Goal: Task Accomplishment & Management: Complete application form

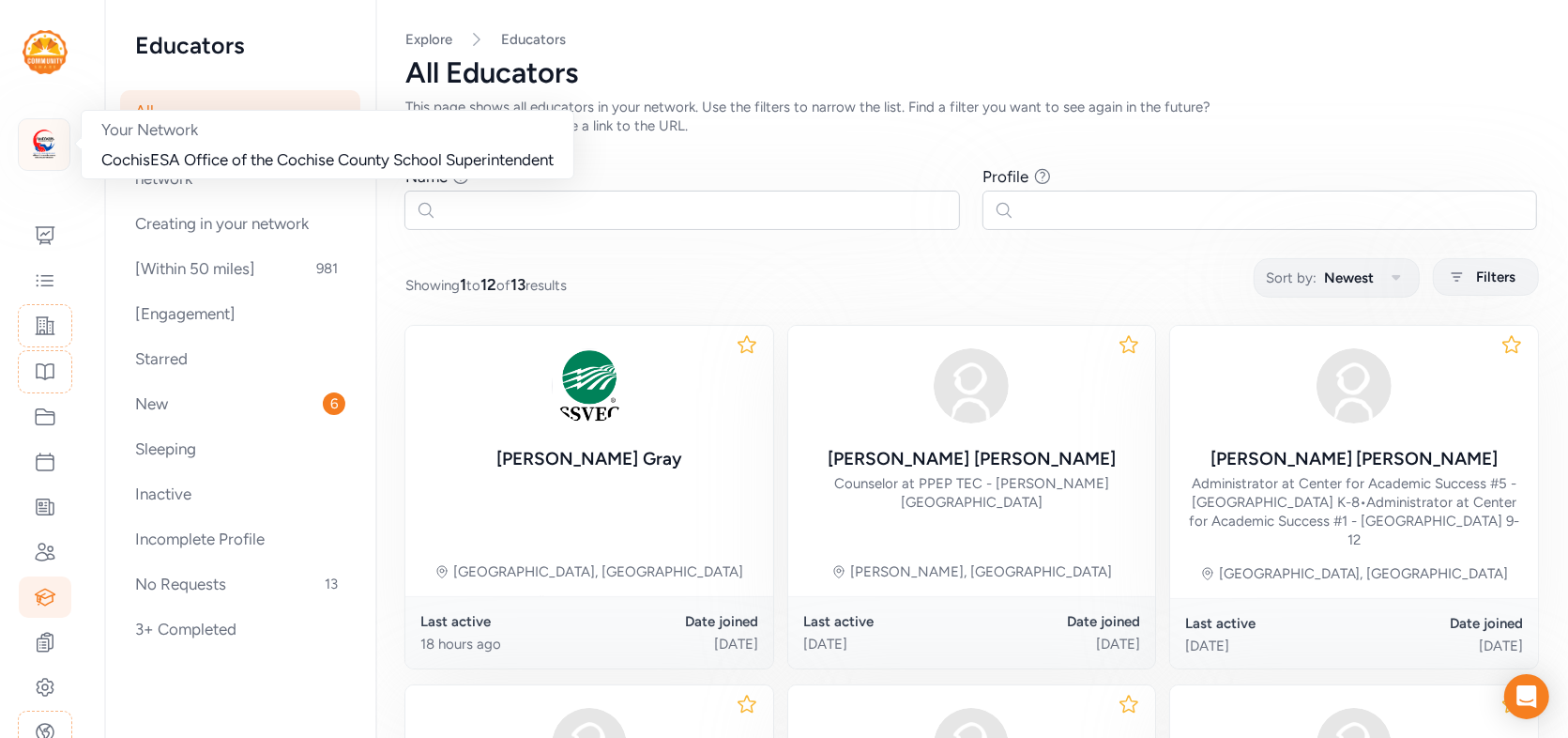
click at [48, 149] on img at bounding box center [44, 145] width 42 height 42
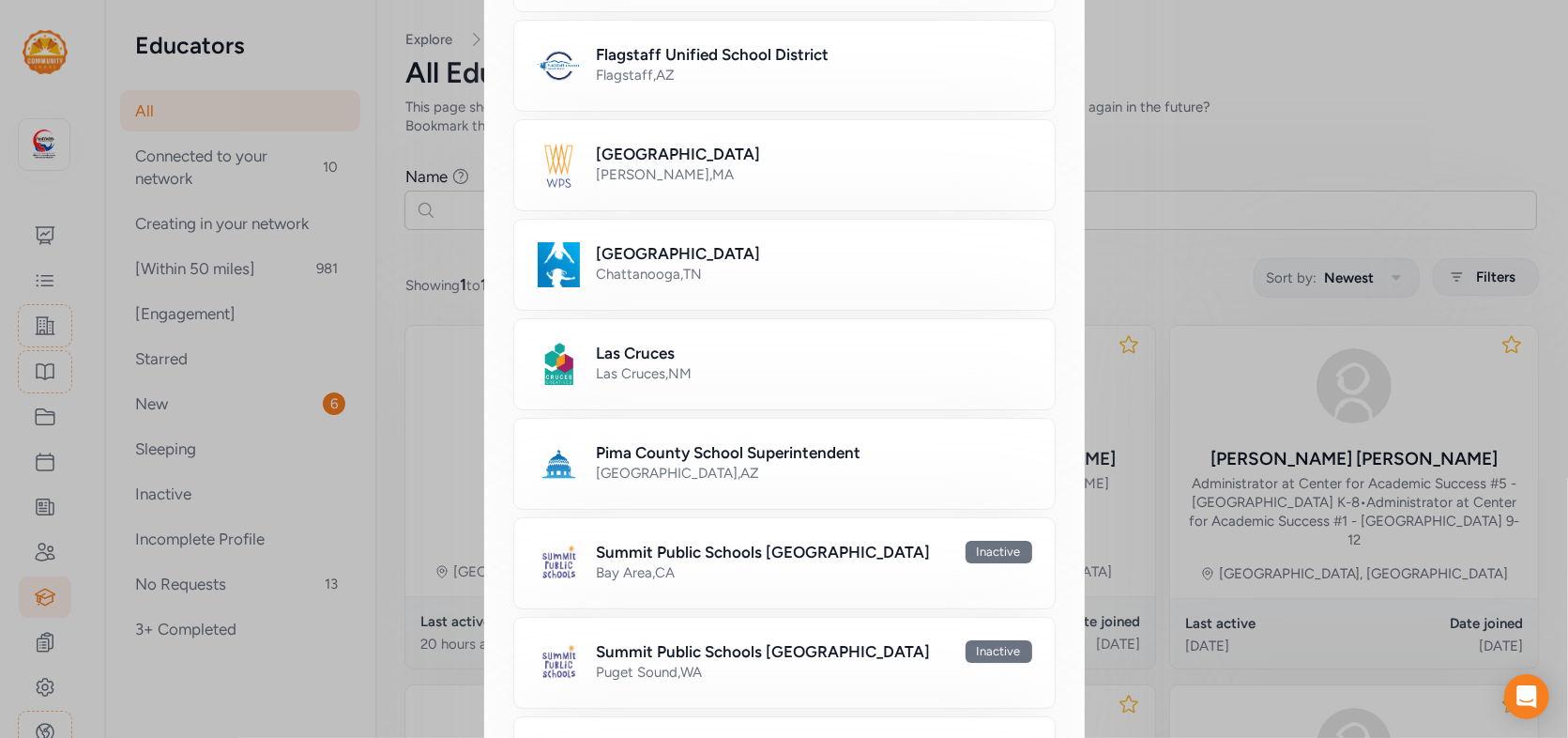
scroll to position [567, 0]
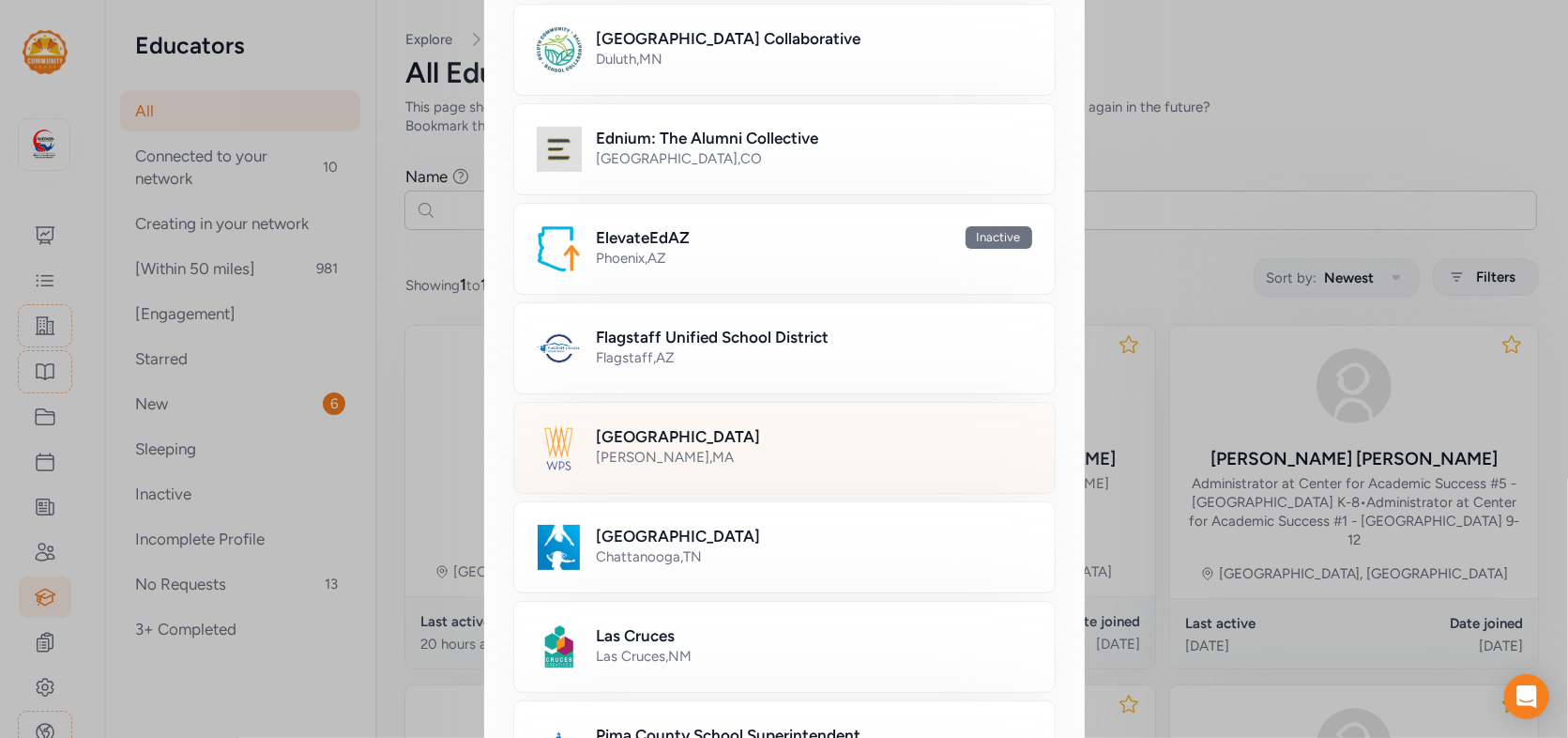
click at [685, 437] on h2 "[GEOGRAPHIC_DATA]" at bounding box center [679, 437] width 165 height 23
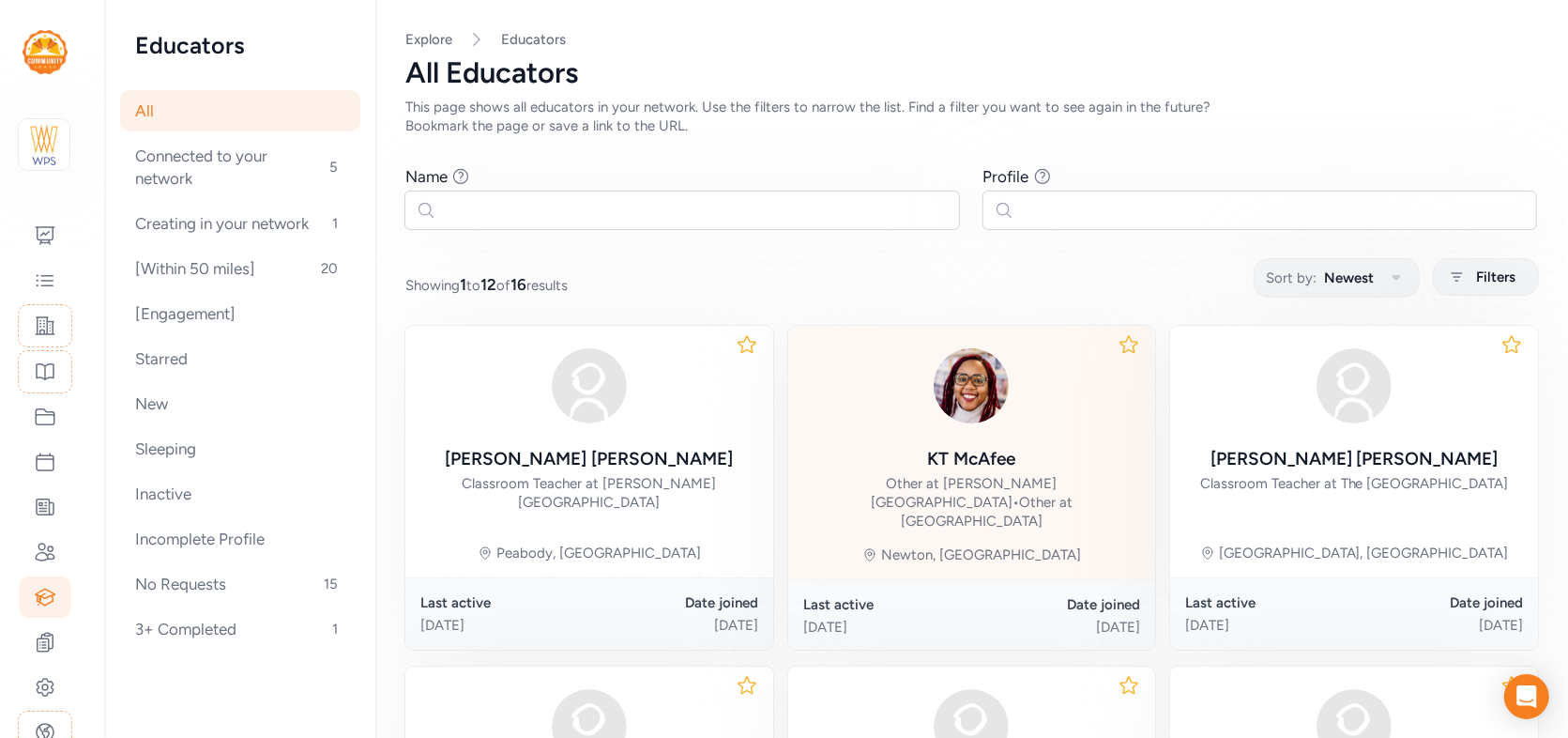
scroll to position [1, 0]
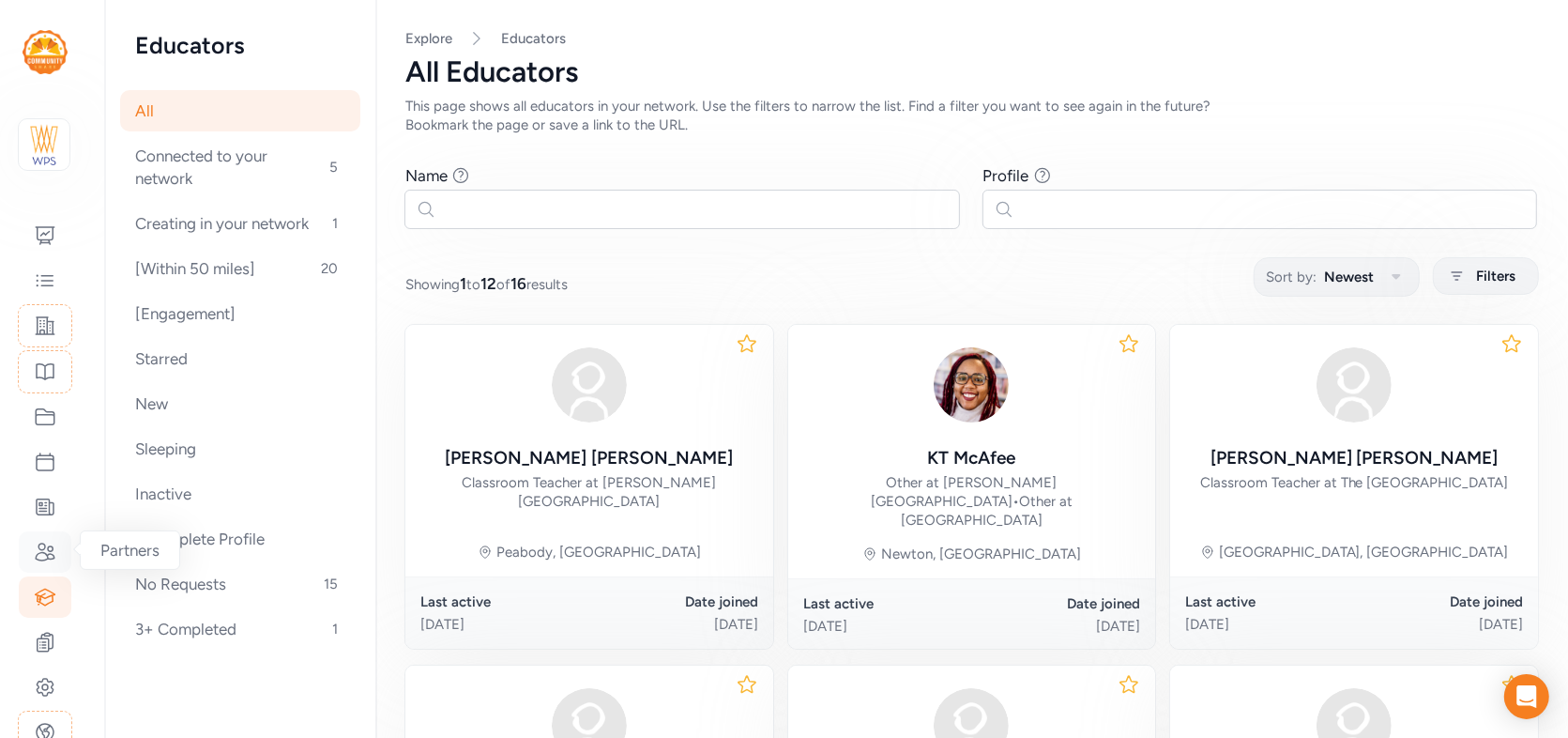
click at [46, 556] on icon at bounding box center [45, 553] width 23 height 23
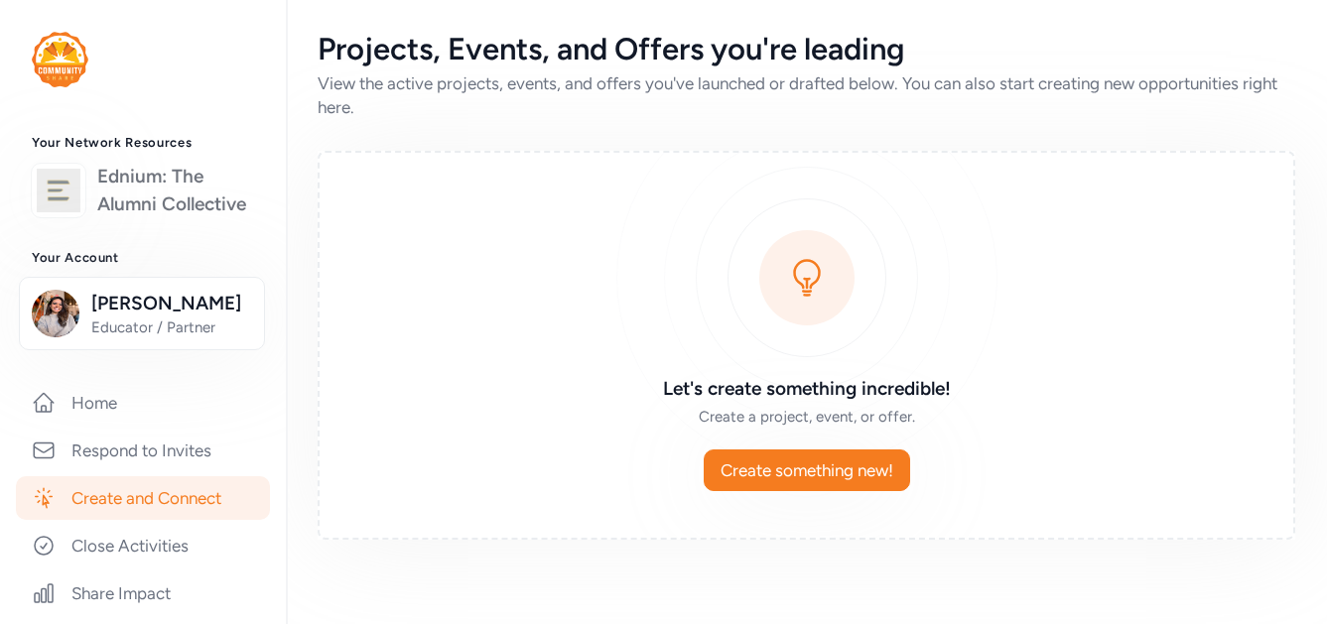
click at [164, 188] on link "Ednium: The Alumni Collective" at bounding box center [175, 191] width 157 height 56
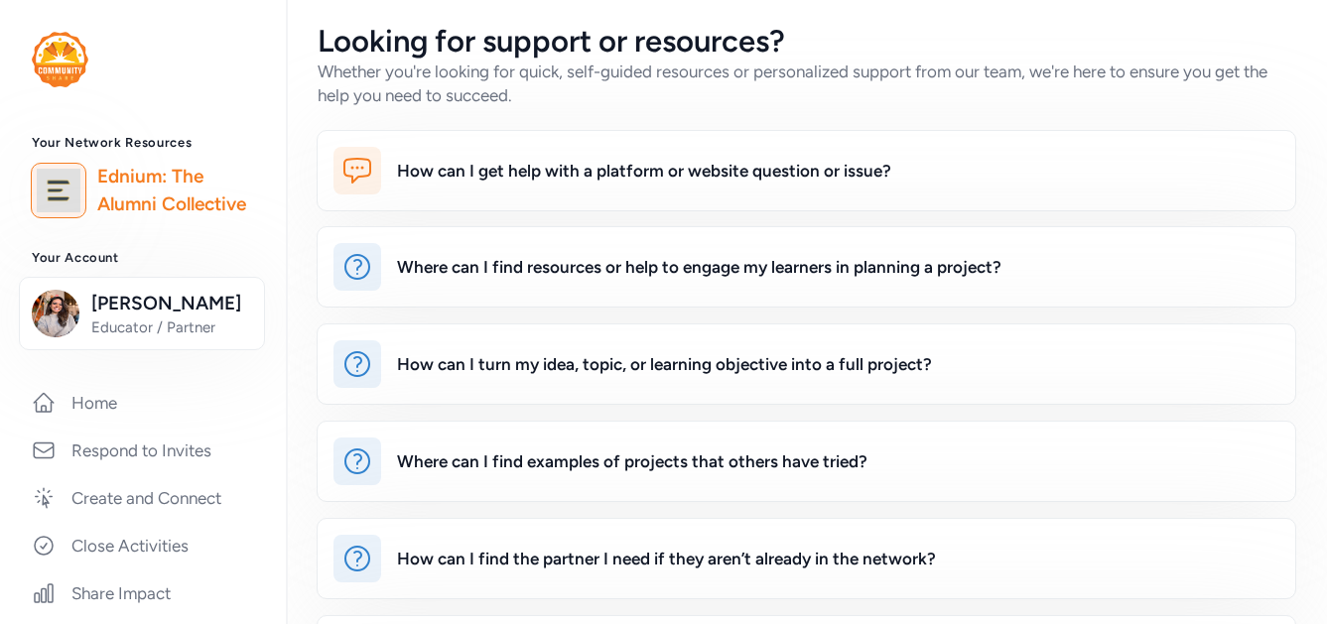
click at [57, 183] on img at bounding box center [59, 191] width 44 height 44
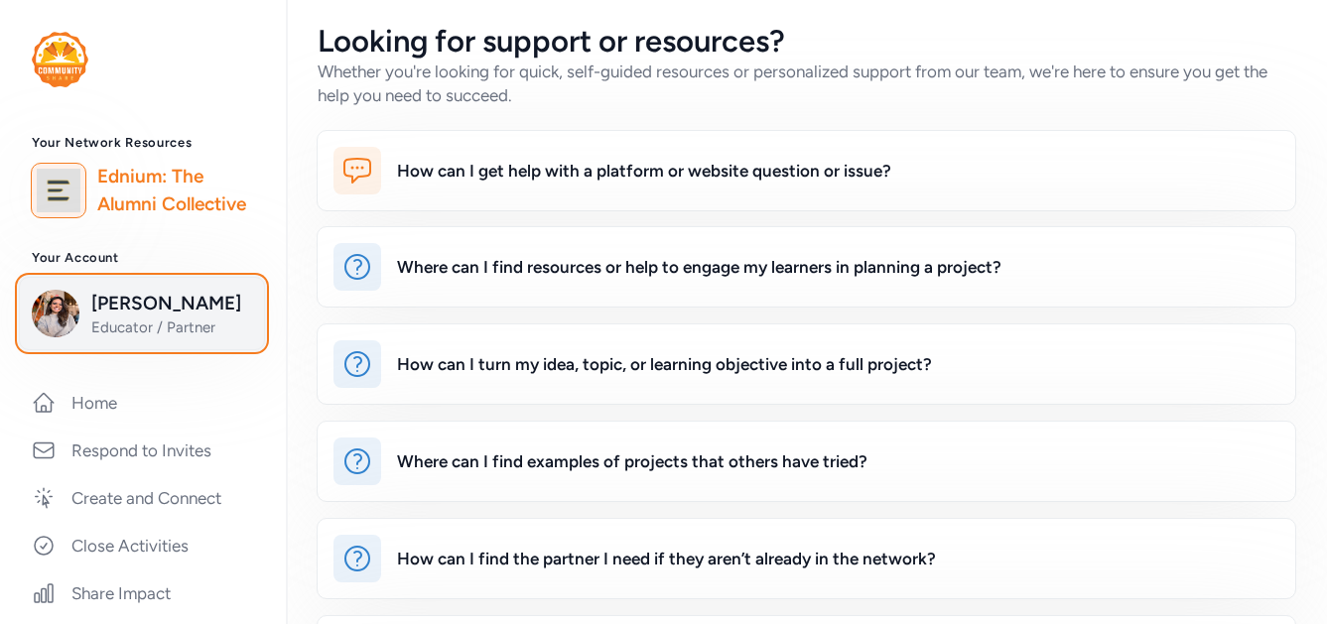
click at [95, 337] on button "[PERSON_NAME] Educator / Partner" at bounding box center [142, 313] width 246 height 73
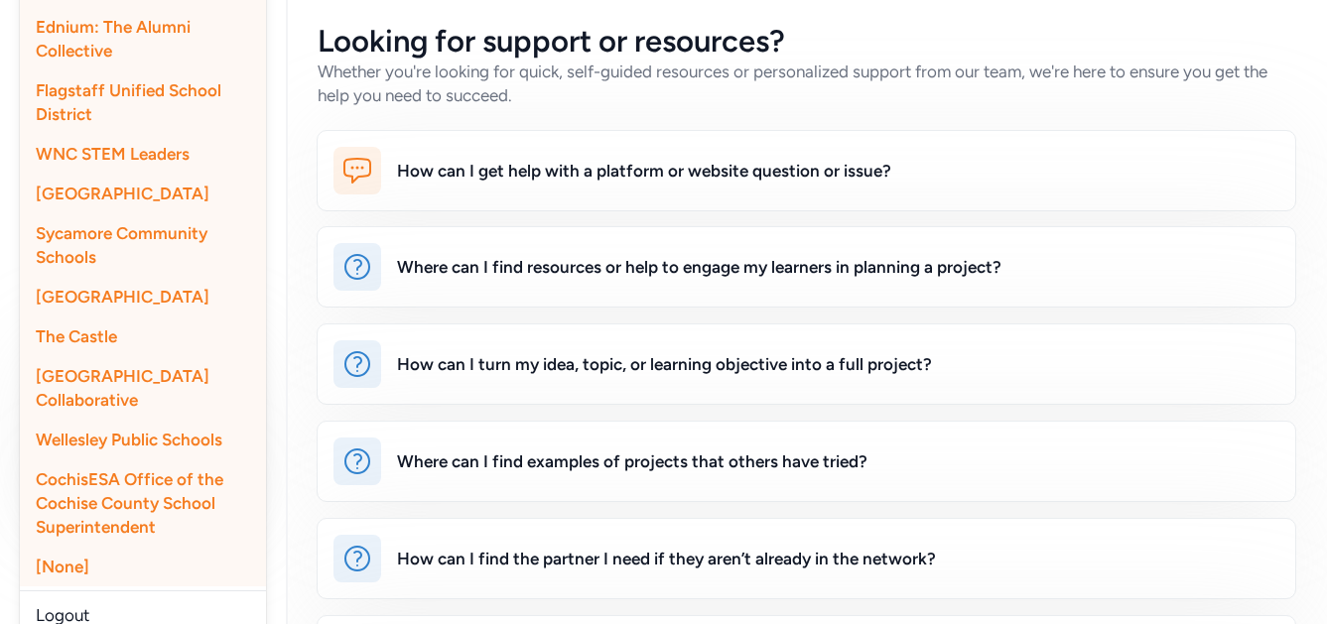
scroll to position [696, 0]
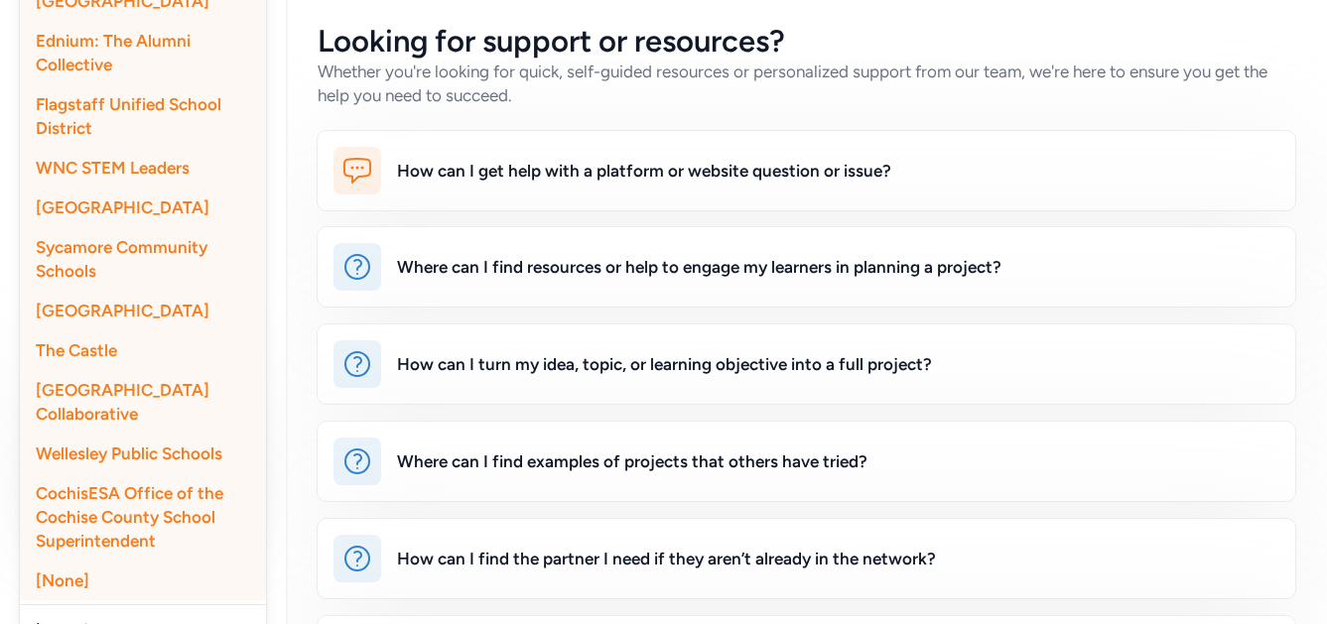
click at [107, 206] on span "[GEOGRAPHIC_DATA]" at bounding box center [123, 208] width 174 height 20
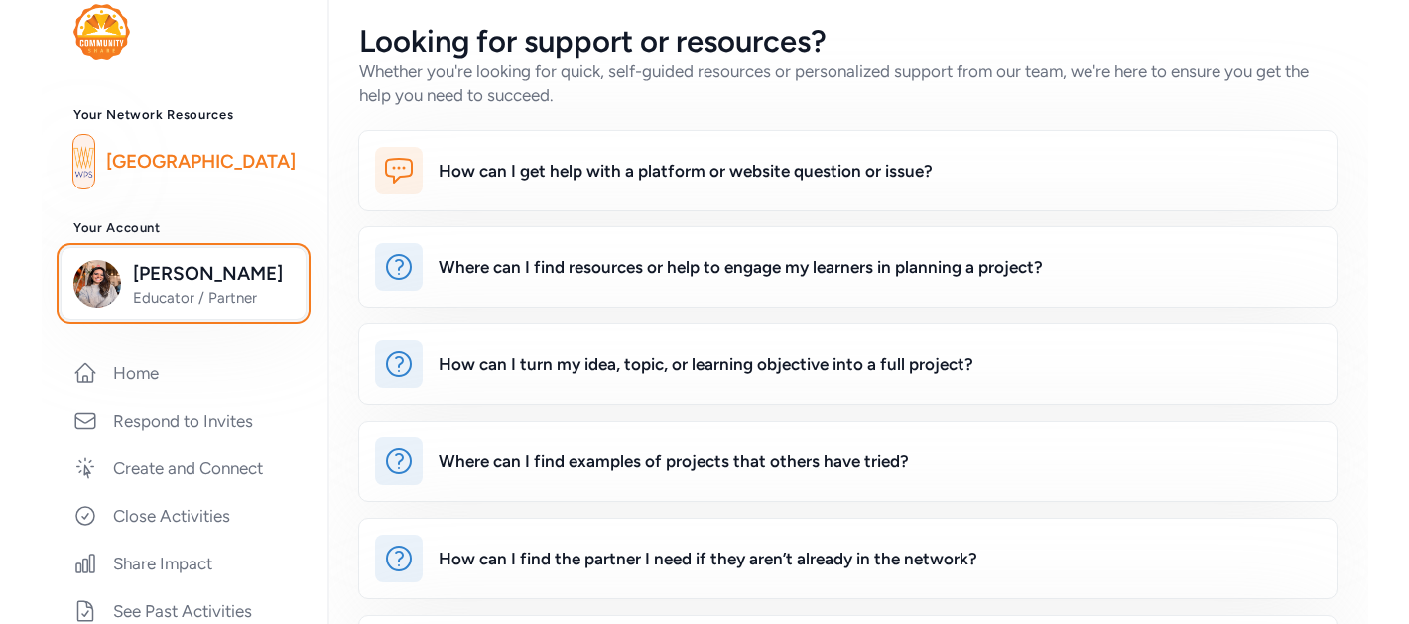
scroll to position [0, 0]
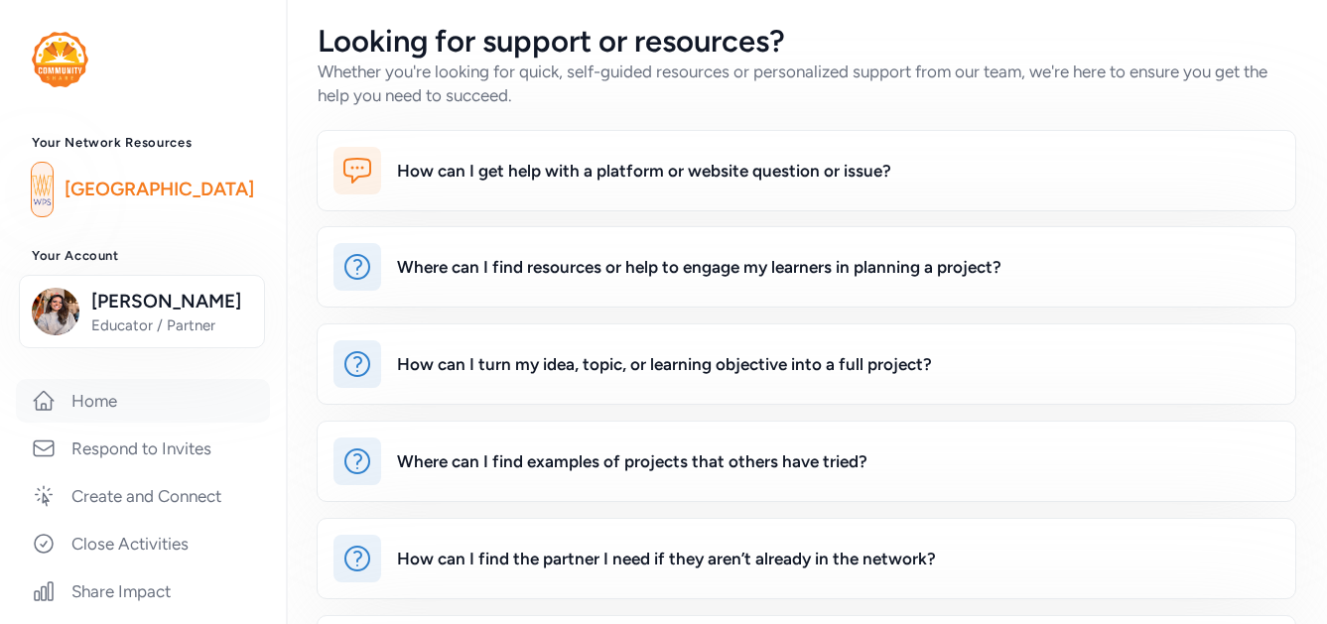
click at [85, 397] on link "Home" at bounding box center [143, 401] width 254 height 44
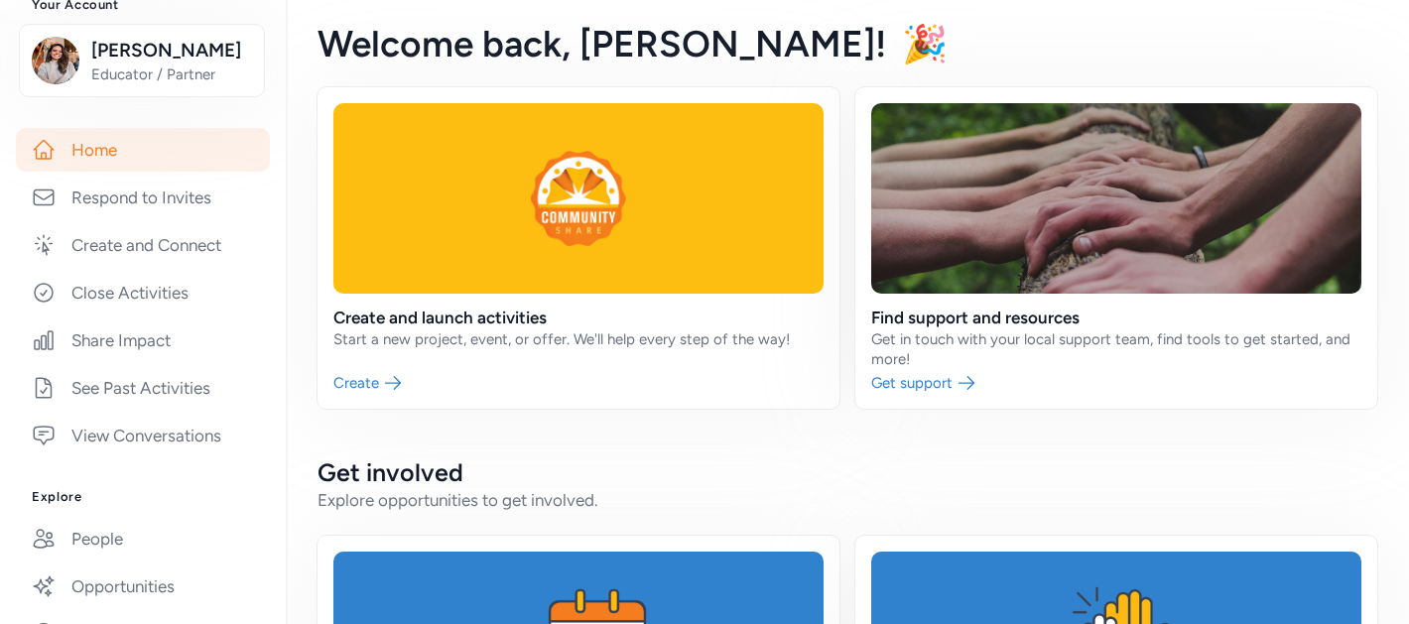
scroll to position [248, 0]
click at [553, 291] on link at bounding box center [579, 248] width 522 height 322
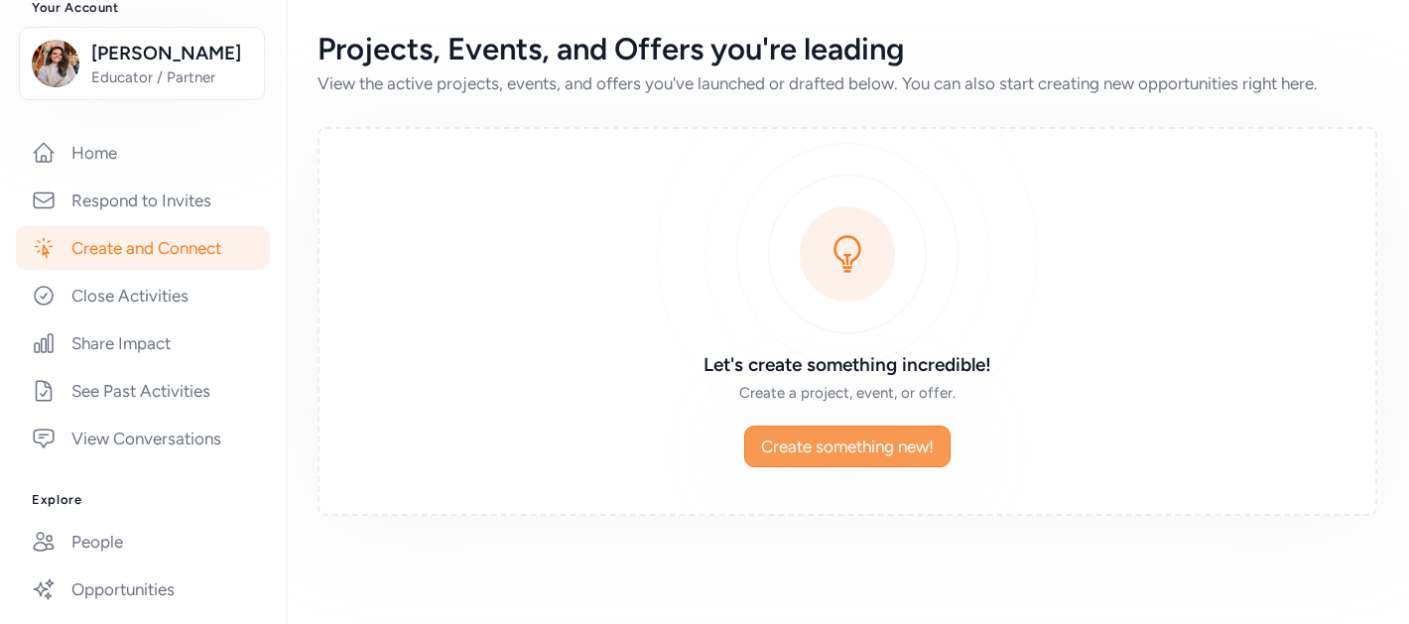
click at [835, 439] on span "Create something new!" at bounding box center [847, 447] width 173 height 24
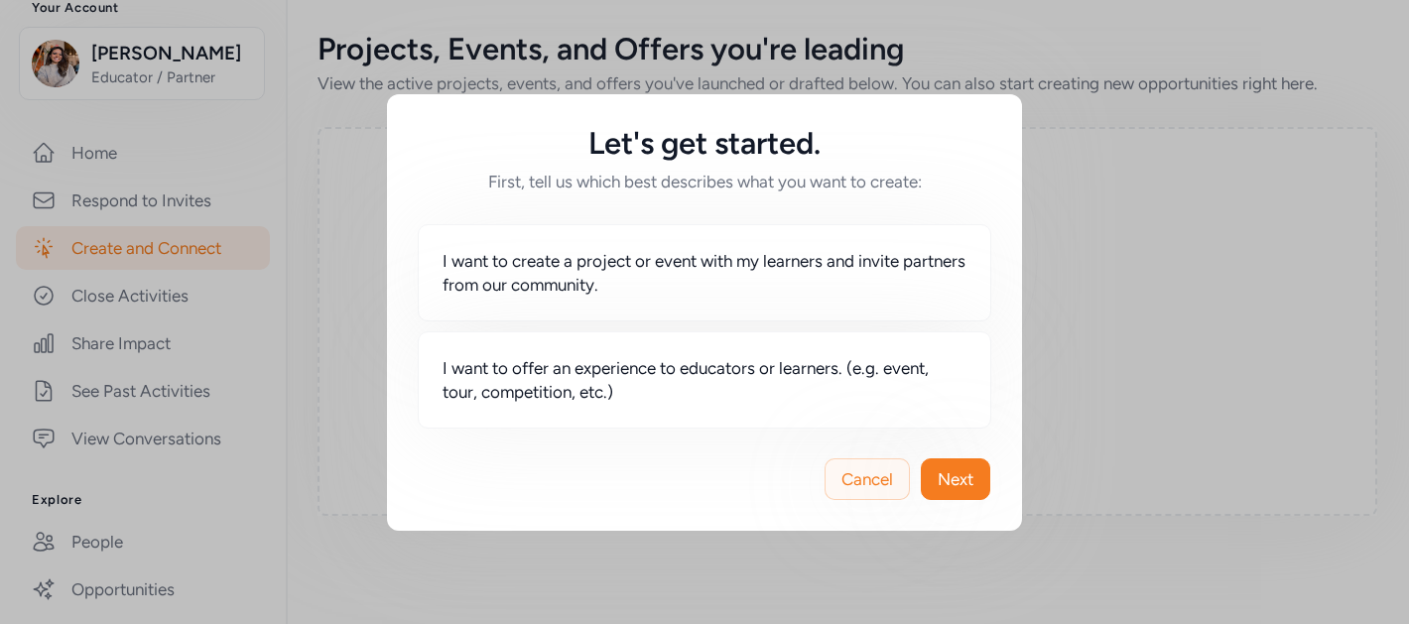
click at [859, 477] on span "Cancel" at bounding box center [868, 479] width 52 height 24
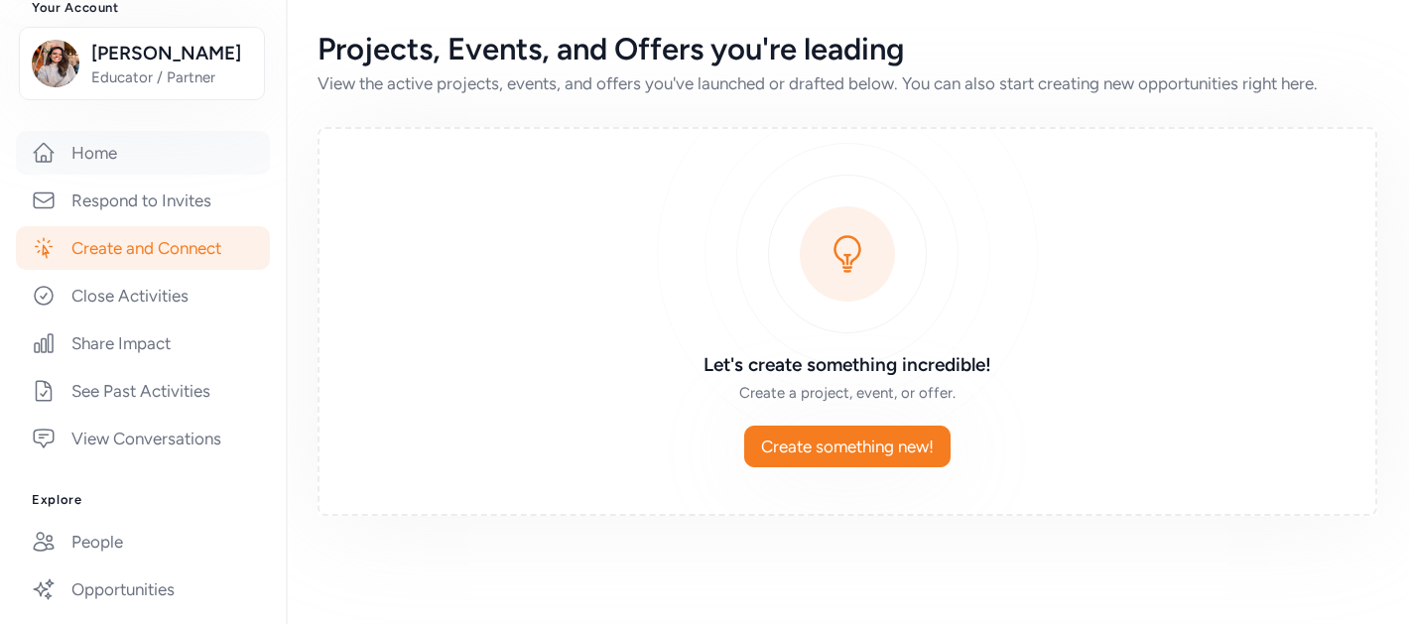
click at [102, 143] on link "Home" at bounding box center [143, 153] width 254 height 44
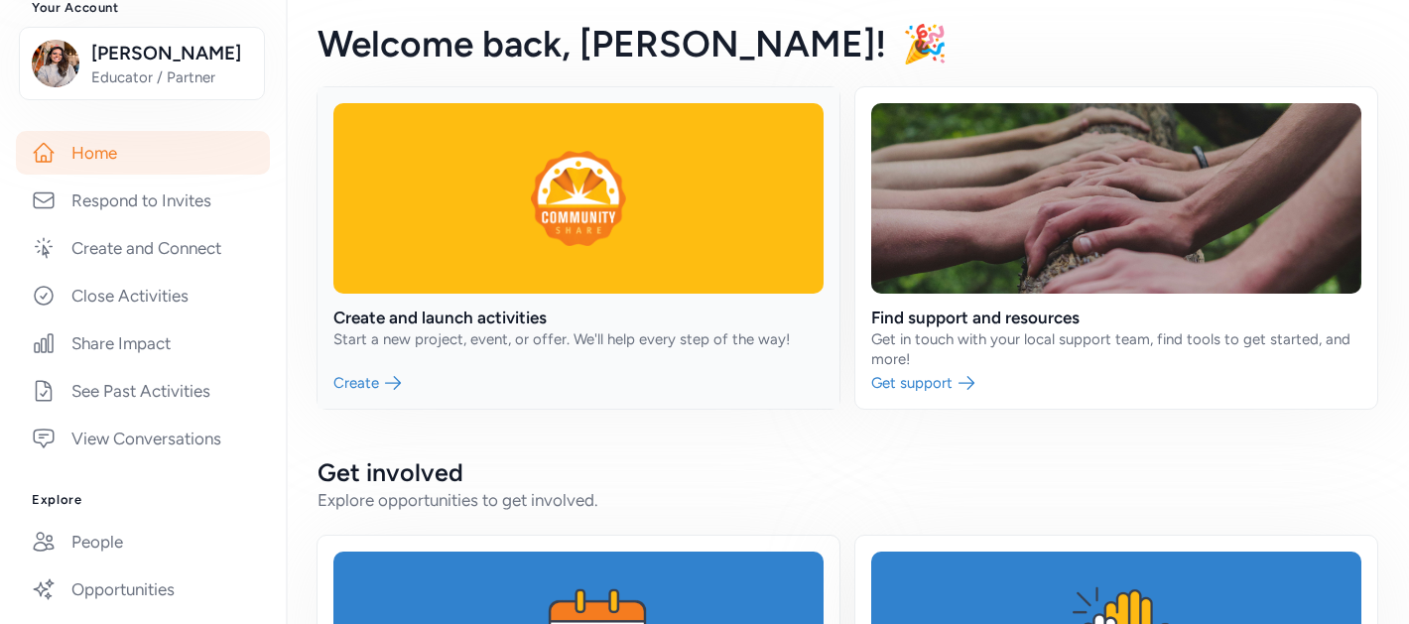
click at [505, 260] on link at bounding box center [579, 248] width 522 height 322
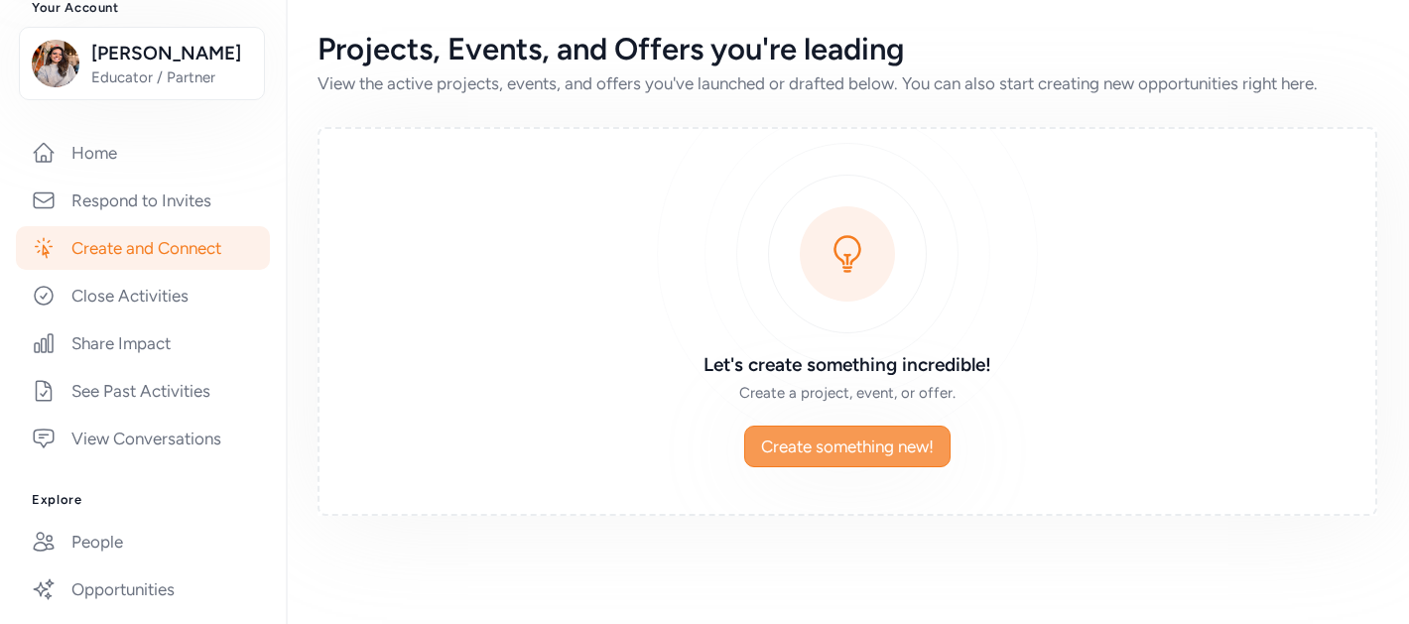
click at [899, 456] on span "Create something new!" at bounding box center [847, 447] width 173 height 24
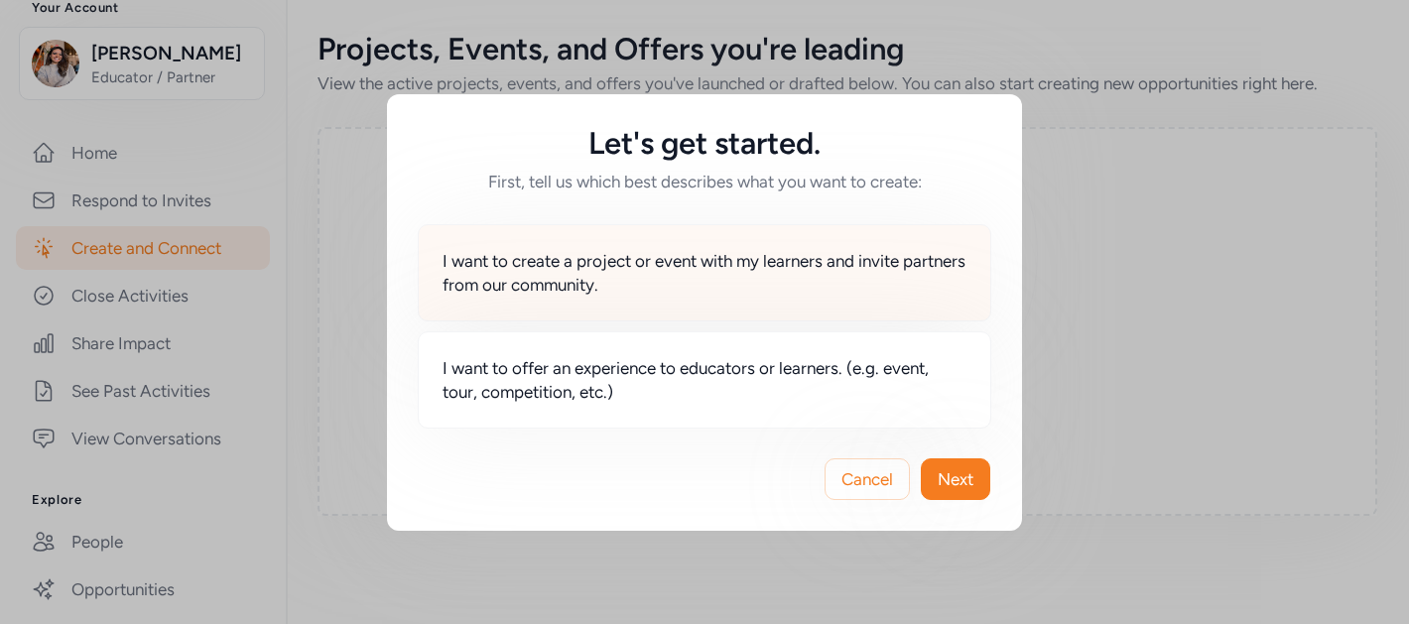
click at [663, 262] on span "I want to create a project or event with my learners and invite partners from o…" at bounding box center [705, 273] width 524 height 48
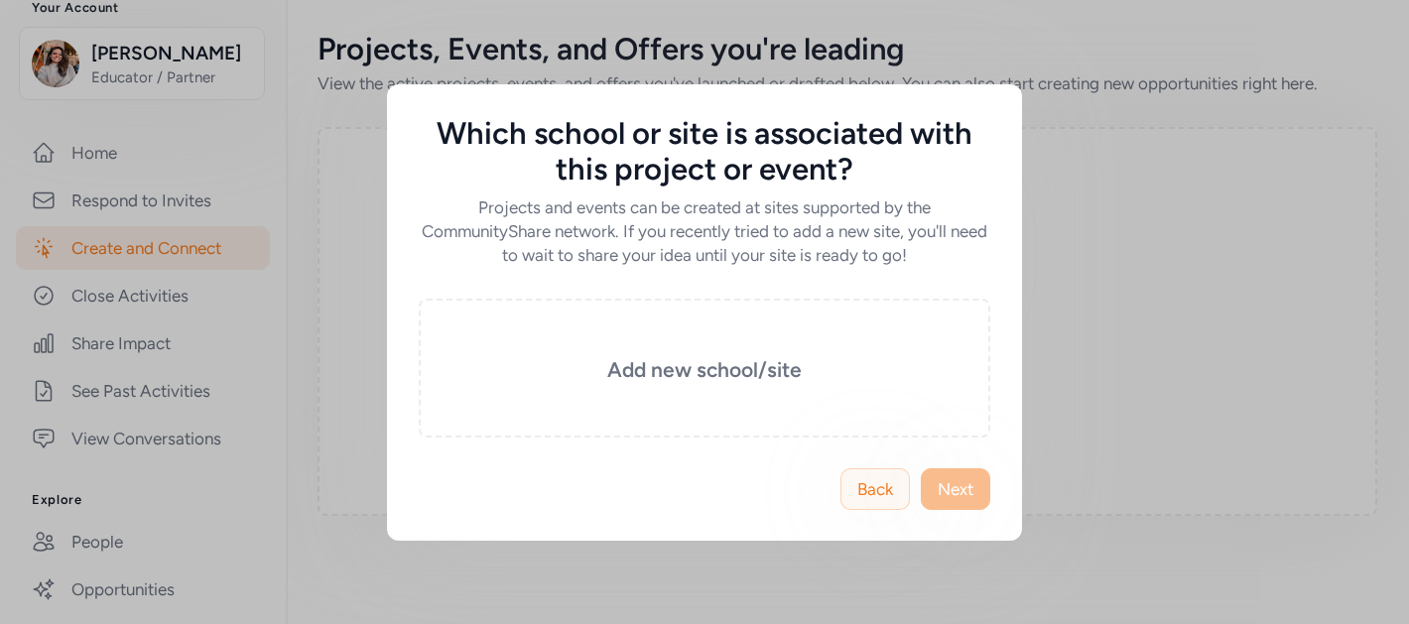
click at [868, 489] on span "Back" at bounding box center [876, 489] width 36 height 24
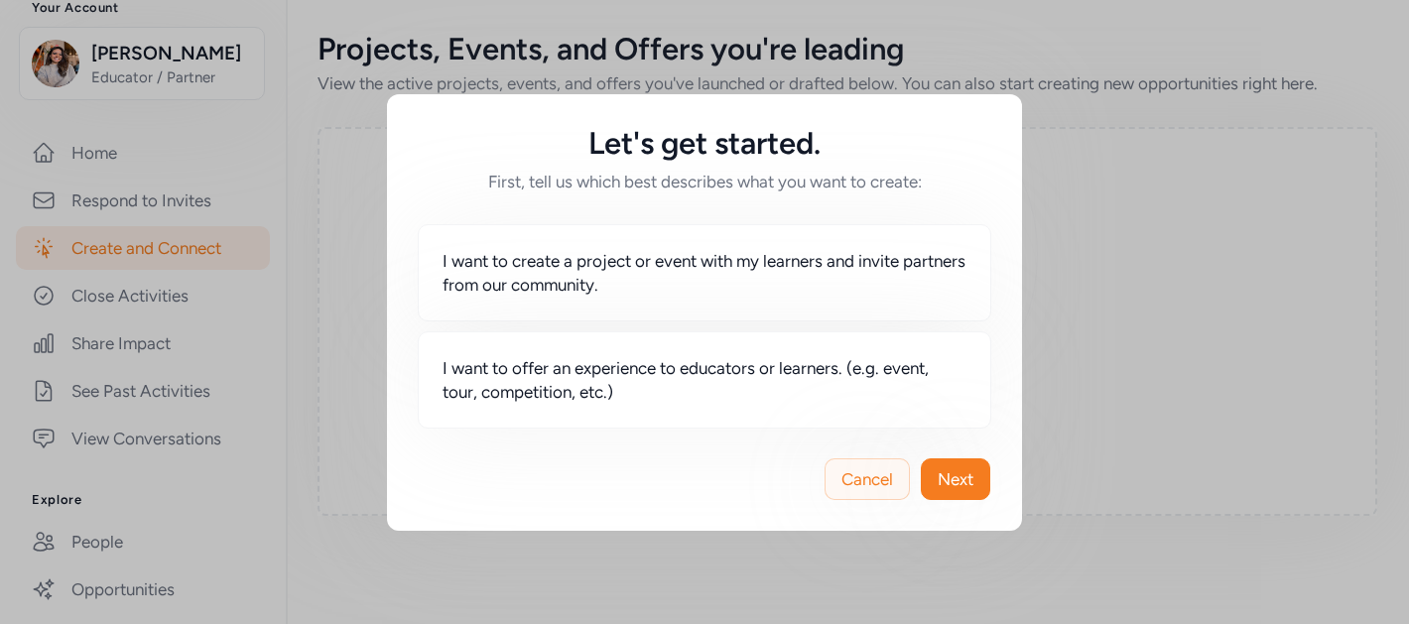
click at [873, 480] on span "Cancel" at bounding box center [868, 479] width 52 height 24
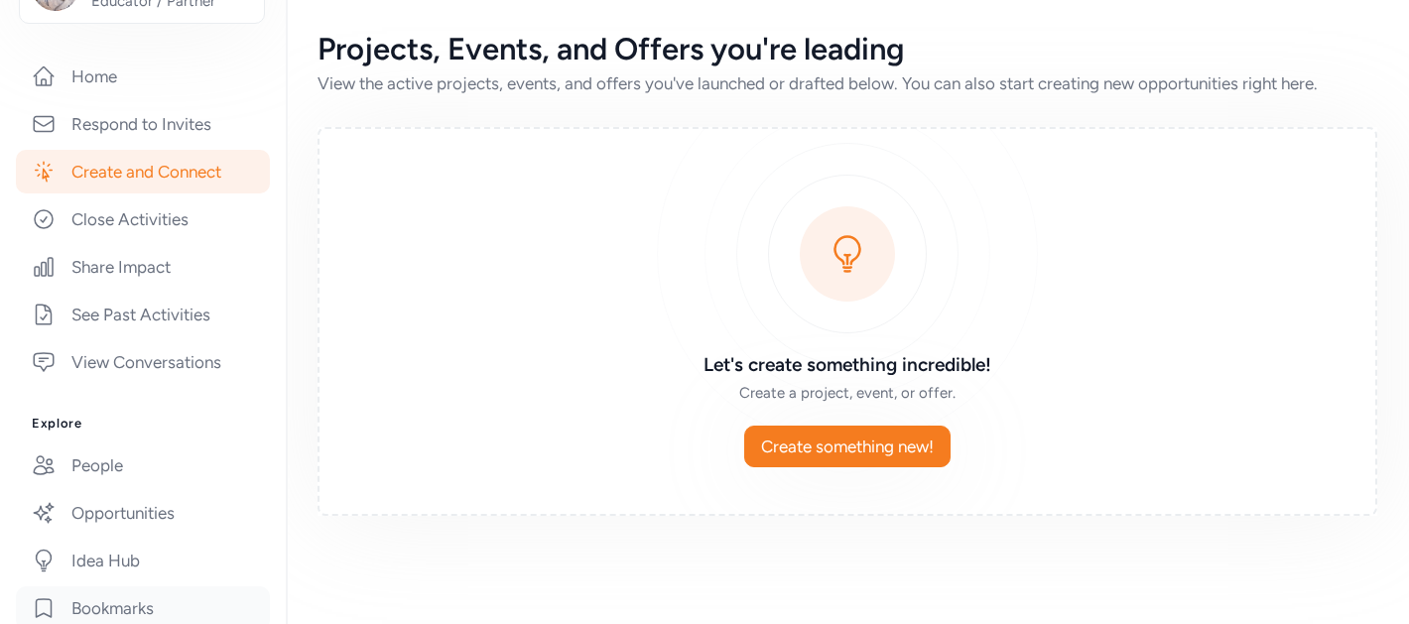
scroll to position [14, 0]
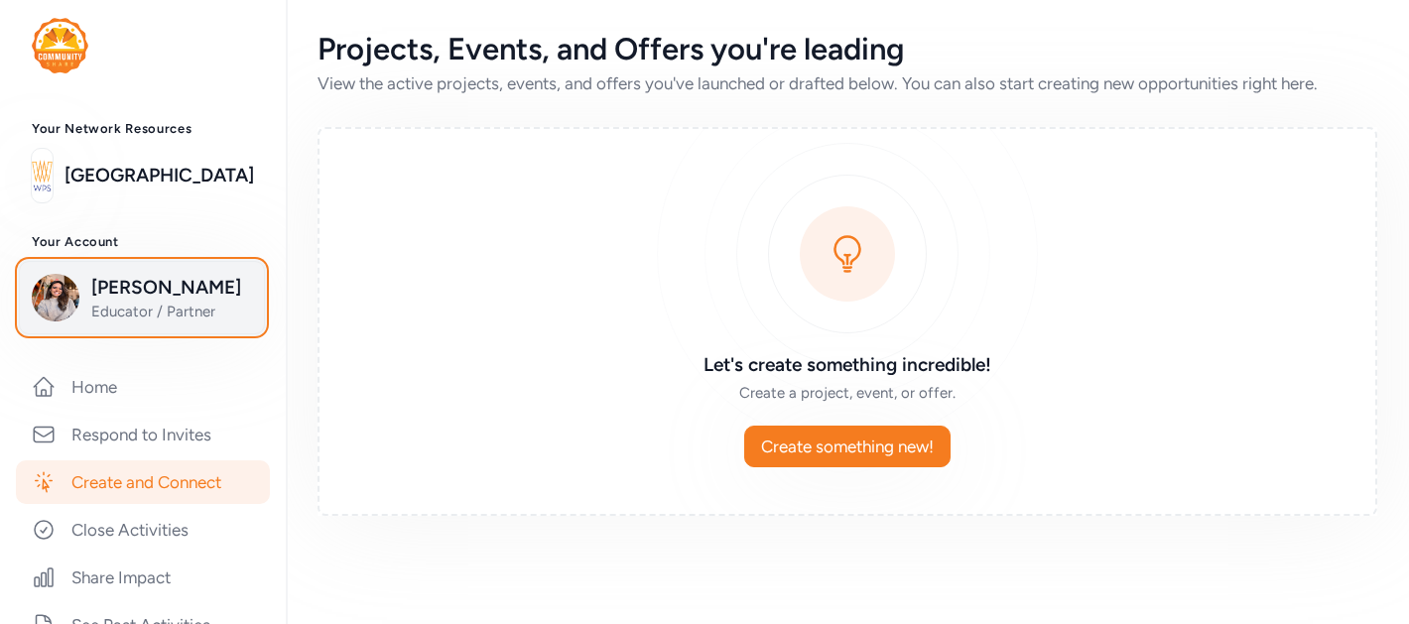
click at [105, 295] on span "Arelys Alcozer" at bounding box center [171, 288] width 161 height 28
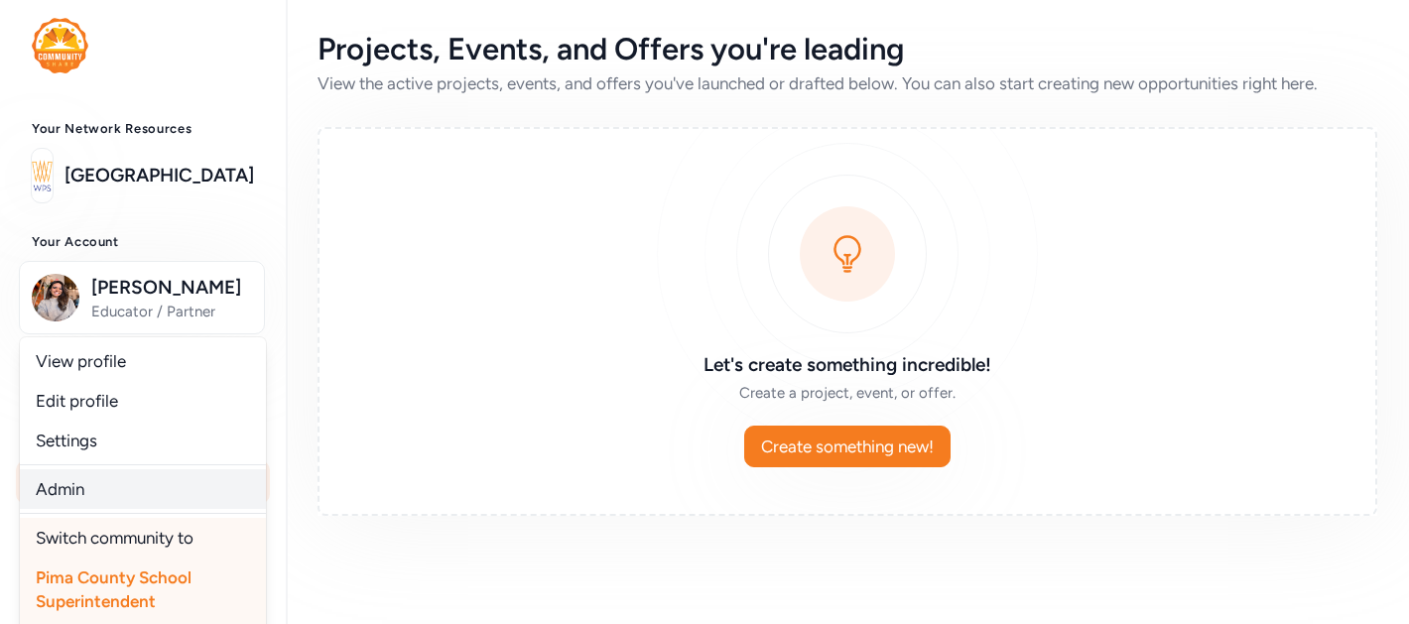
click at [79, 481] on link "Admin" at bounding box center [143, 489] width 246 height 40
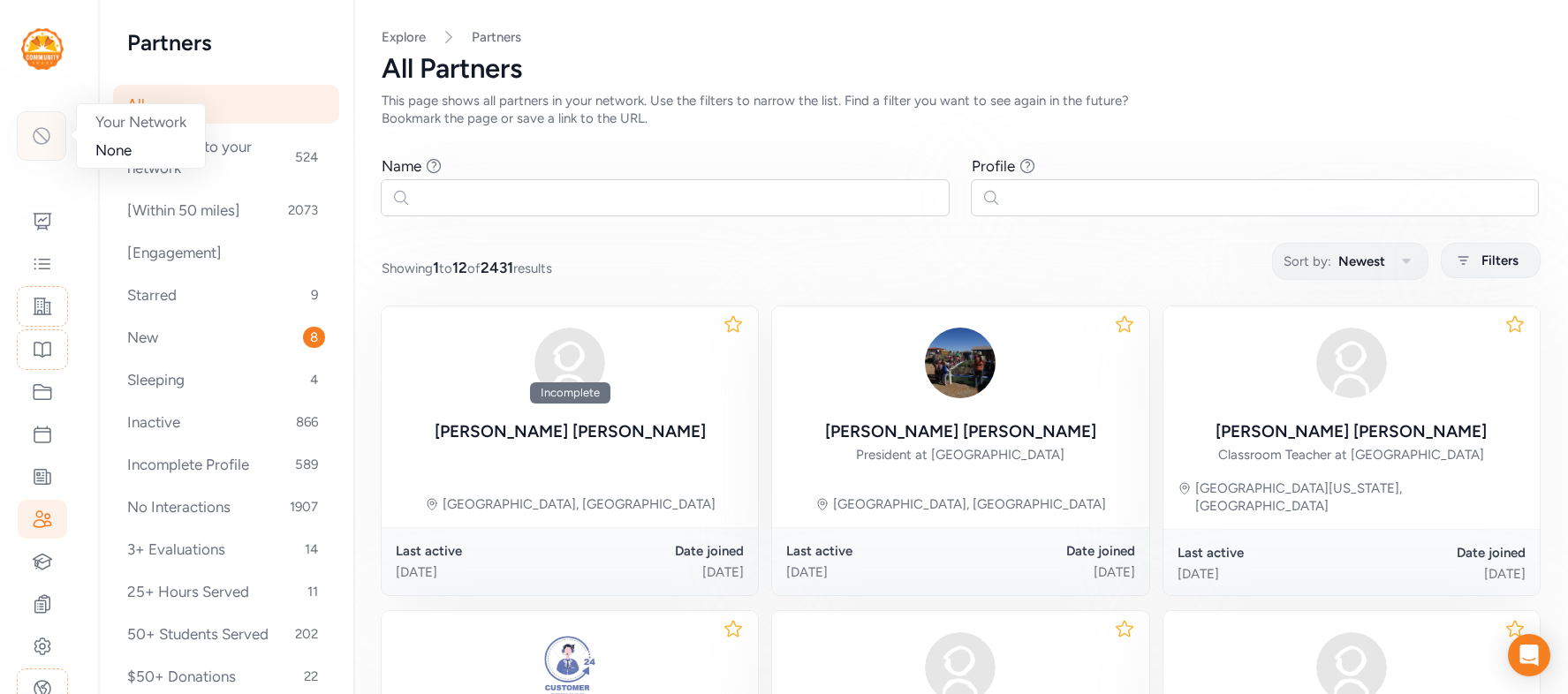
click at [46, 149] on div at bounding box center [42, 136] width 50 height 50
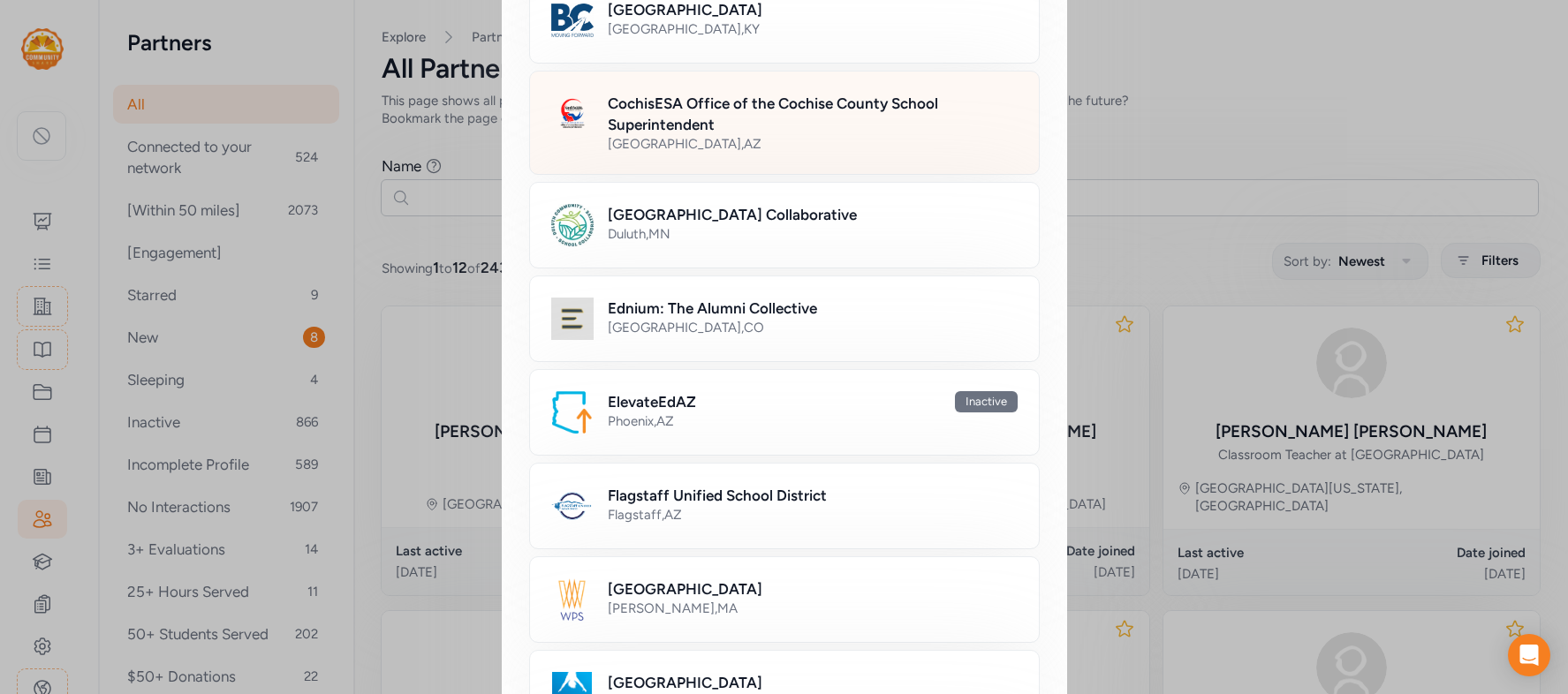
scroll to position [350, 0]
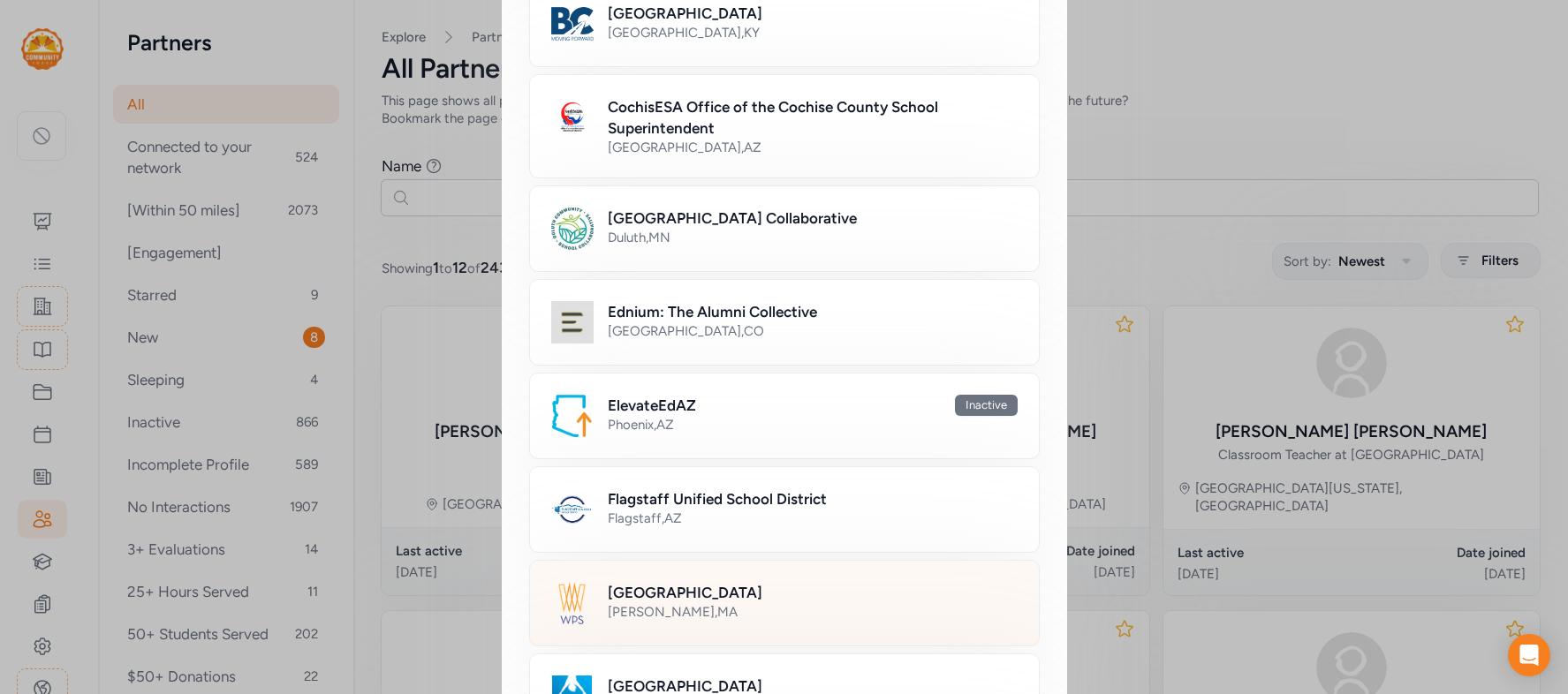
click at [657, 582] on h2 "[GEOGRAPHIC_DATA]" at bounding box center [685, 593] width 155 height 21
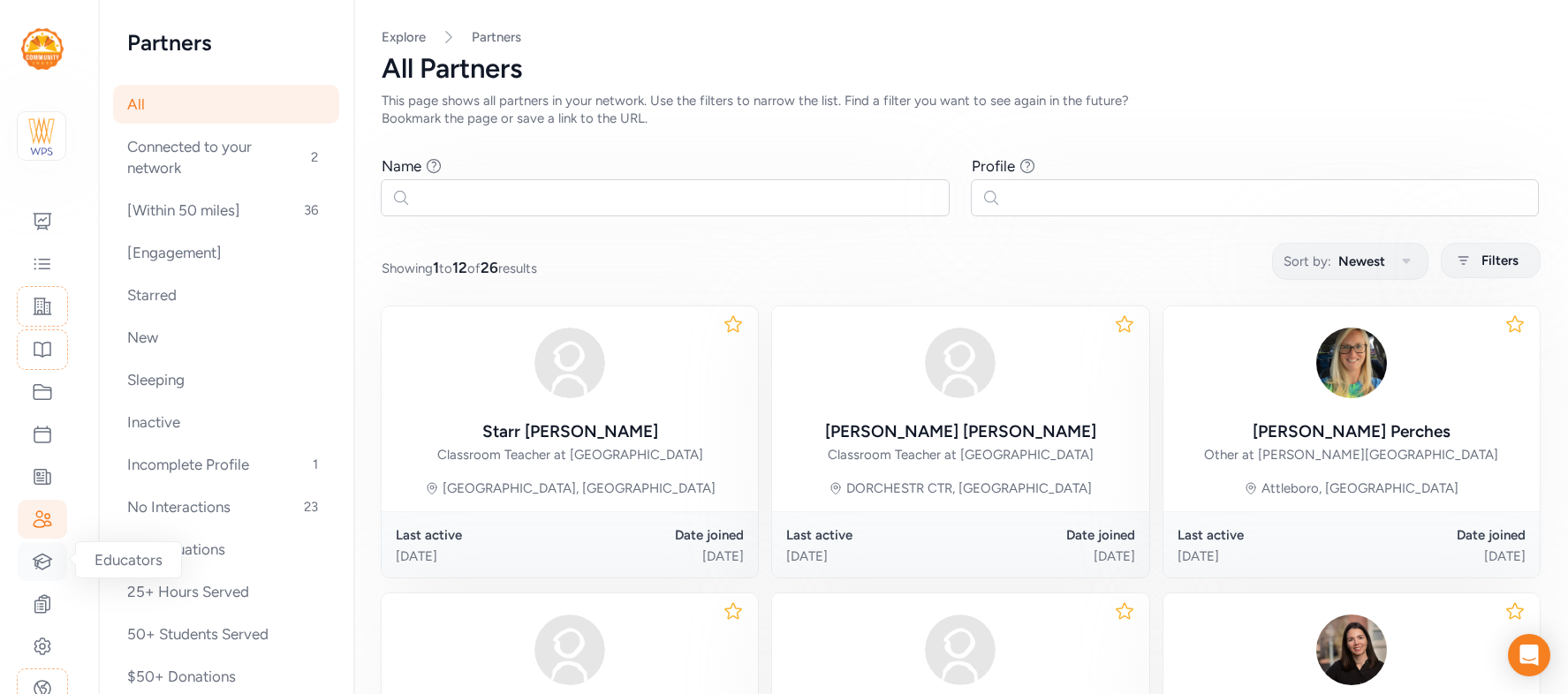
click at [46, 554] on icon at bounding box center [43, 561] width 21 height 21
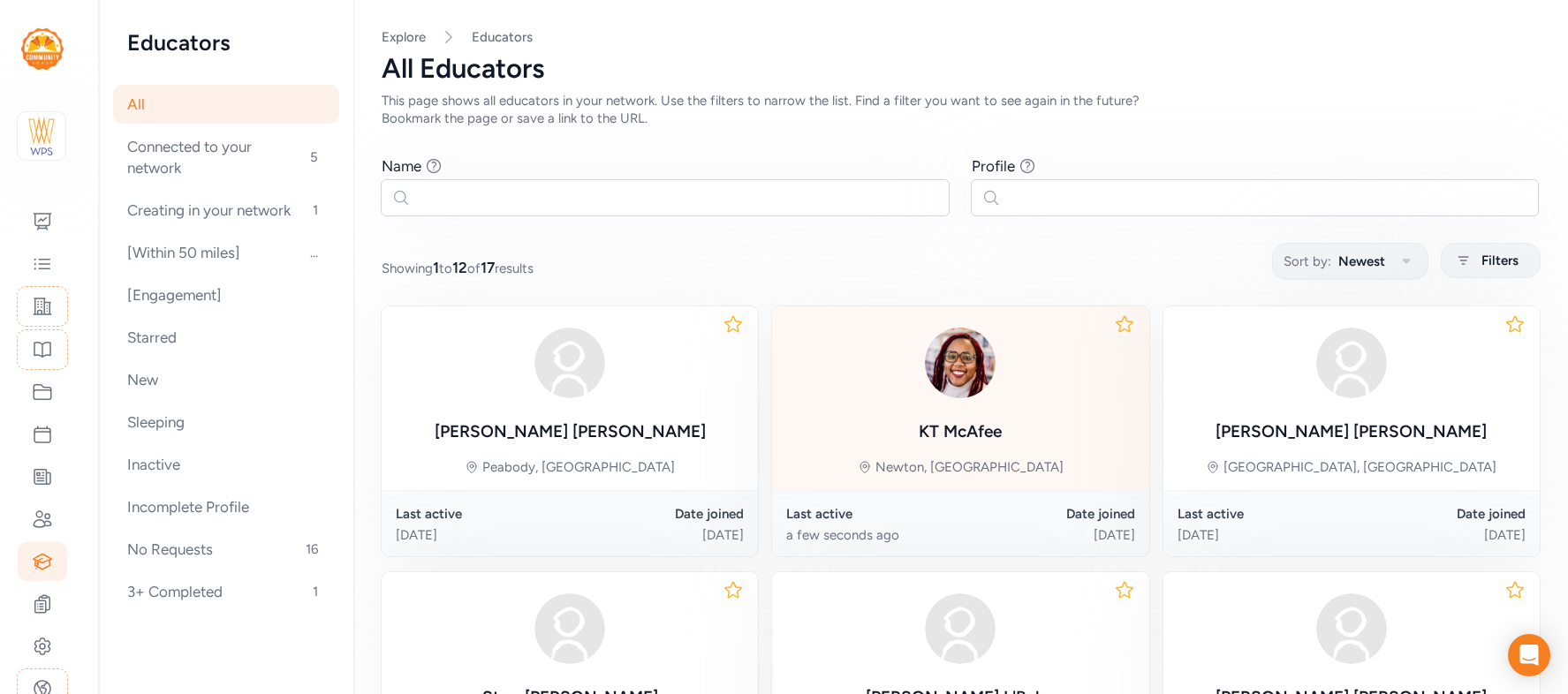
click at [936, 424] on div "KT McAfee" at bounding box center [959, 432] width 83 height 25
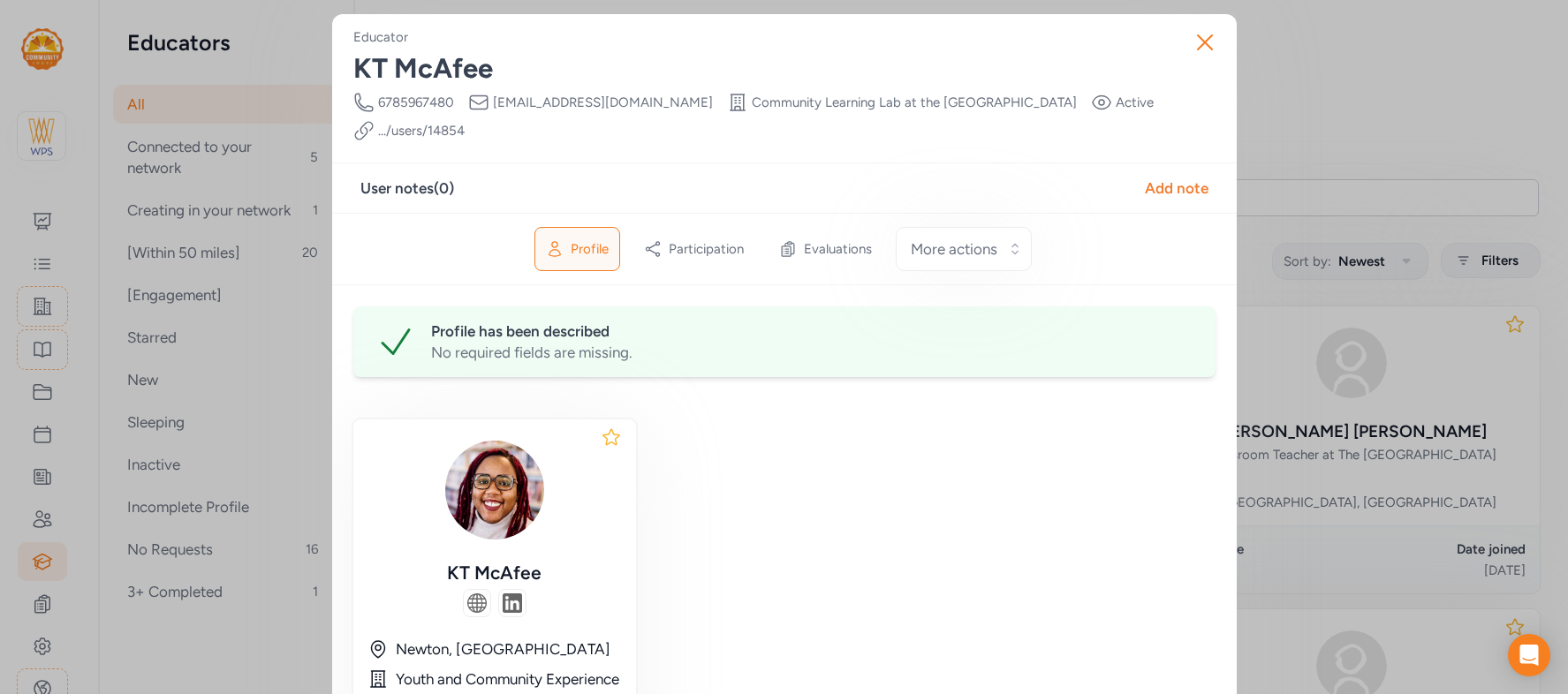
click at [465, 122] on link ".../users/ 14854" at bounding box center [421, 131] width 86 height 18
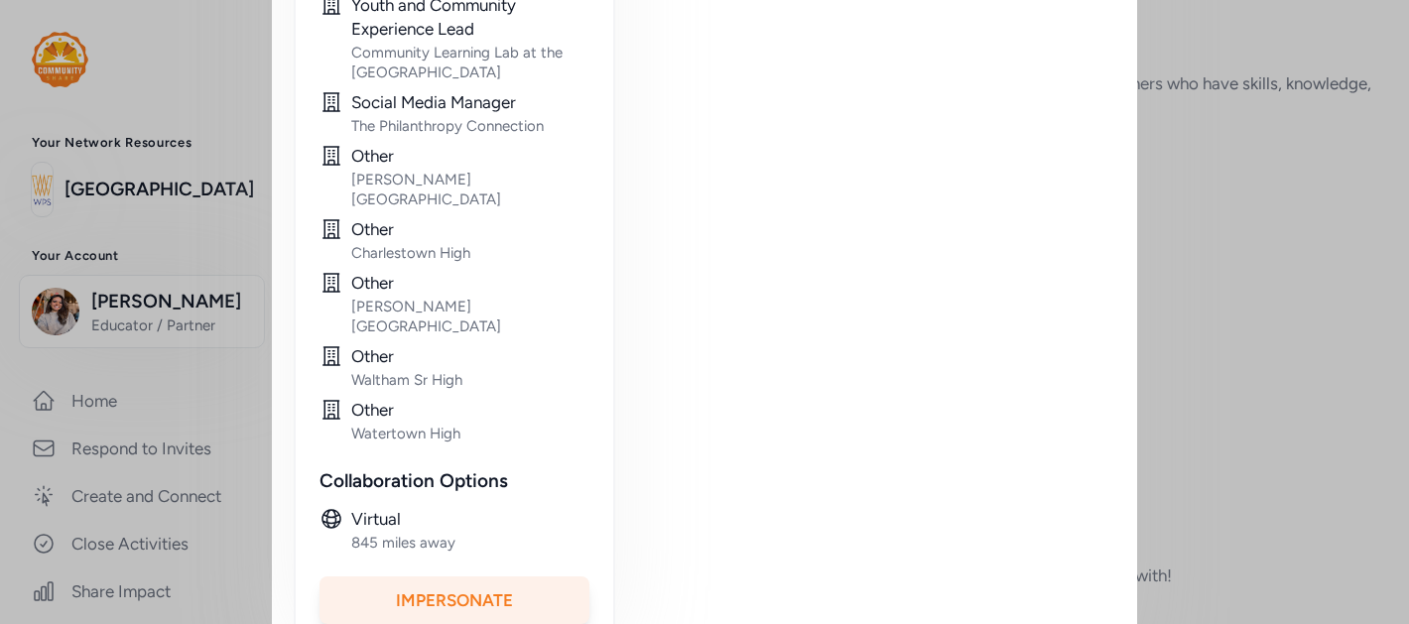
scroll to position [672, 0]
click at [490, 577] on div "Impersonate" at bounding box center [455, 601] width 270 height 48
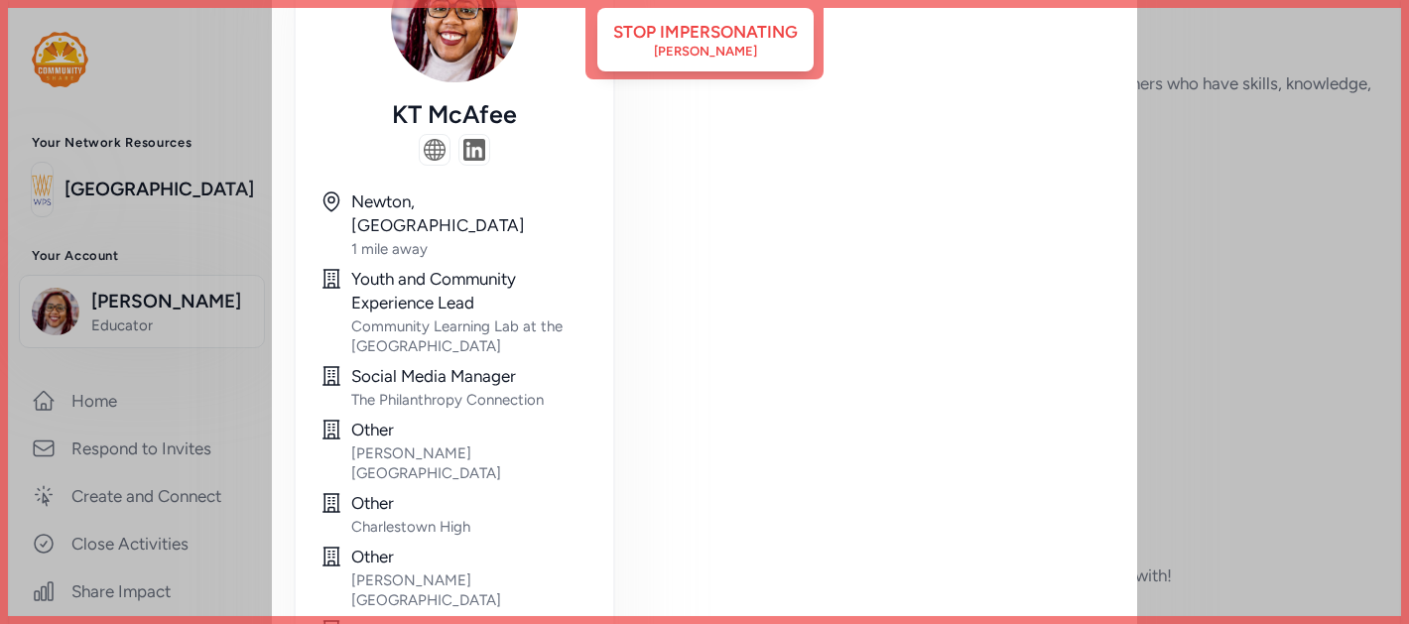
scroll to position [0, 0]
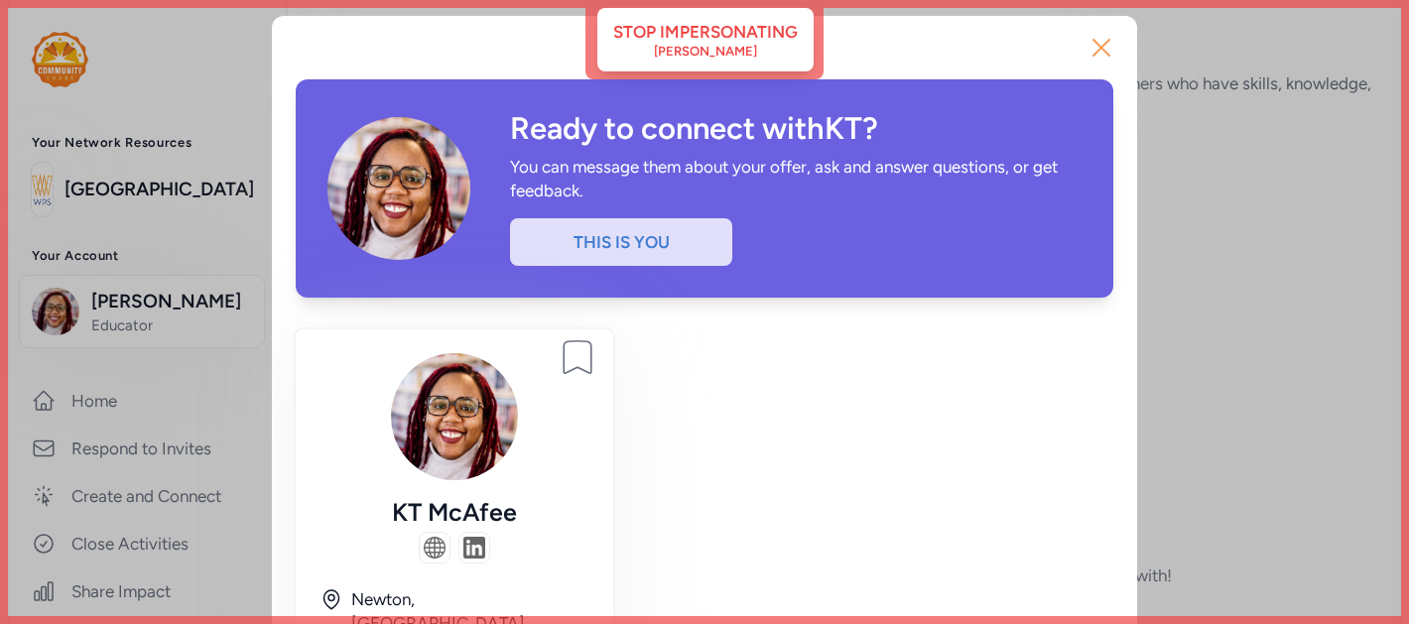
click at [1101, 53] on icon "button" at bounding box center [1102, 48] width 32 height 32
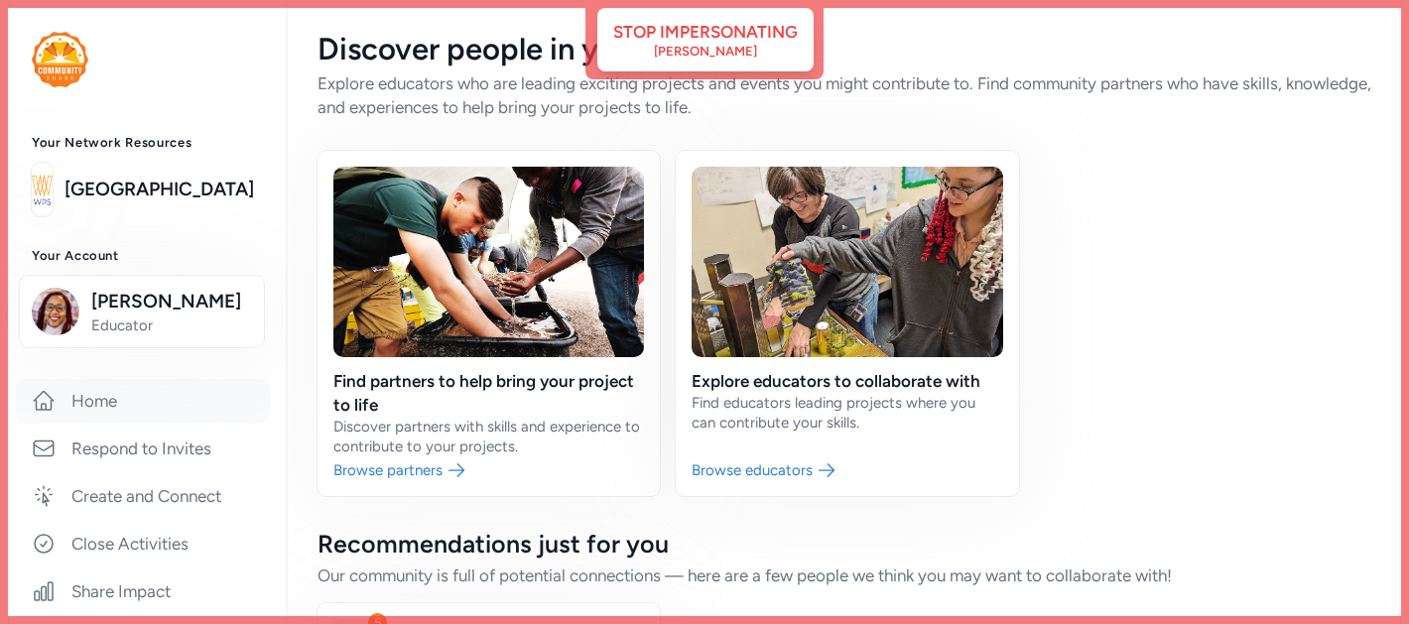
click at [93, 407] on link "Home" at bounding box center [143, 401] width 254 height 44
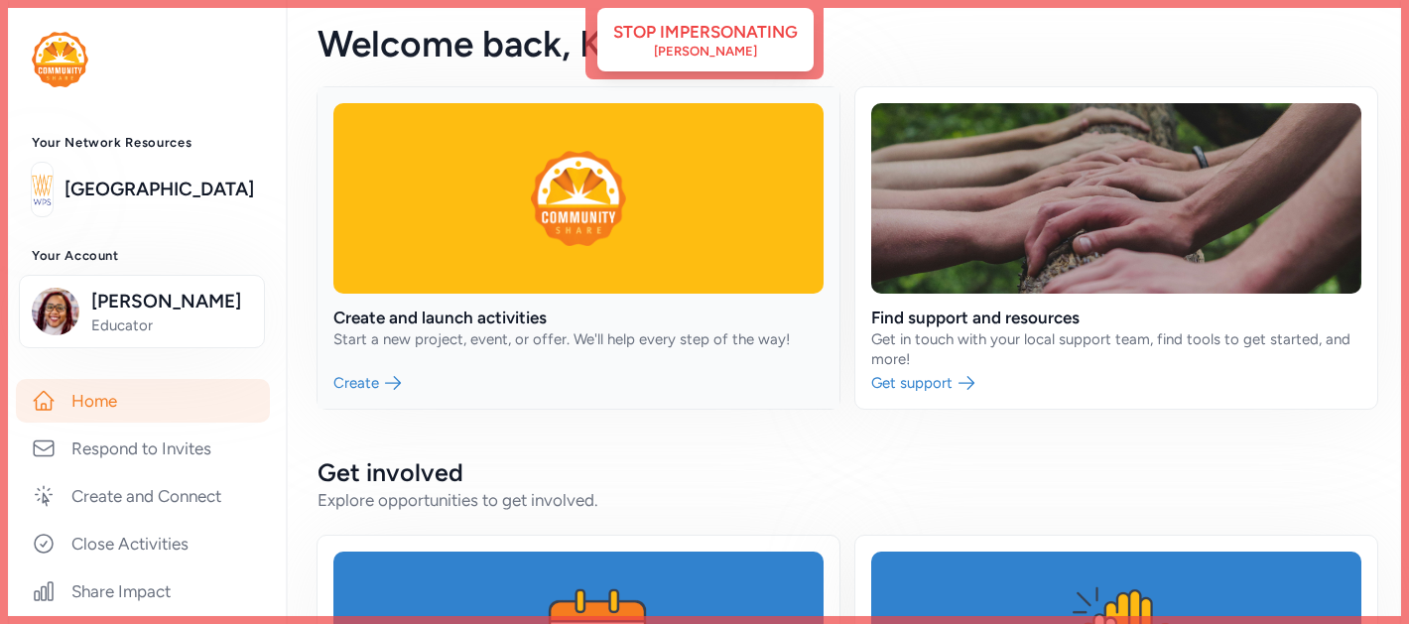
click at [707, 308] on link at bounding box center [579, 248] width 522 height 322
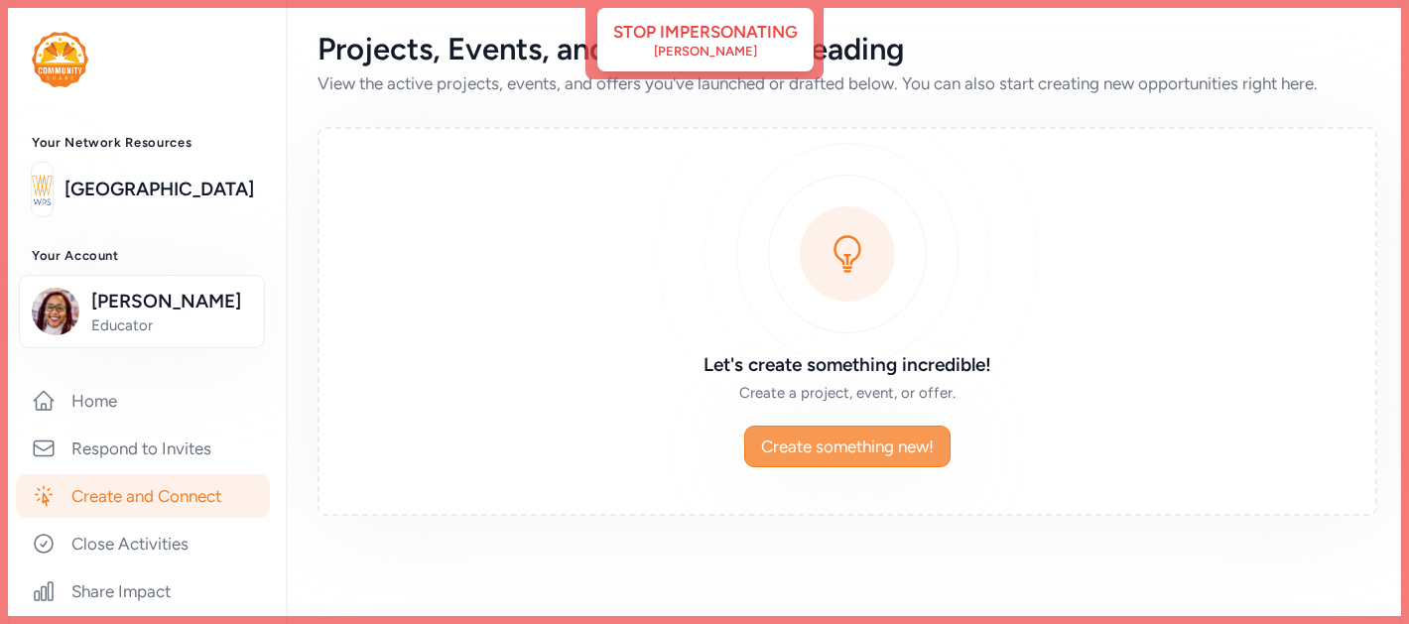
click at [820, 453] on span "Create something new!" at bounding box center [847, 447] width 173 height 24
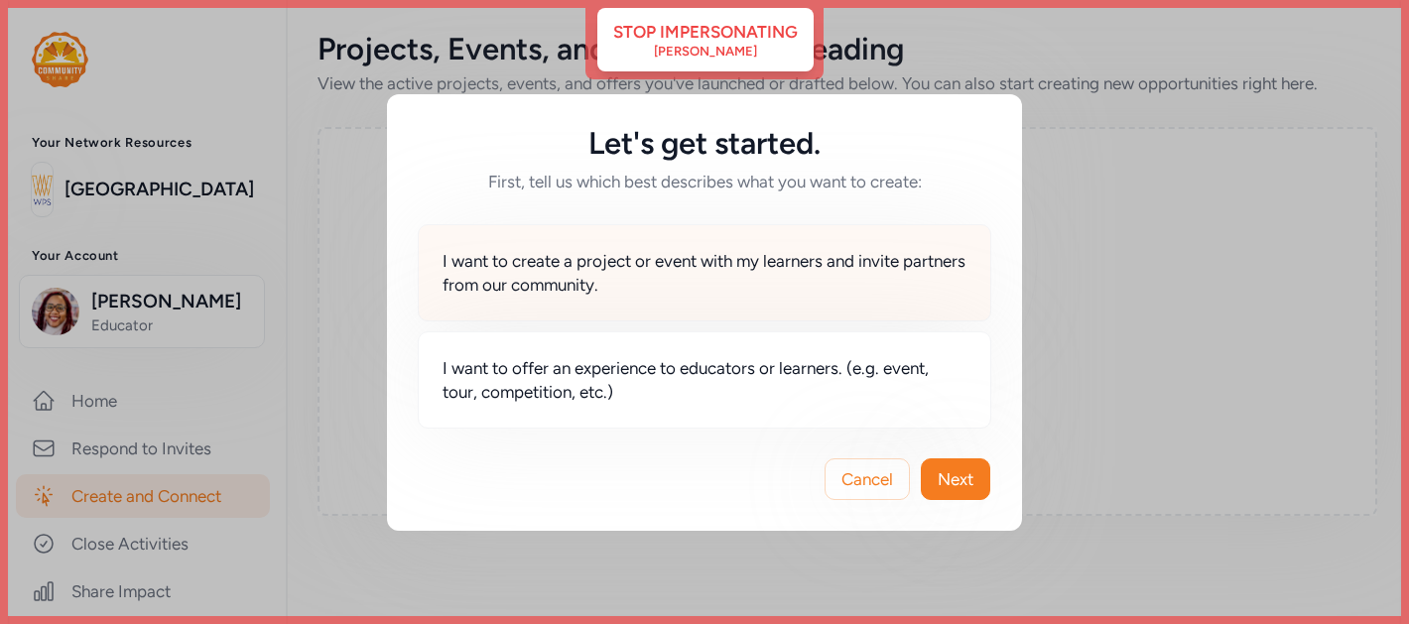
click at [708, 259] on span "I want to create a project or event with my learners and invite partners from o…" at bounding box center [705, 273] width 524 height 48
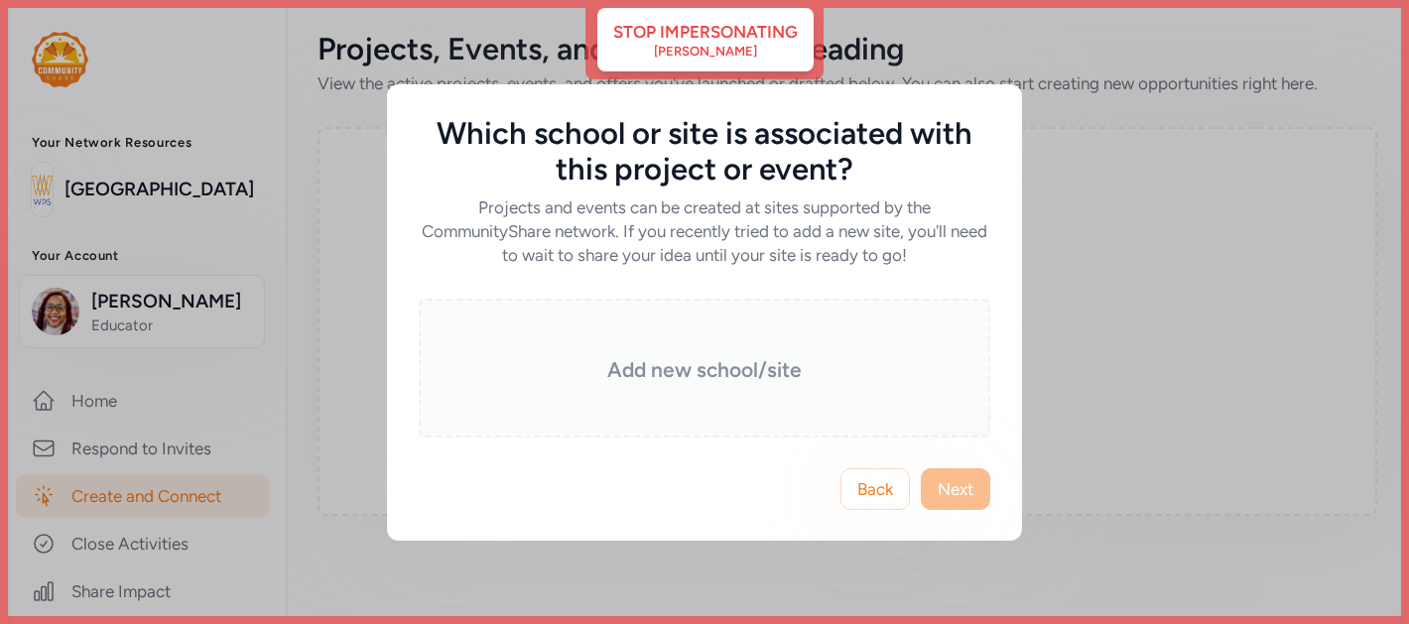
click at [745, 356] on h3 "Add new school/site" at bounding box center [704, 370] width 472 height 28
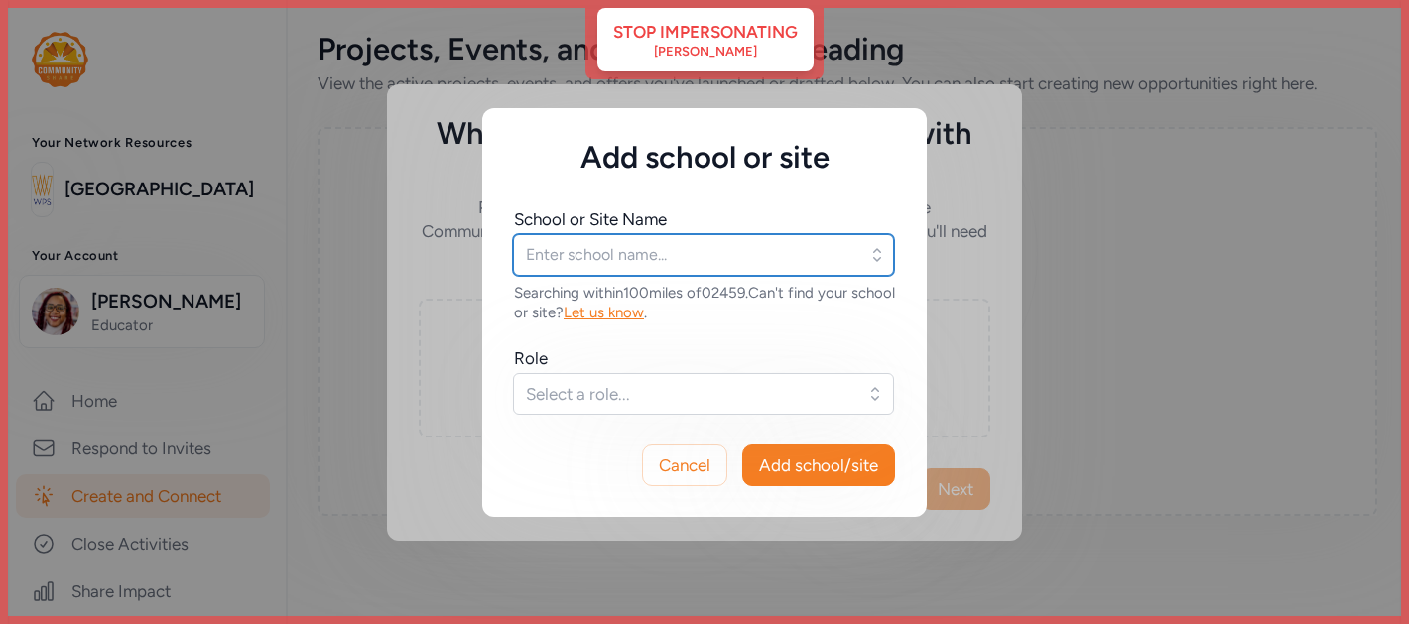
click at [679, 258] on input "text" at bounding box center [703, 255] width 381 height 42
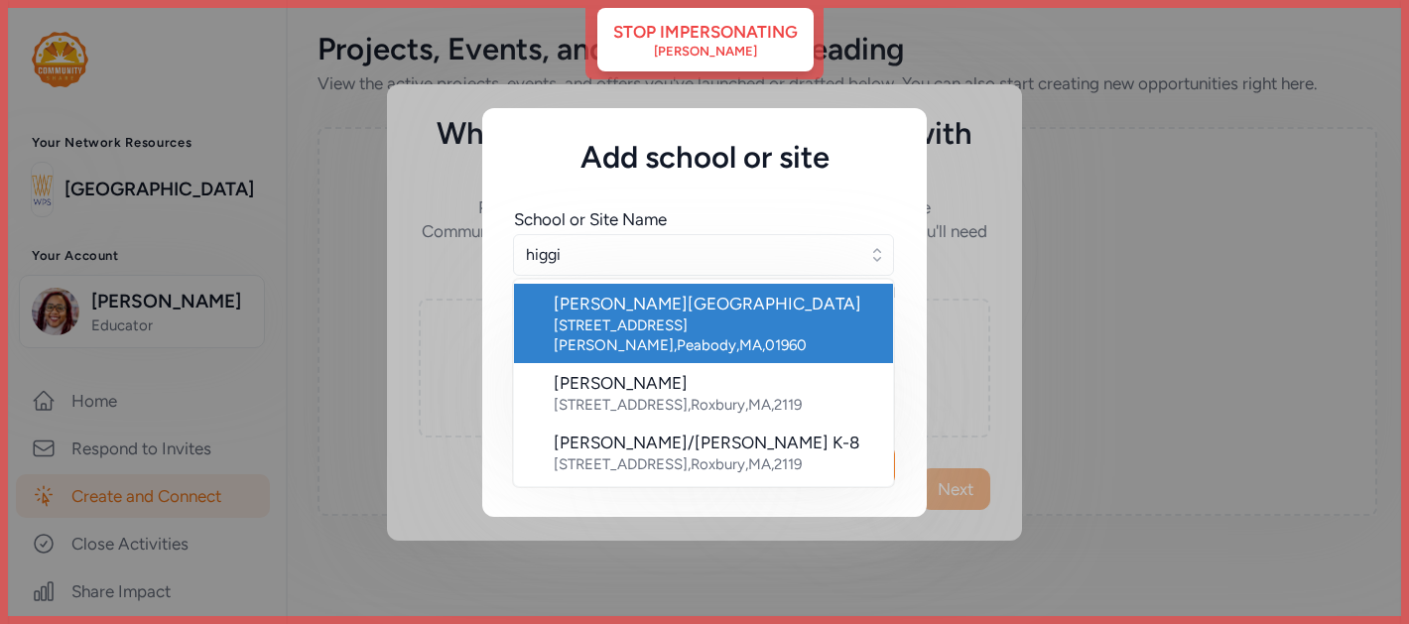
click at [724, 324] on div "85 Perkins Street , Peabody , MA , 01960" at bounding box center [716, 336] width 324 height 40
type input "[PERSON_NAME][GEOGRAPHIC_DATA]"
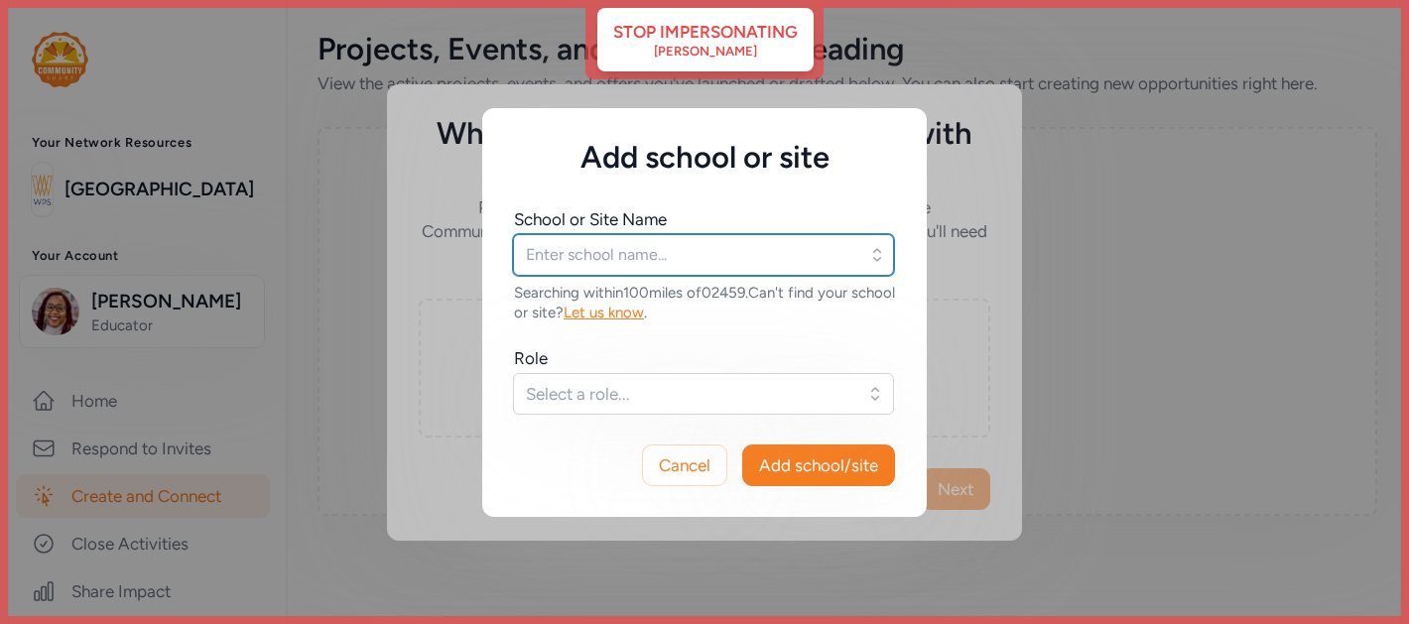
type input "[PERSON_NAME][GEOGRAPHIC_DATA]"
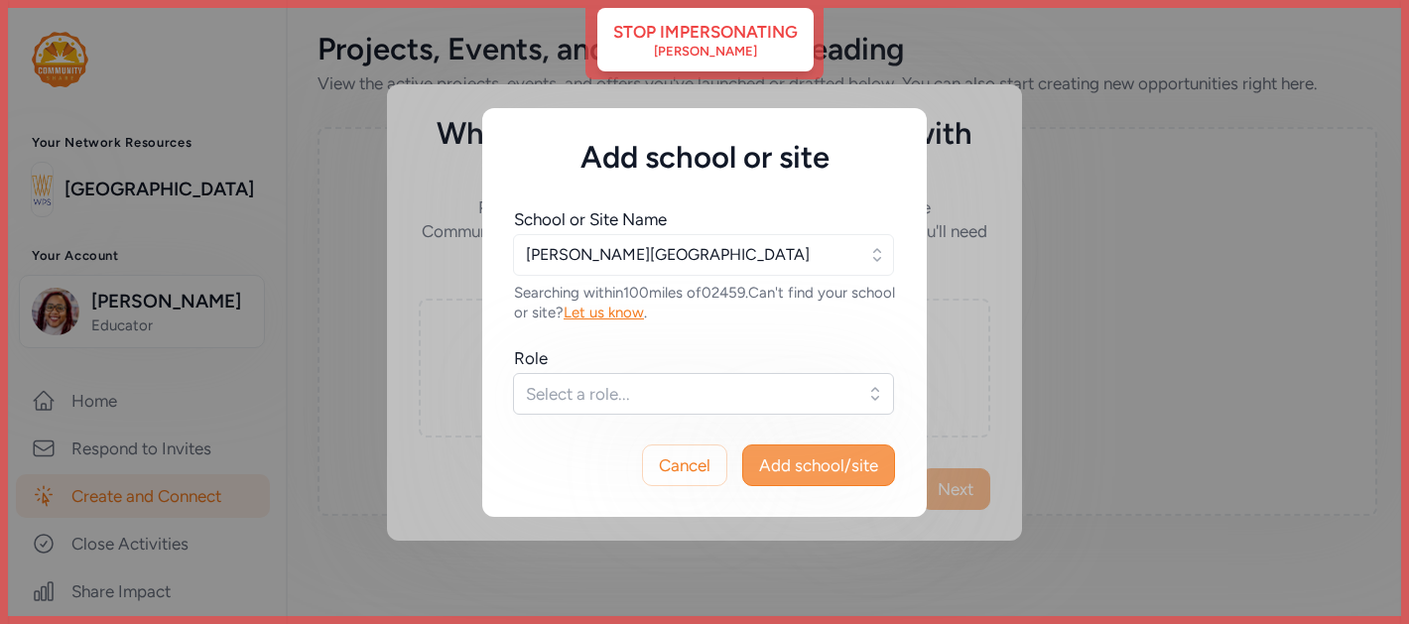
click at [838, 466] on span "Add school/site" at bounding box center [818, 466] width 119 height 24
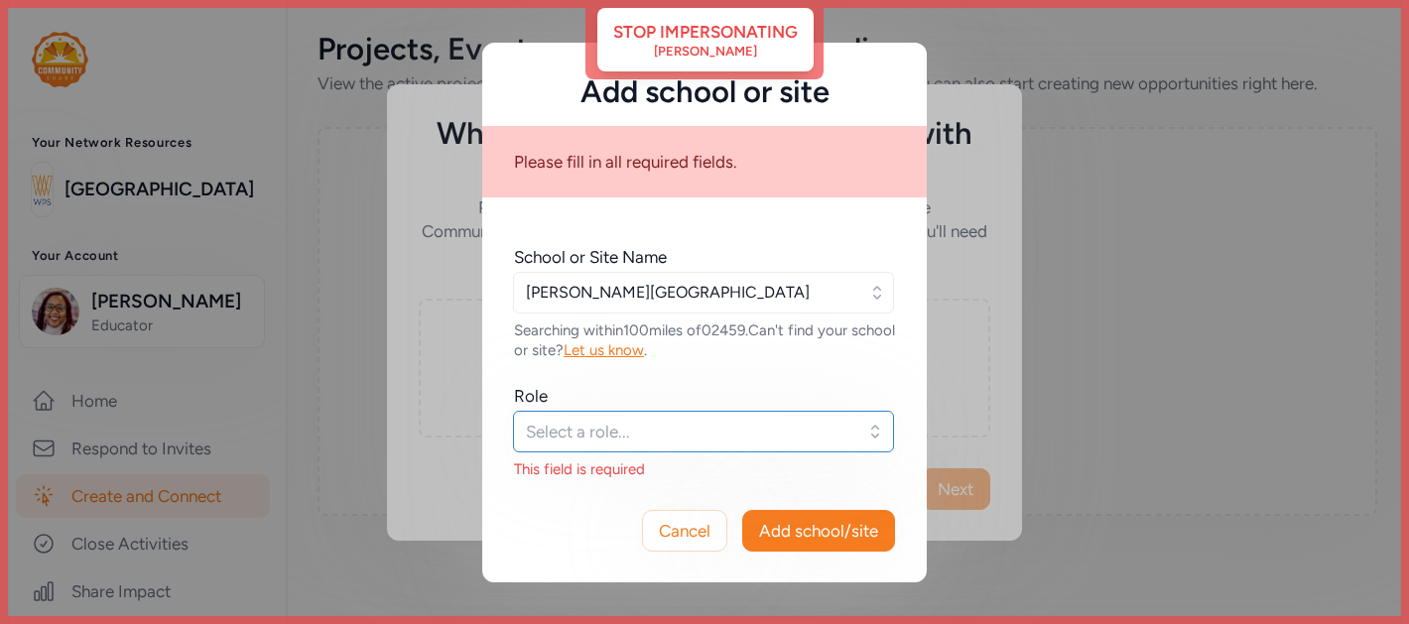
click at [668, 427] on span "Select a role..." at bounding box center [690, 432] width 328 height 24
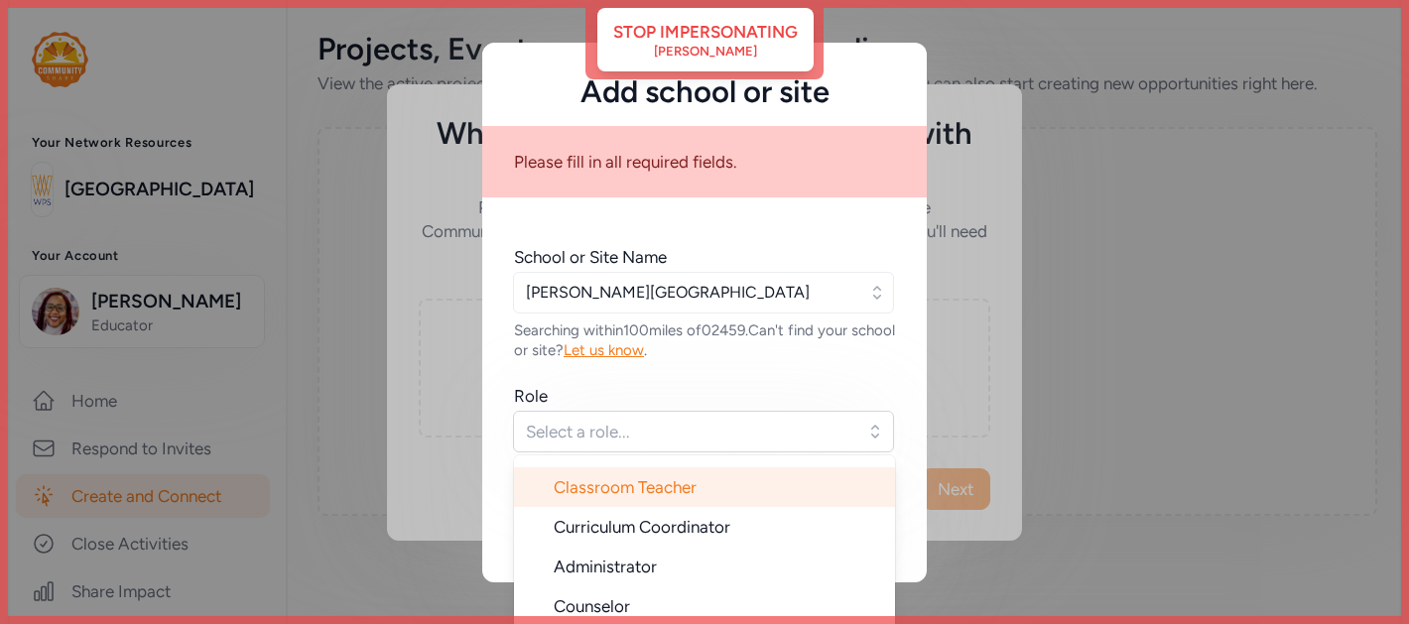
scroll to position [29, 0]
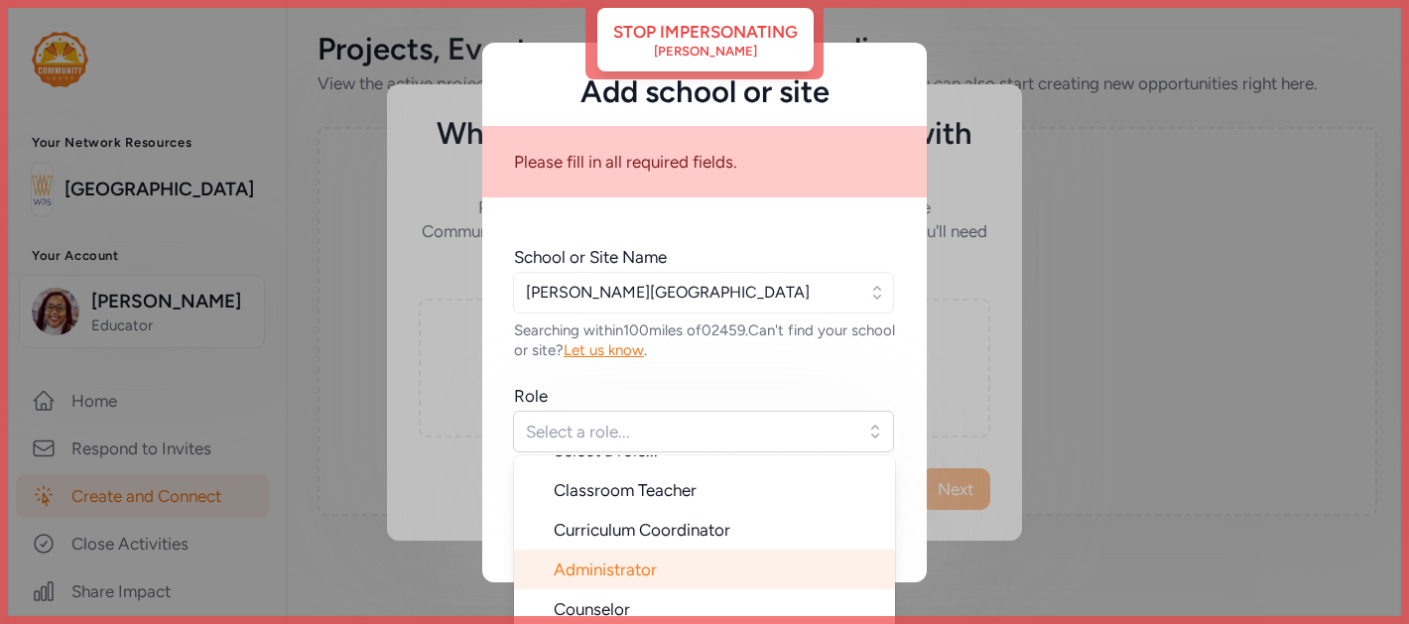
click at [631, 570] on span "Administrator" at bounding box center [605, 570] width 103 height 20
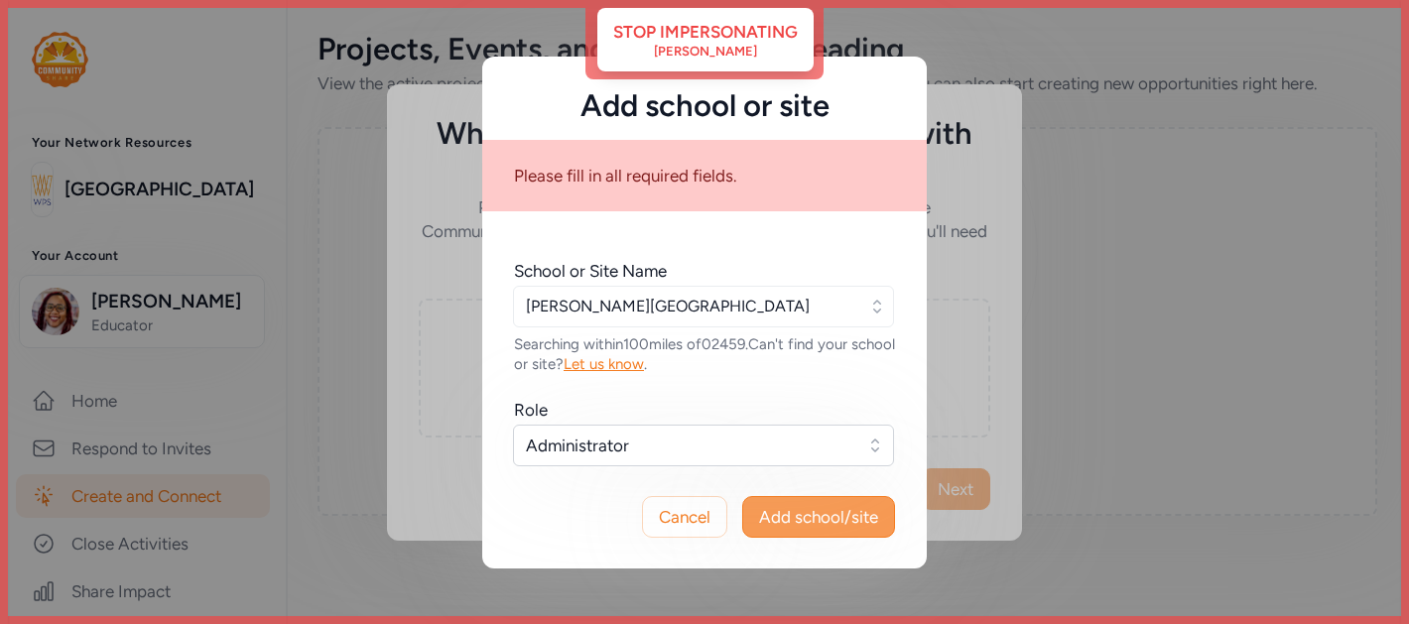
click at [829, 514] on span "Add school/site" at bounding box center [818, 517] width 119 height 24
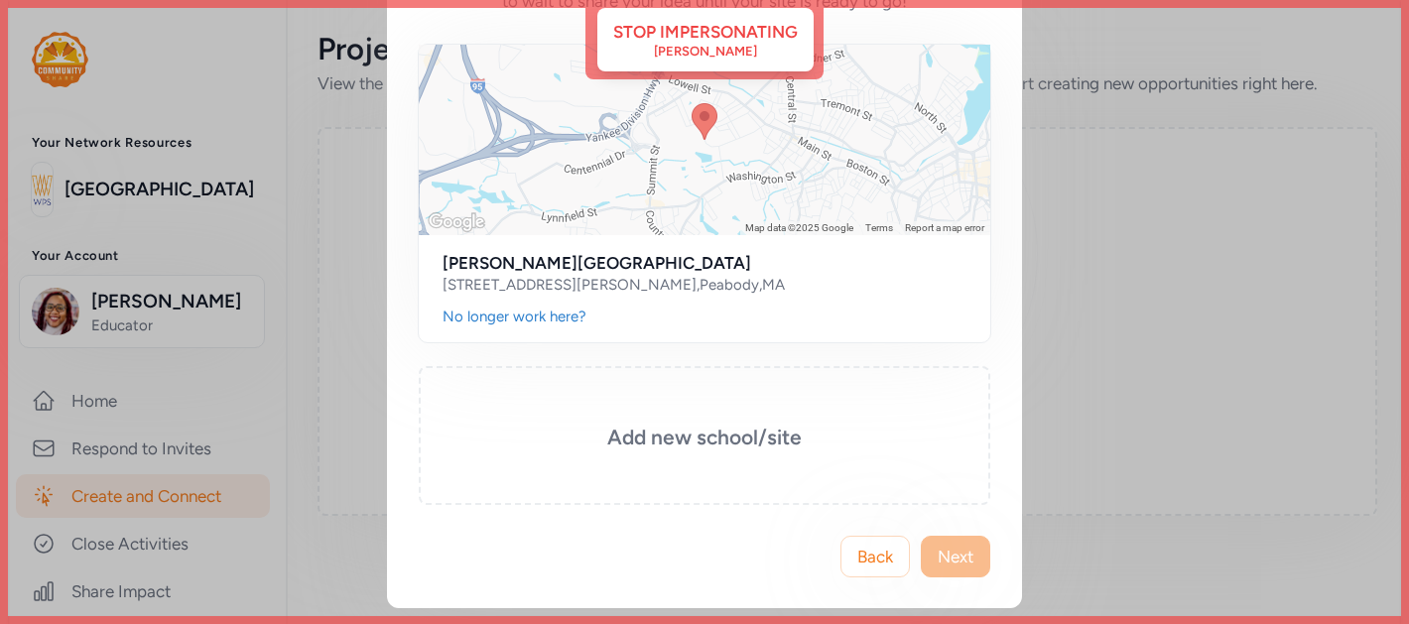
scroll to position [185, 0]
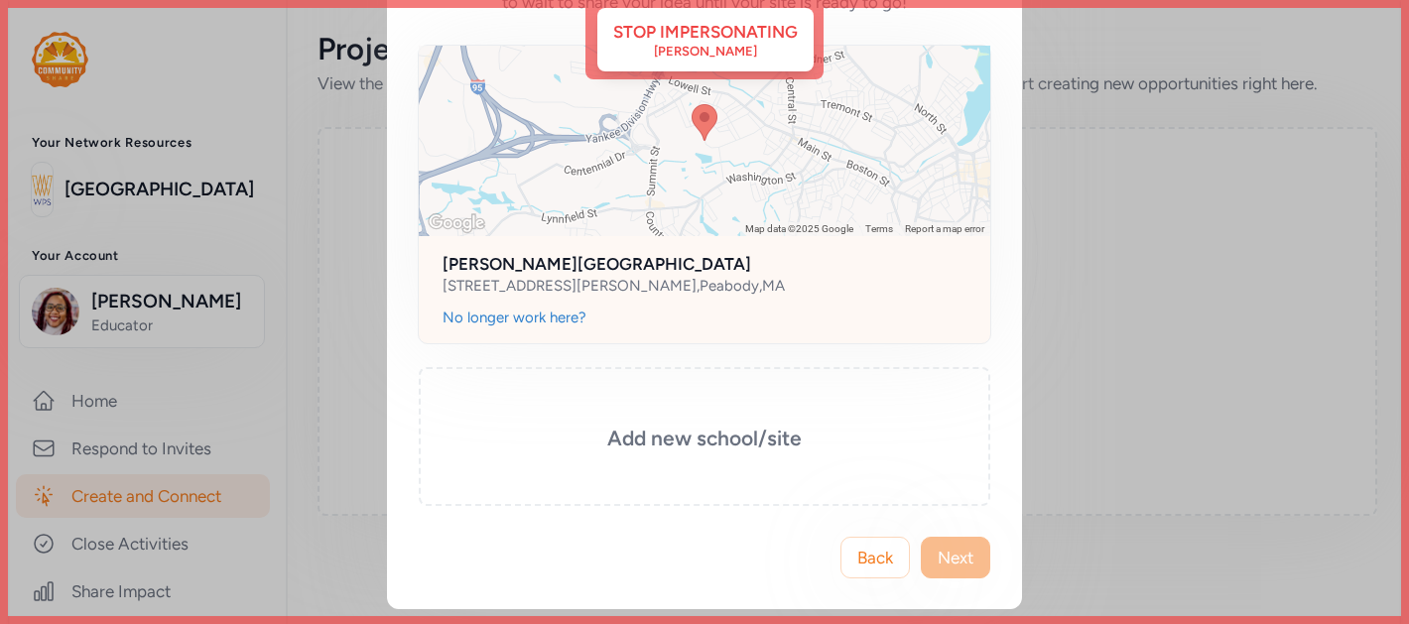
click at [834, 292] on div "85 Perkins Street , Peabody , MA" at bounding box center [705, 286] width 524 height 20
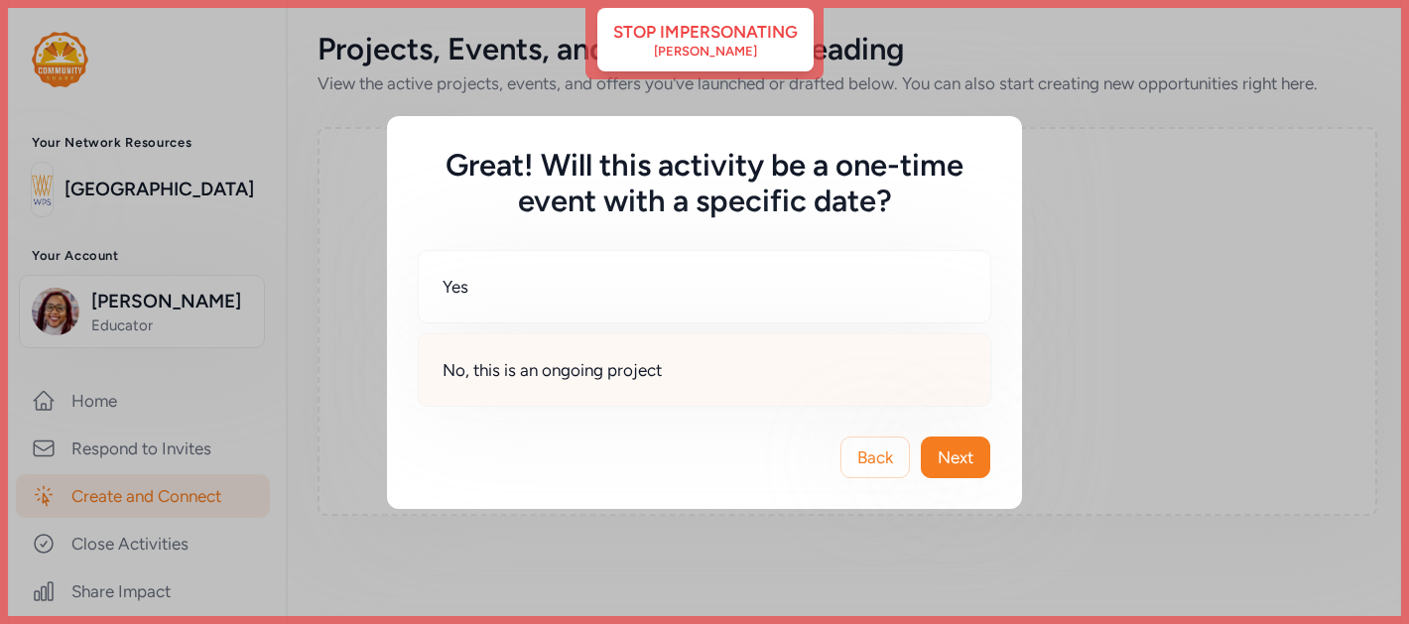
click at [750, 361] on div "No, this is an ongoing project" at bounding box center [705, 369] width 574 height 73
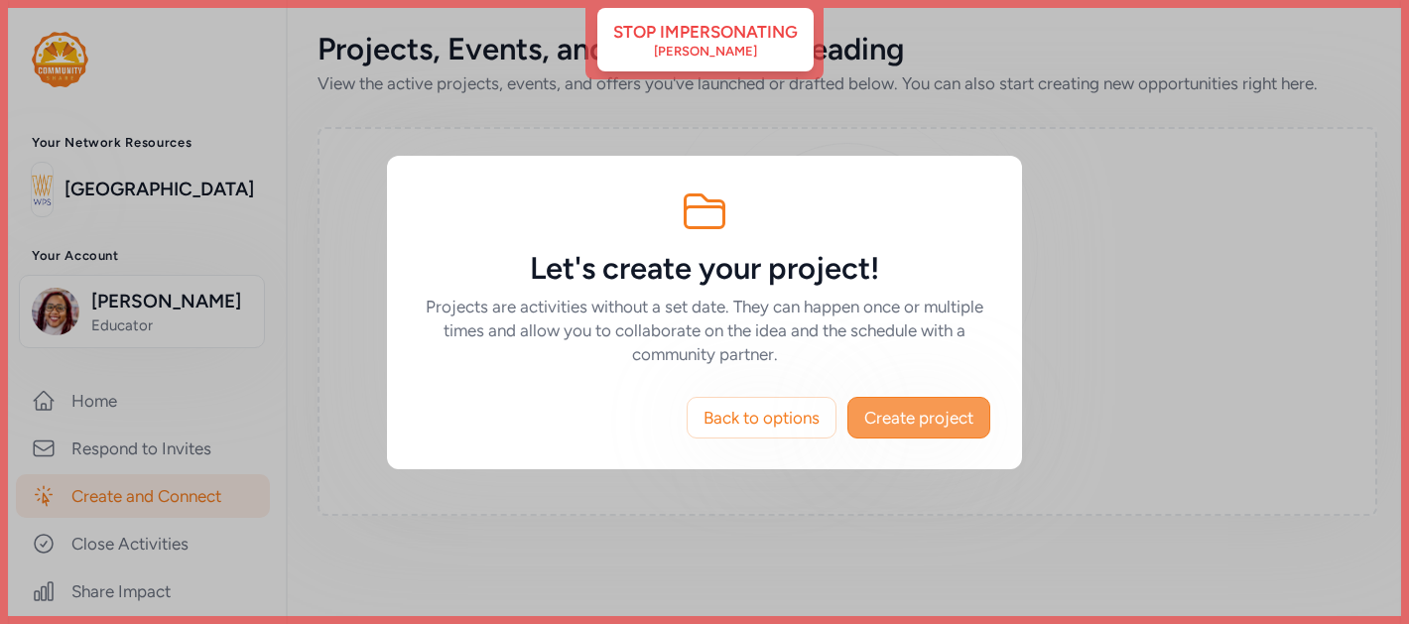
click at [913, 410] on span "Create project" at bounding box center [918, 418] width 109 height 24
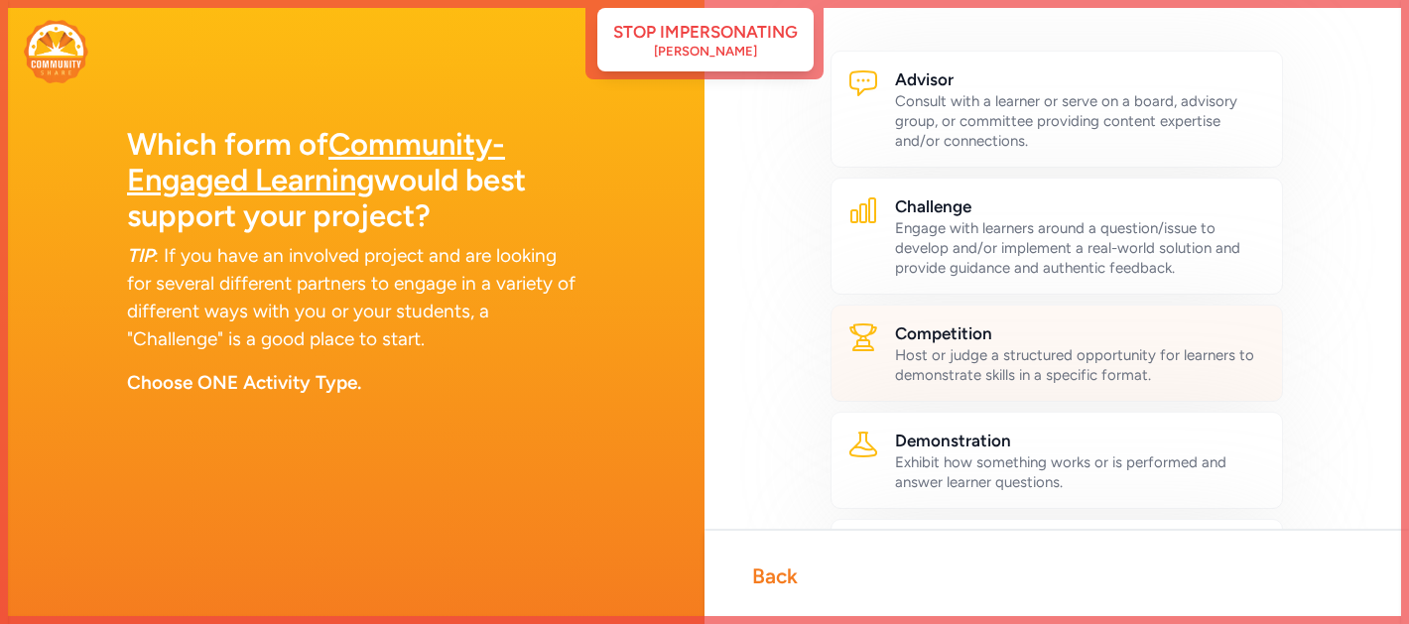
scroll to position [74, 0]
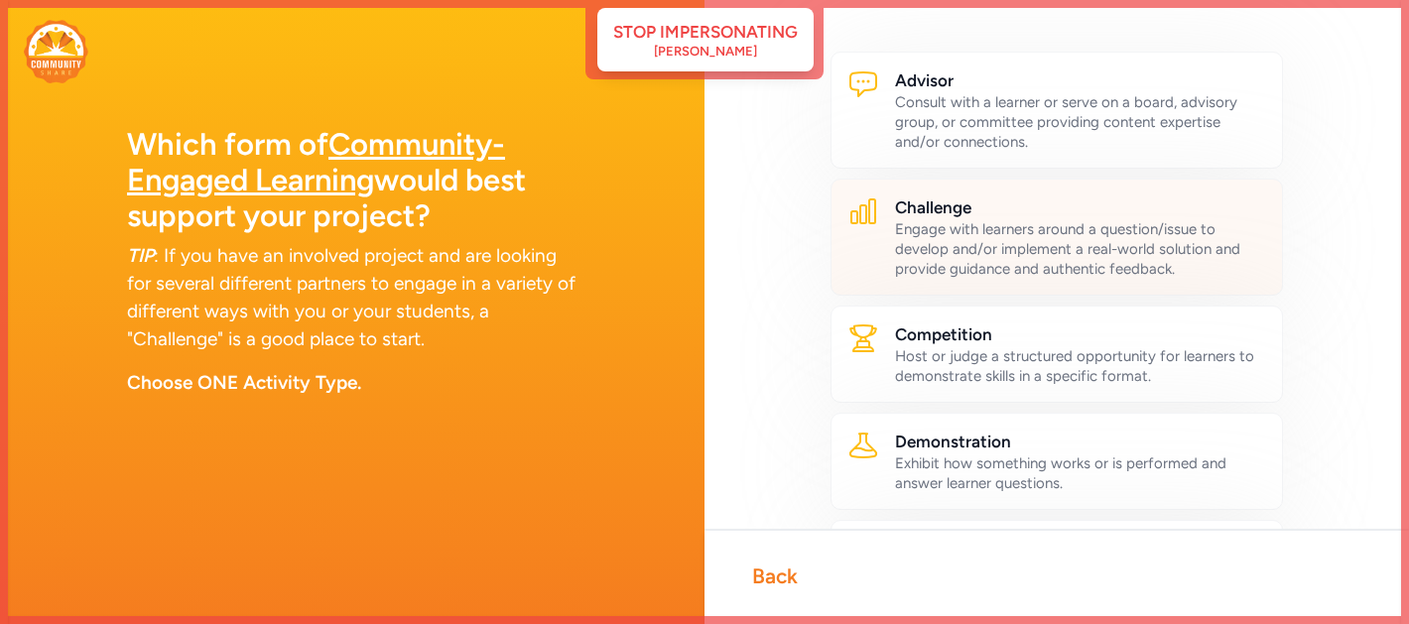
click at [928, 220] on div "Engage with learners around a question/issue to develop and/or implement a real…" at bounding box center [1080, 249] width 371 height 60
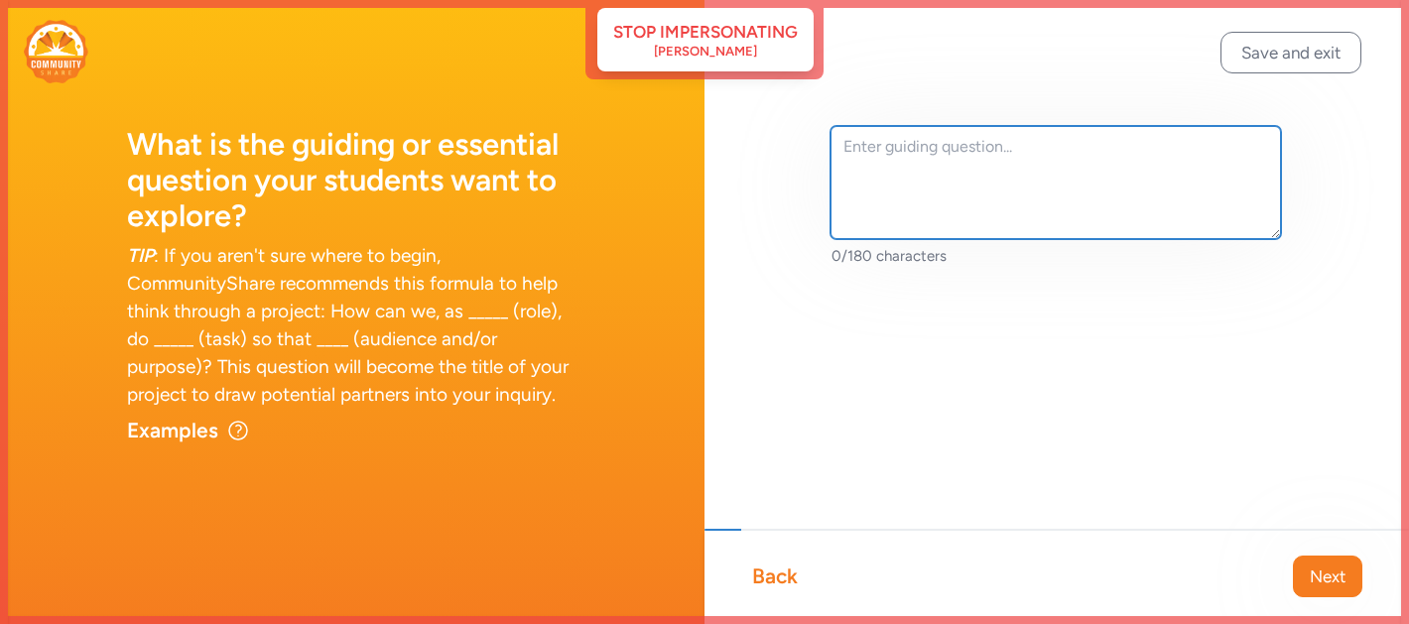
click at [889, 192] on textarea at bounding box center [1056, 182] width 451 height 113
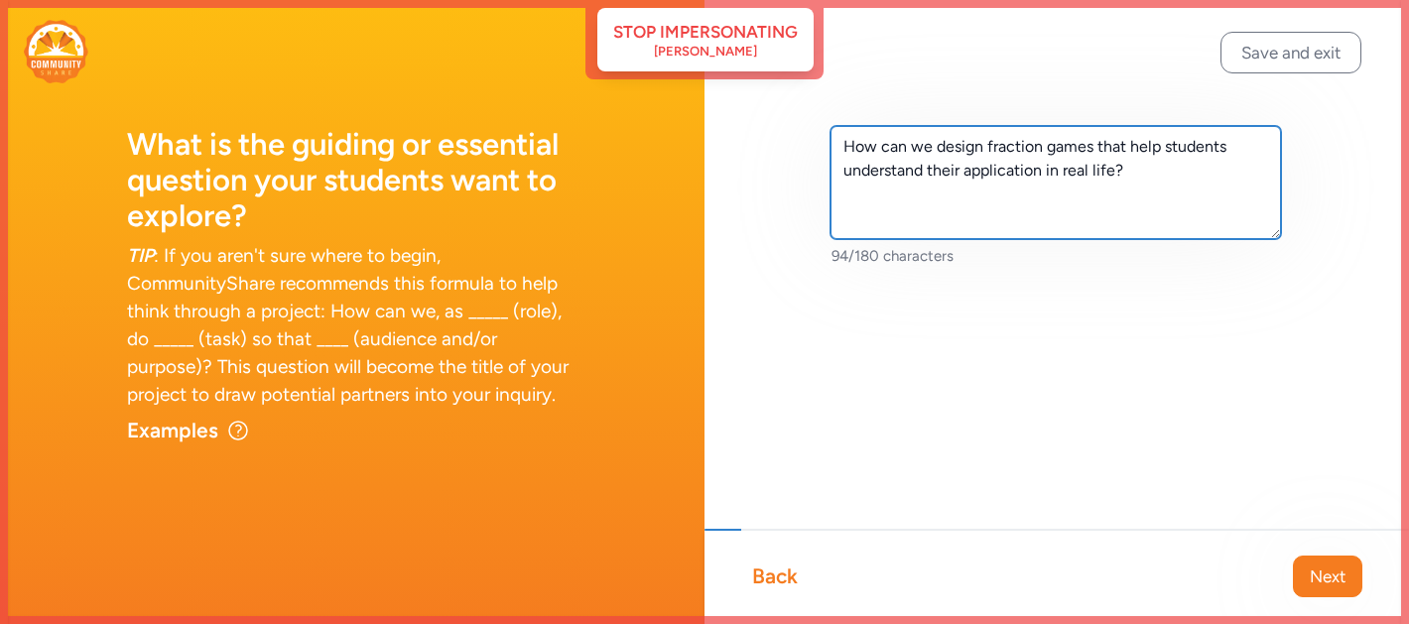
type textarea "How can we design fraction games that help students understand their applicatio…"
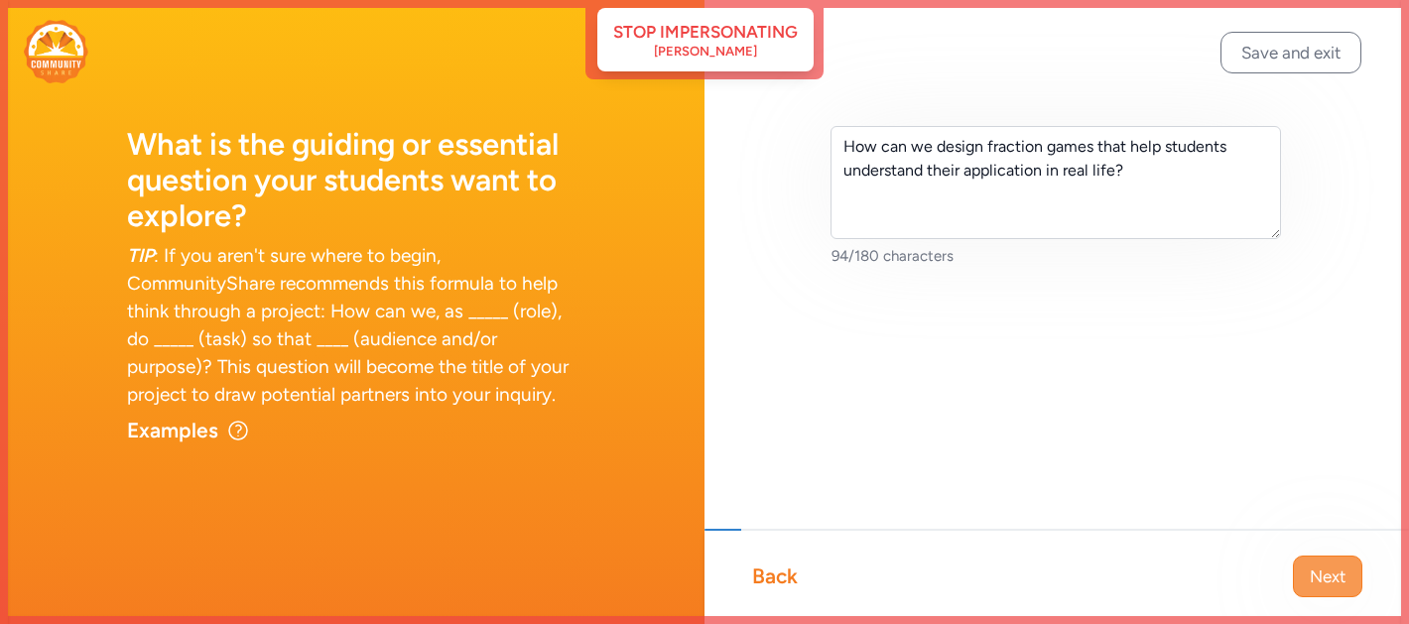
click at [1334, 581] on span "Next" at bounding box center [1328, 577] width 36 height 24
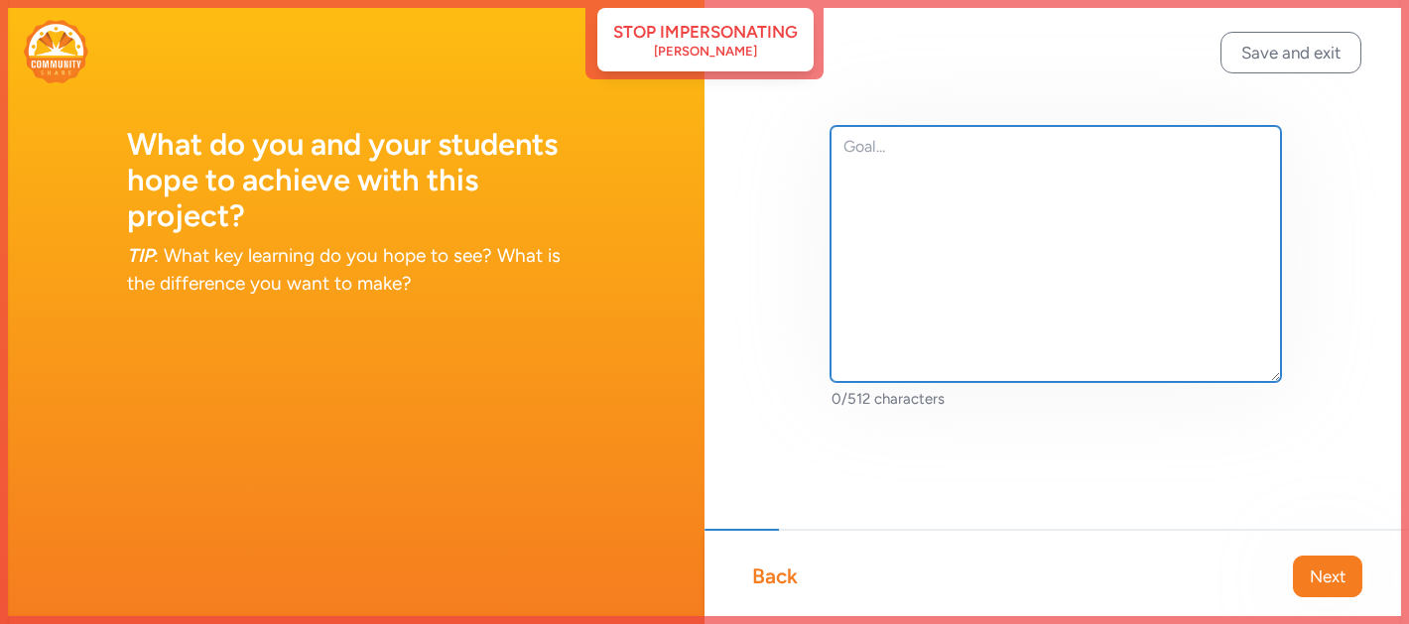
click at [885, 198] on textarea at bounding box center [1056, 254] width 451 height 256
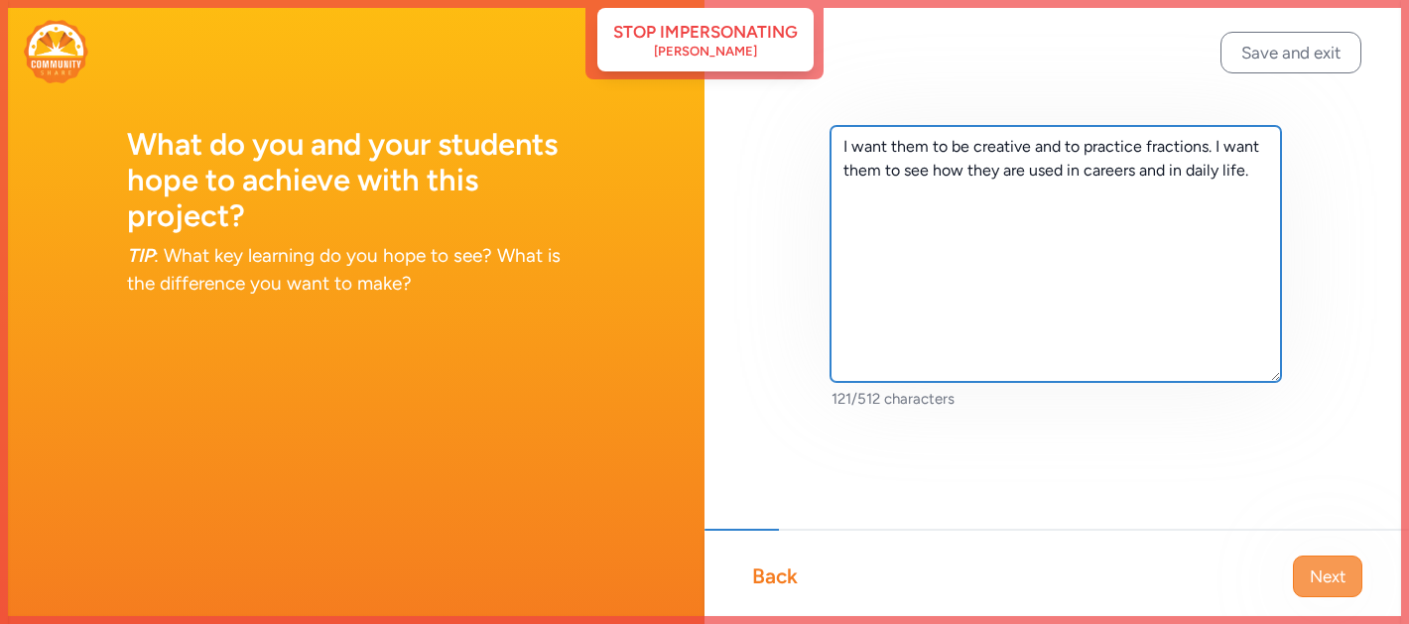
type textarea "I want them to be creative and to practice fractions. I want them to see how th…"
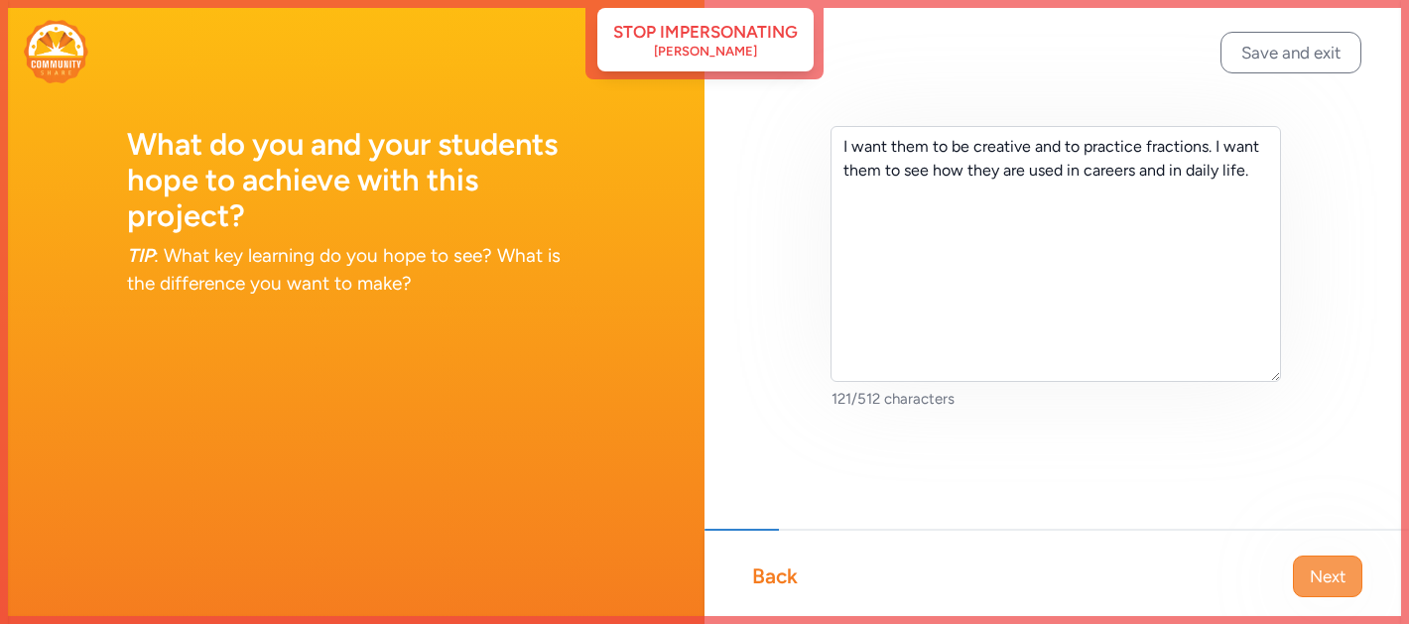
click at [1355, 591] on button "Next" at bounding box center [1327, 577] width 69 height 42
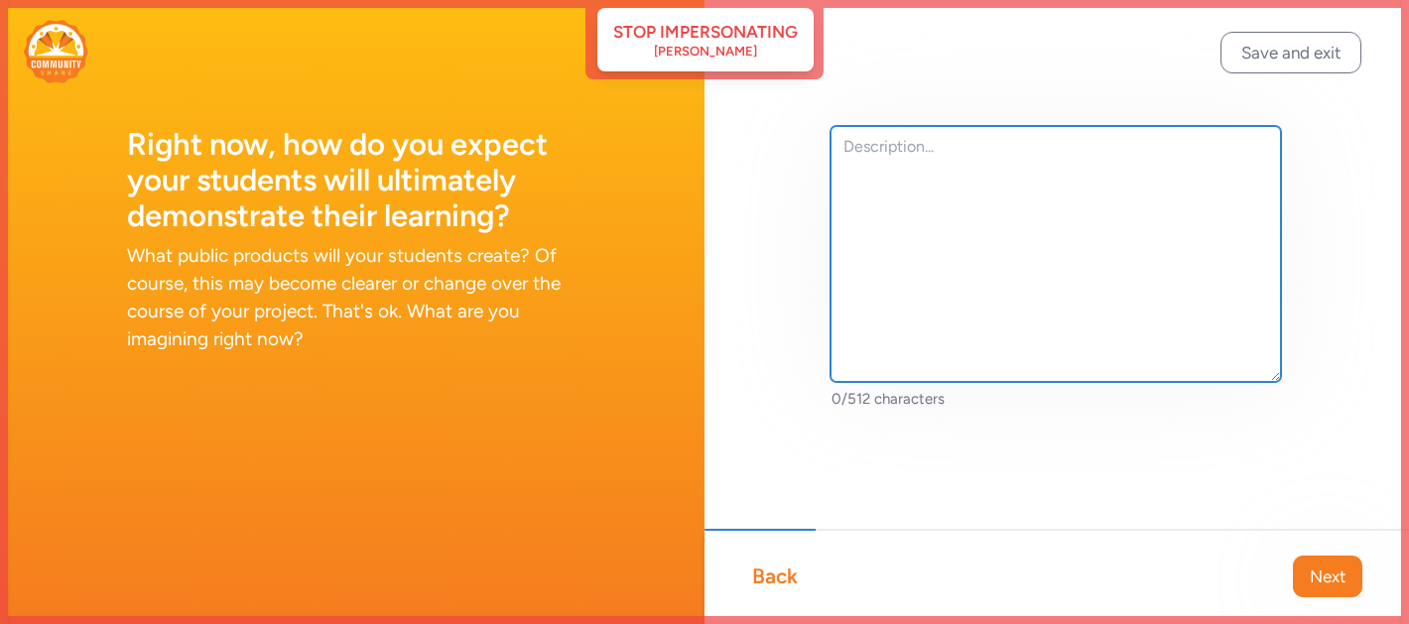
click at [896, 148] on textarea at bounding box center [1056, 254] width 451 height 256
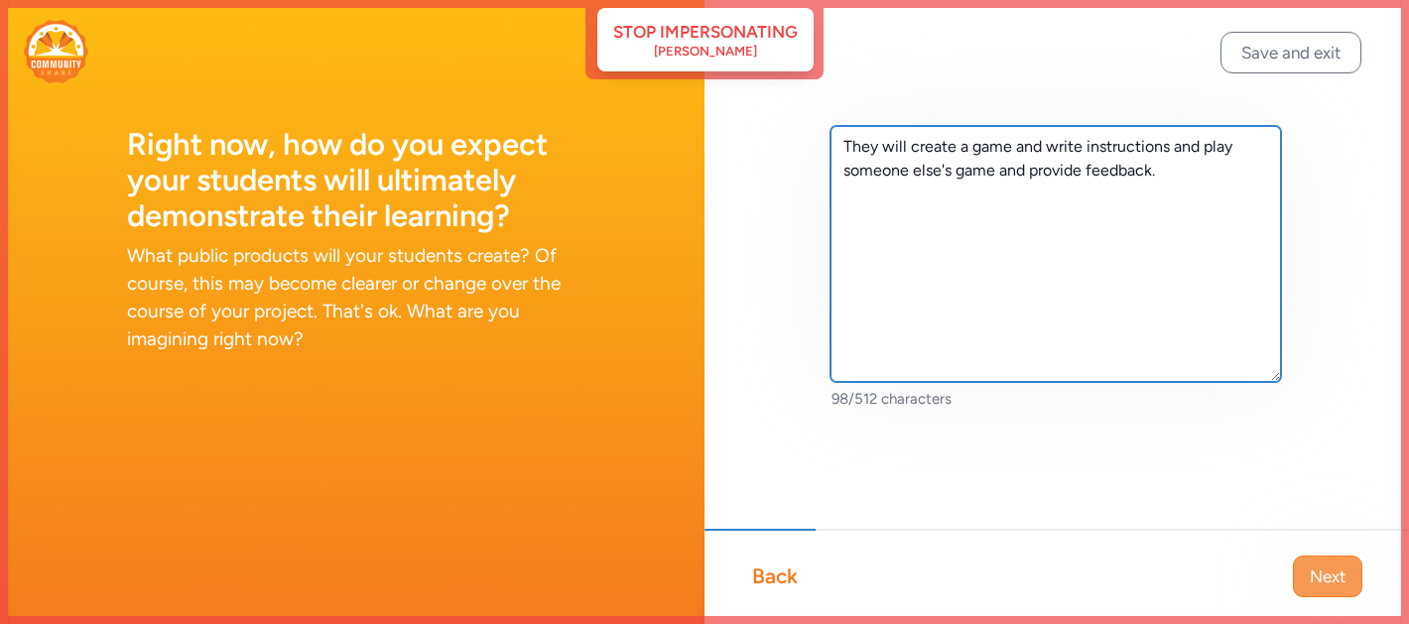
type textarea "They will create a game and write instructions and play someone else's game and…"
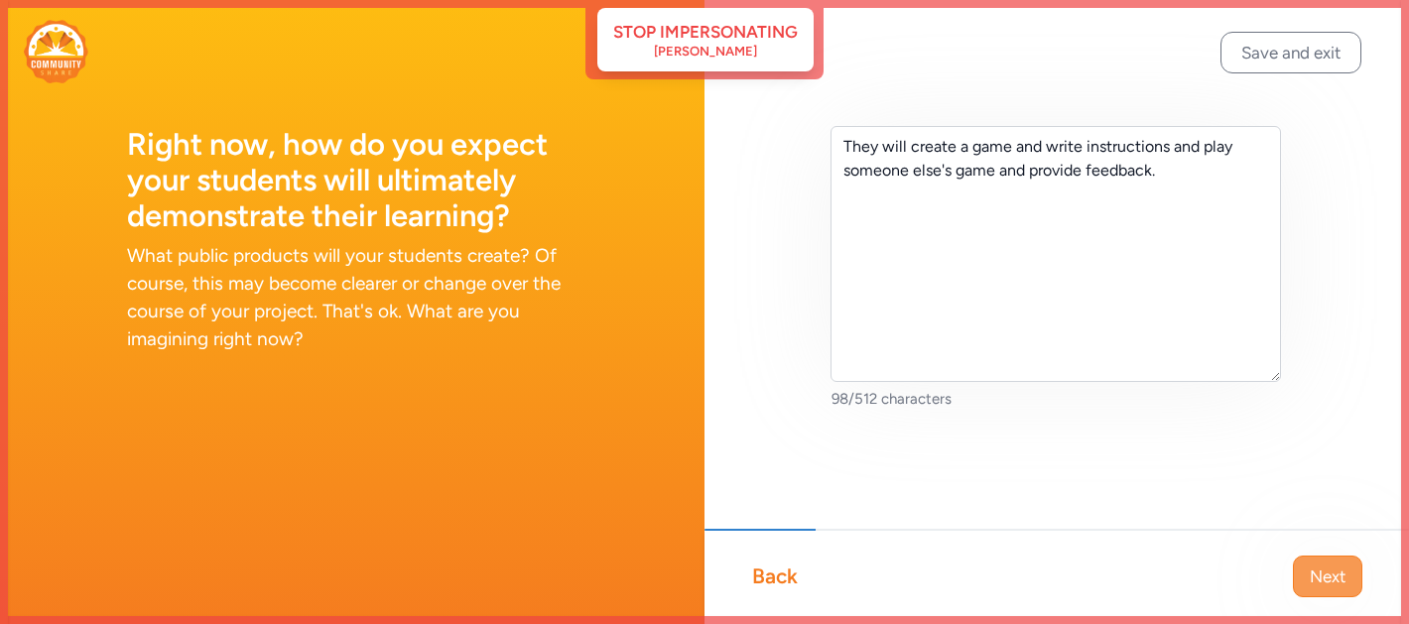
click at [1322, 576] on span "Next" at bounding box center [1328, 577] width 36 height 24
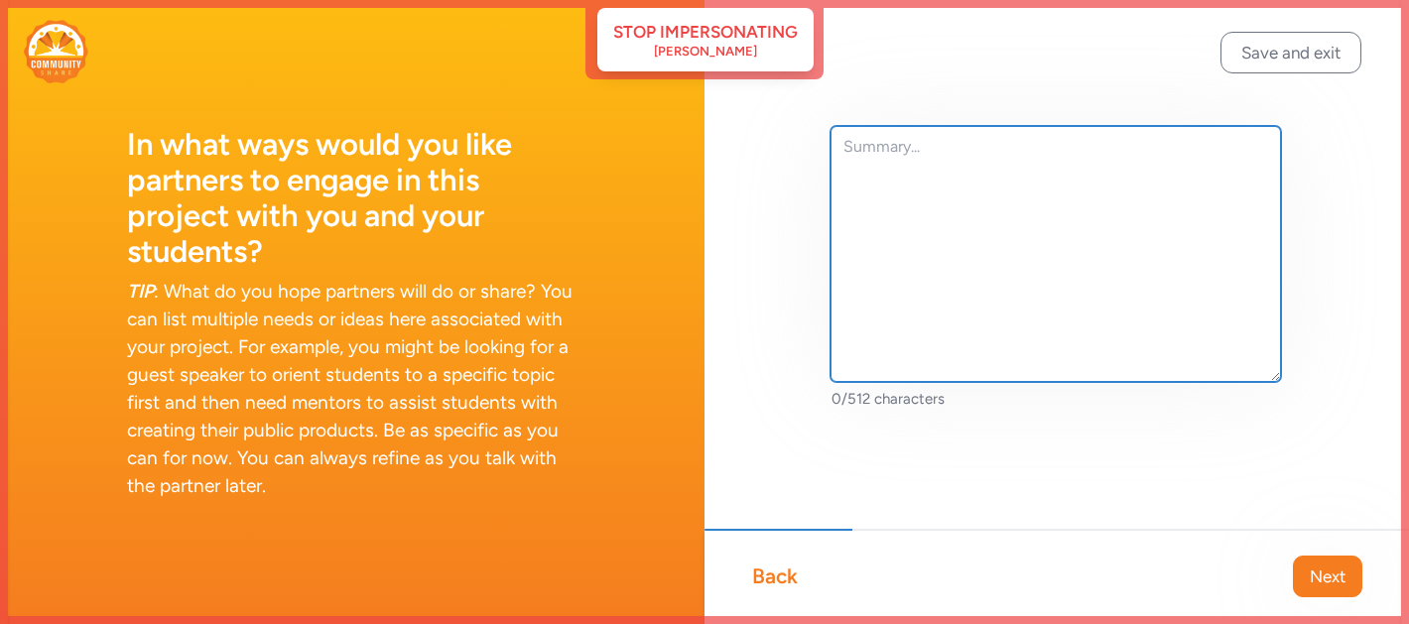
click at [1040, 198] on textarea at bounding box center [1056, 254] width 451 height 256
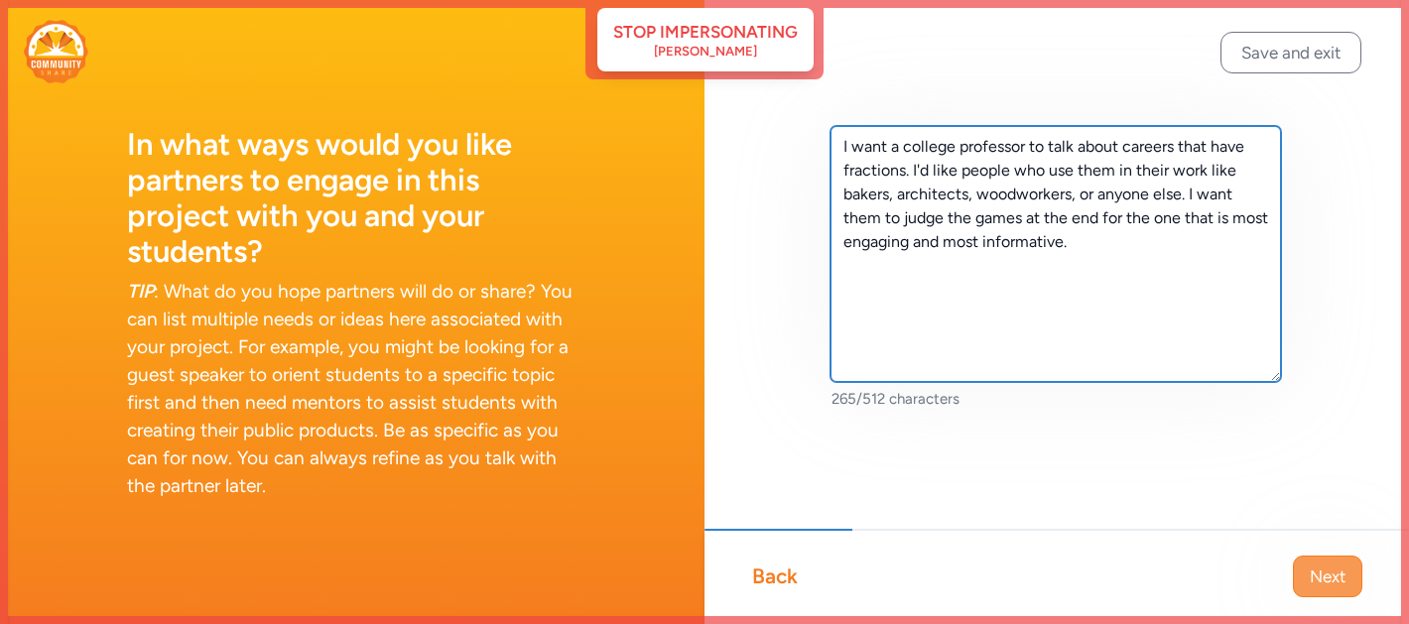
type textarea "I want a college professor to talk about careers that have fractions. I'd like …"
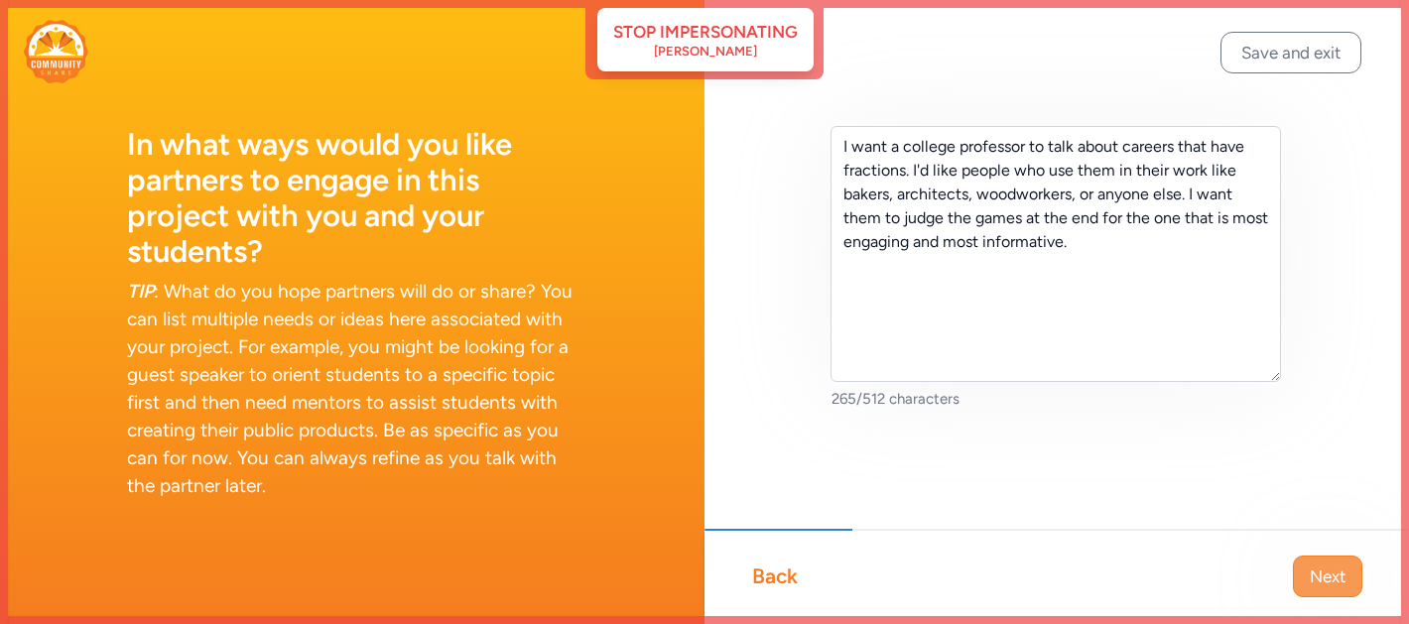
click at [1331, 576] on span "Next" at bounding box center [1328, 577] width 36 height 24
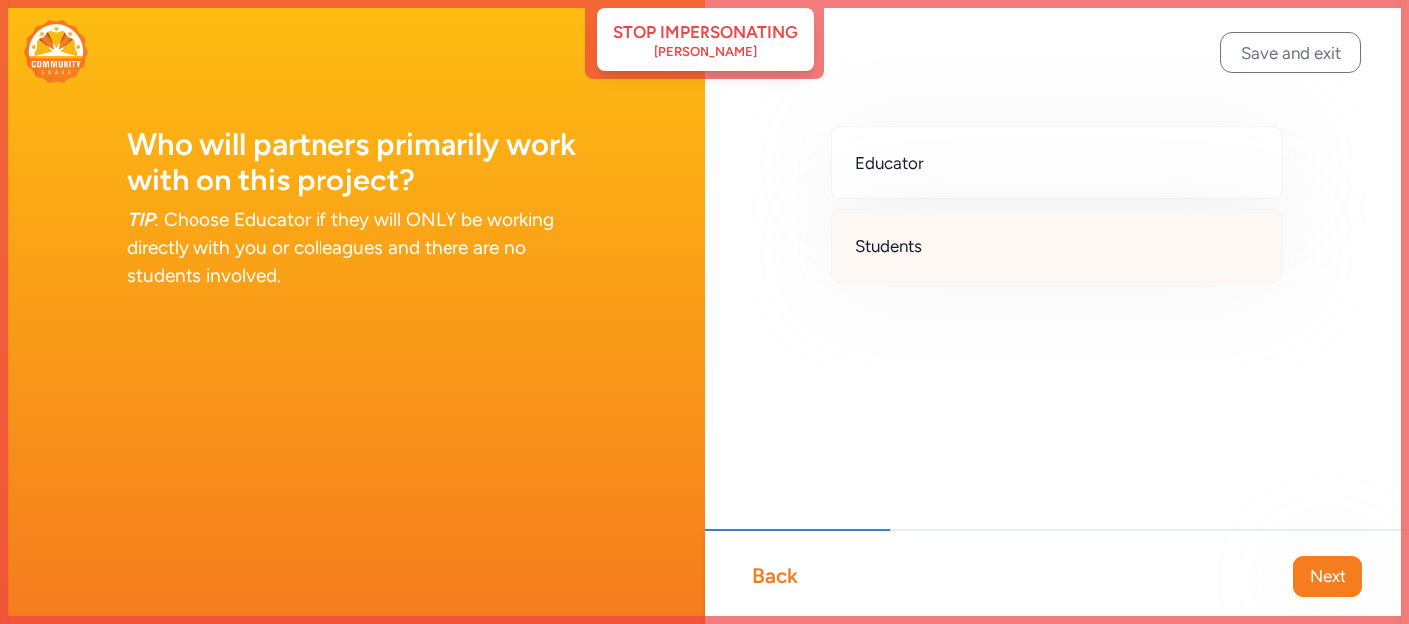
click at [941, 248] on div "Students" at bounding box center [1057, 245] width 453 height 73
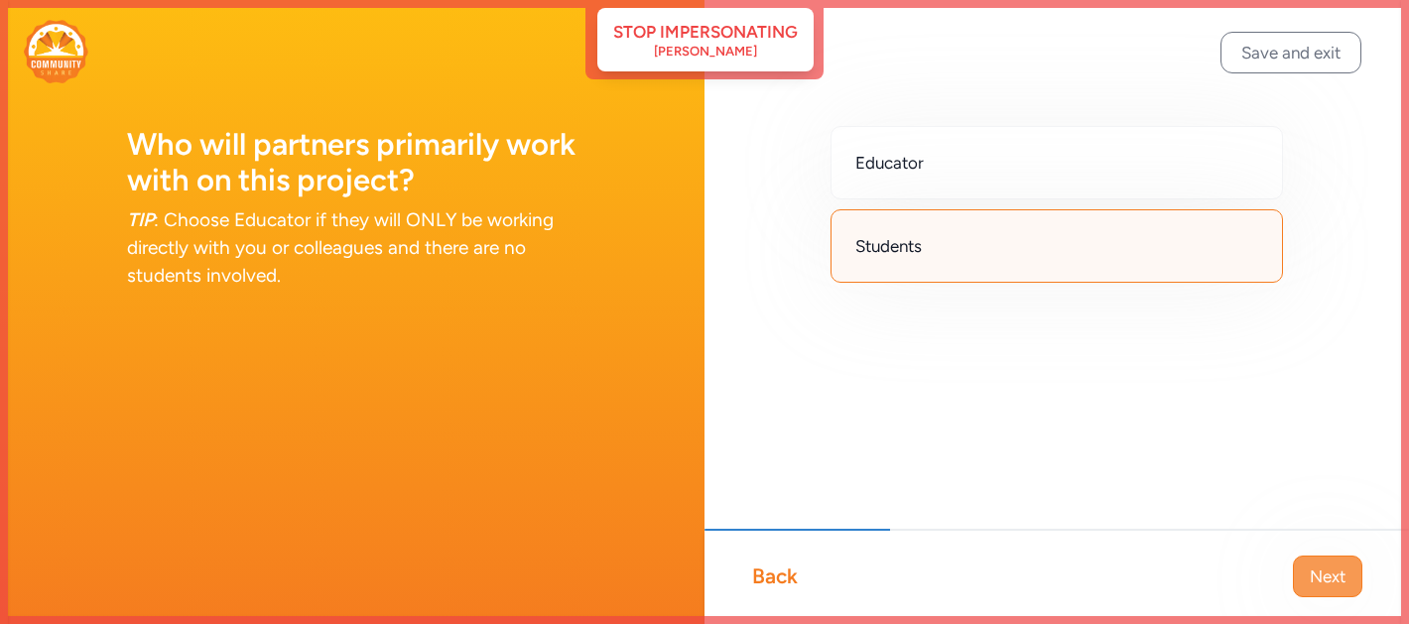
click at [1327, 580] on span "Next" at bounding box center [1328, 577] width 36 height 24
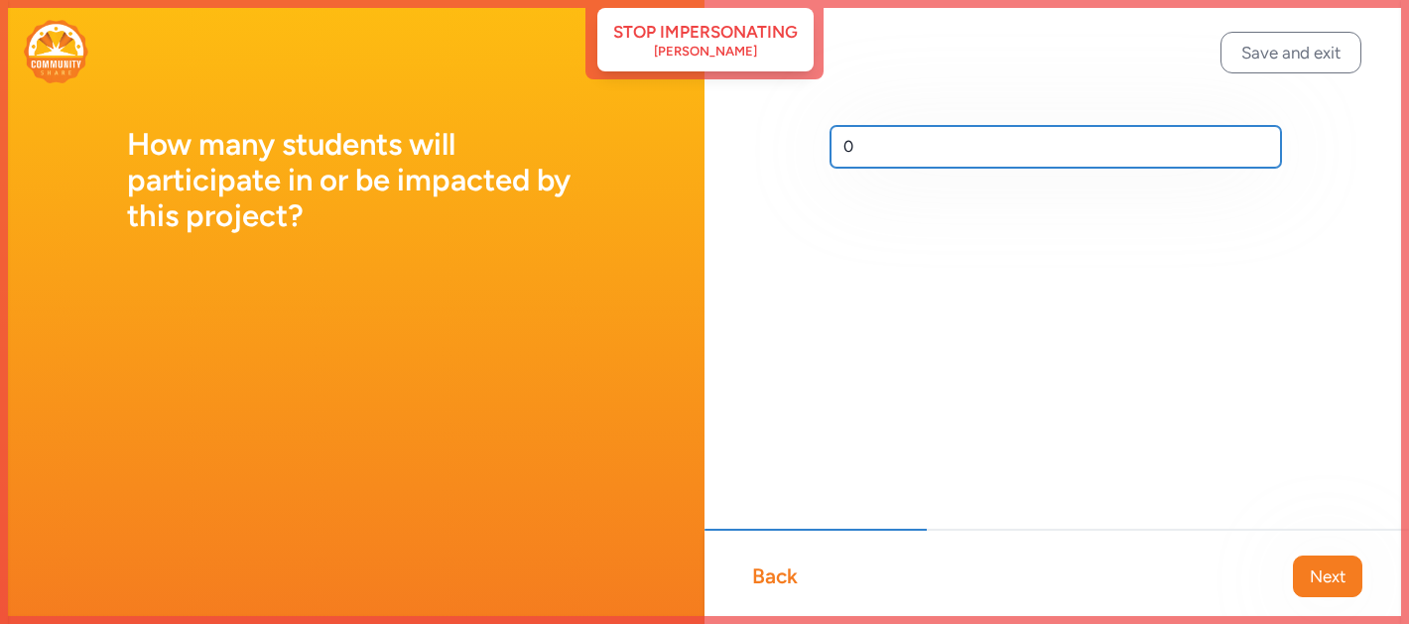
click at [965, 139] on input "0" at bounding box center [1056, 147] width 451 height 42
type input "30"
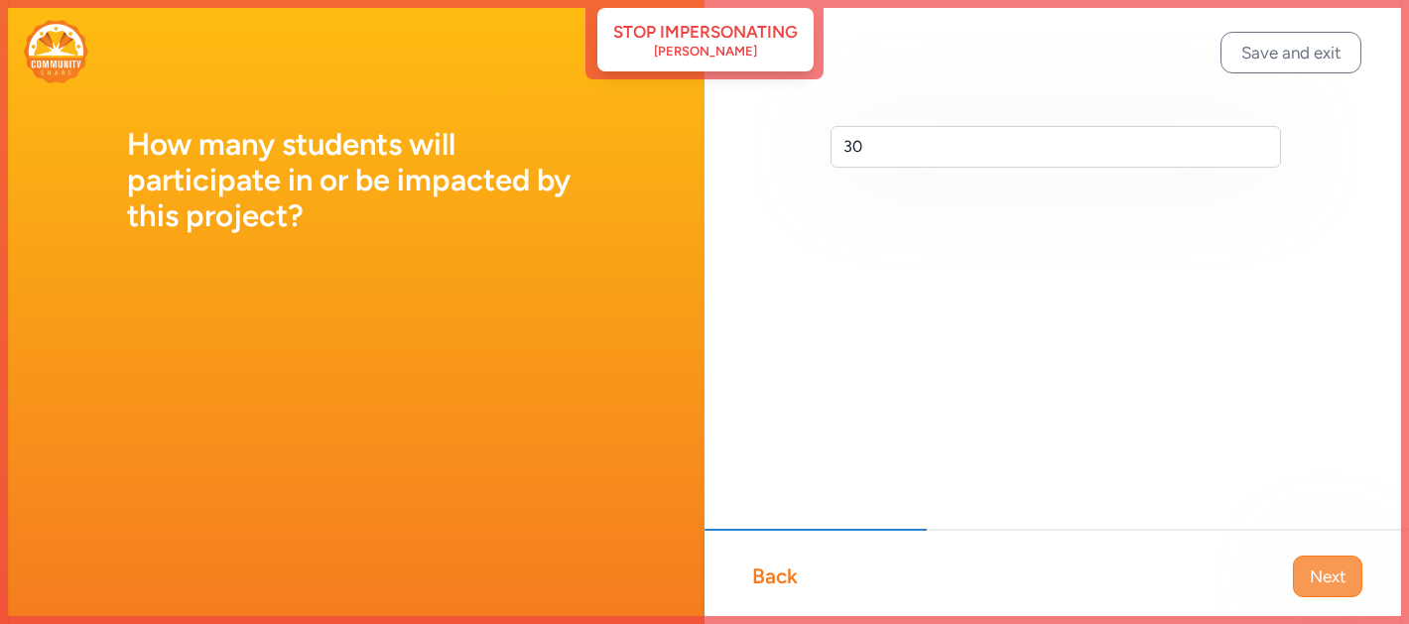
click at [1325, 572] on span "Next" at bounding box center [1328, 577] width 36 height 24
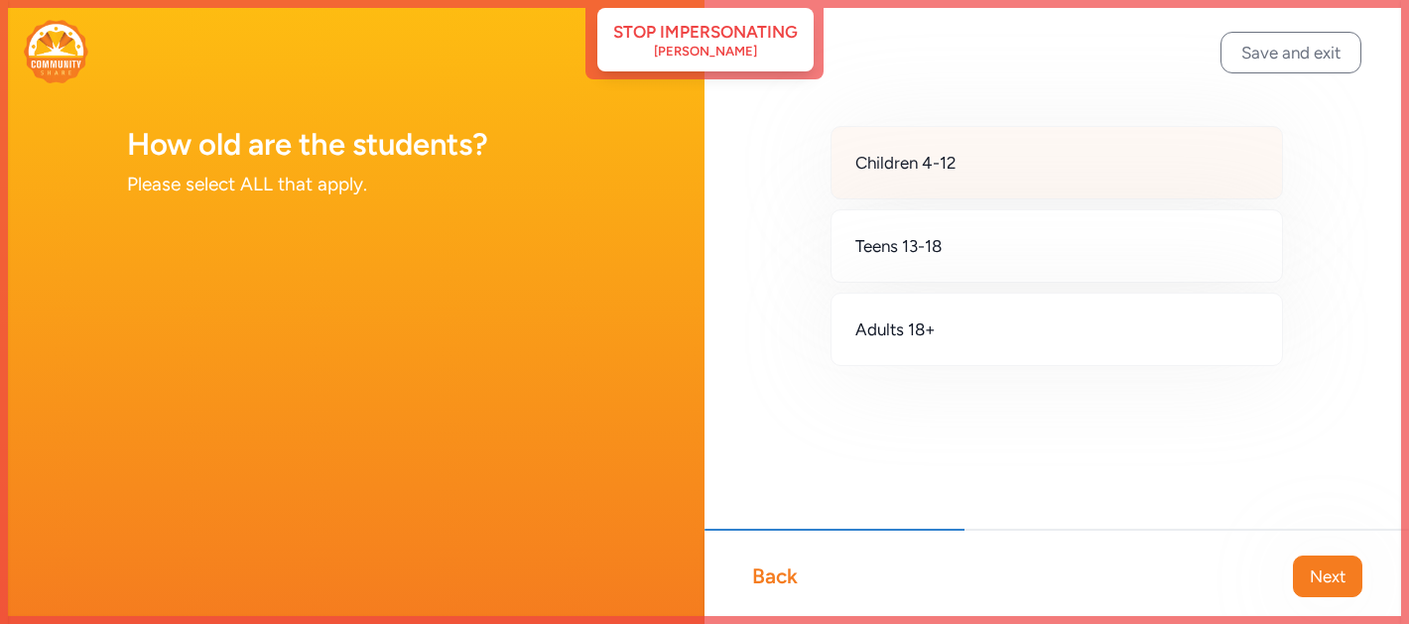
click at [973, 172] on div "Children 4-12" at bounding box center [1057, 162] width 453 height 73
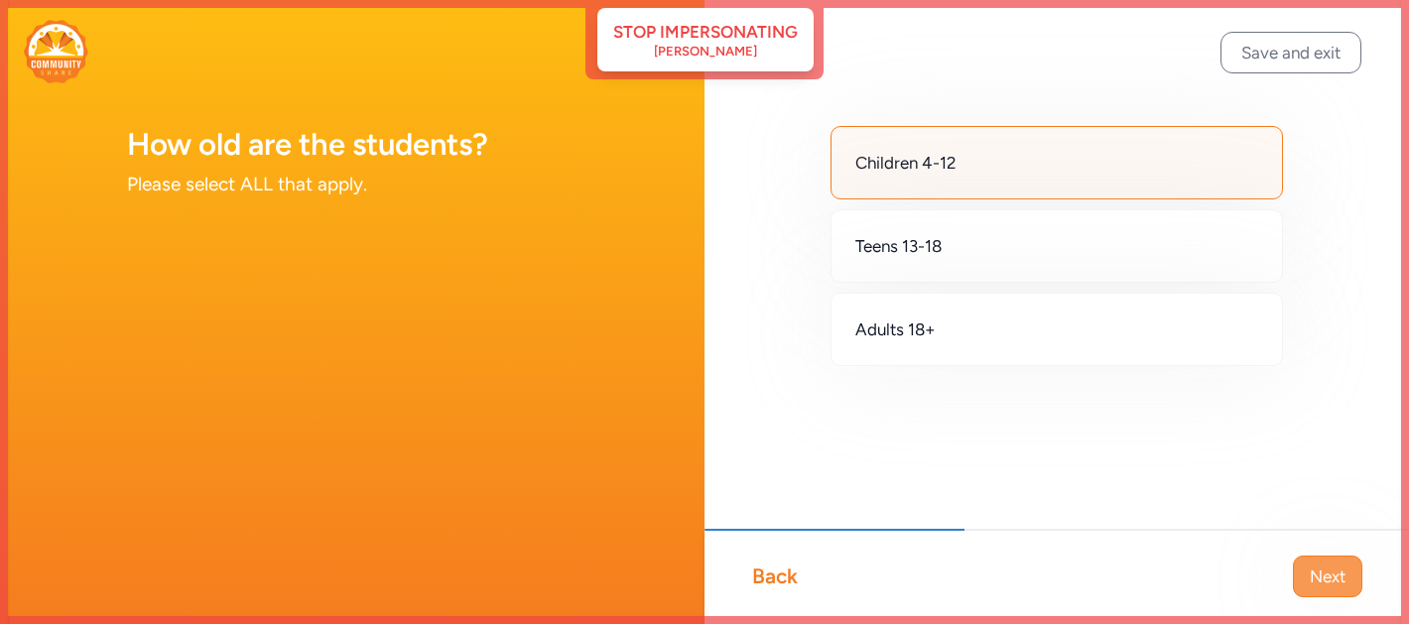
click at [1318, 576] on span "Next" at bounding box center [1328, 577] width 36 height 24
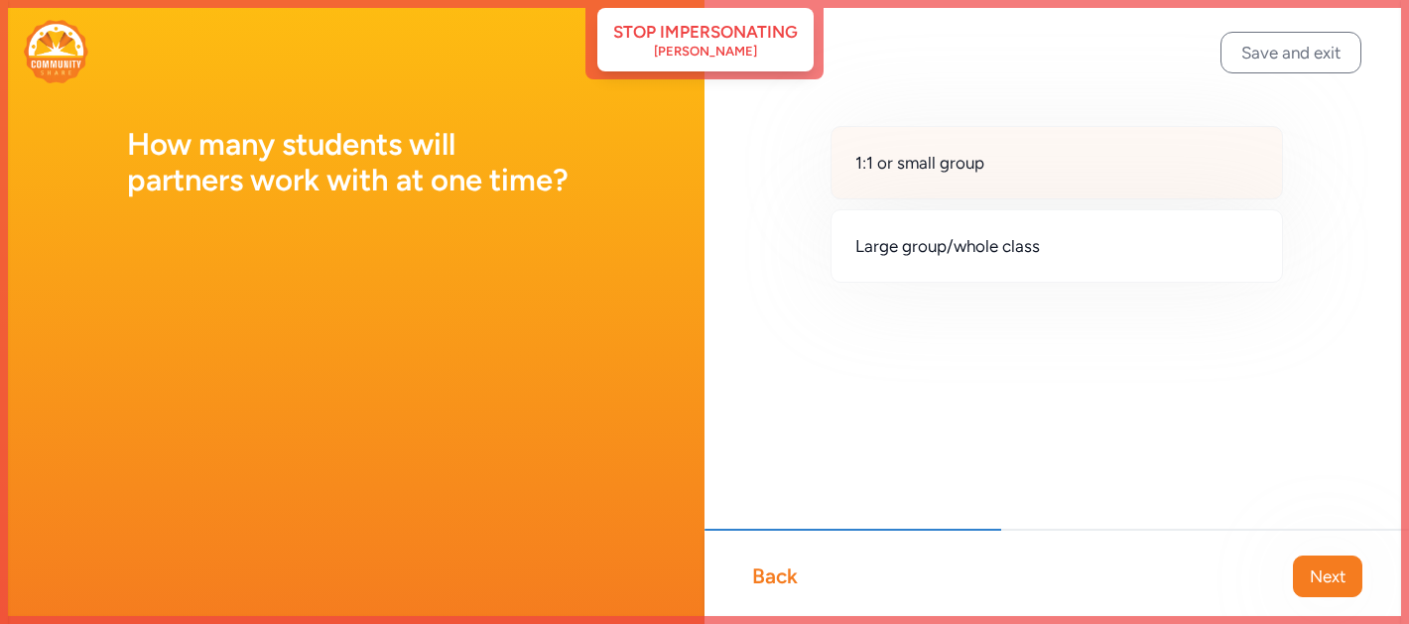
click at [956, 167] on span "1:1 or small group" at bounding box center [920, 163] width 129 height 24
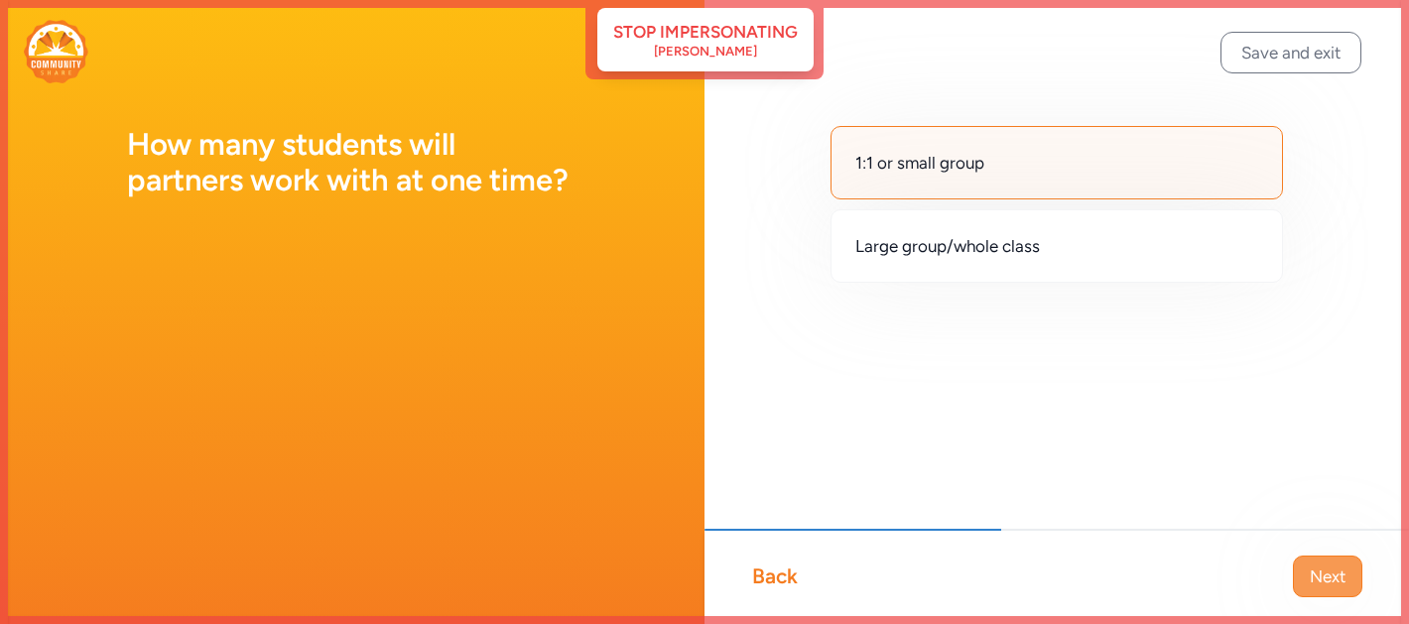
click at [1326, 568] on span "Next" at bounding box center [1328, 577] width 36 height 24
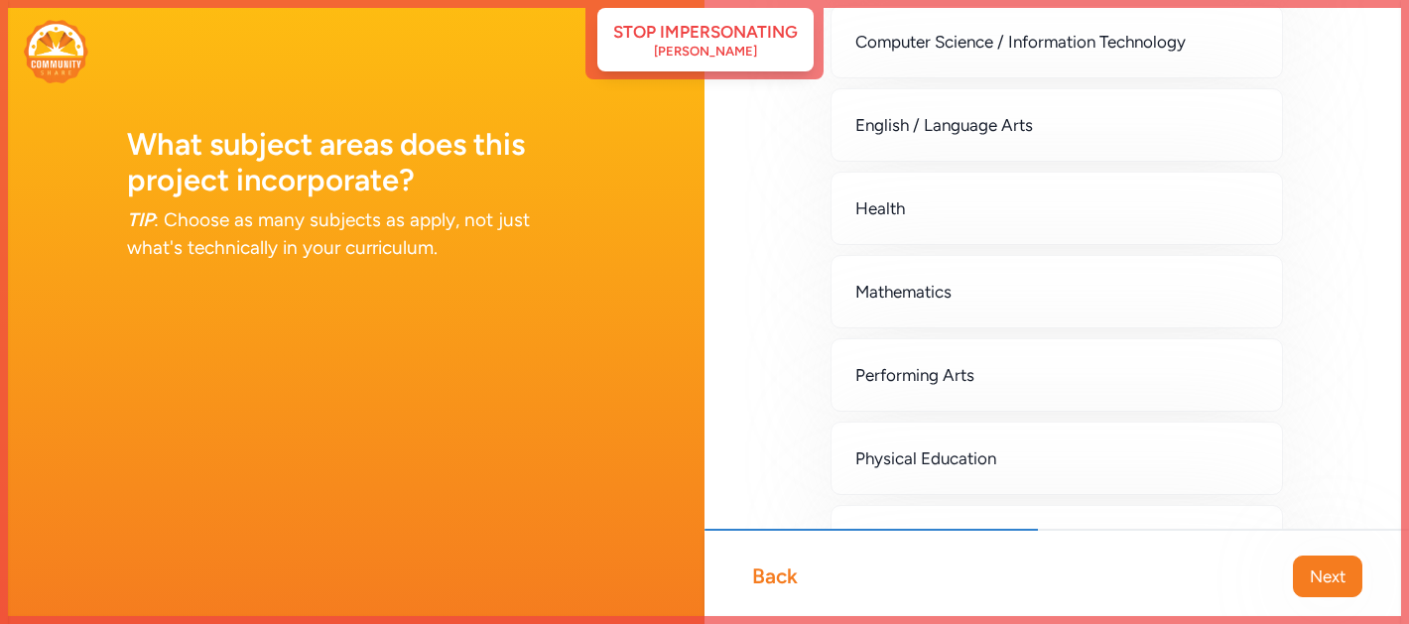
scroll to position [287, 0]
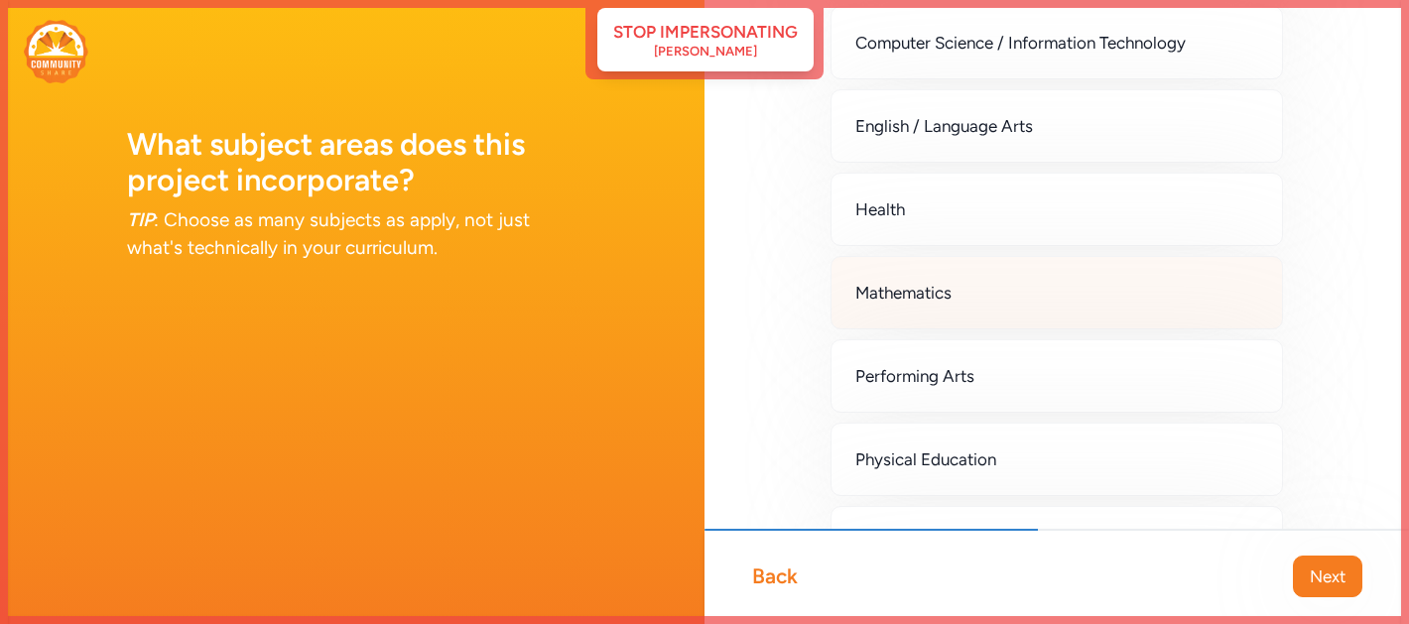
click at [1065, 287] on div "Mathematics" at bounding box center [1057, 292] width 453 height 73
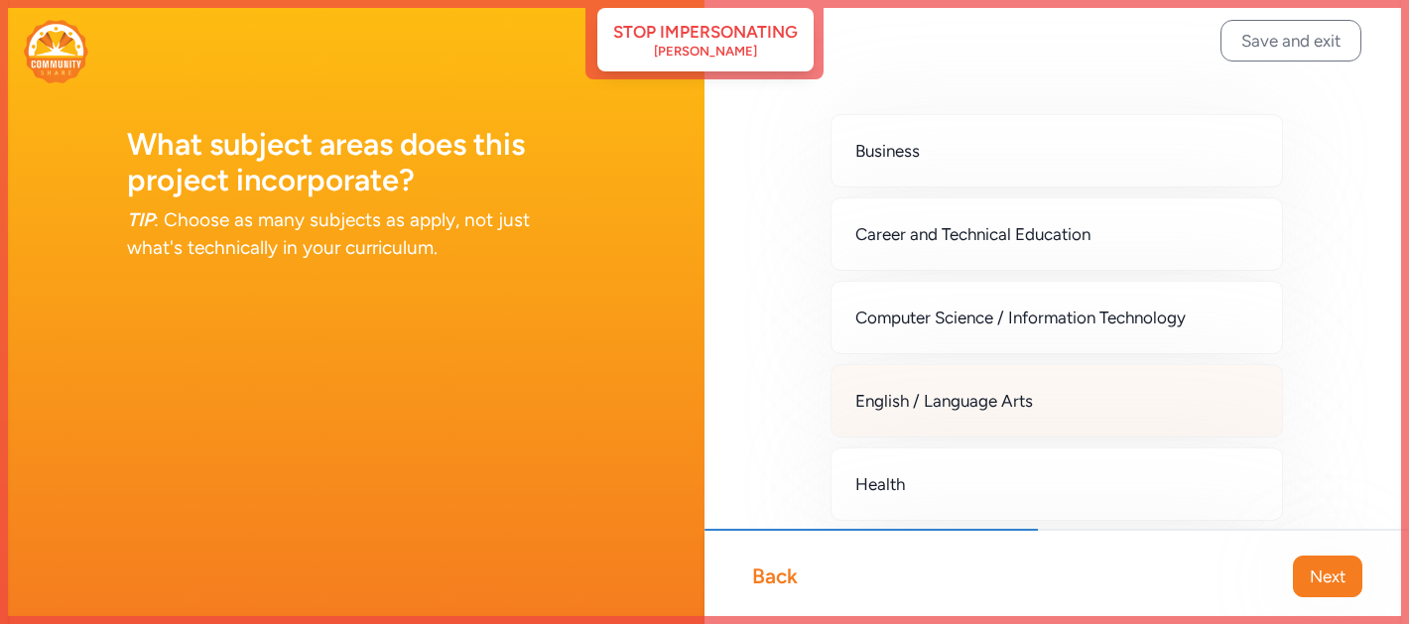
scroll to position [11, 0]
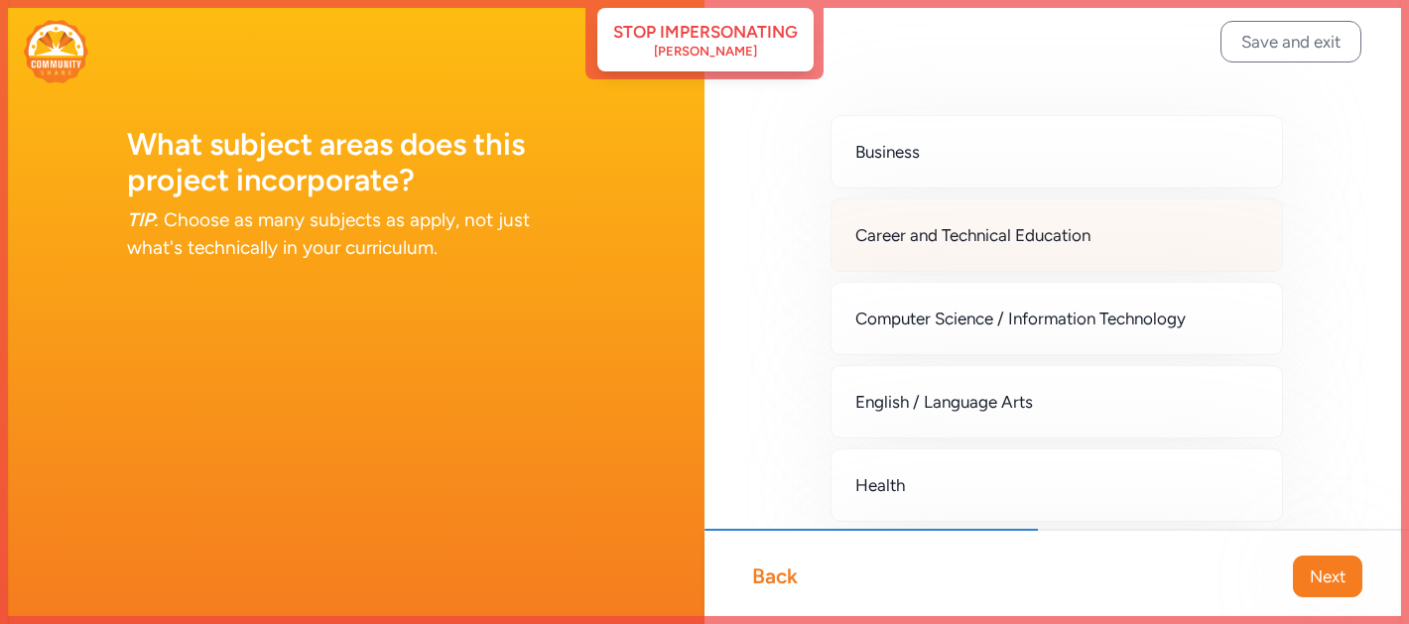
click at [1046, 247] on div "Career and Technical Education" at bounding box center [1057, 234] width 453 height 73
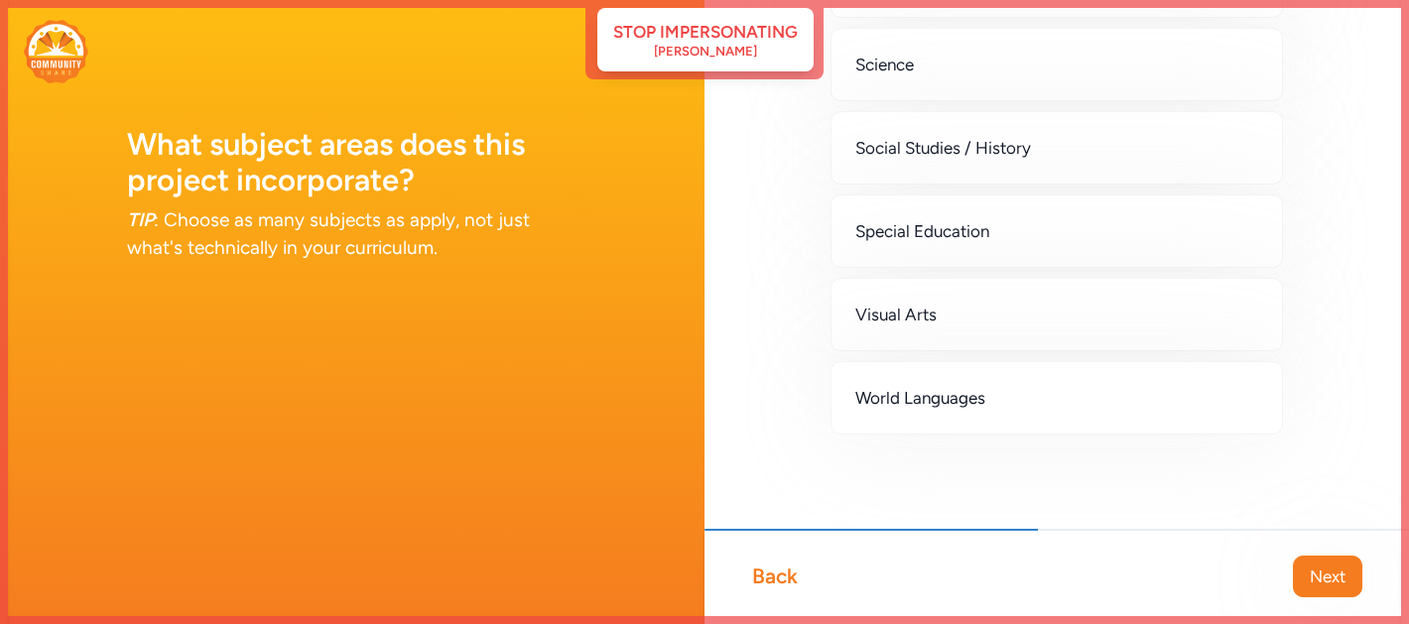
scroll to position [764, 0]
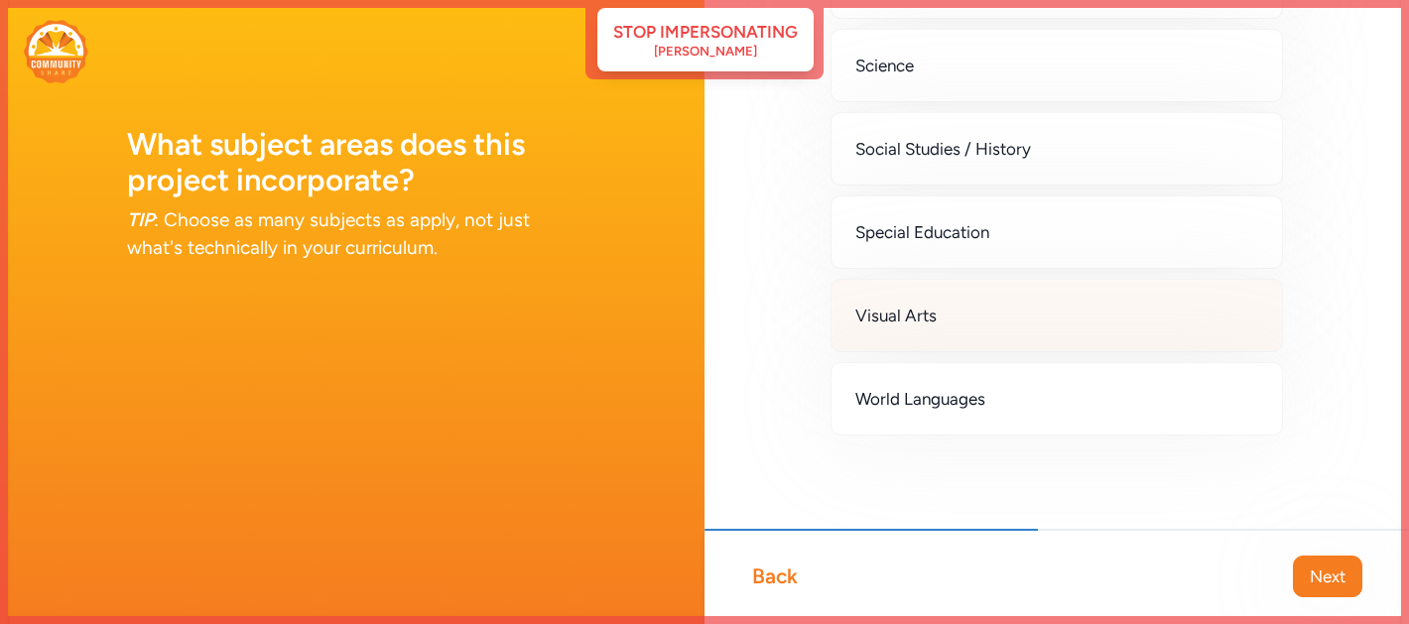
click at [998, 324] on div "Visual Arts" at bounding box center [1057, 315] width 453 height 73
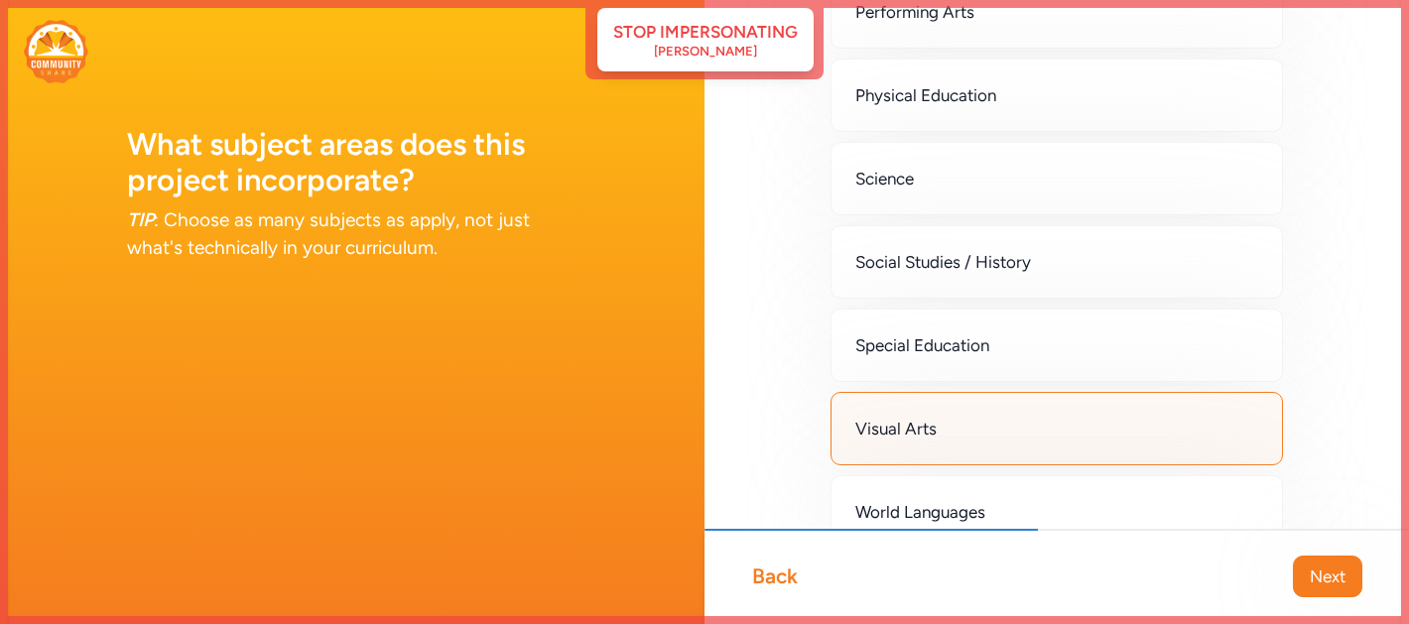
scroll to position [644, 0]
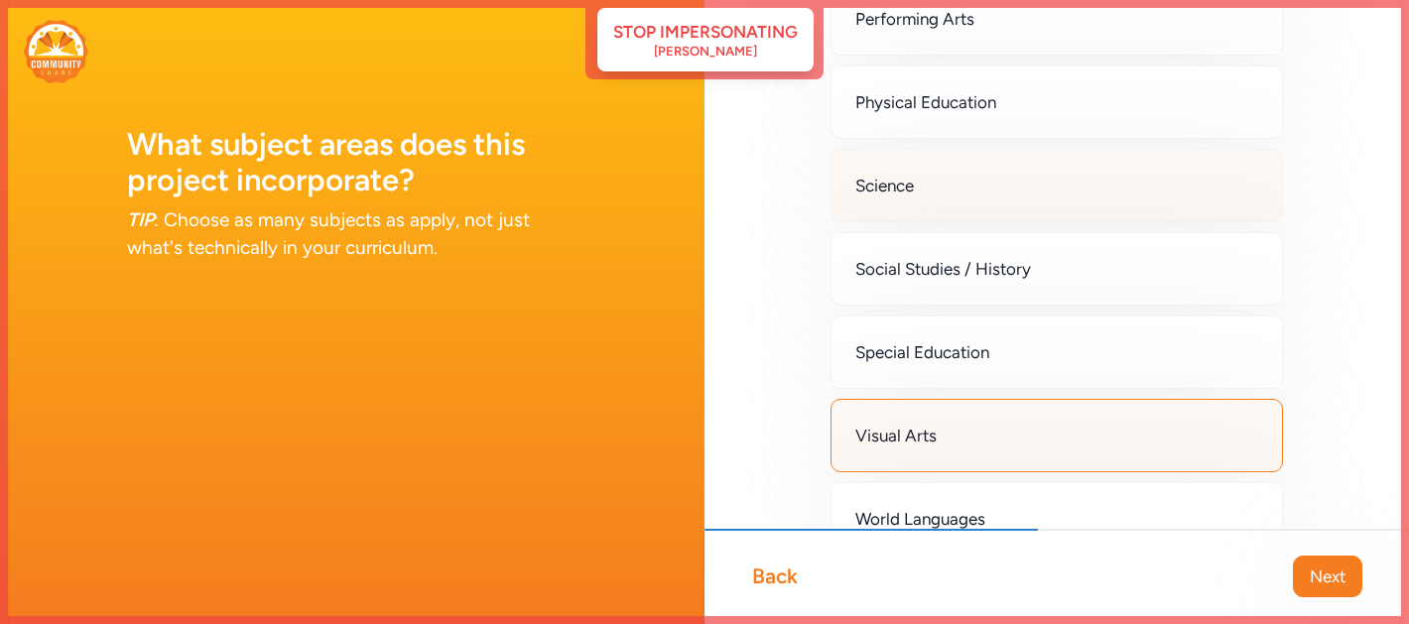
click at [966, 196] on div "Science" at bounding box center [1057, 185] width 453 height 73
click at [1310, 569] on span "Next" at bounding box center [1328, 577] width 36 height 24
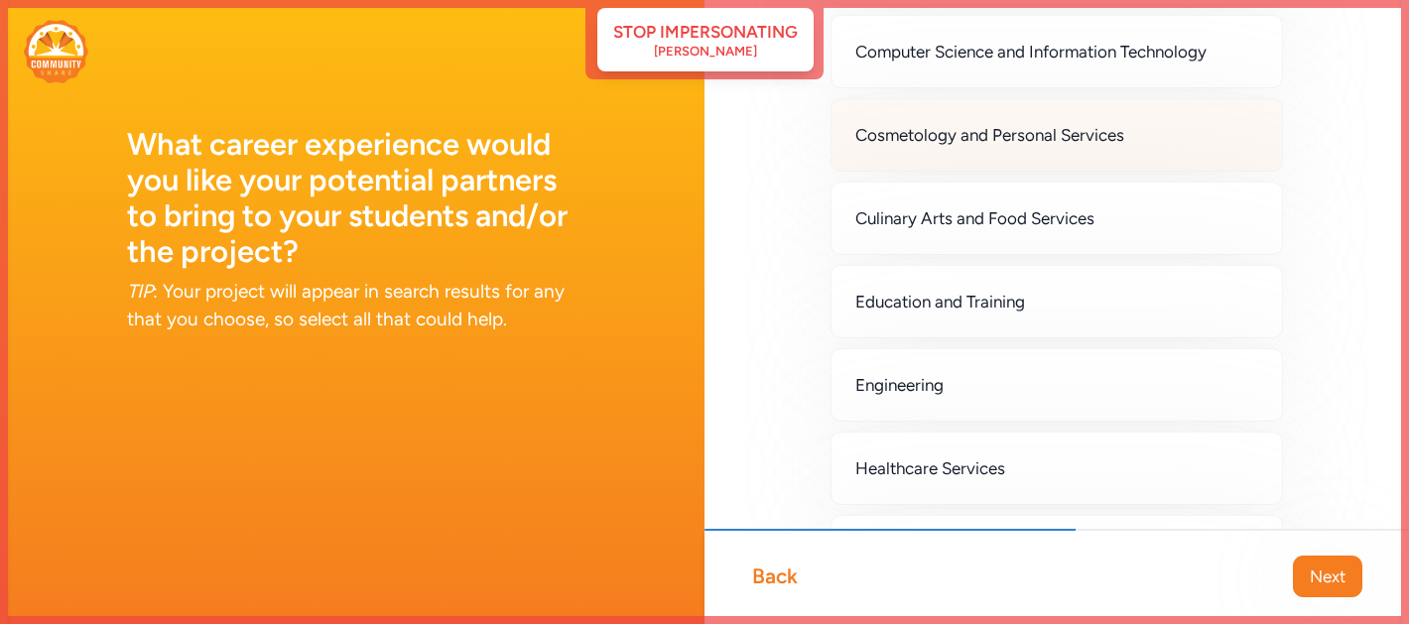
scroll to position [797, 0]
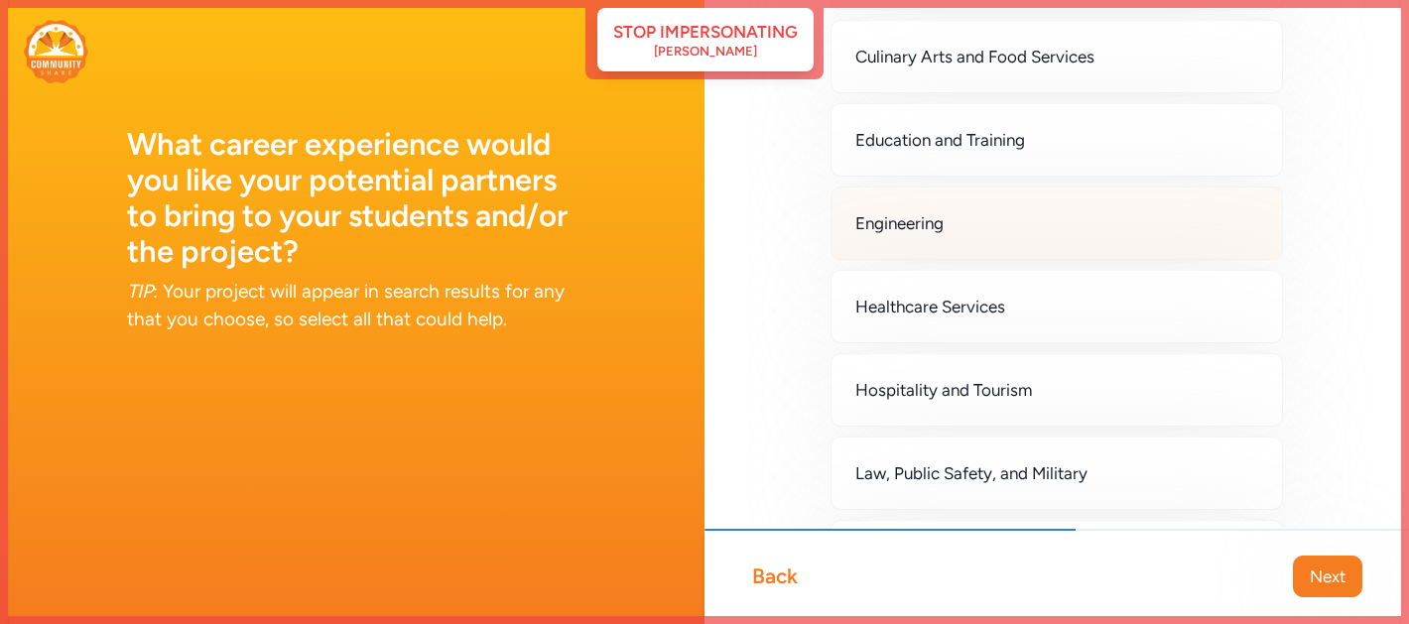
click at [943, 216] on span "Engineering" at bounding box center [900, 223] width 88 height 24
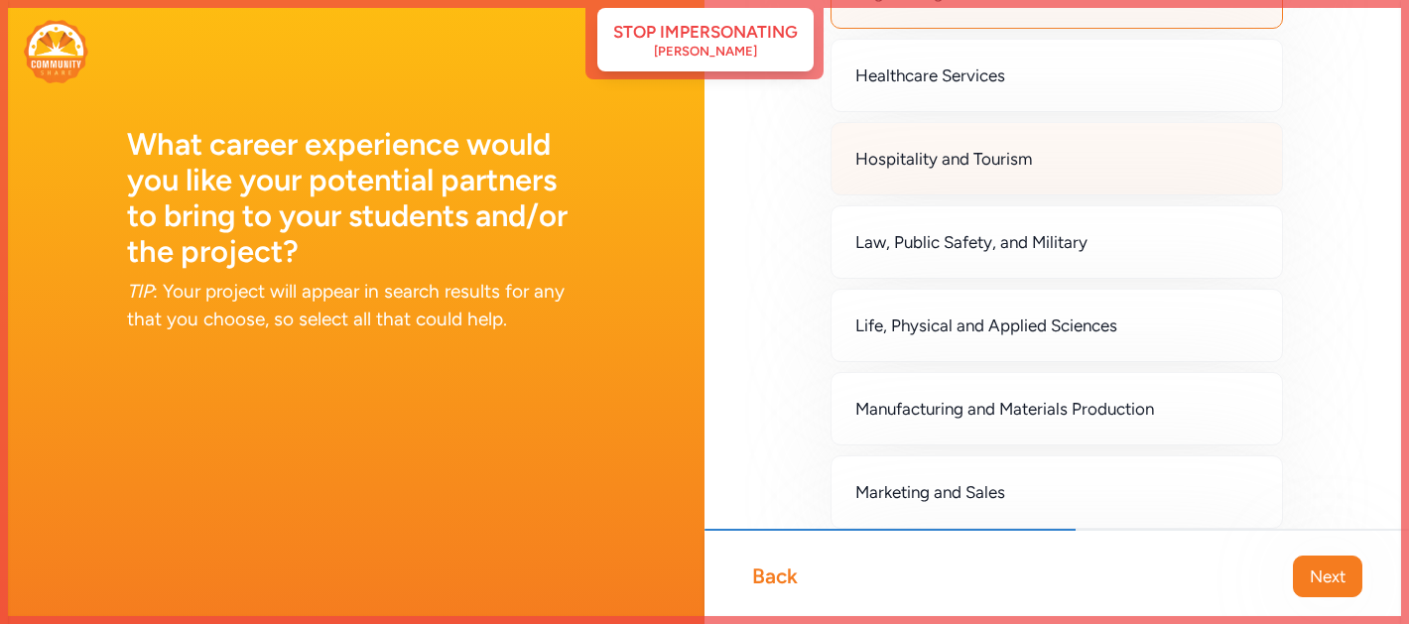
scroll to position [1026, 0]
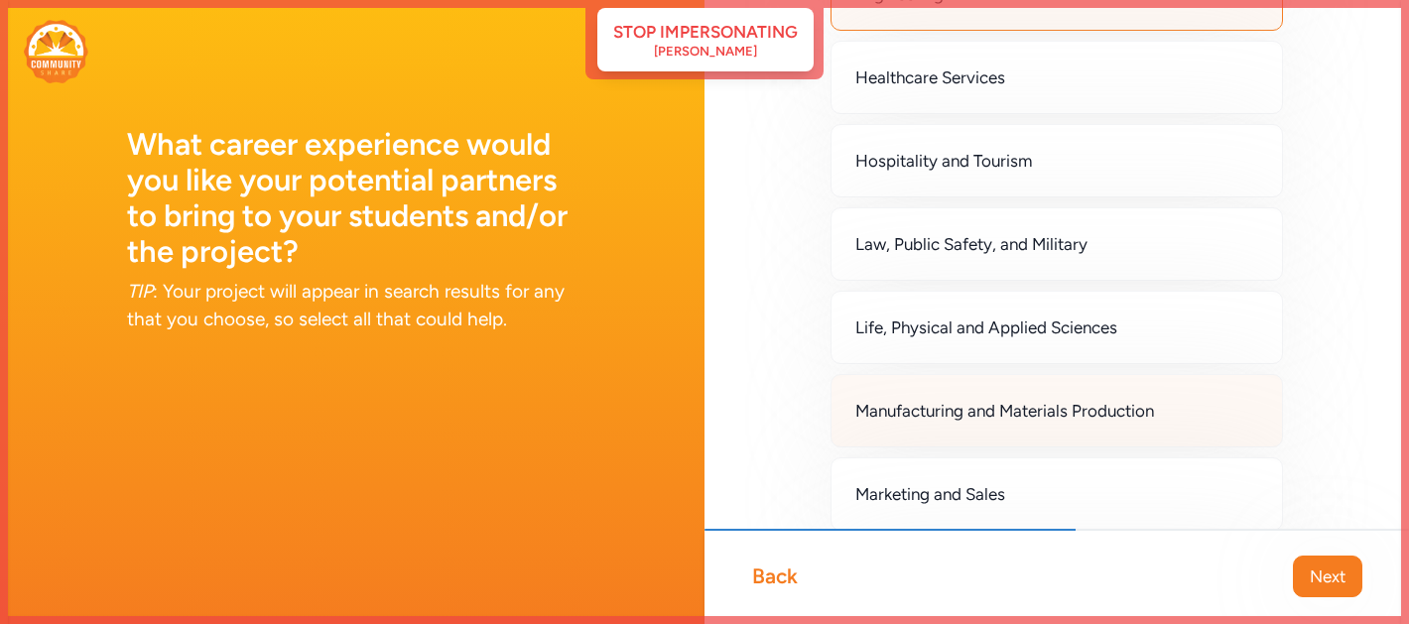
click at [991, 403] on span "Manufacturing and Materials Production" at bounding box center [1005, 411] width 299 height 24
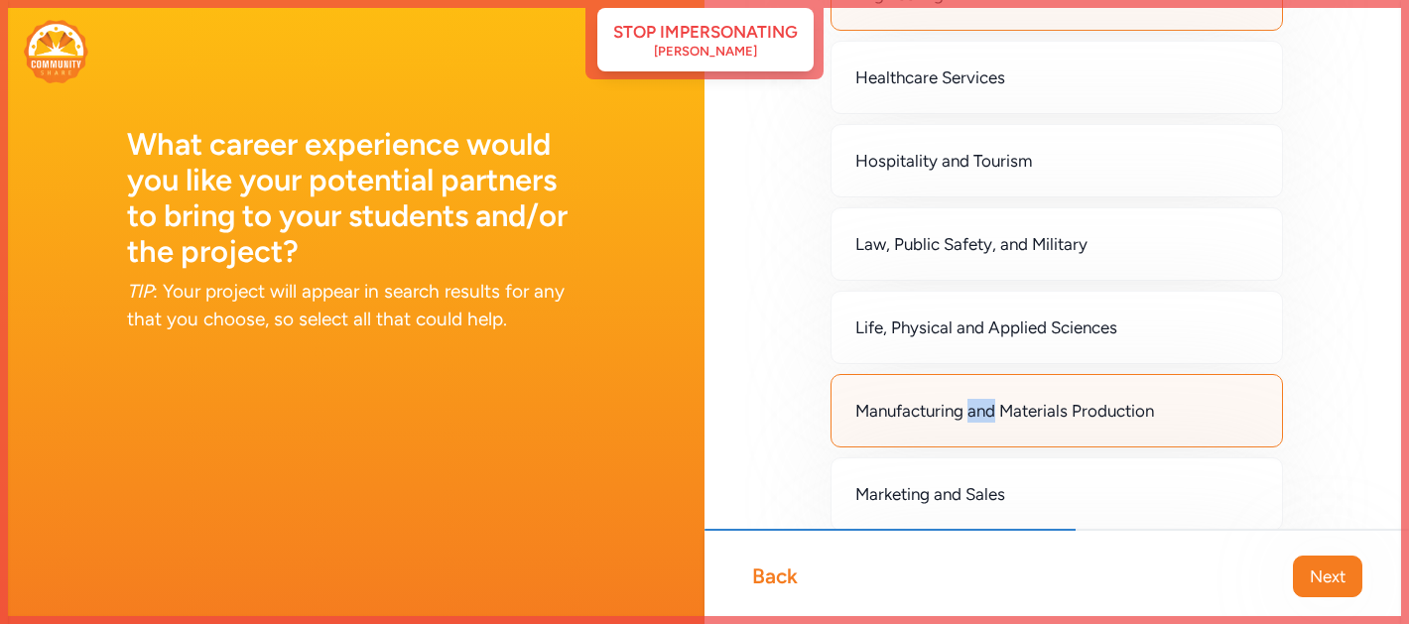
click at [991, 403] on div "Agriculture and Veterinary Science Arts: Architecture, Design, and Multimedia T…" at bounding box center [1057, 149] width 451 height 2096
click at [1309, 371] on div "Agriculture and Veterinary Science Arts: Architecture, Design, and Multimedia T…" at bounding box center [1057, 181] width 705 height 2414
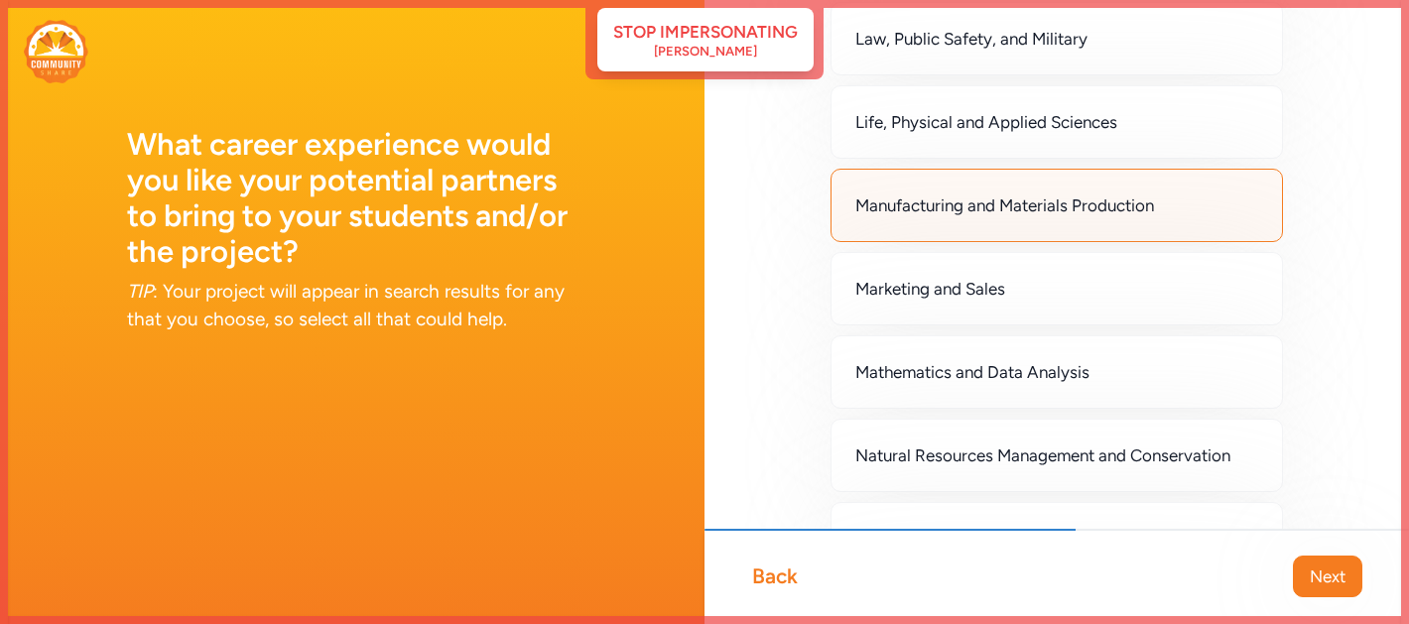
scroll to position [1303, 0]
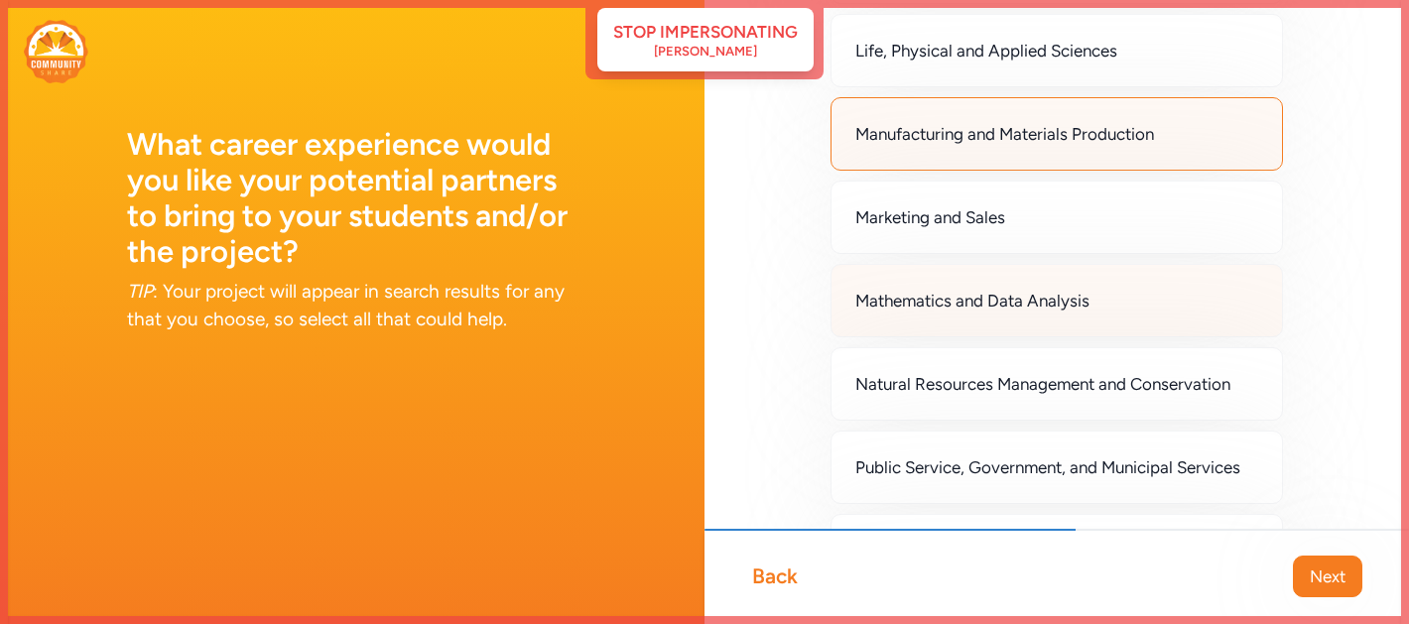
click at [1175, 306] on div "Mathematics and Data Analysis" at bounding box center [1057, 300] width 453 height 73
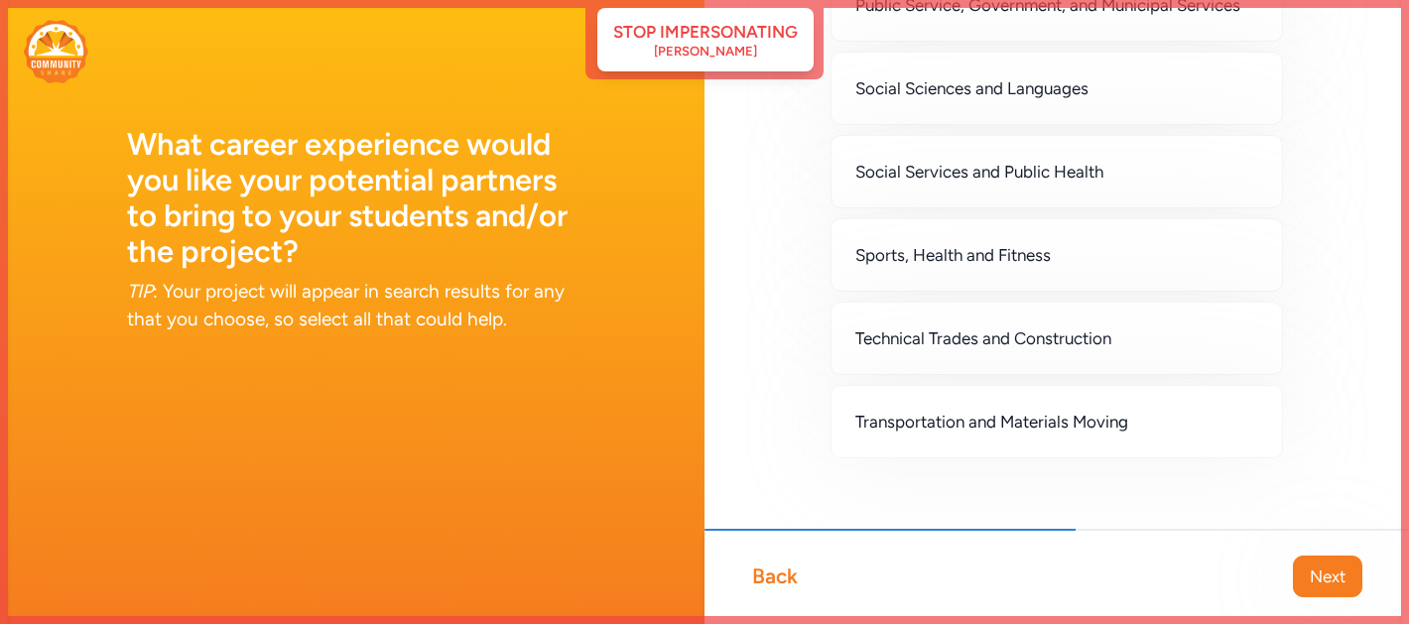
scroll to position [1789, 0]
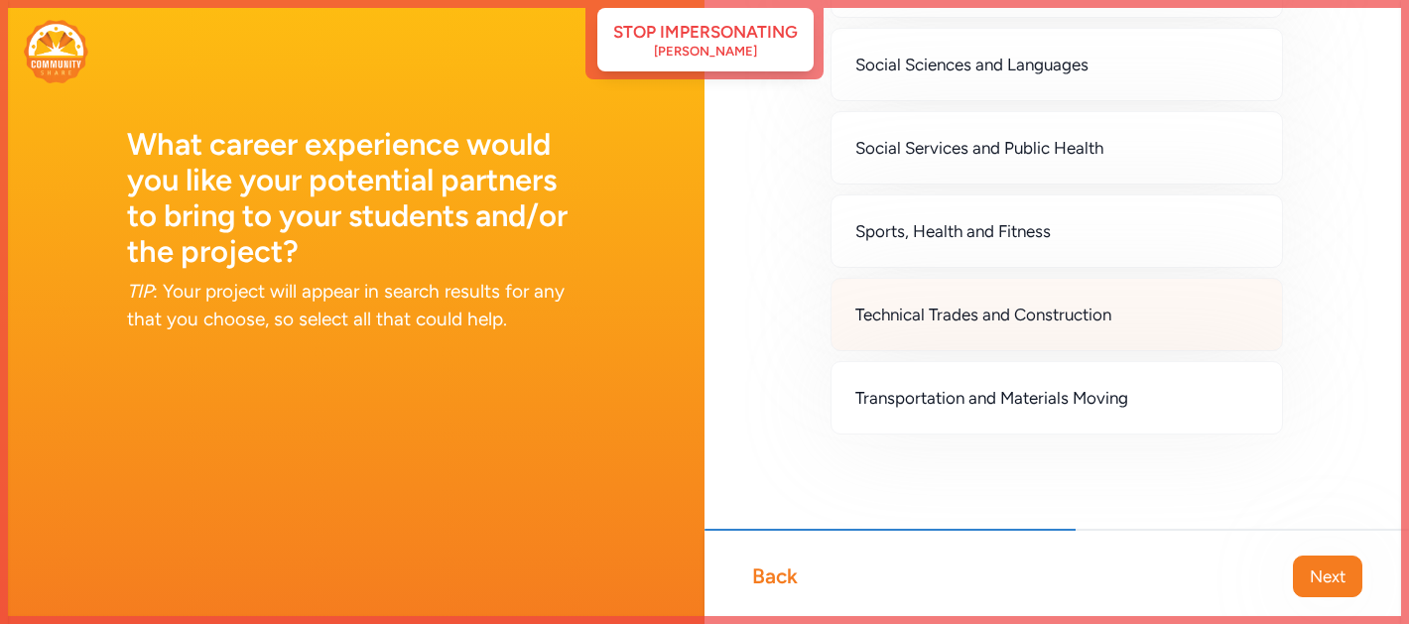
click at [1146, 314] on div "Technical Trades and Construction" at bounding box center [1057, 314] width 453 height 73
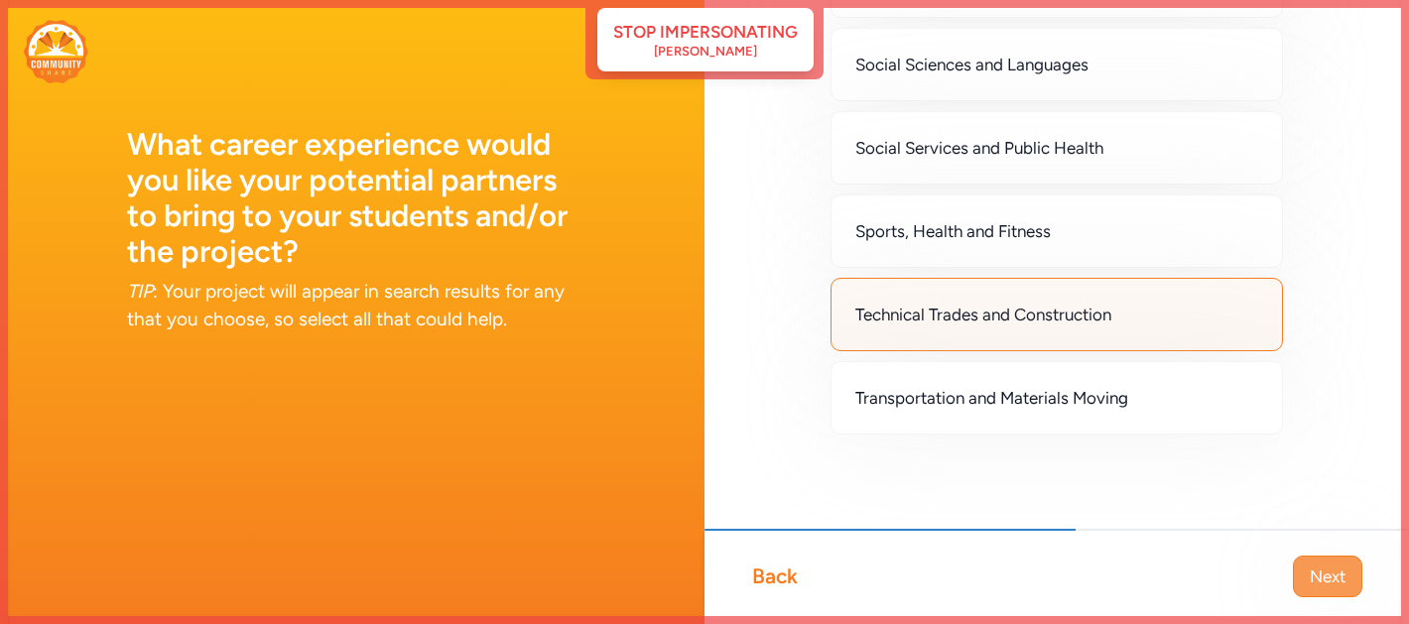
click at [1320, 590] on button "Next" at bounding box center [1327, 577] width 69 height 42
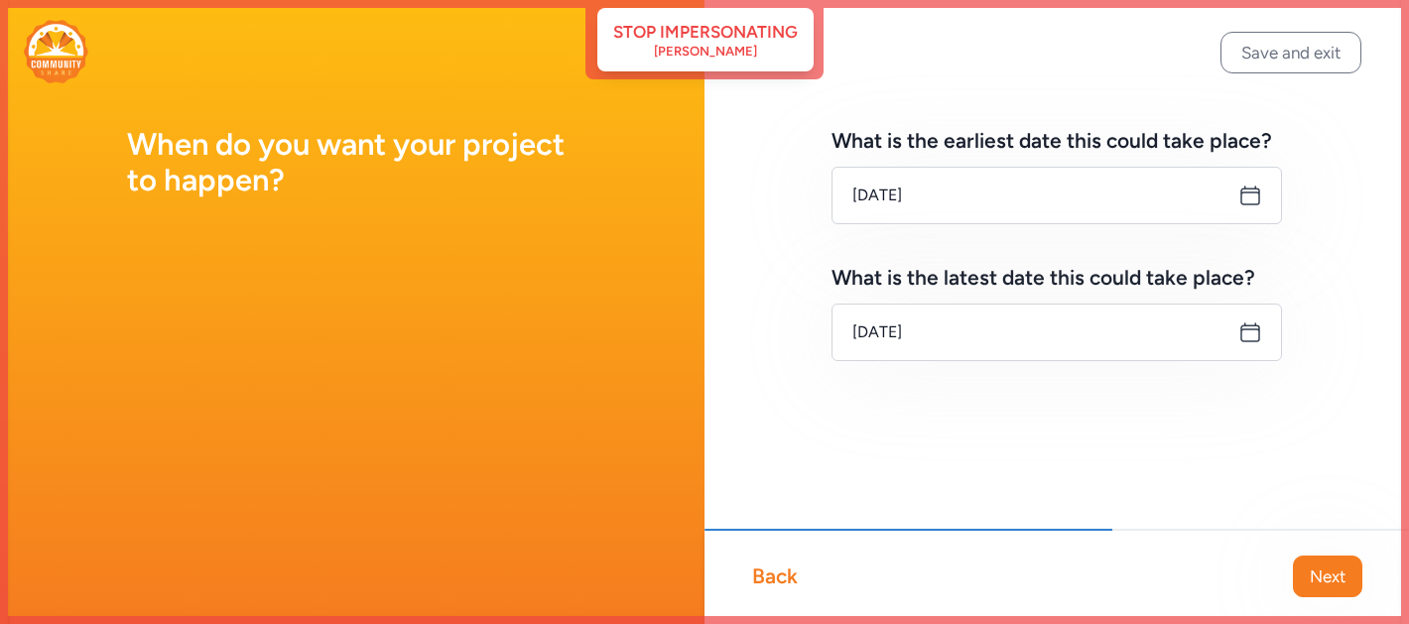
click at [1242, 198] on icon at bounding box center [1251, 196] width 18 height 18
click at [1248, 198] on icon at bounding box center [1251, 196] width 24 height 24
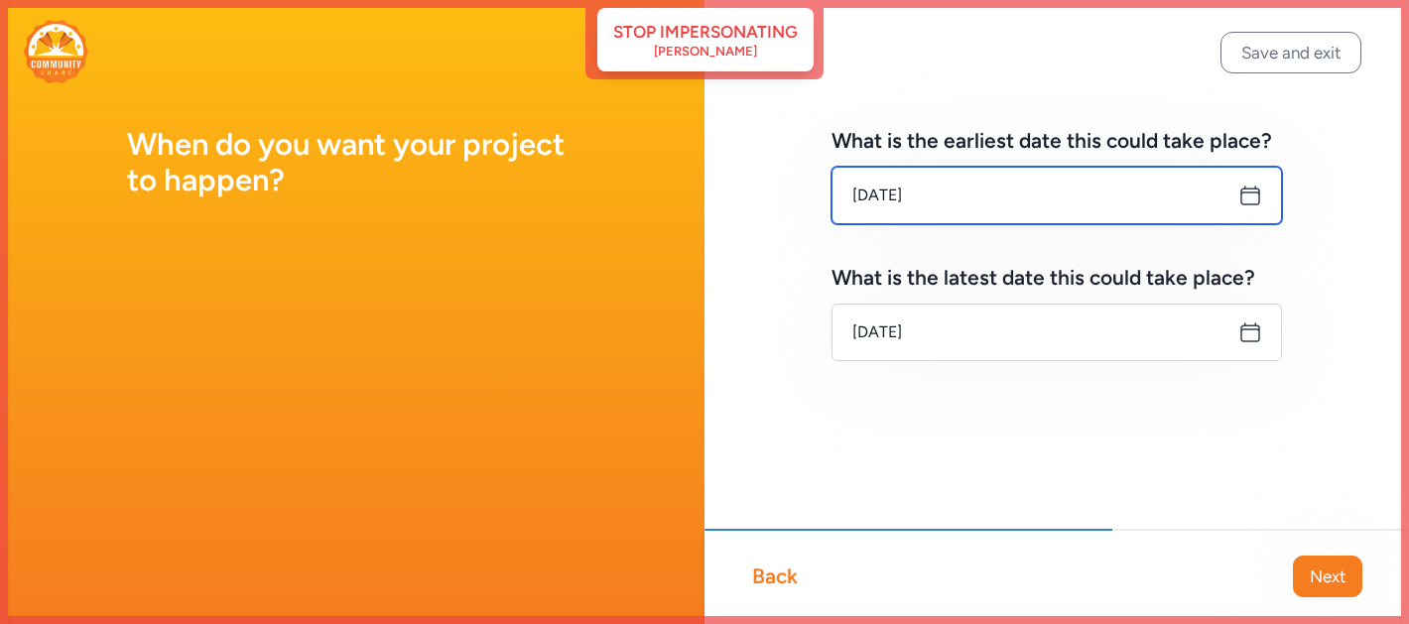
click at [944, 190] on input "Sep 12, 2025" at bounding box center [1057, 196] width 451 height 58
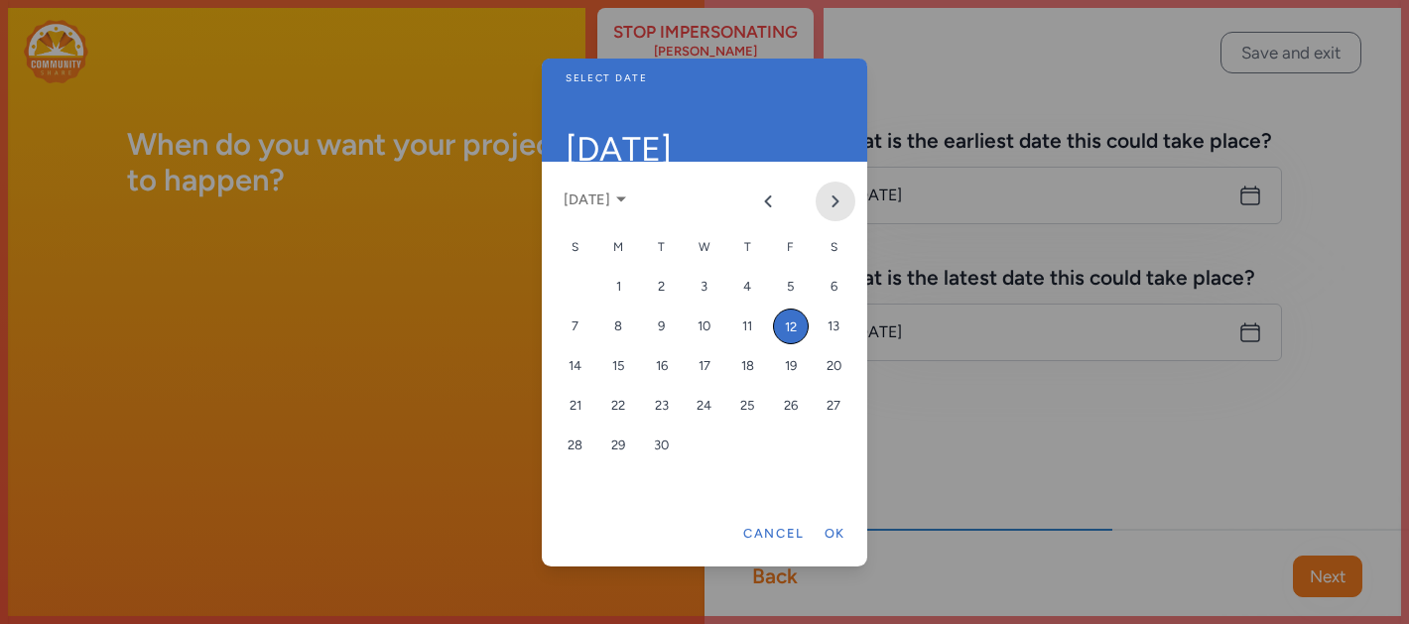
click at [838, 198] on icon "Next month" at bounding box center [836, 202] width 16 height 16
click at [702, 368] on div "15" at bounding box center [705, 366] width 36 height 36
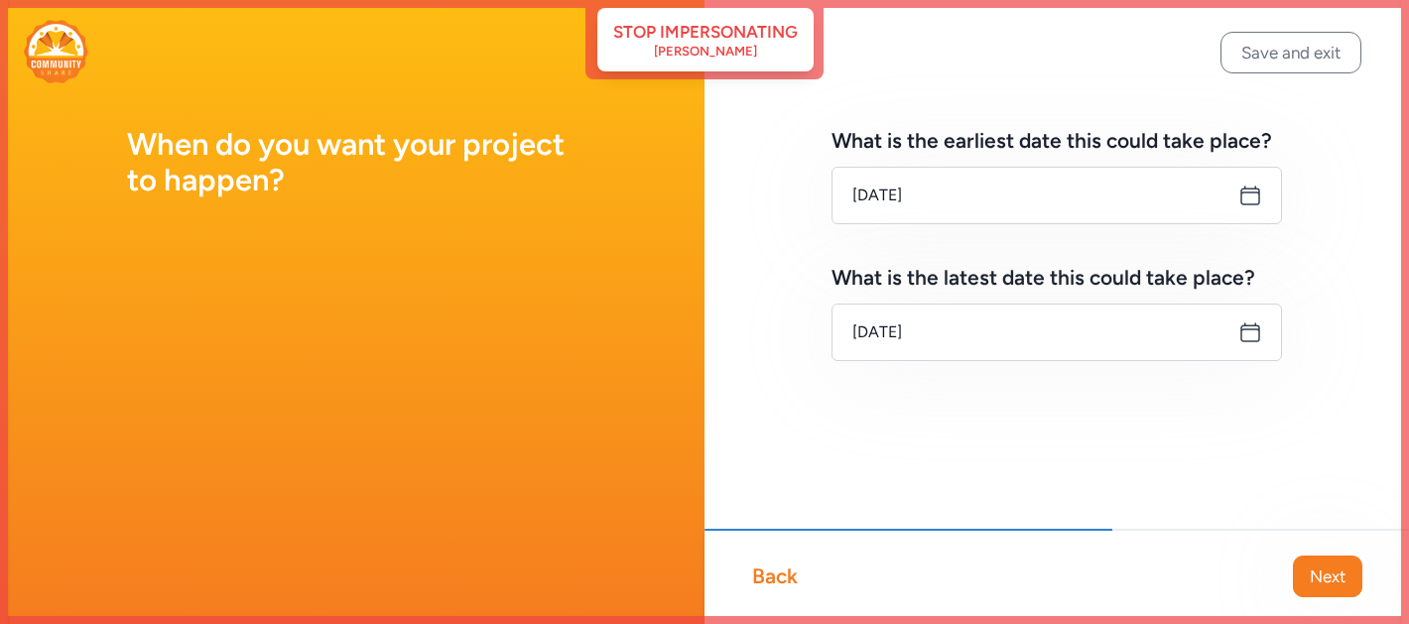
click at [1255, 338] on icon at bounding box center [1251, 333] width 24 height 24
click at [1245, 338] on icon at bounding box center [1251, 333] width 24 height 24
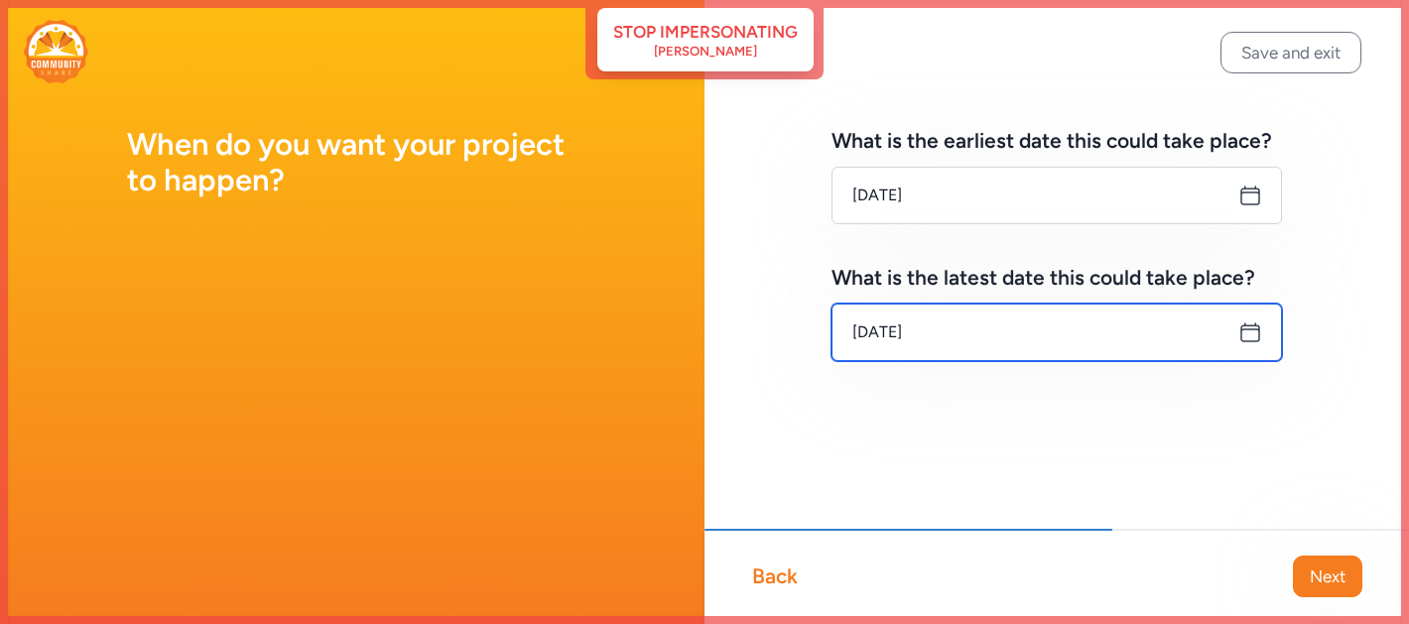
click at [1020, 342] on input "Oct 15, 2025" at bounding box center [1057, 333] width 451 height 58
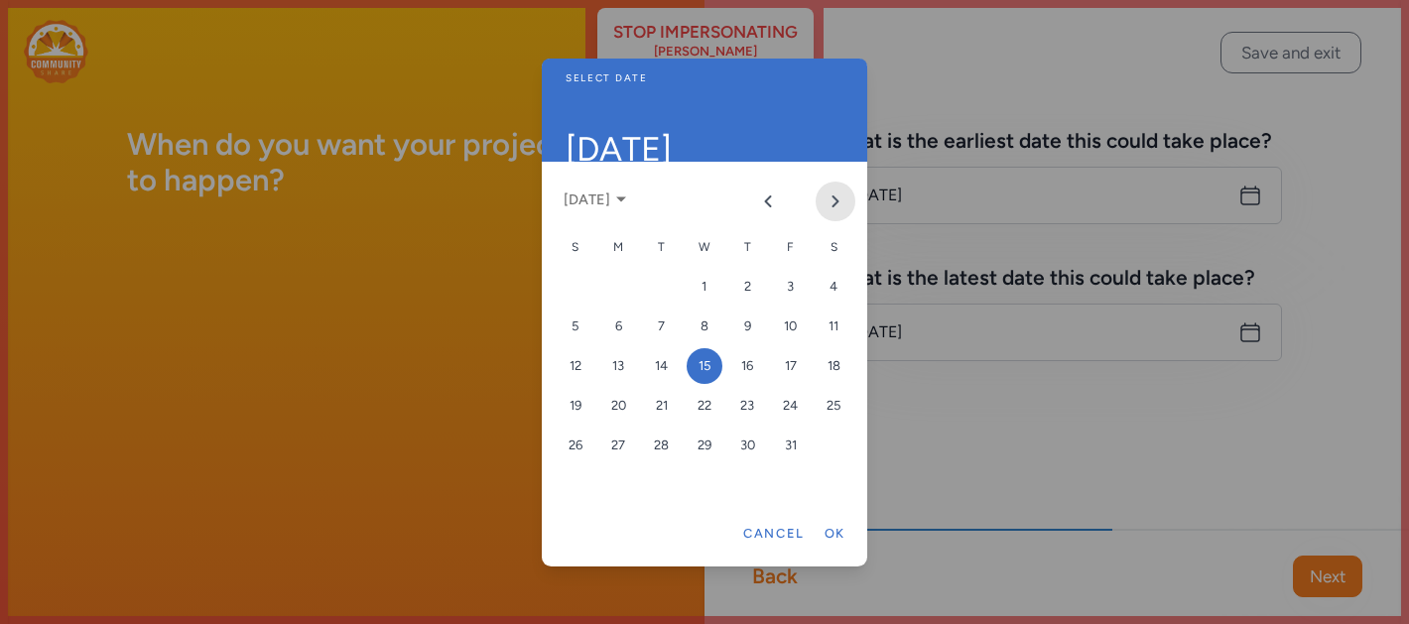
click at [822, 204] on button "Next month" at bounding box center [836, 202] width 40 height 40
click at [781, 326] on div "7" at bounding box center [791, 327] width 36 height 36
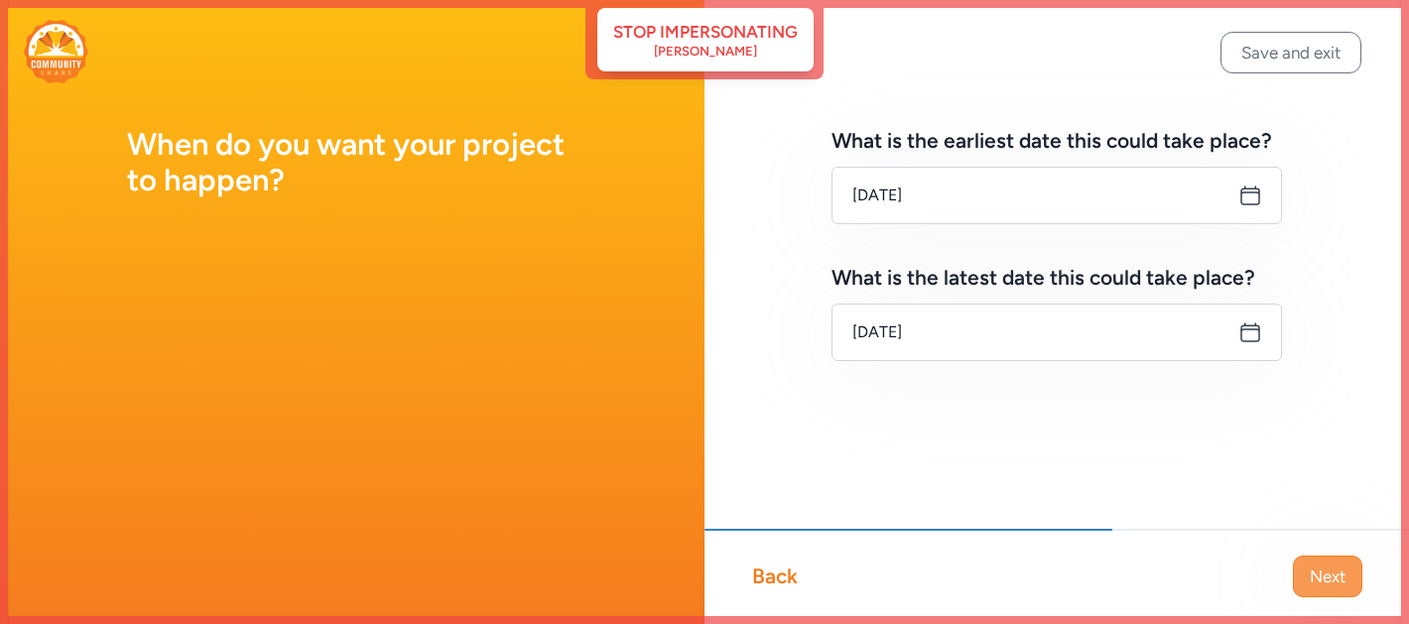
click at [1333, 566] on span "Next" at bounding box center [1328, 577] width 36 height 24
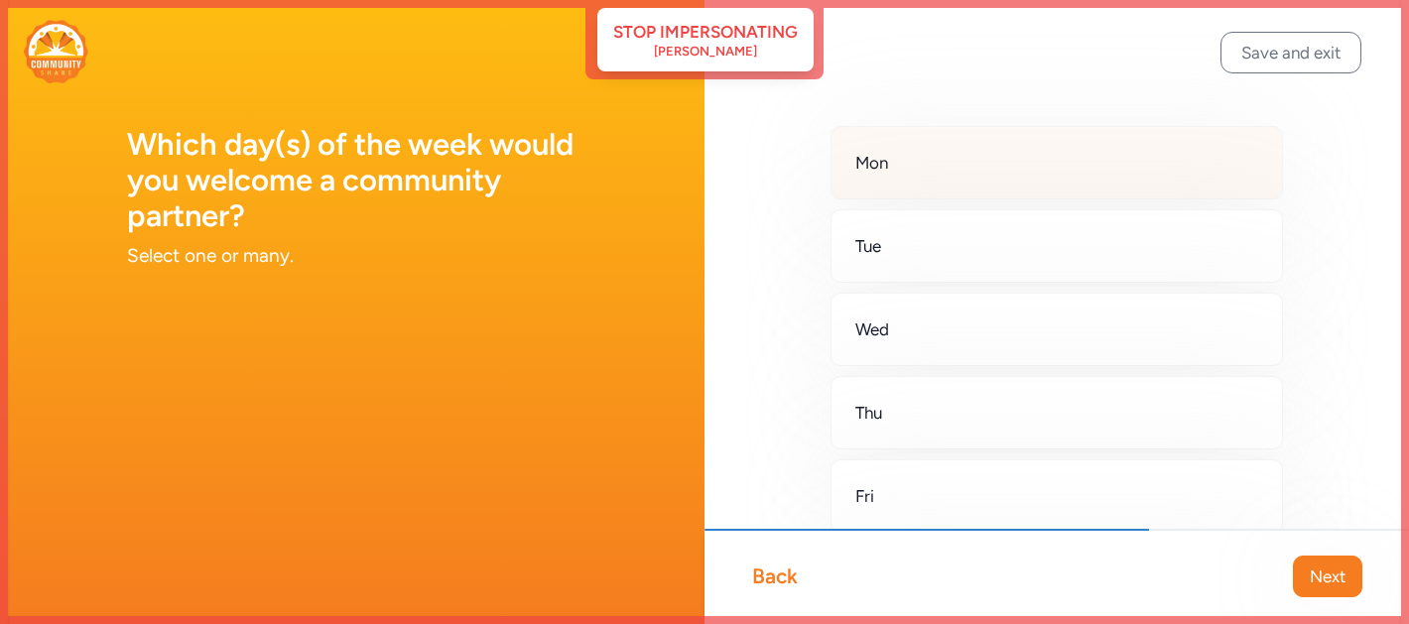
click at [1075, 173] on div "Mon" at bounding box center [1057, 162] width 453 height 73
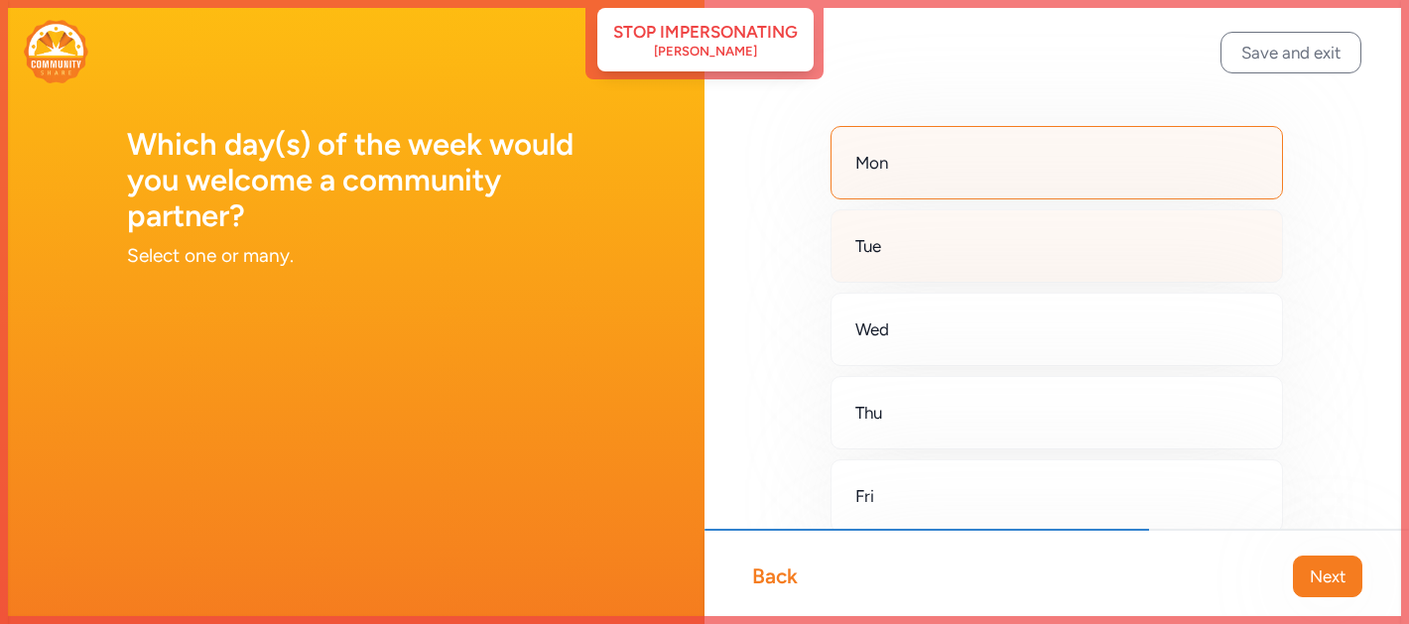
click at [1073, 239] on div "Tue" at bounding box center [1057, 245] width 453 height 73
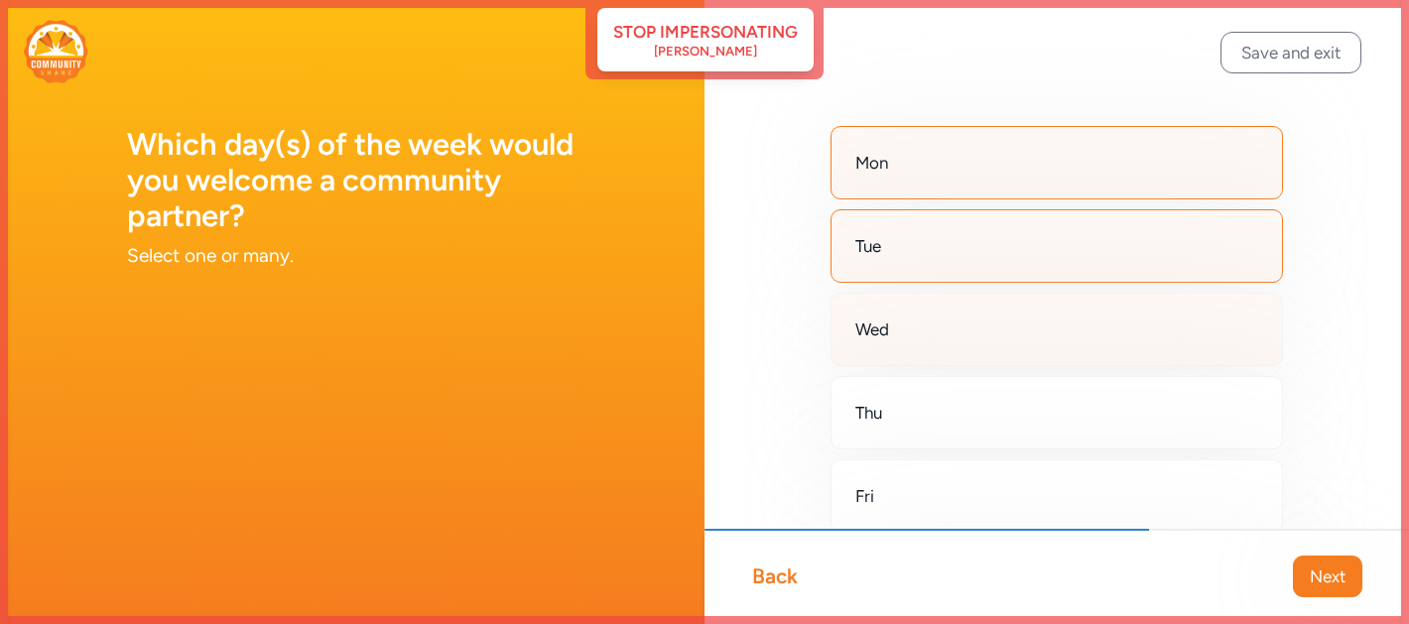
click at [1048, 329] on div "Wed" at bounding box center [1057, 329] width 453 height 73
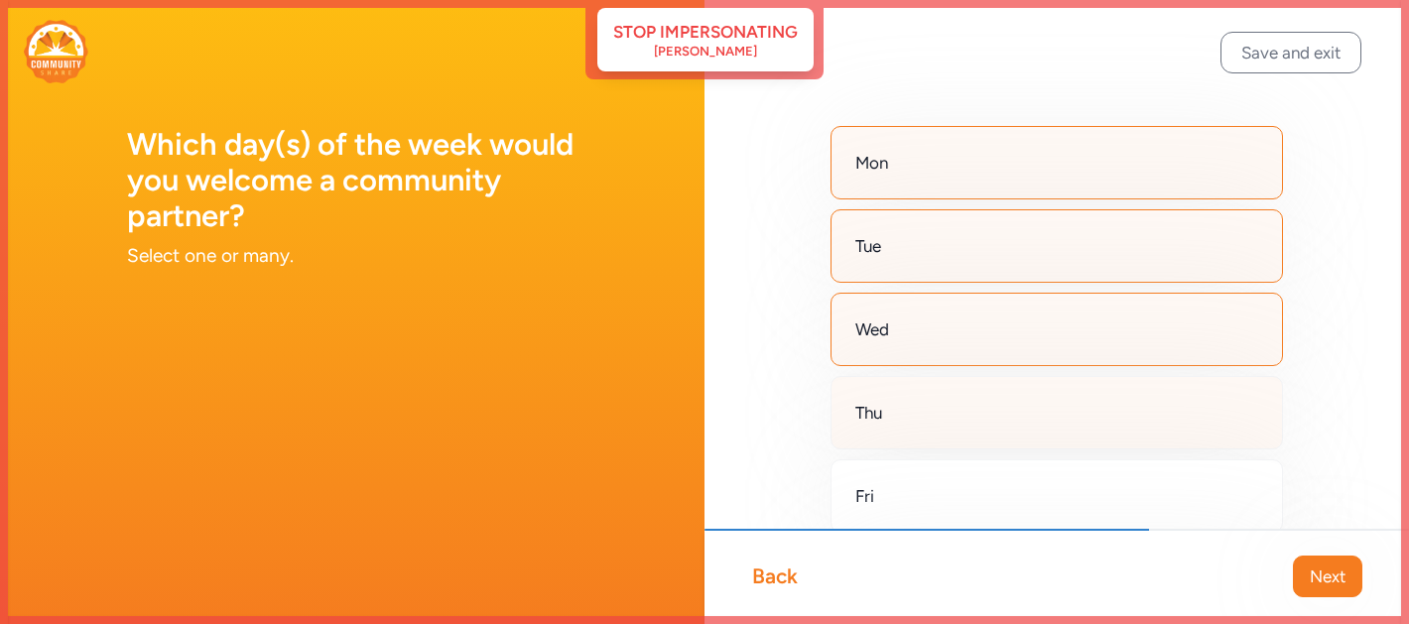
click at [1039, 410] on div "Thu" at bounding box center [1057, 412] width 453 height 73
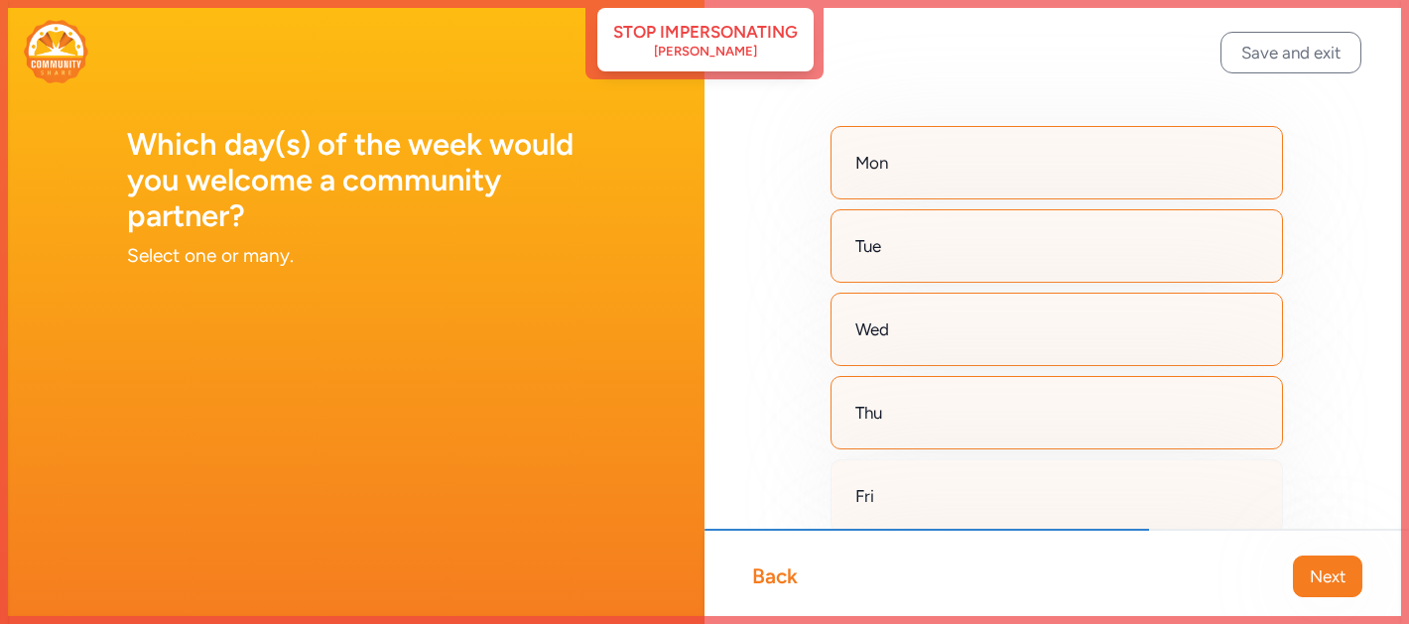
click at [1021, 476] on div "Fri" at bounding box center [1057, 496] width 453 height 73
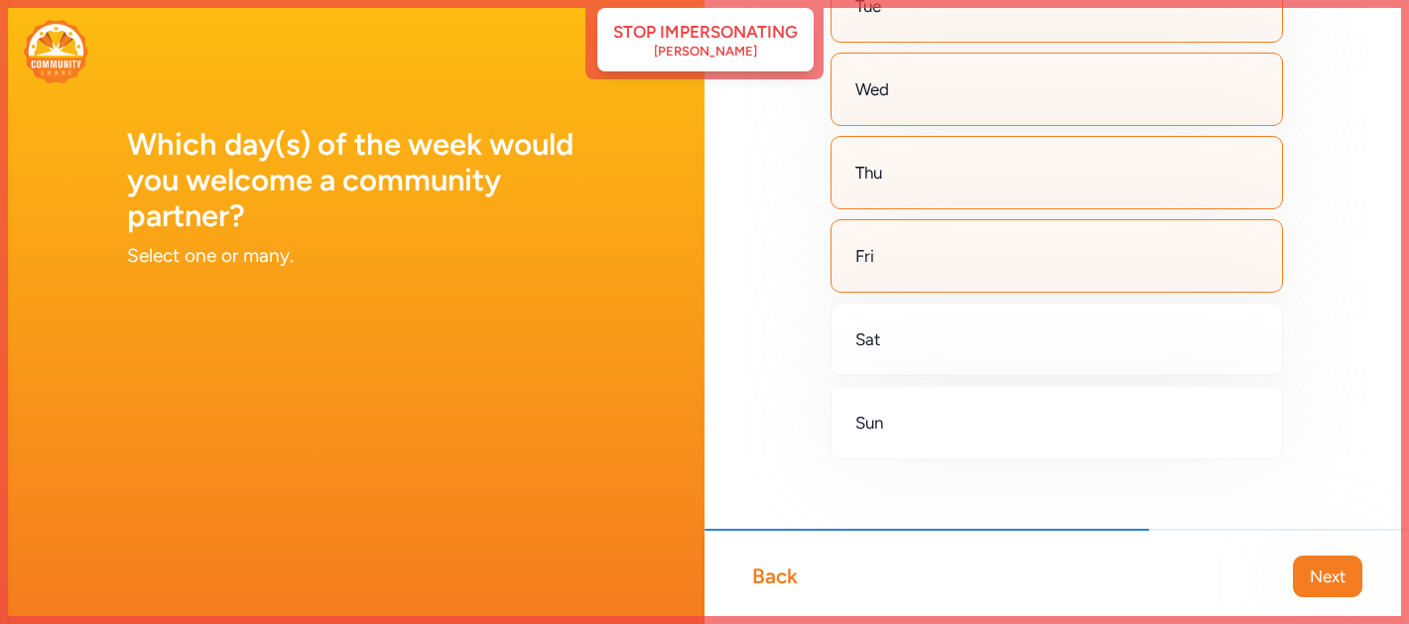
scroll to position [239, 0]
click at [1319, 583] on span "Next" at bounding box center [1328, 577] width 36 height 24
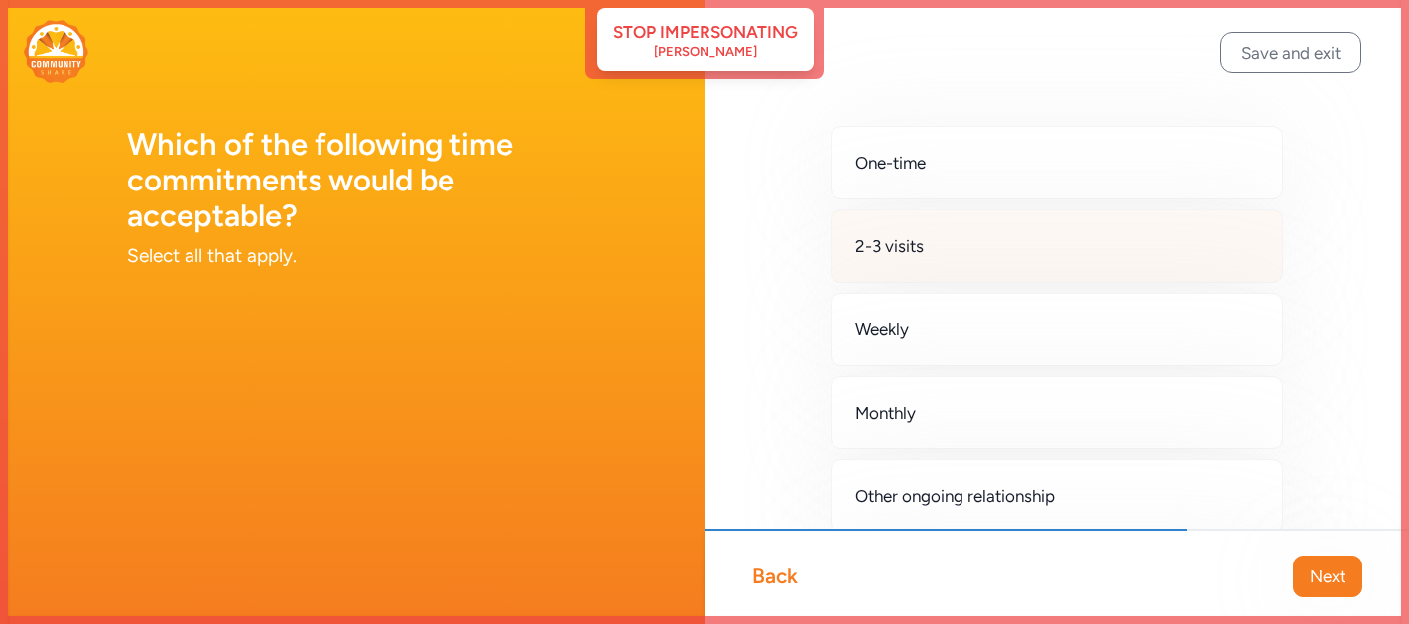
click at [1163, 238] on div "2-3 visits" at bounding box center [1057, 245] width 453 height 73
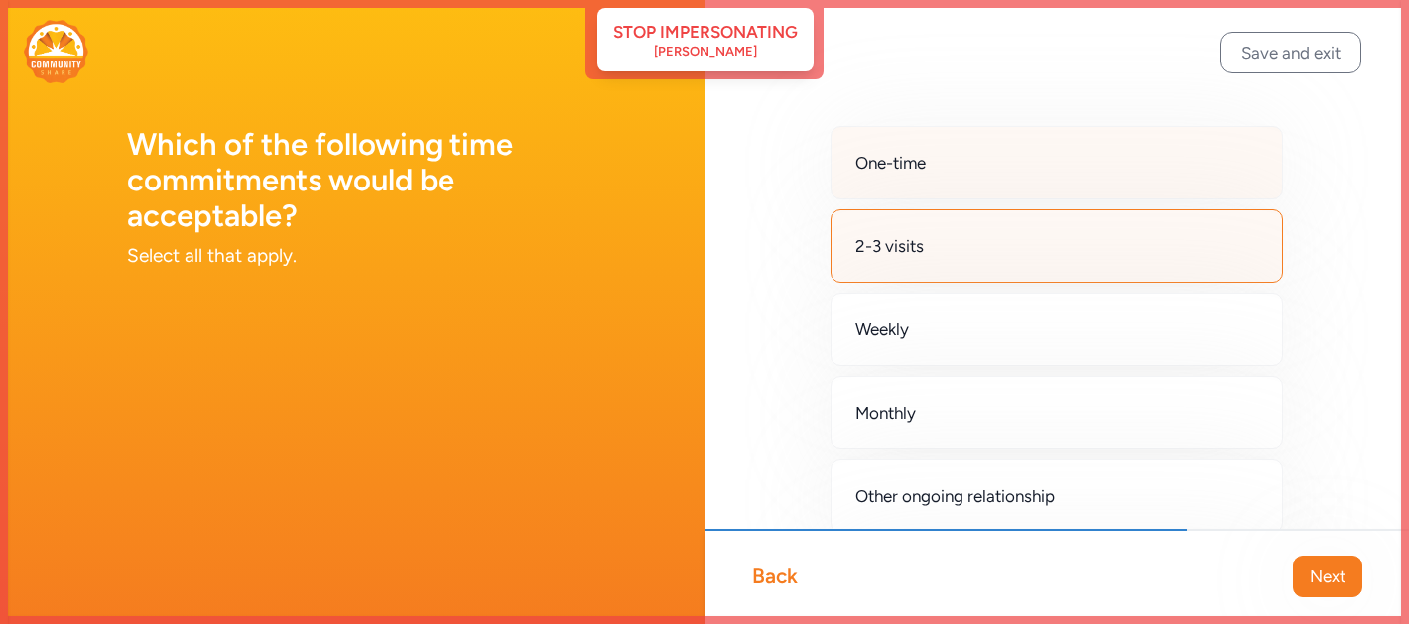
click at [1121, 177] on div "One-time" at bounding box center [1057, 162] width 453 height 73
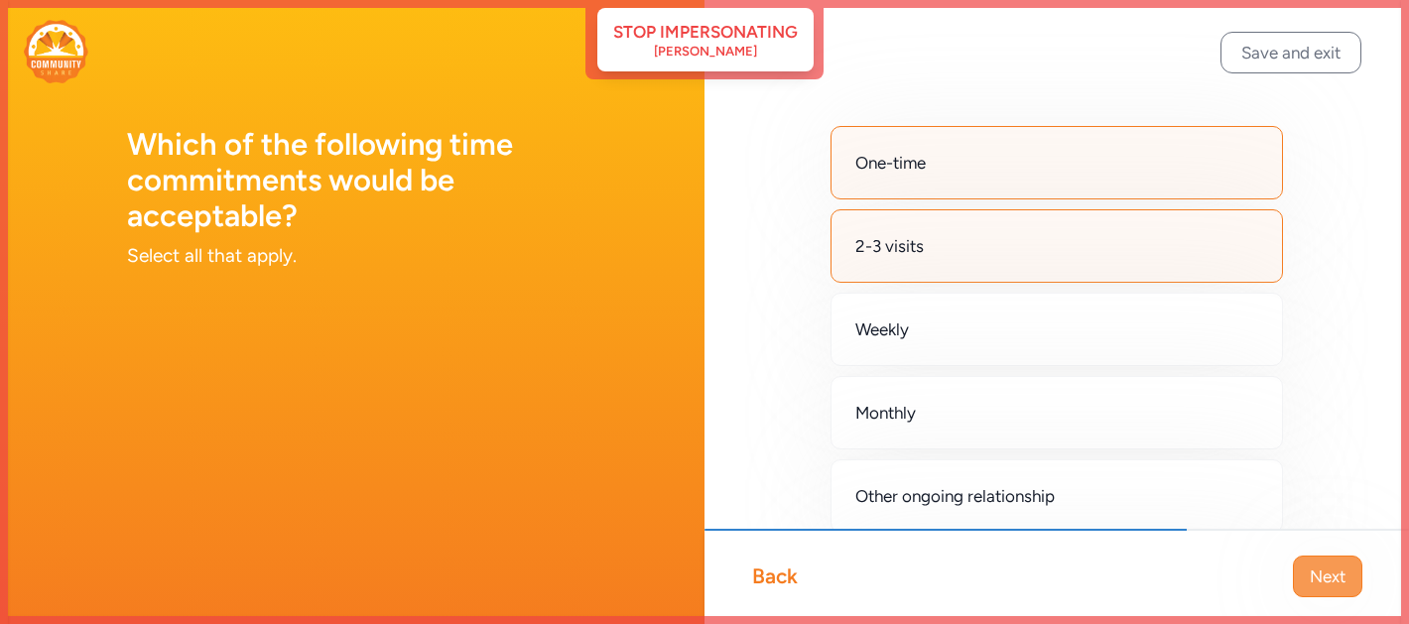
click at [1339, 571] on span "Next" at bounding box center [1328, 577] width 36 height 24
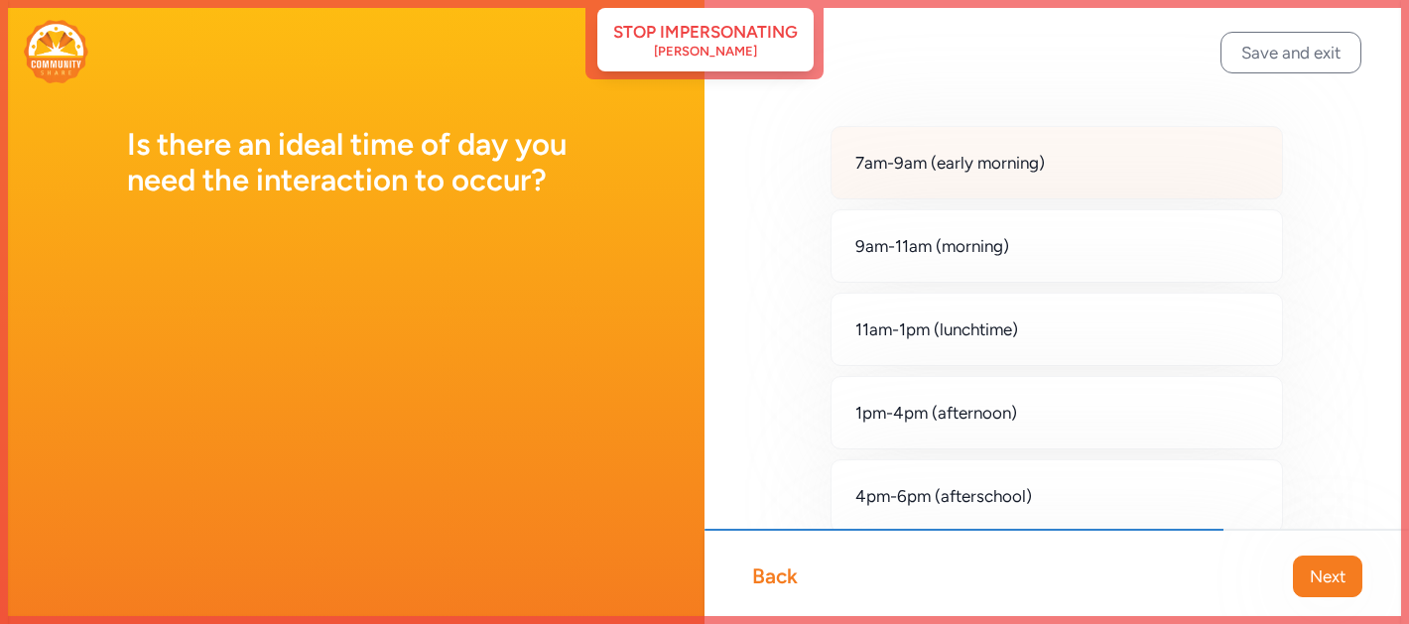
click at [1118, 178] on div "7am-9am (early morning)" at bounding box center [1057, 162] width 453 height 73
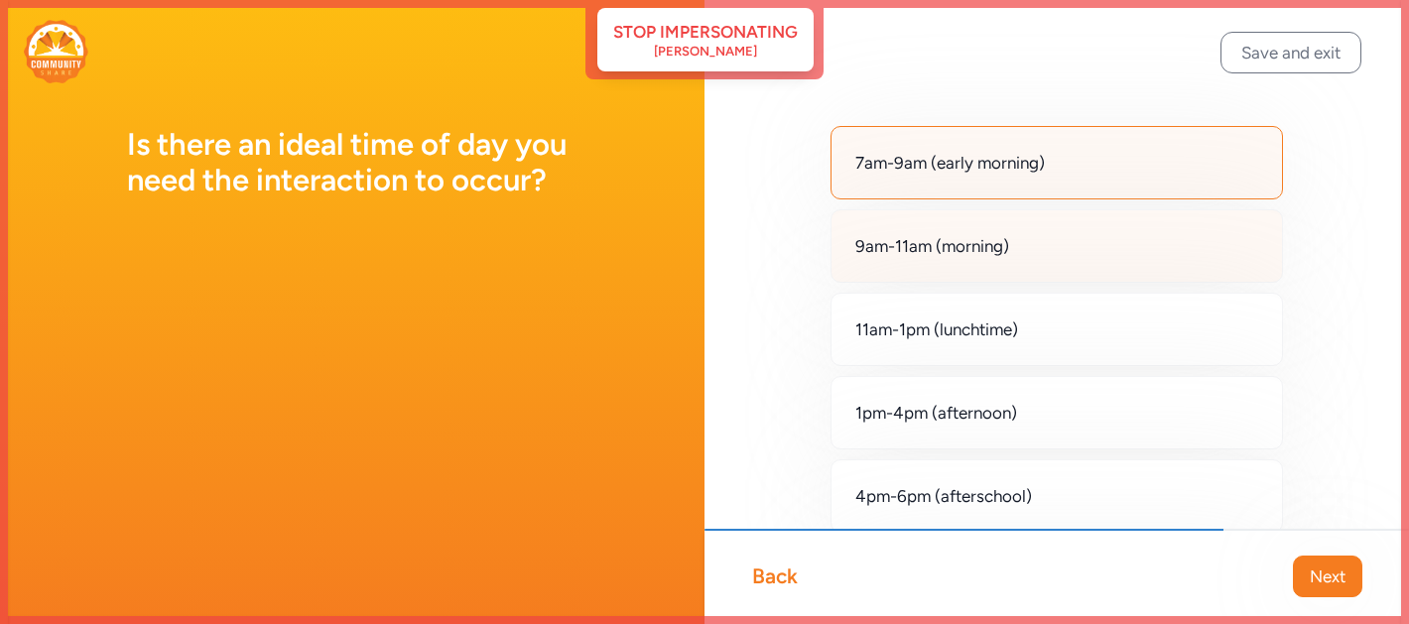
click at [1115, 241] on div "9am-11am (morning)" at bounding box center [1057, 245] width 453 height 73
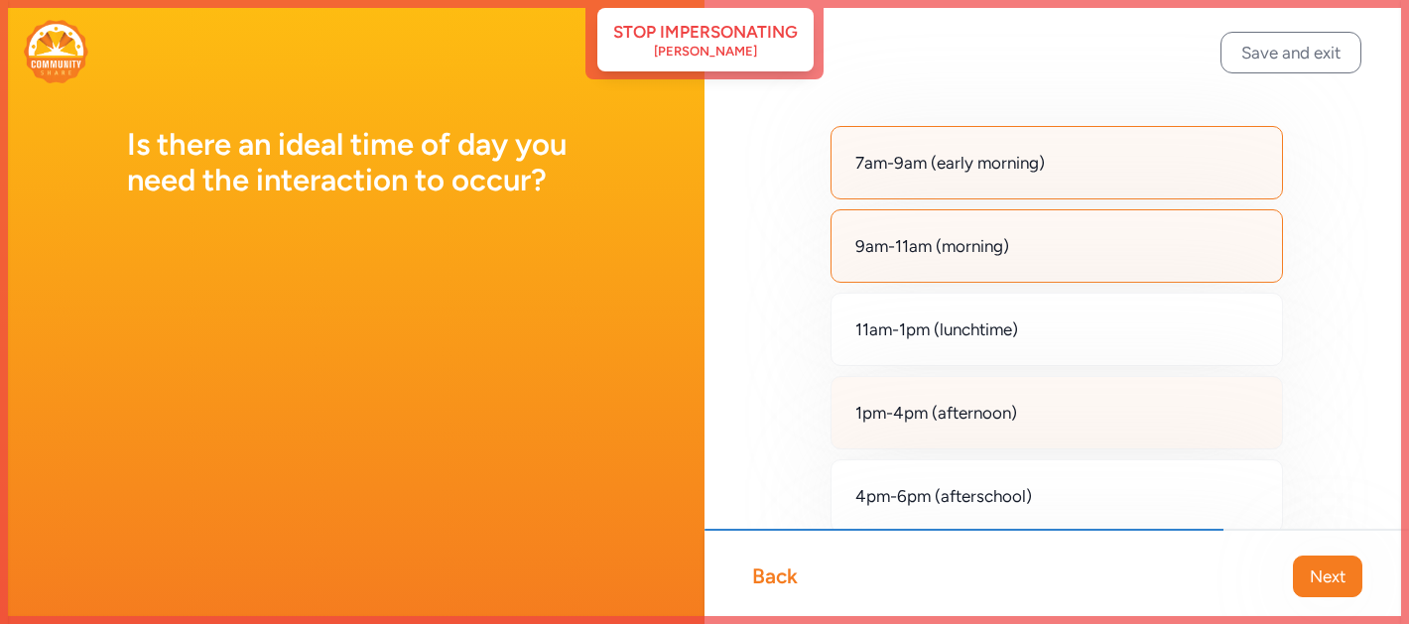
click at [1035, 412] on div "1pm-4pm (afternoon)" at bounding box center [1057, 412] width 453 height 73
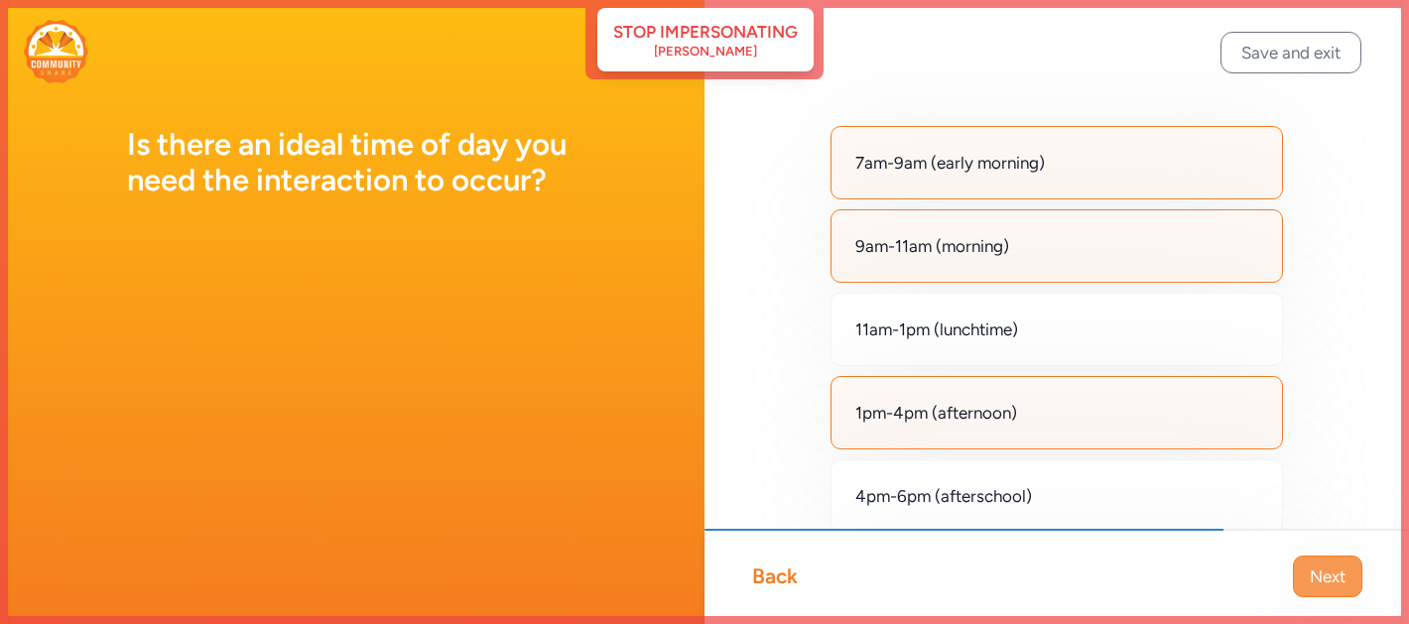
click at [1316, 581] on span "Next" at bounding box center [1328, 577] width 36 height 24
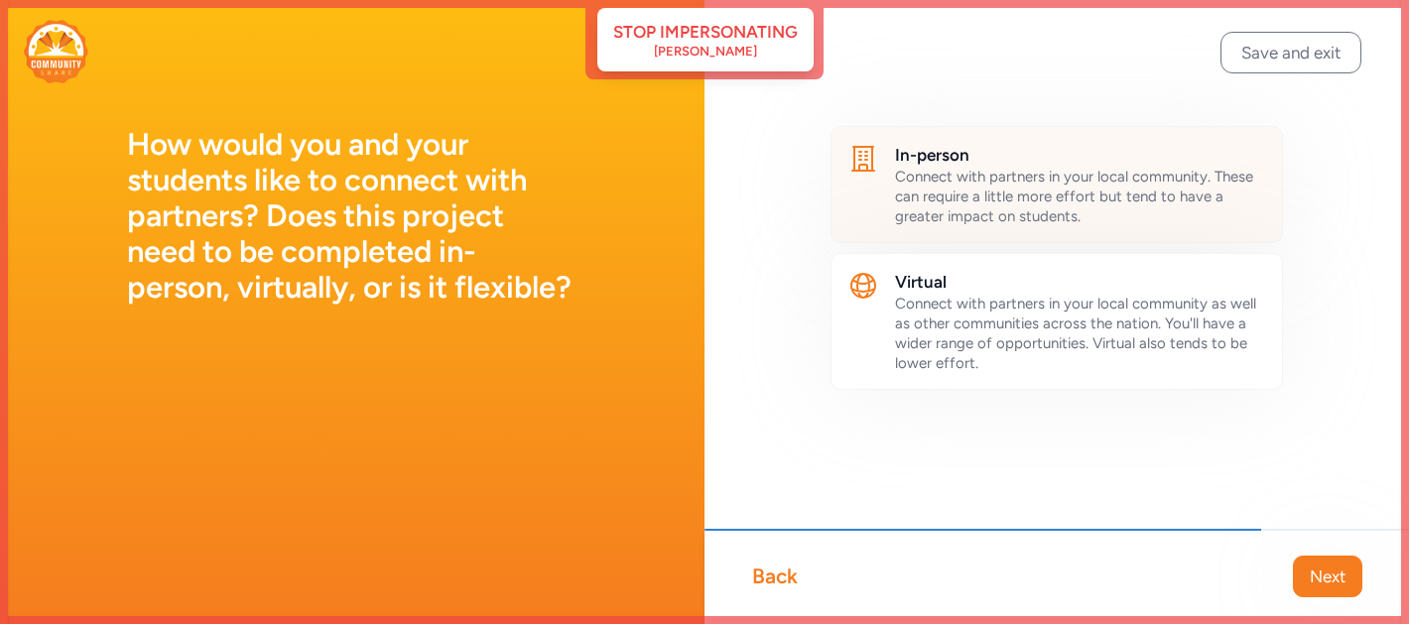
click at [1132, 173] on span "Connect with partners in your local community. These can require a little more …" at bounding box center [1074, 197] width 358 height 58
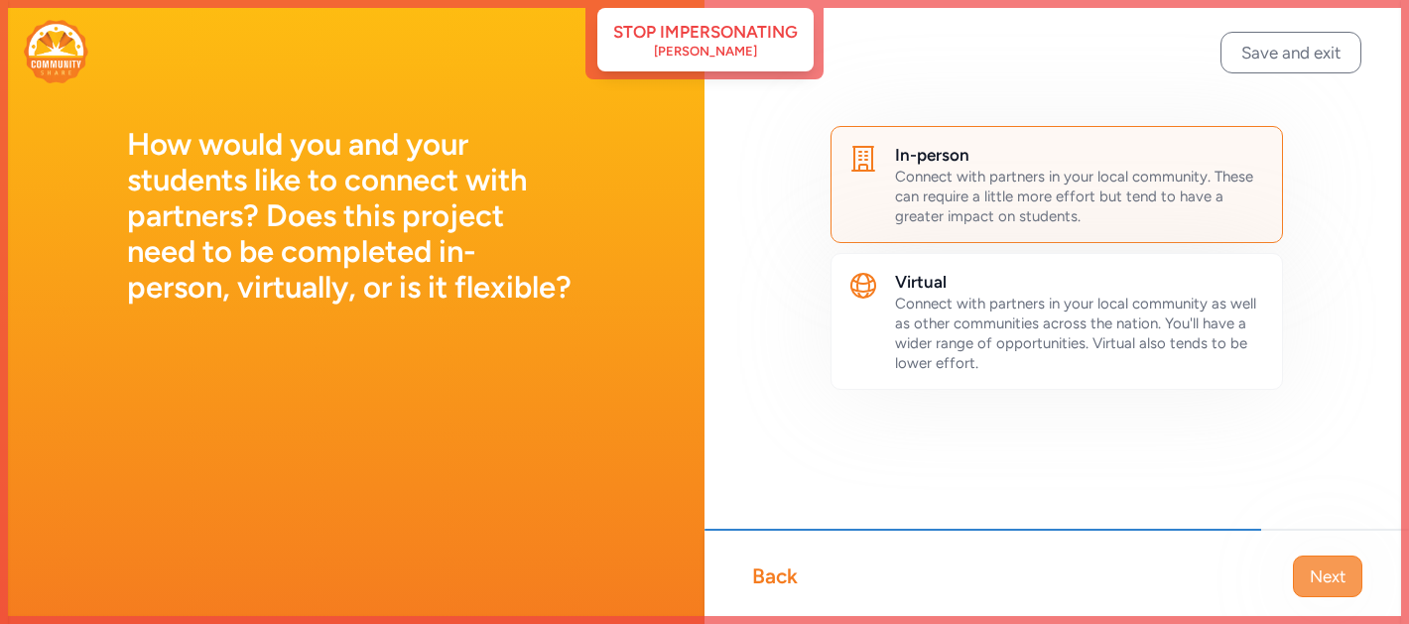
click at [1326, 568] on span "Next" at bounding box center [1328, 577] width 36 height 24
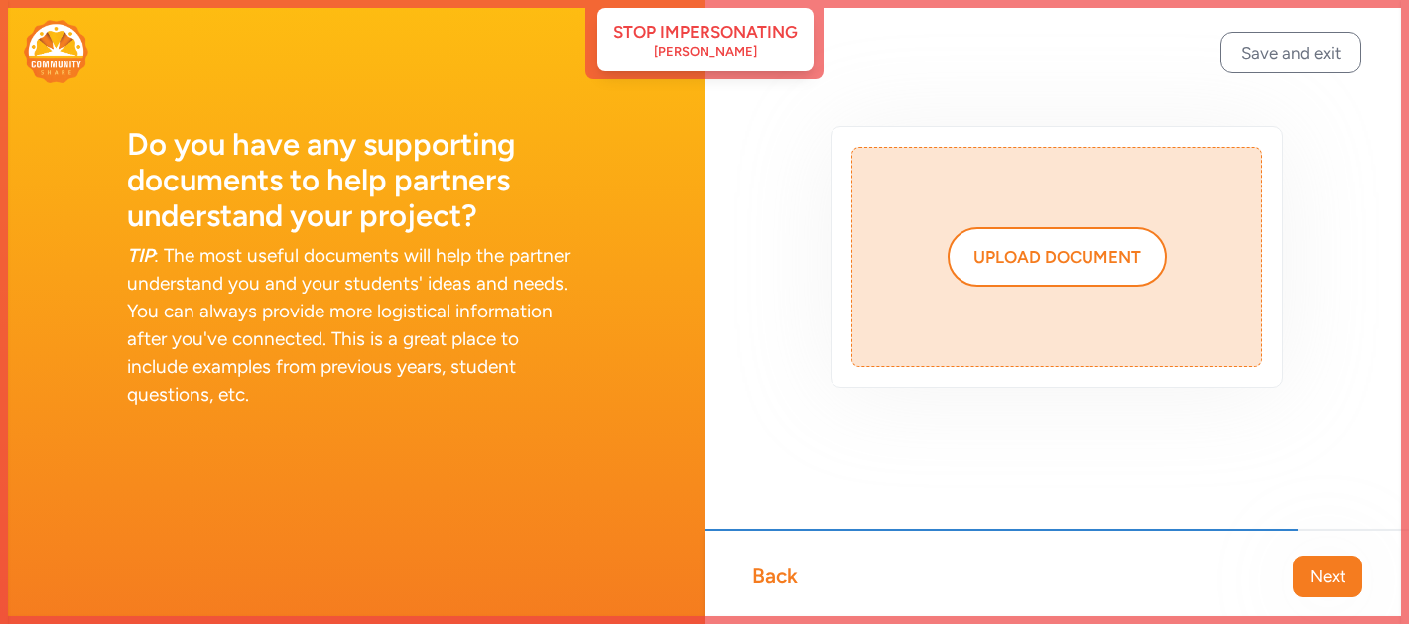
click at [1331, 580] on span "Next" at bounding box center [1328, 577] width 36 height 24
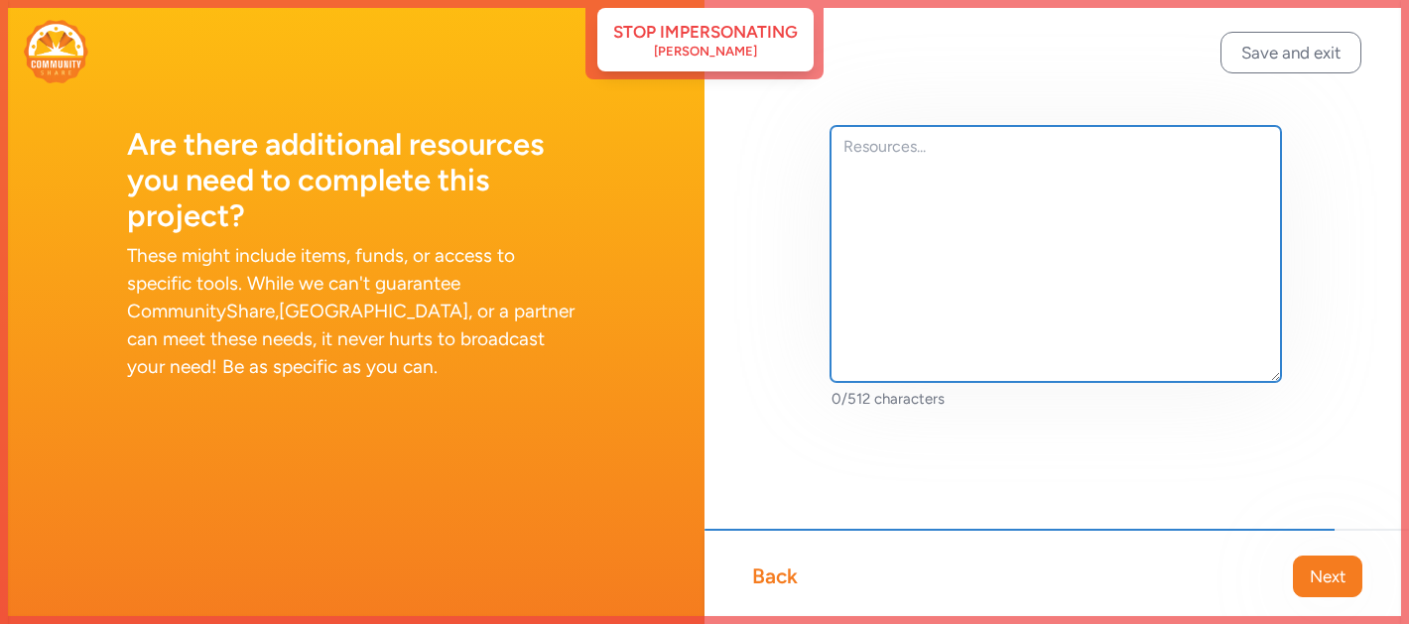
click at [1003, 200] on textarea at bounding box center [1056, 254] width 451 height 256
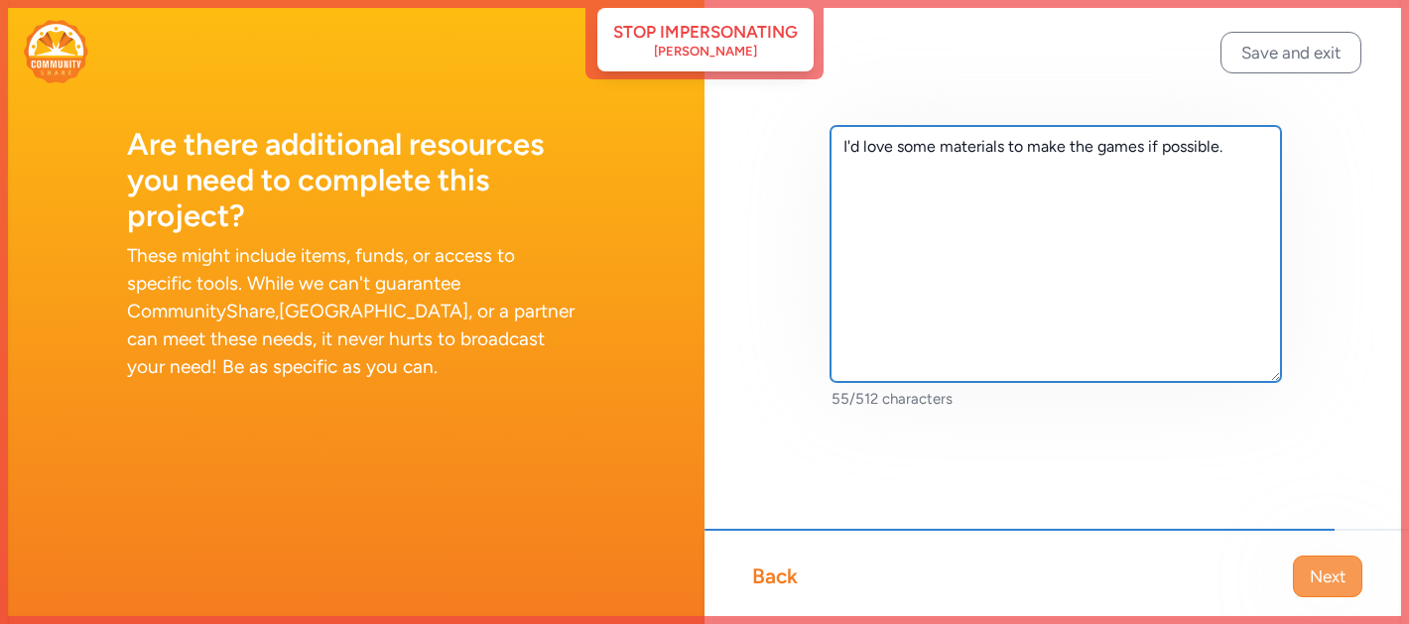
type textarea "I'd love some materials to make the games if possible."
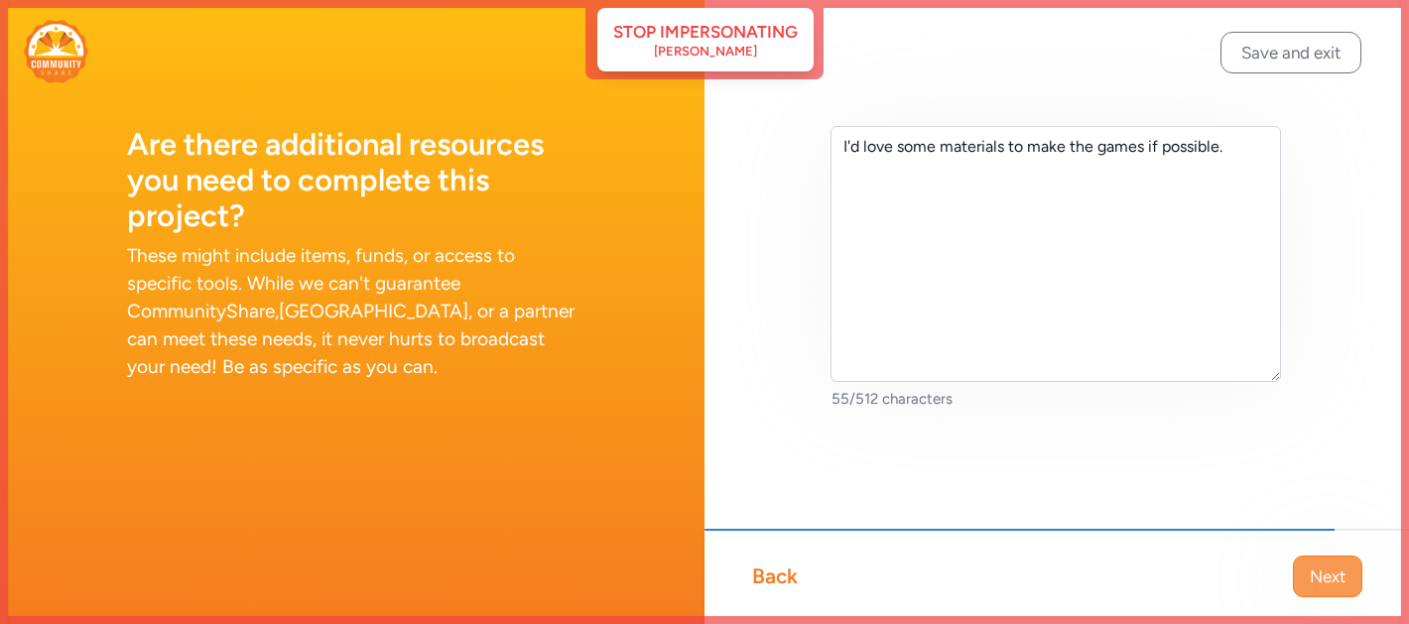
click at [1332, 569] on span "Next" at bounding box center [1328, 577] width 36 height 24
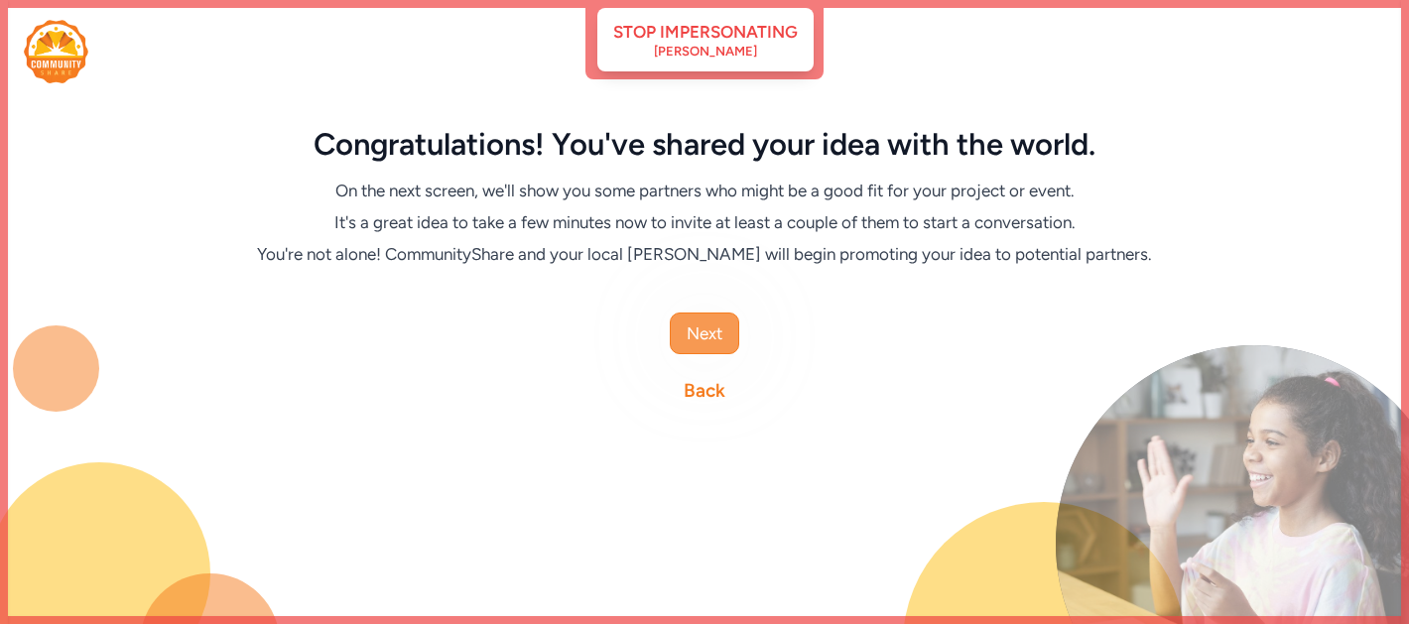
click at [711, 330] on span "Next" at bounding box center [705, 334] width 36 height 24
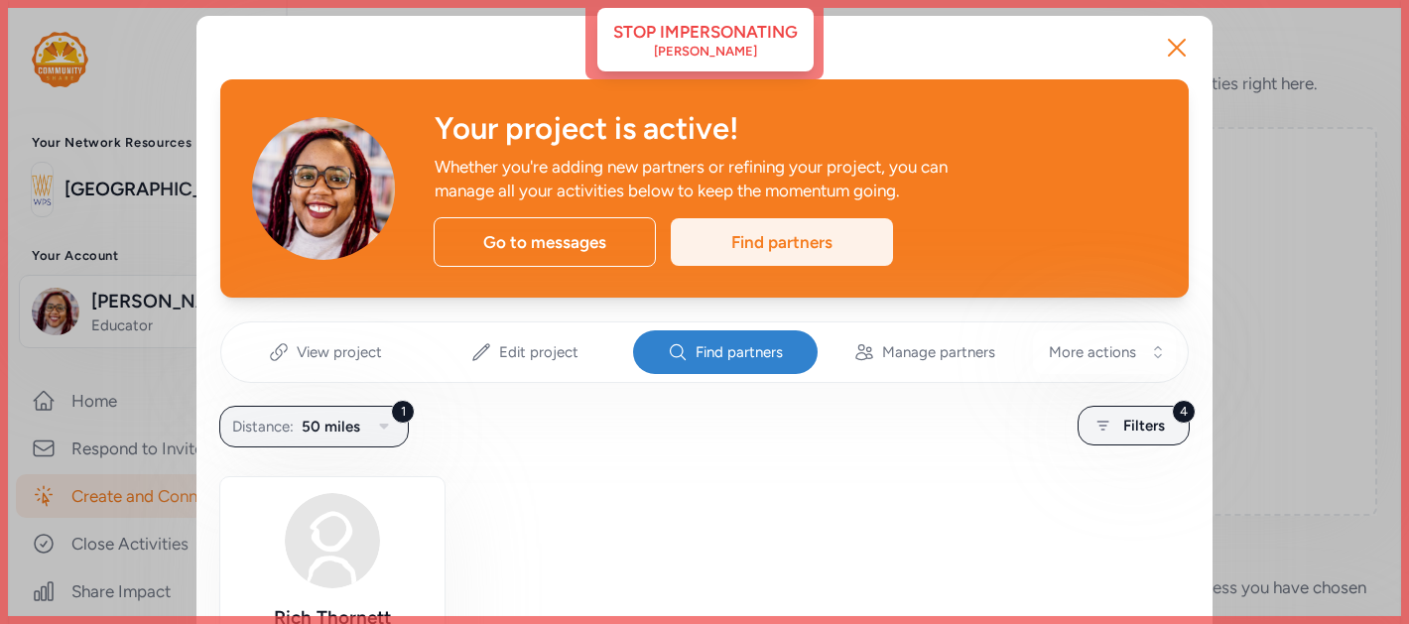
click at [767, 237] on div "Find partners" at bounding box center [782, 242] width 222 height 48
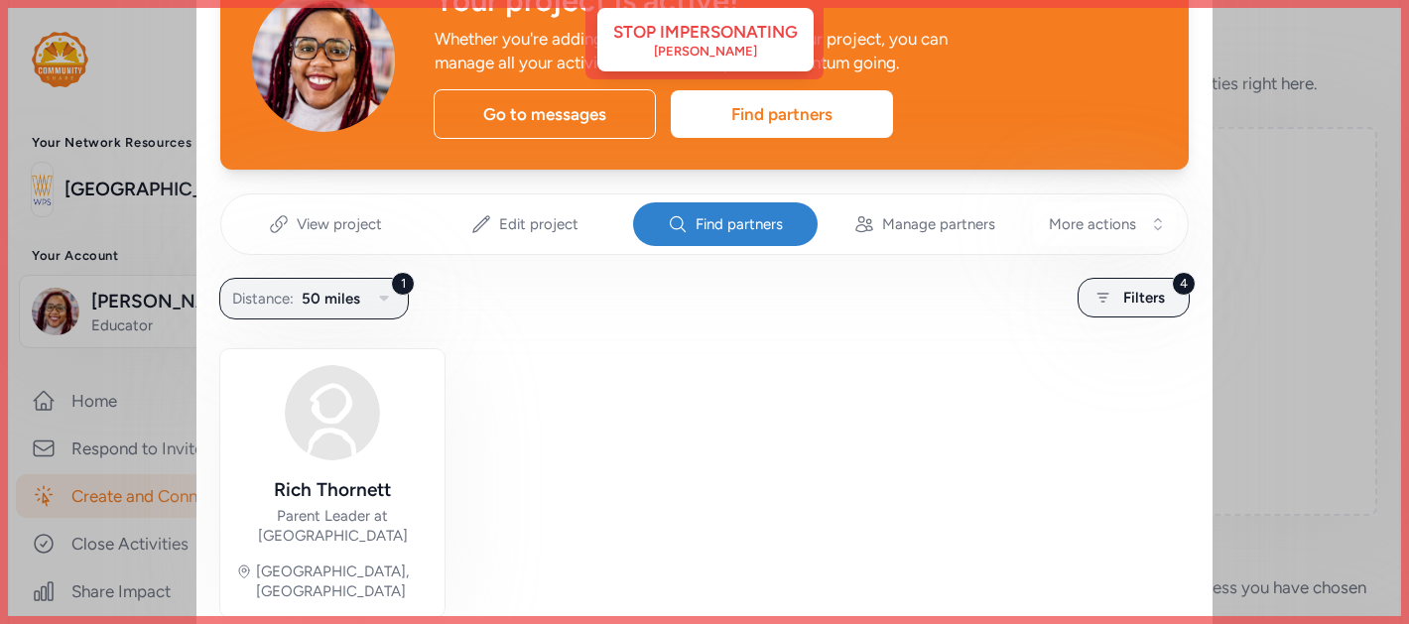
scroll to position [141, 0]
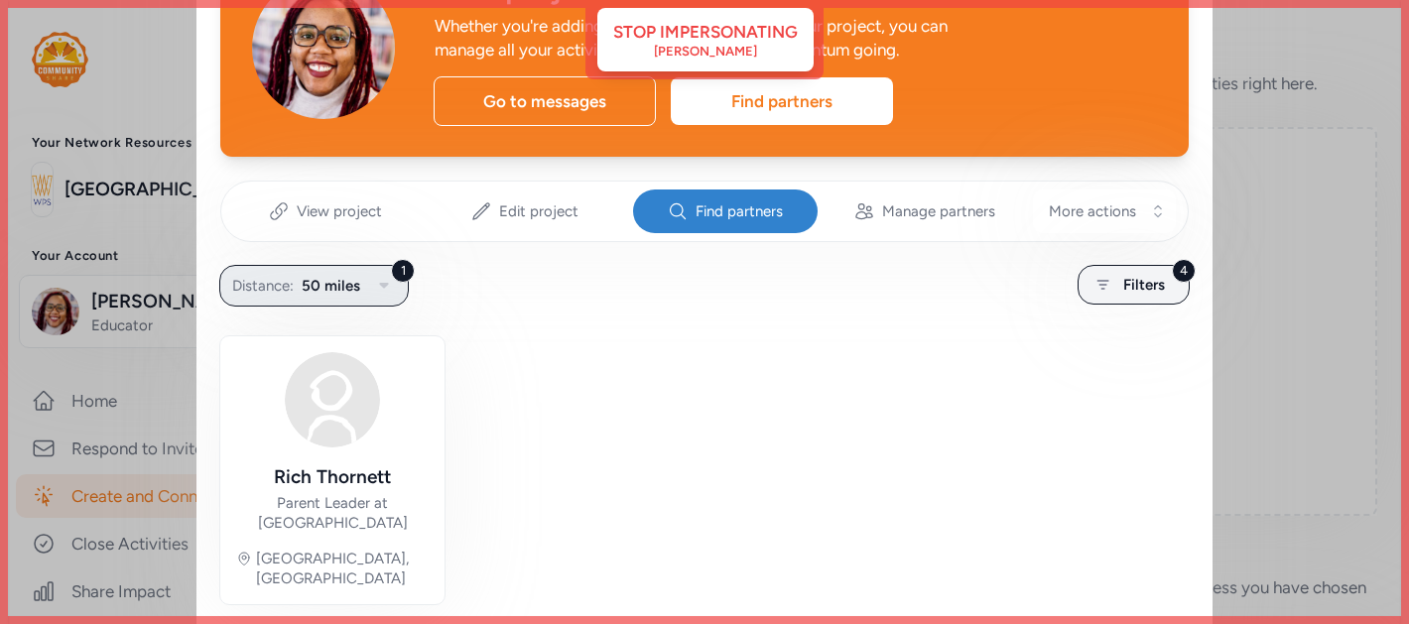
click at [376, 284] on icon "button" at bounding box center [384, 286] width 24 height 24
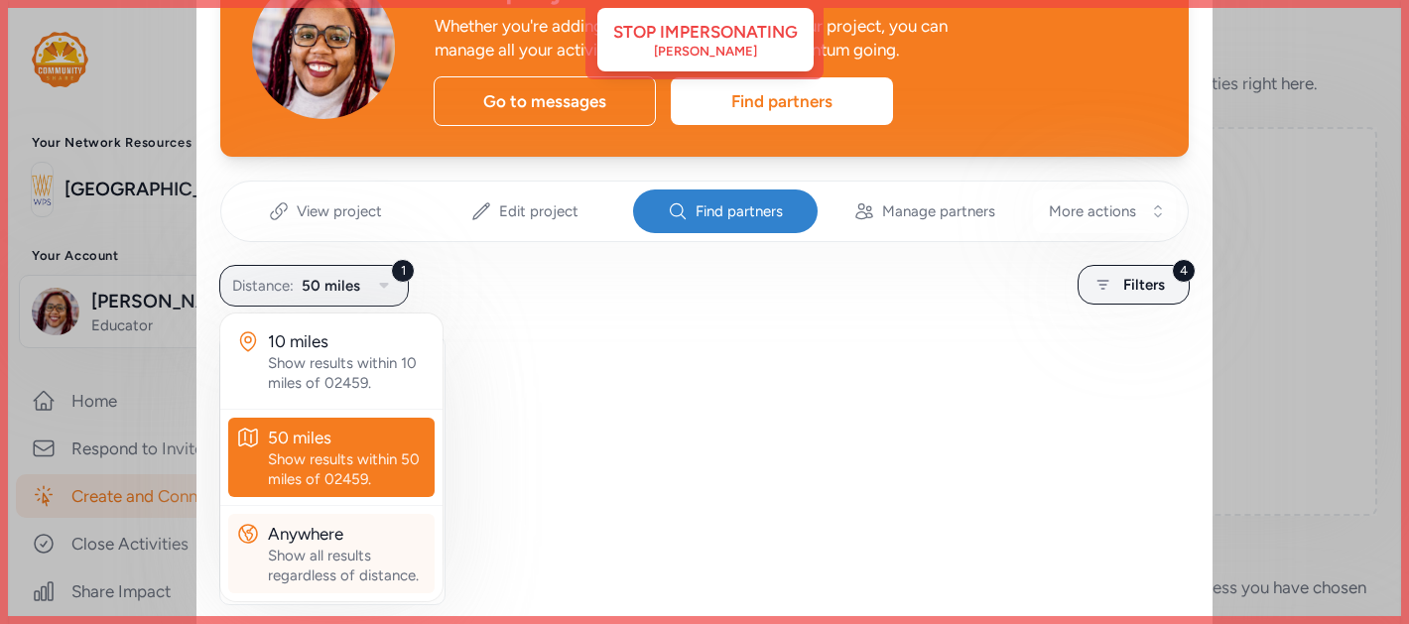
click at [347, 529] on div "Anywhere" at bounding box center [347, 534] width 159 height 24
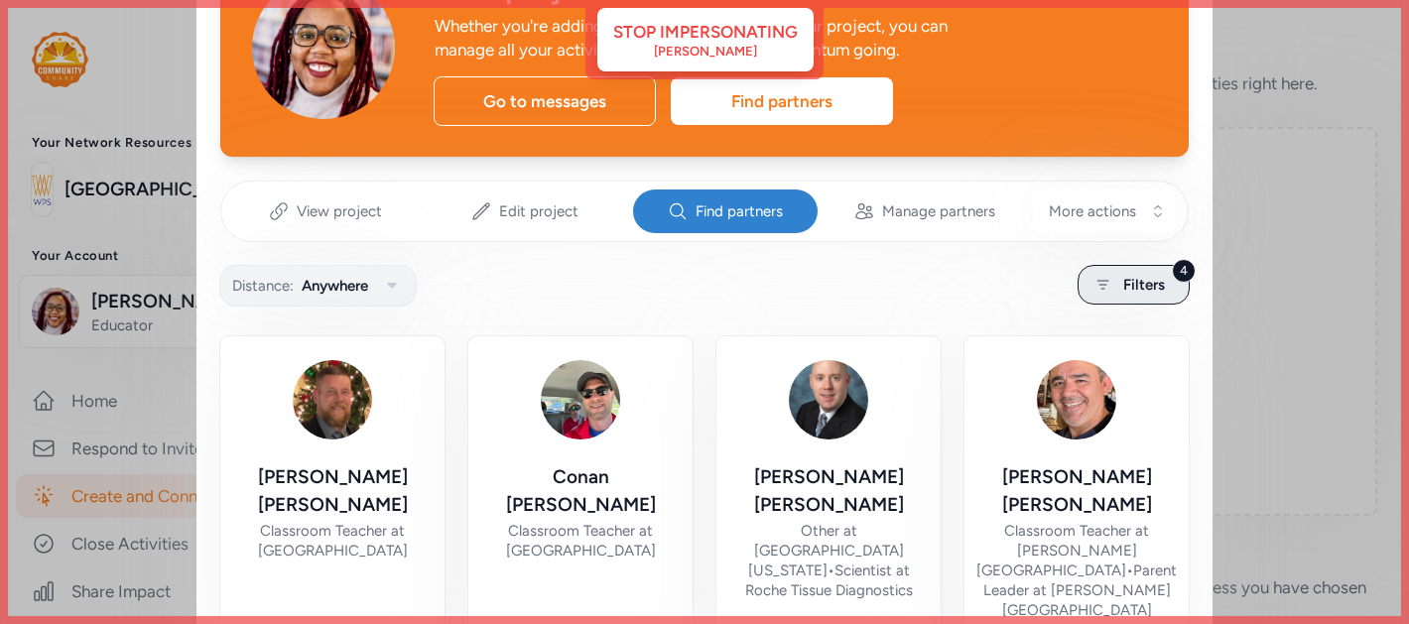
click at [1119, 287] on div "4 Filters" at bounding box center [1134, 285] width 112 height 40
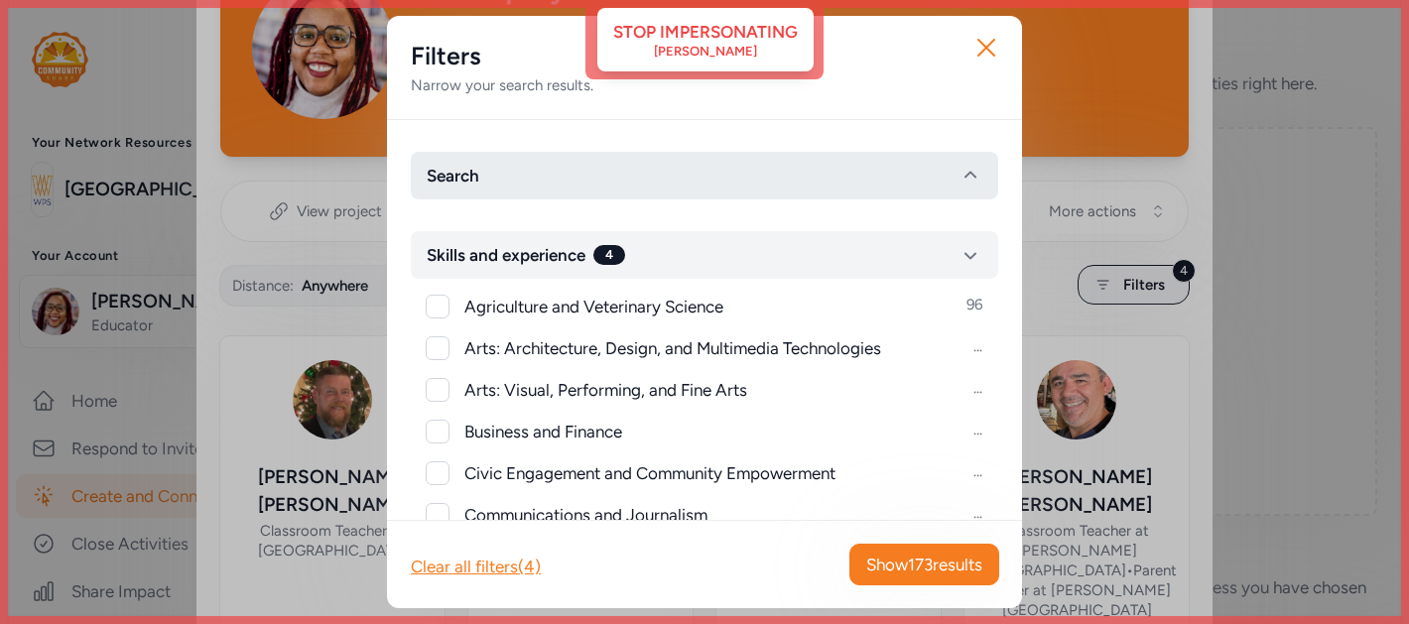
click at [509, 173] on button "Search" at bounding box center [705, 176] width 588 height 48
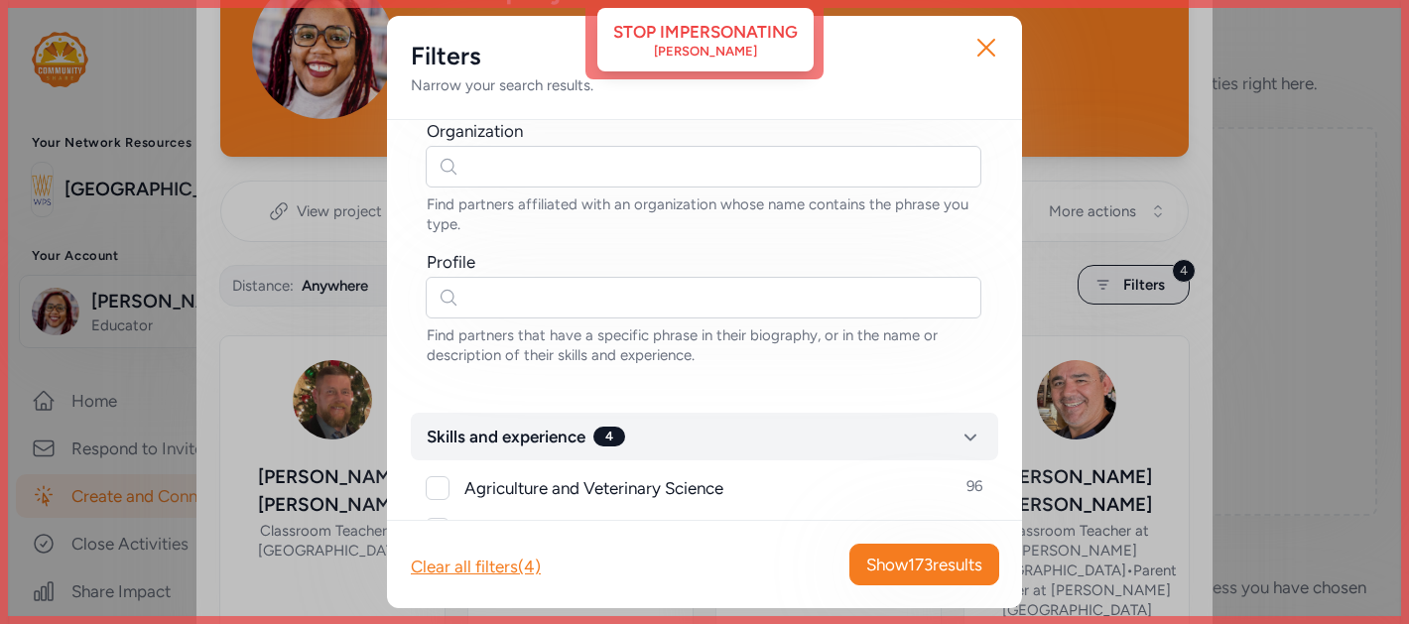
scroll to position [203, 0]
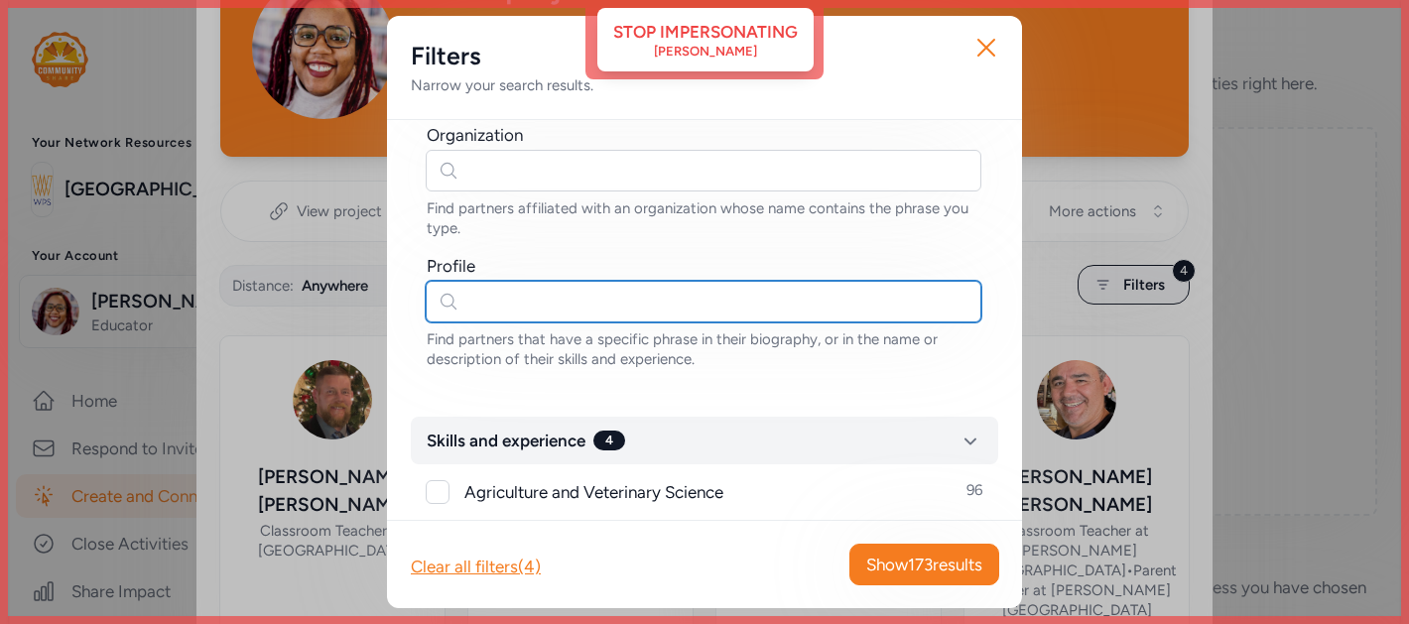
click at [527, 303] on input "text" at bounding box center [704, 302] width 556 height 42
type input "e"
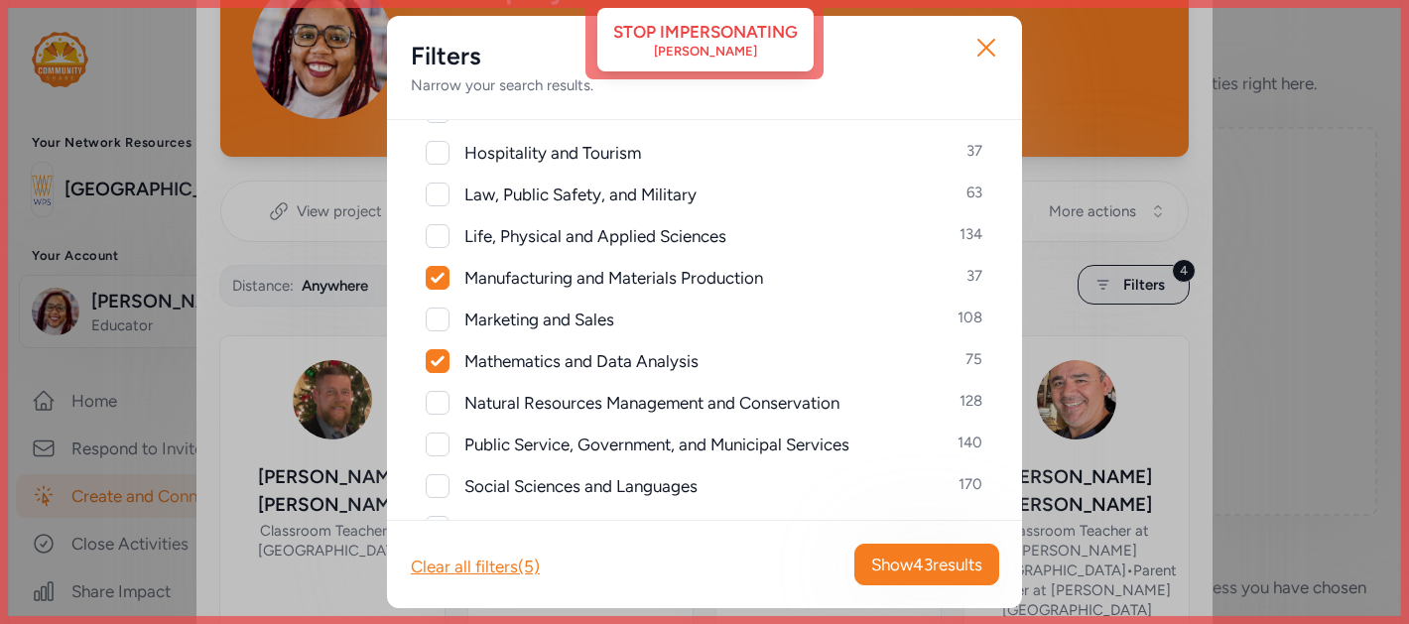
scroll to position [1038, 0]
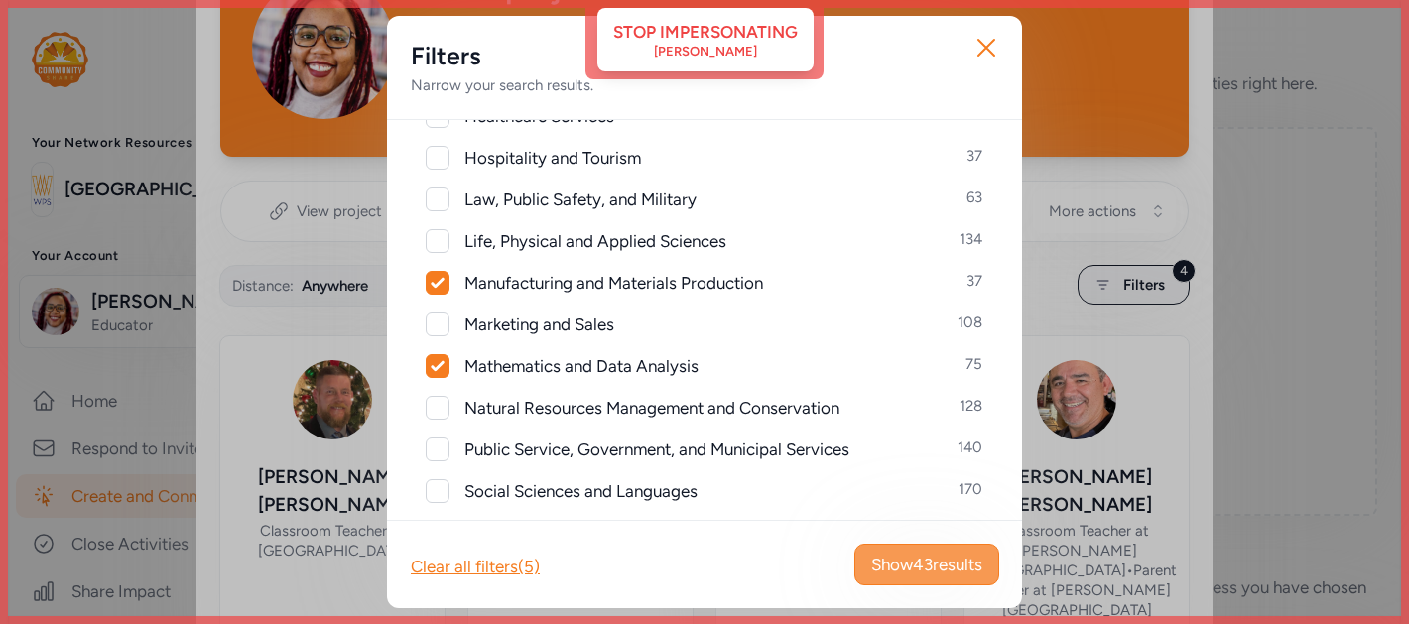
type input "math"
click at [914, 566] on span "Show 43 results" at bounding box center [926, 565] width 111 height 24
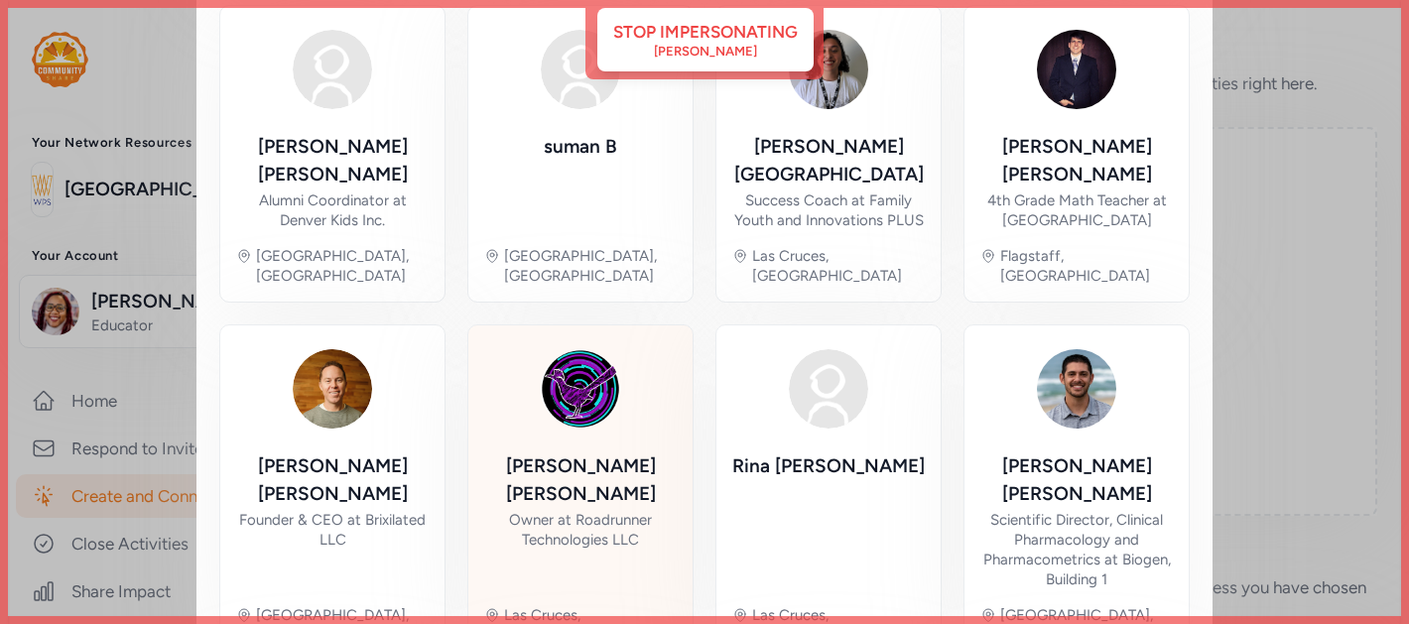
scroll to position [858, 0]
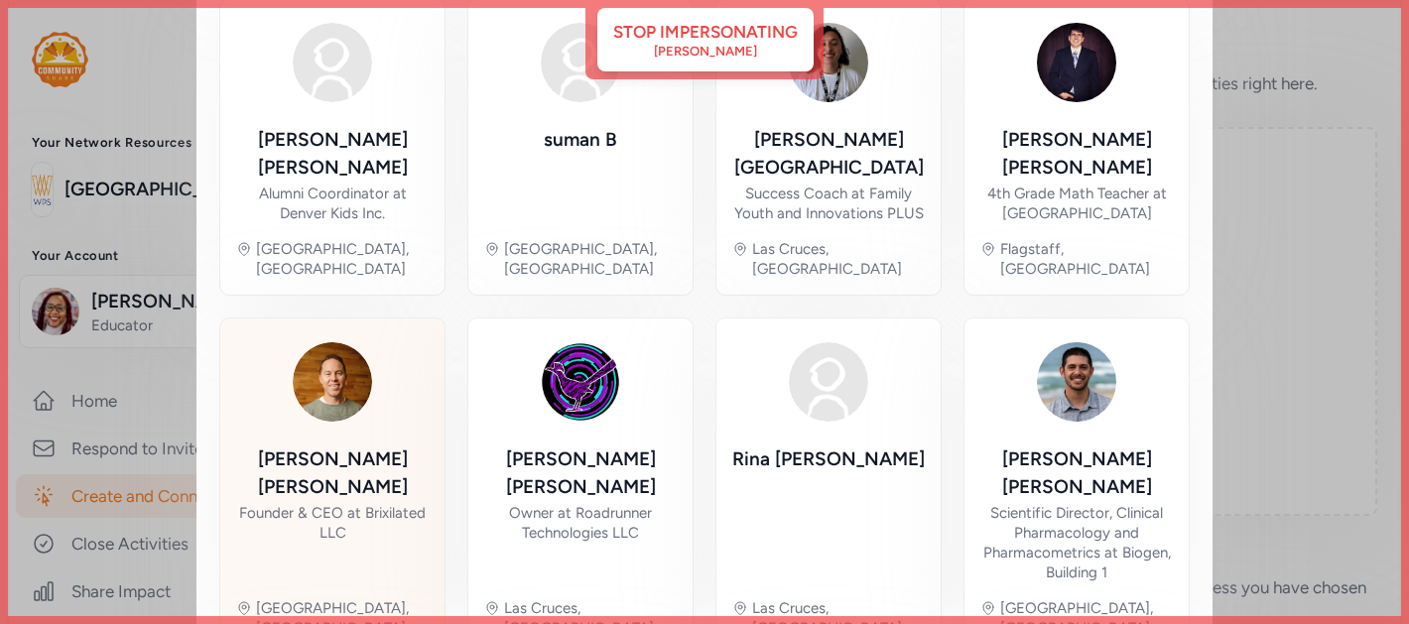
click at [336, 503] on div "Founder & CEO at Brixilated LLC" at bounding box center [332, 523] width 193 height 40
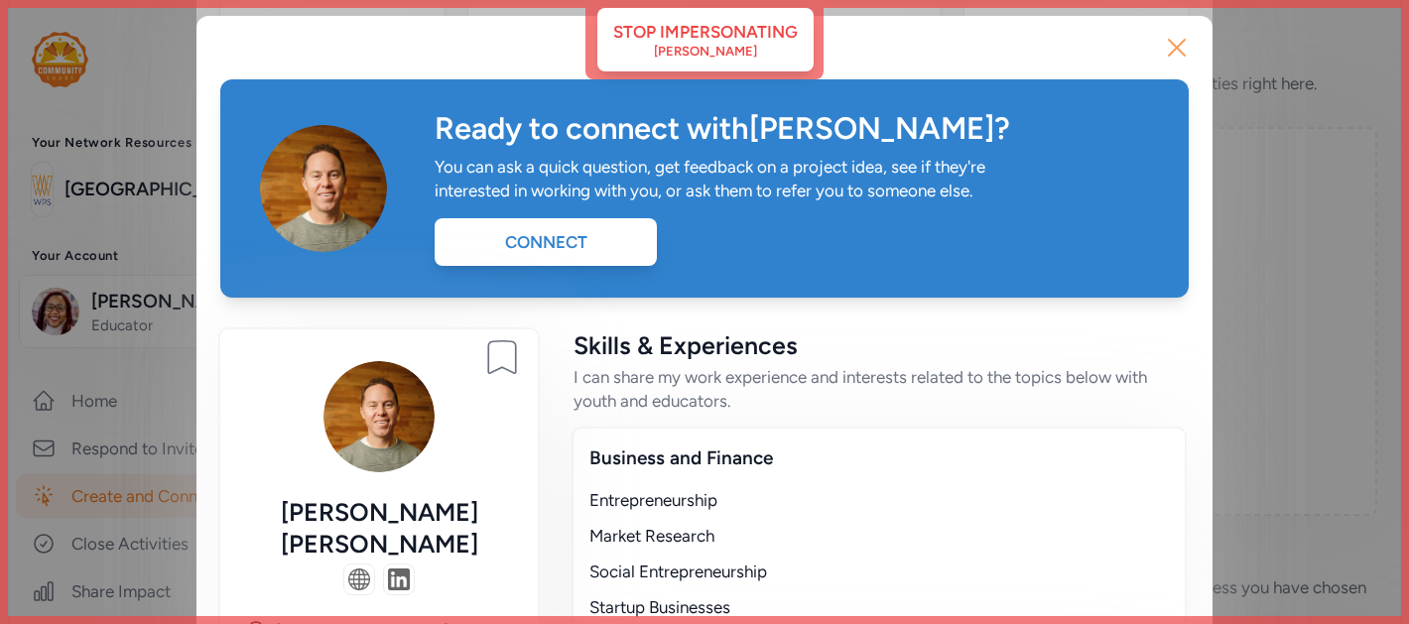
click at [1177, 42] on icon "button" at bounding box center [1177, 48] width 32 height 32
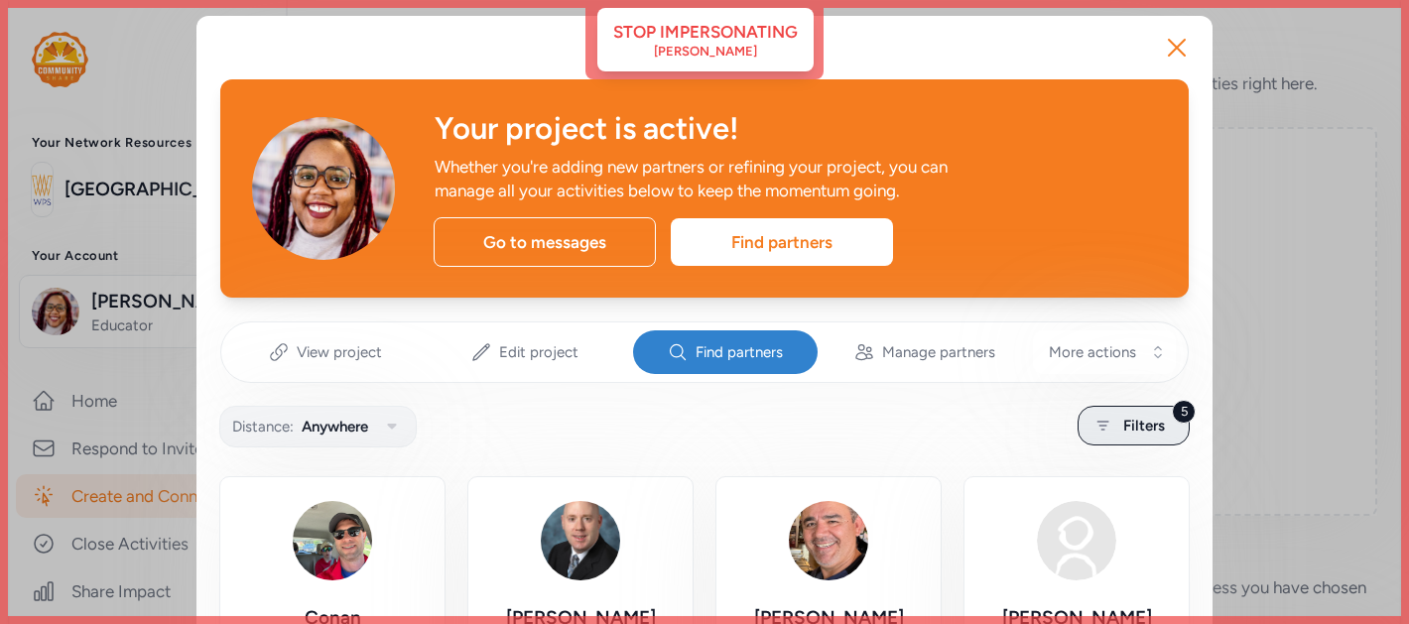
click at [1104, 424] on icon at bounding box center [1103, 426] width 25 height 24
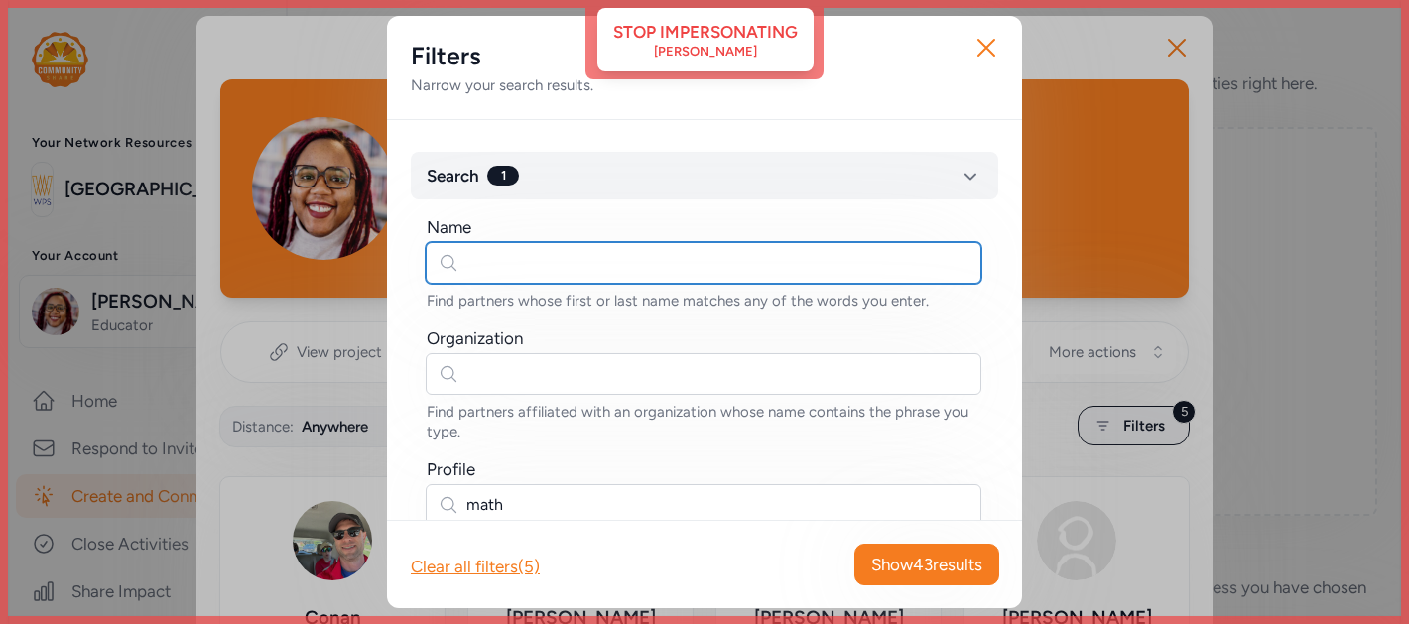
click at [606, 252] on input "text" at bounding box center [704, 263] width 556 height 42
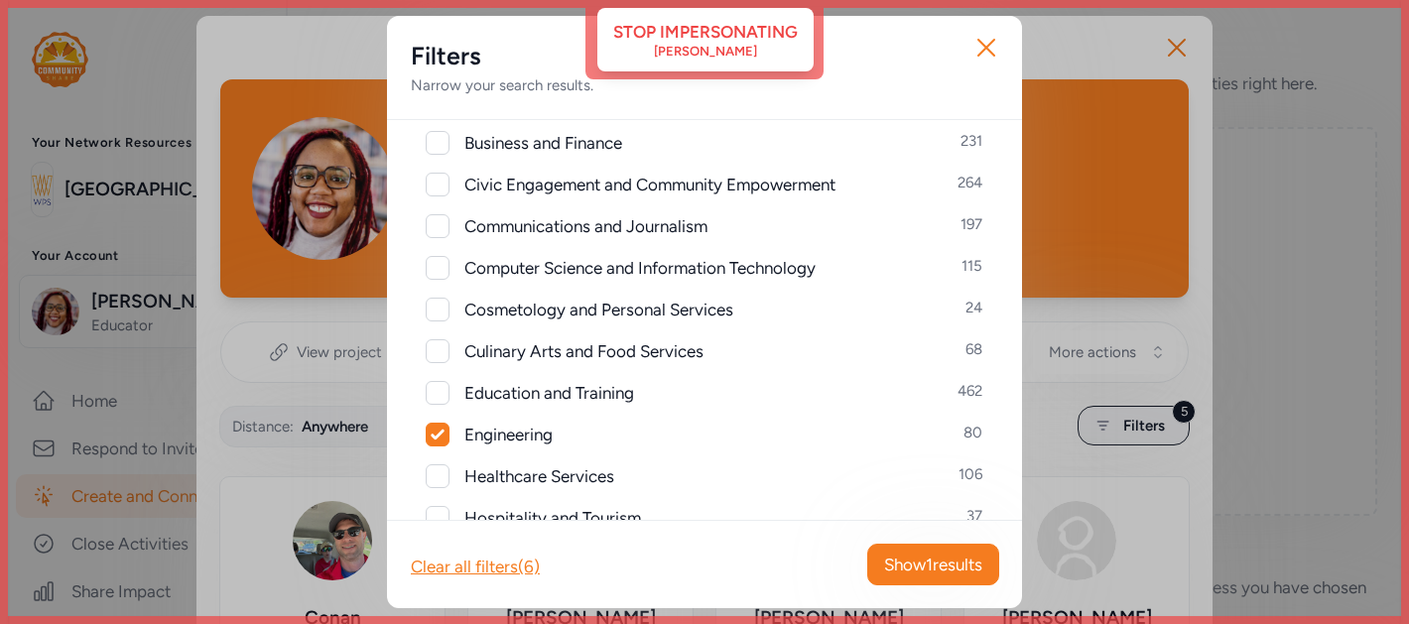
scroll to position [694, 0]
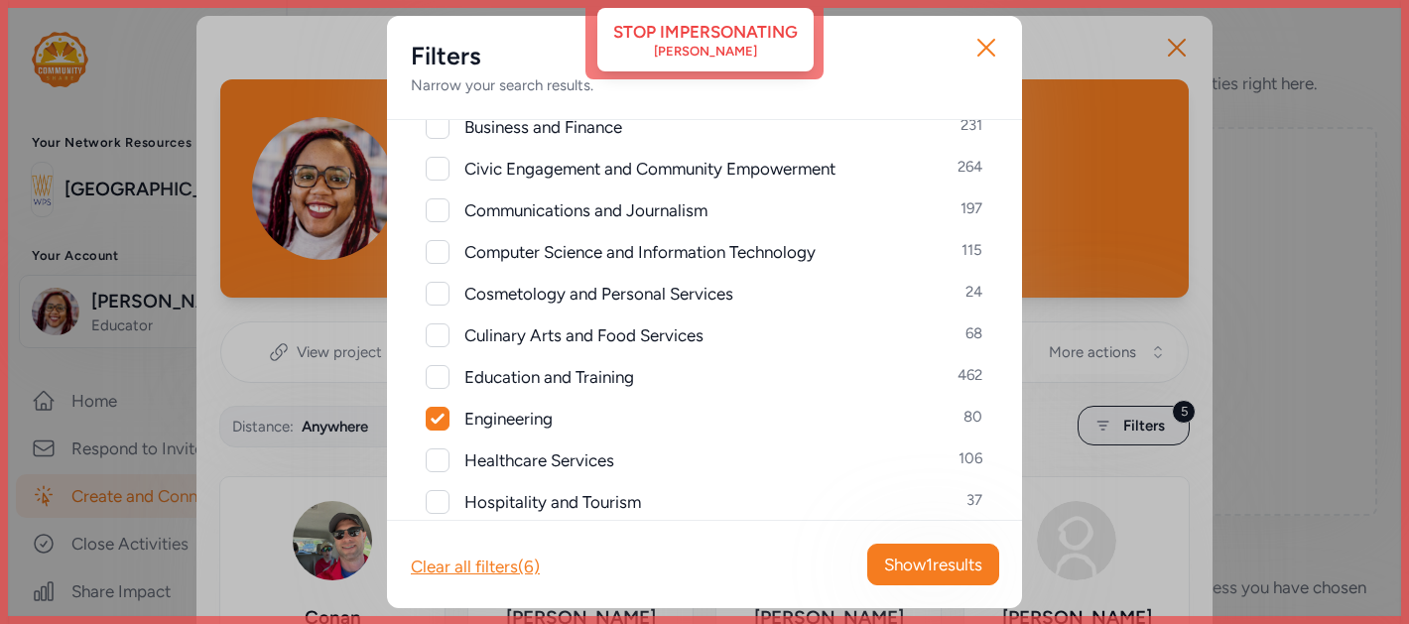
type input "derek"
click at [439, 419] on icon at bounding box center [437, 419] width 13 height 10
checkbox input "false"
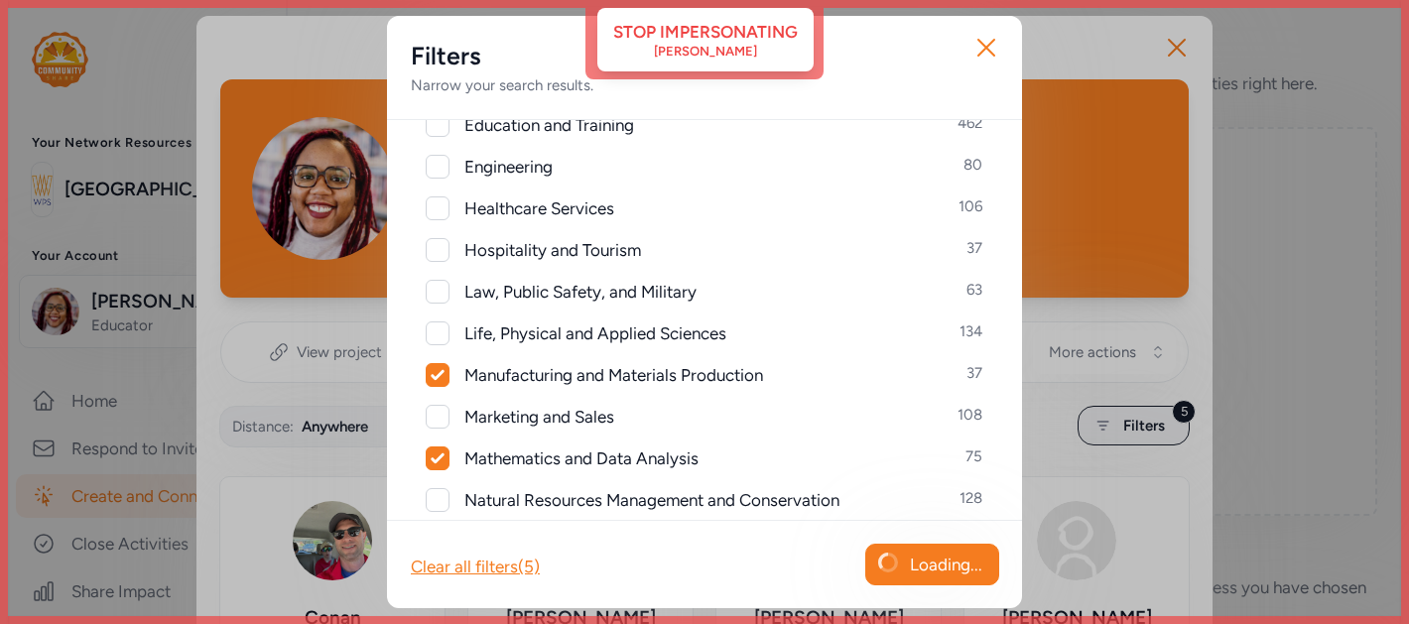
scroll to position [947, 0]
click at [438, 381] on div at bounding box center [438, 374] width 22 height 22
checkbox input "false"
click at [437, 457] on icon at bounding box center [437, 458] width 13 height 10
checkbox input "false"
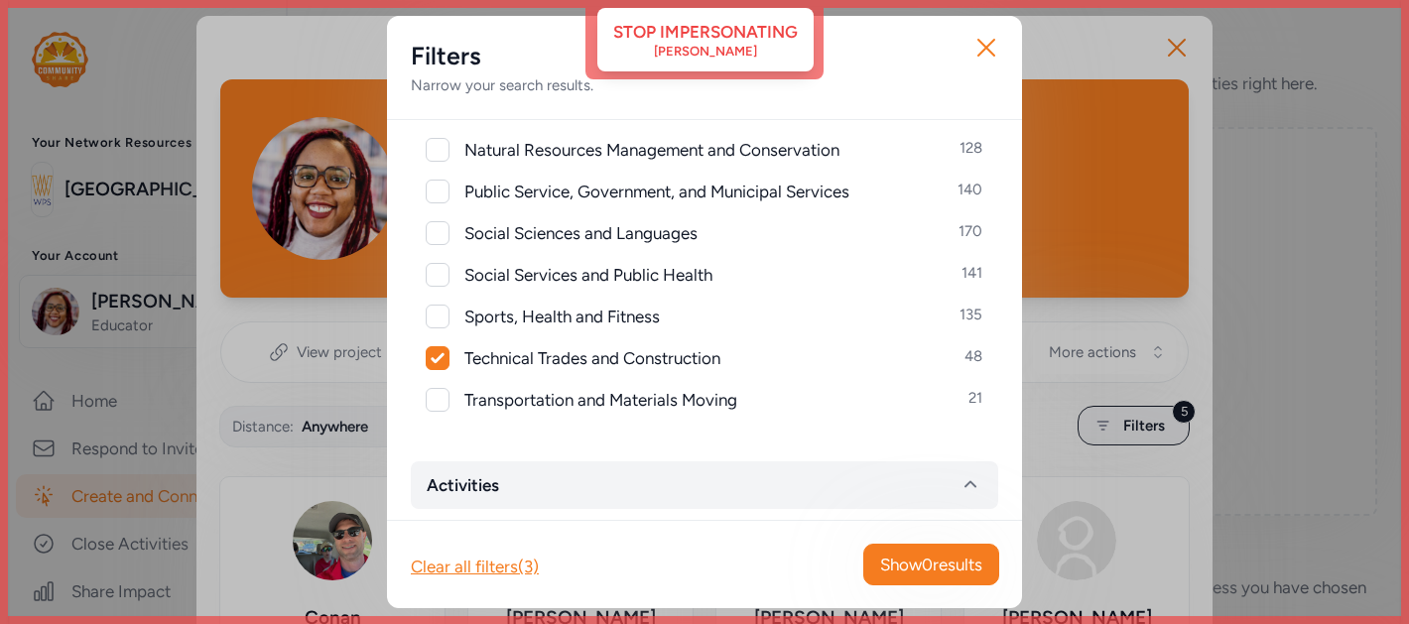
scroll to position [1295, 0]
click at [445, 360] on div at bounding box center [438, 359] width 22 height 22
checkbox input "false"
click at [973, 578] on button "Show 1 results" at bounding box center [933, 565] width 132 height 42
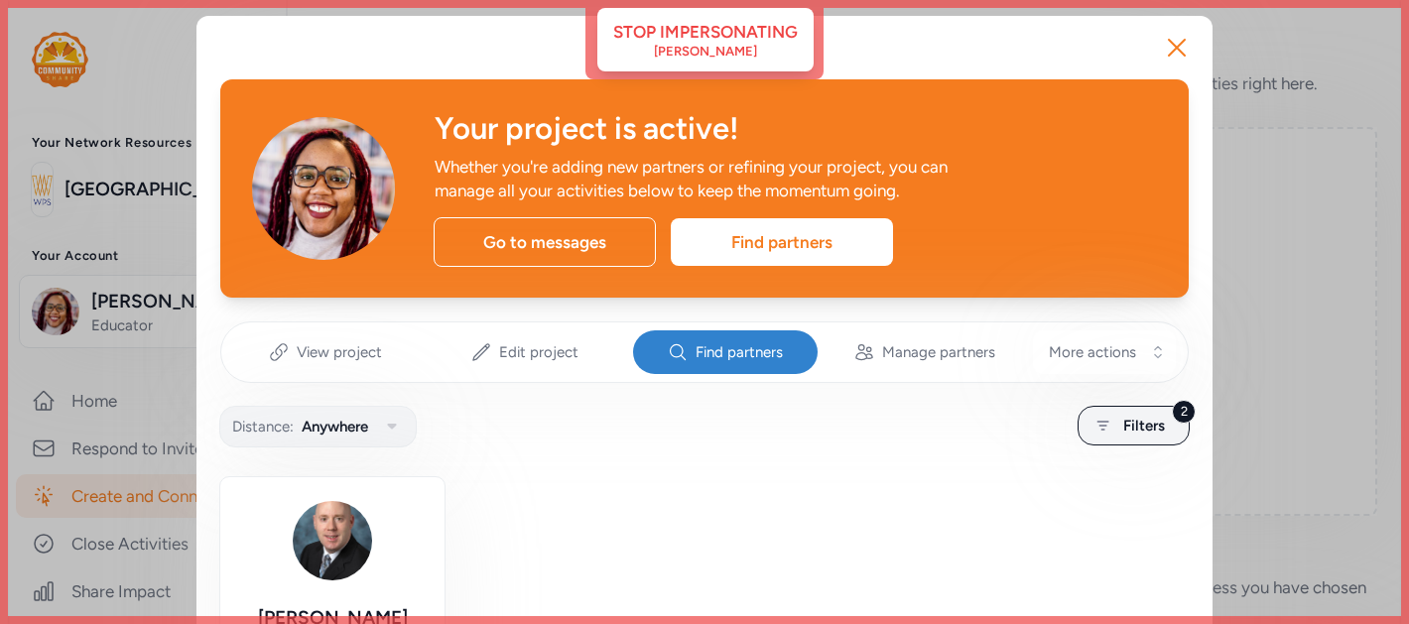
scroll to position [1, 0]
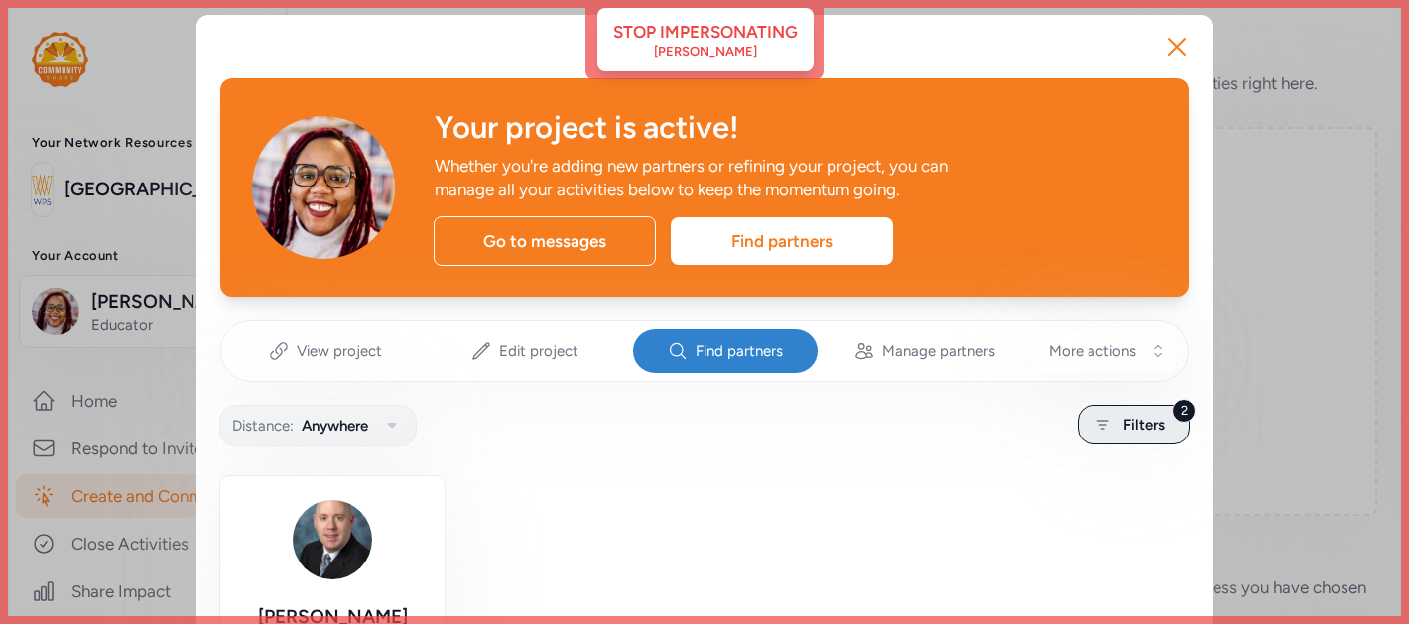
click at [1124, 424] on span "Filters" at bounding box center [1145, 425] width 42 height 24
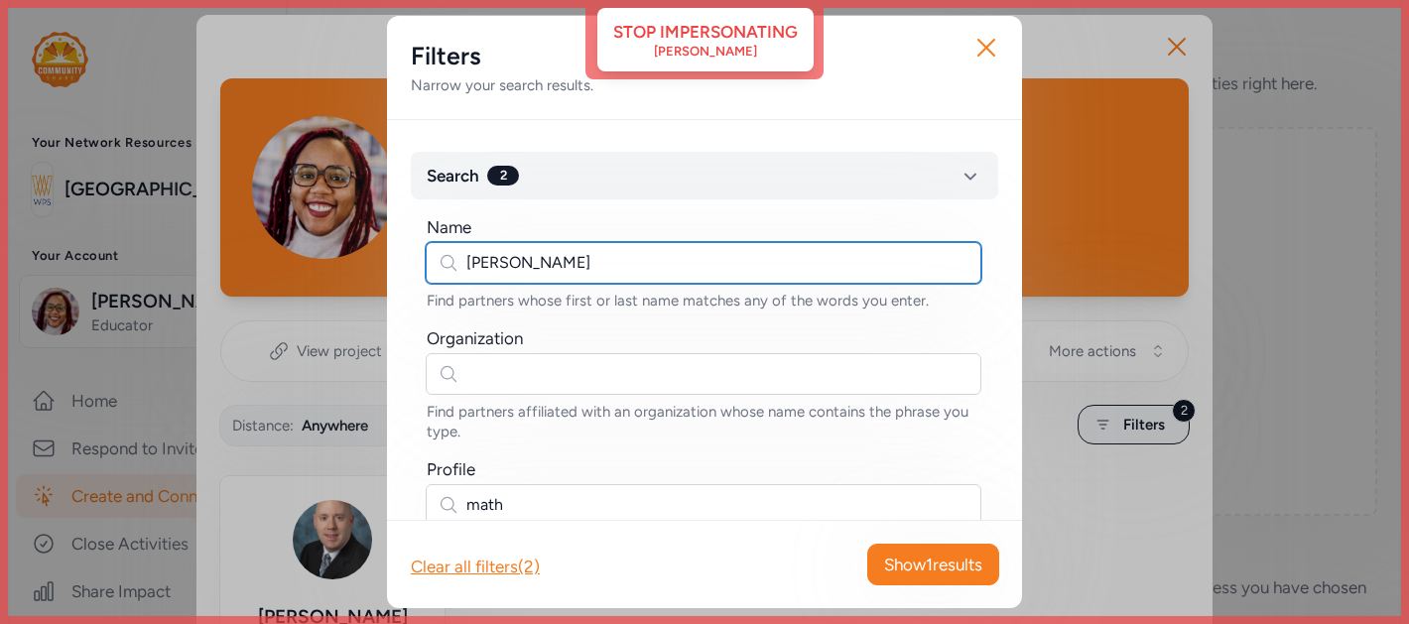
click at [720, 274] on input "derek" at bounding box center [704, 263] width 556 height 42
type input "d"
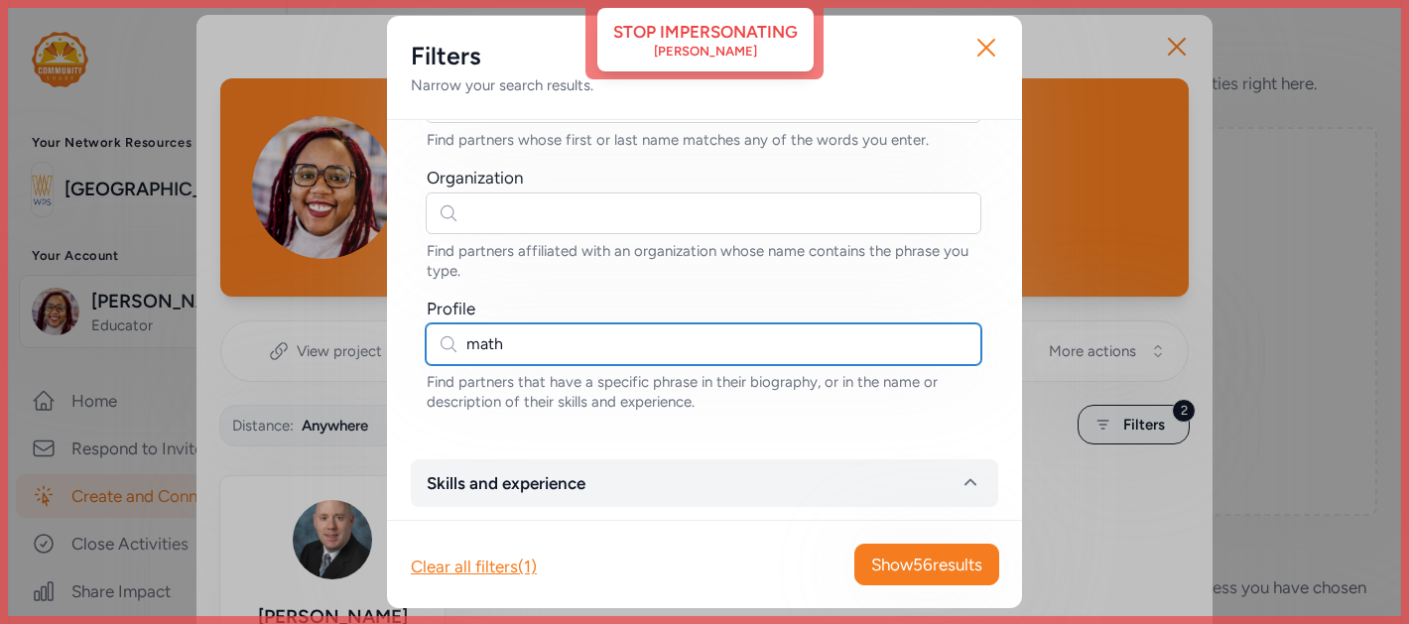
click at [638, 341] on input "math" at bounding box center [704, 345] width 556 height 42
type input "m"
type input "f"
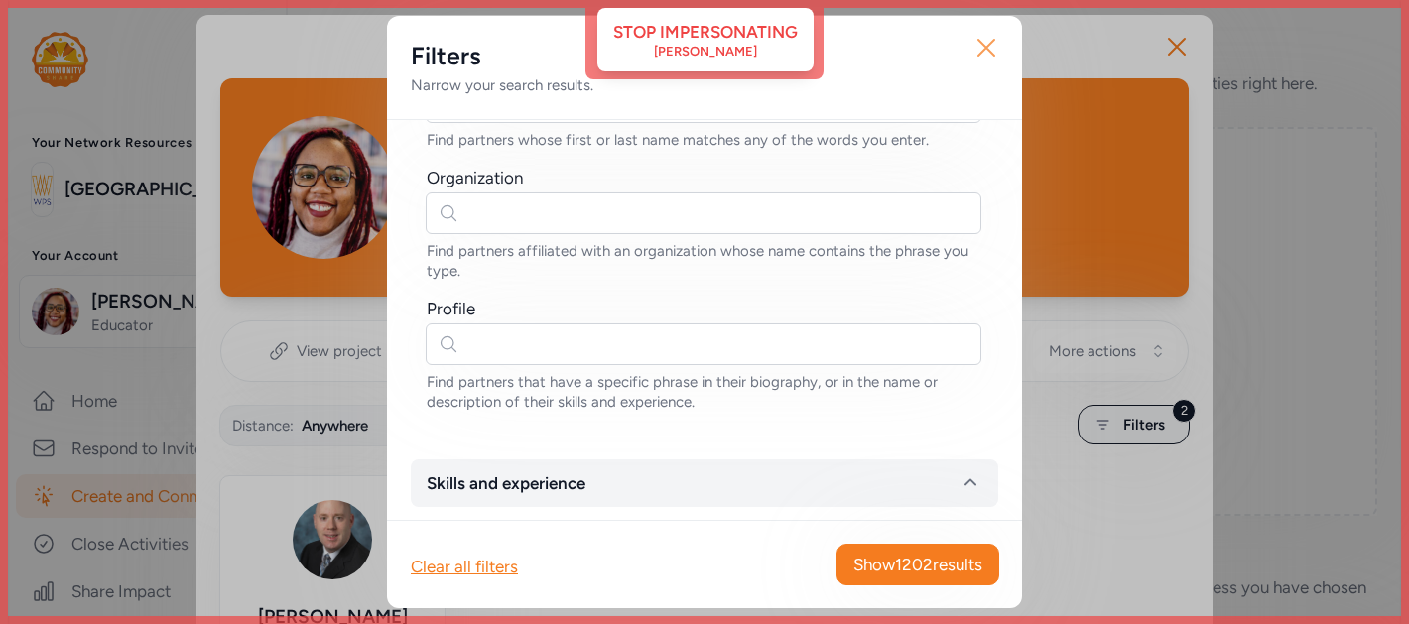
click at [986, 47] on icon "button" at bounding box center [987, 48] width 16 height 16
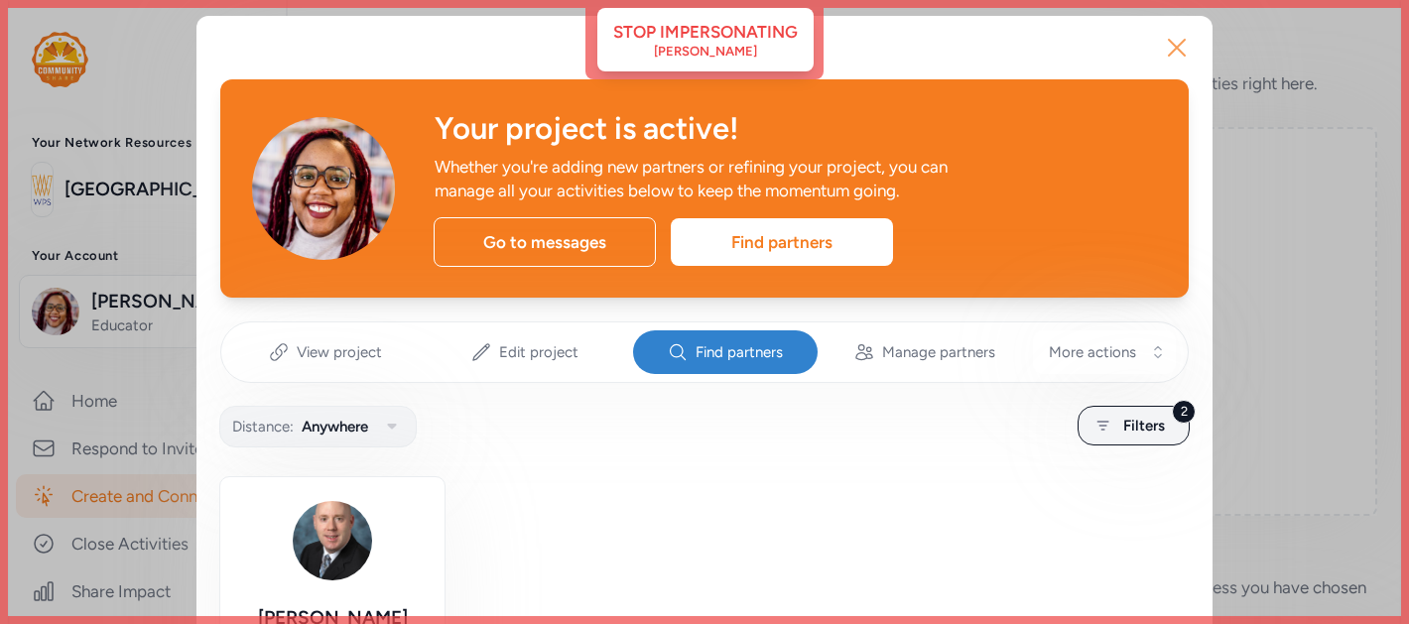
click at [1170, 46] on icon "button" at bounding box center [1177, 48] width 32 height 32
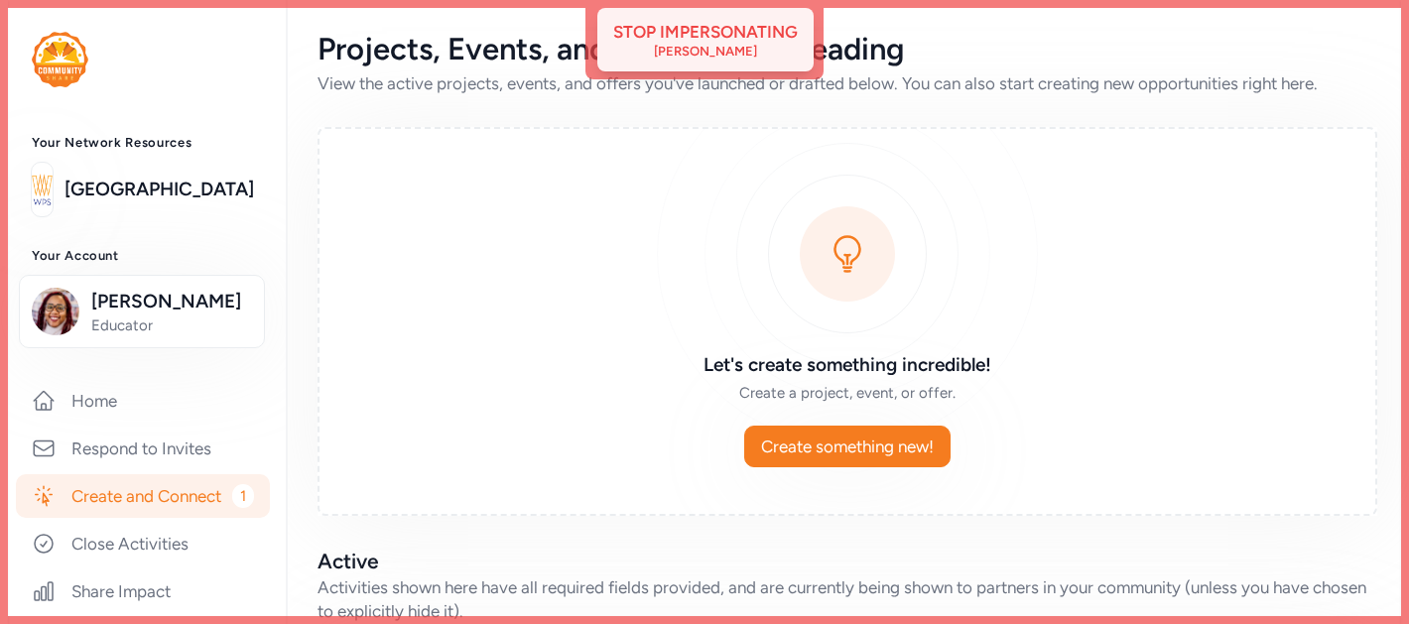
click at [727, 45] on div "[PERSON_NAME]" at bounding box center [705, 52] width 103 height 16
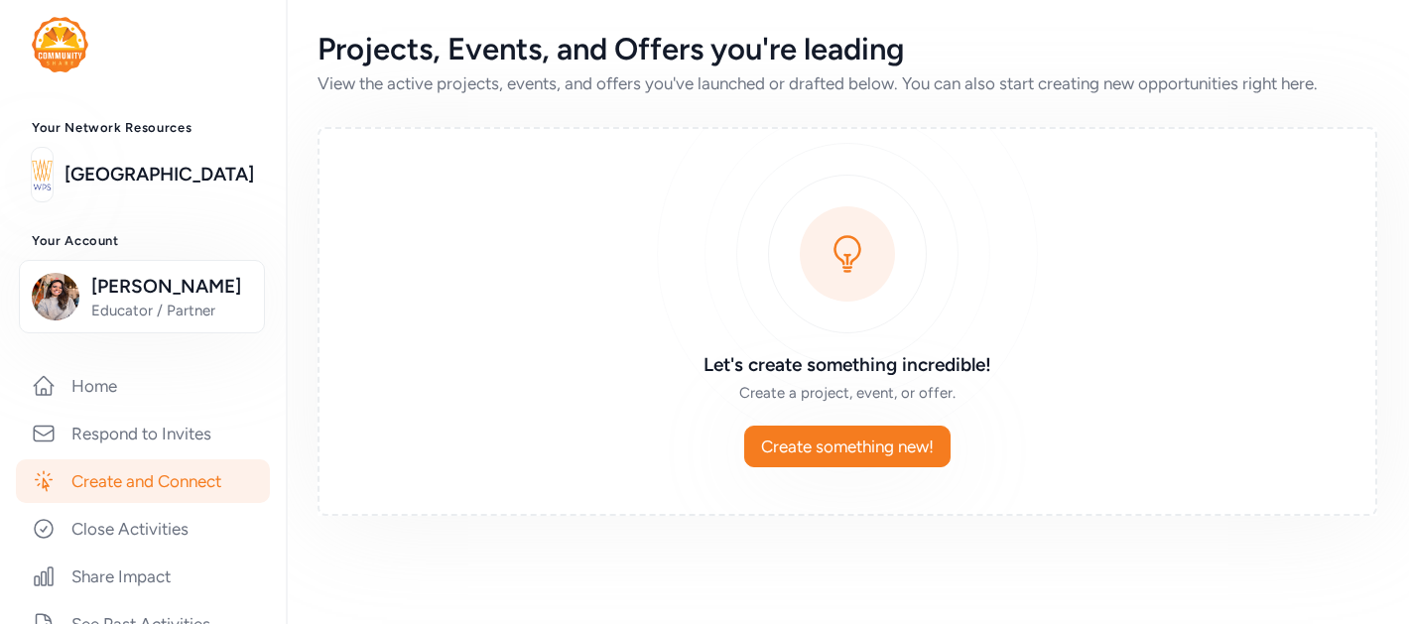
scroll to position [22, 0]
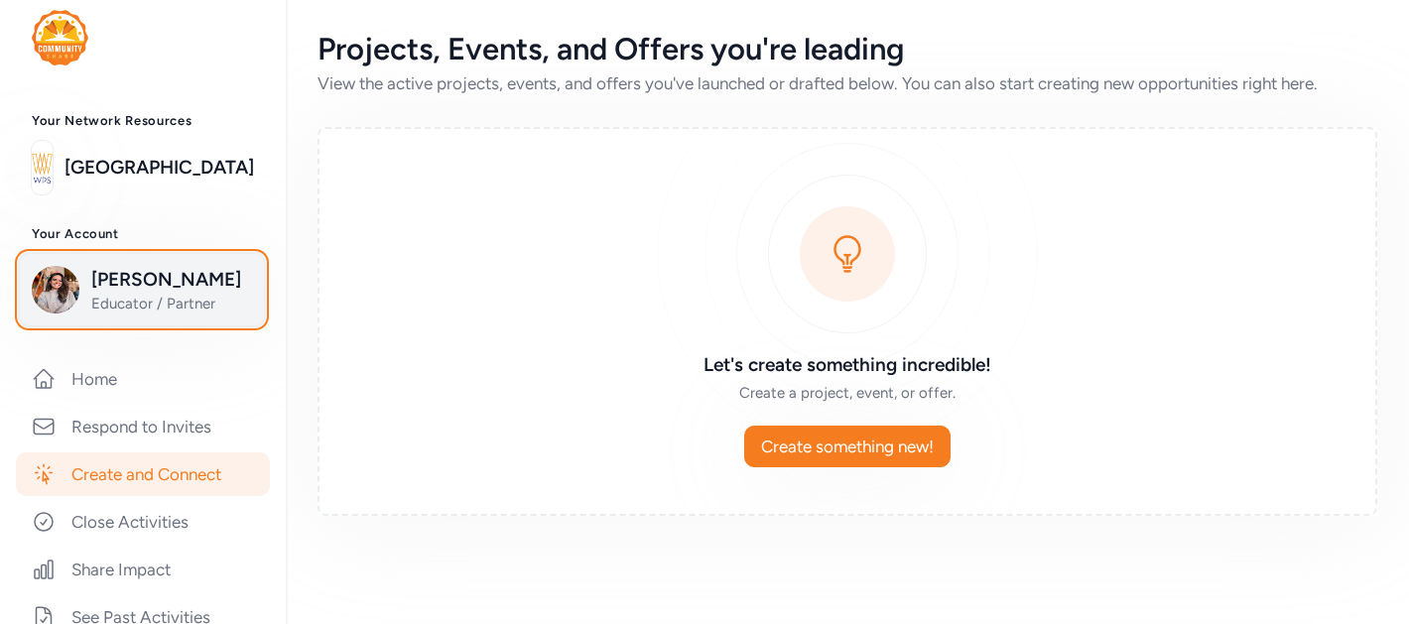
click at [156, 289] on span "Arelys Alcozer" at bounding box center [171, 280] width 161 height 28
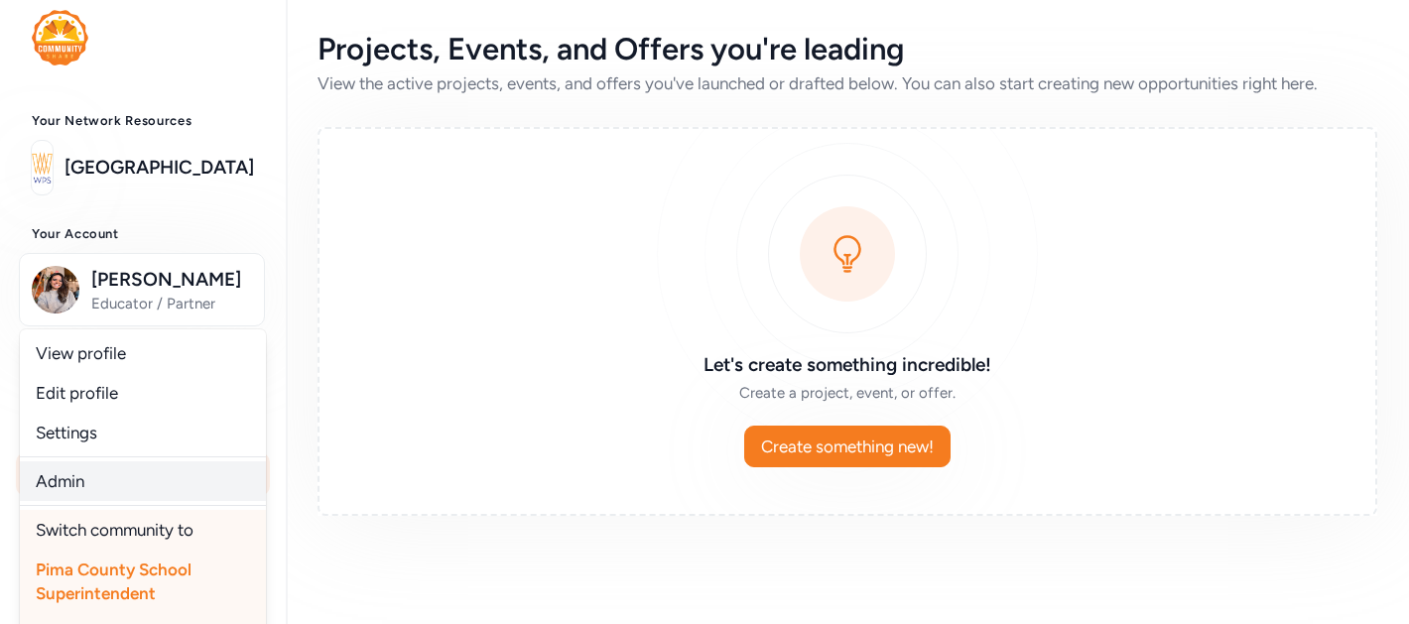
click at [122, 490] on link "Admin" at bounding box center [143, 482] width 246 height 40
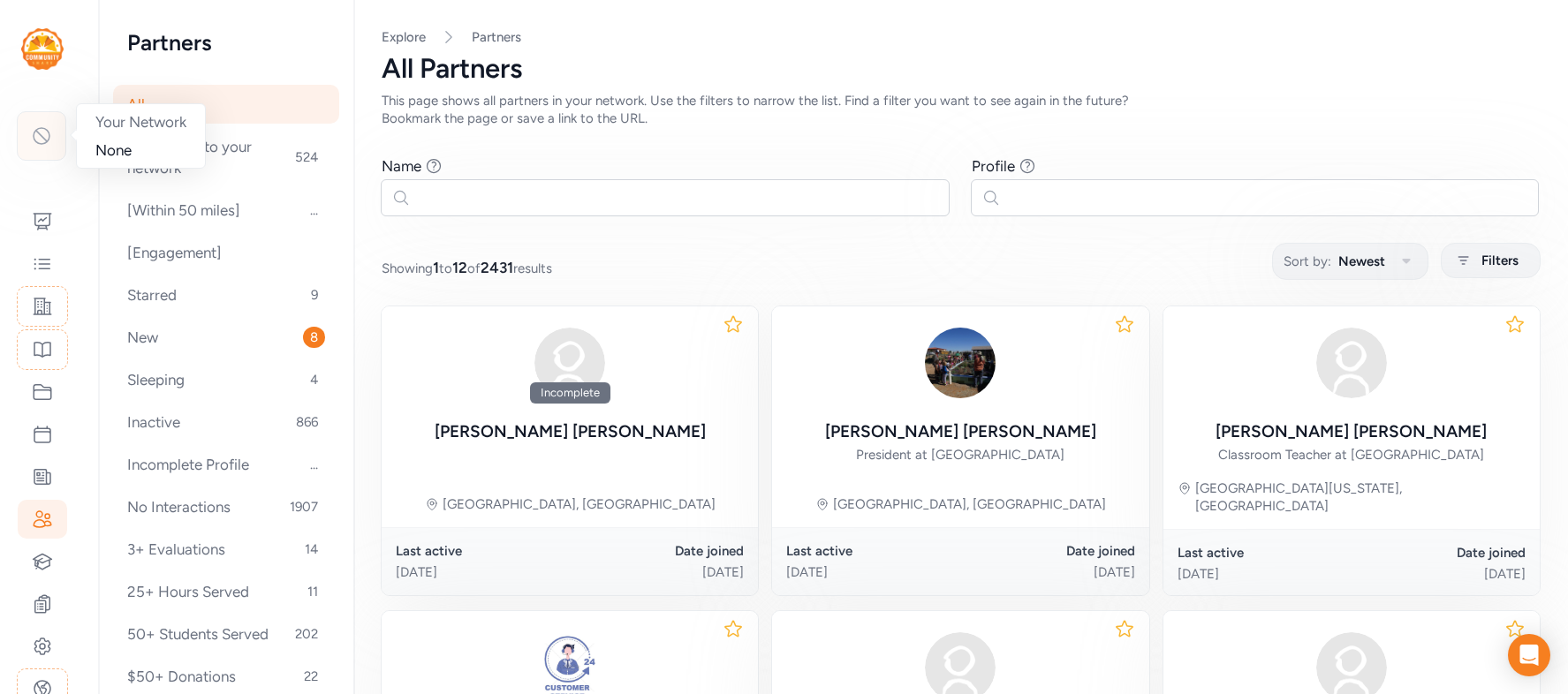
click at [40, 134] on icon at bounding box center [42, 136] width 16 height 16
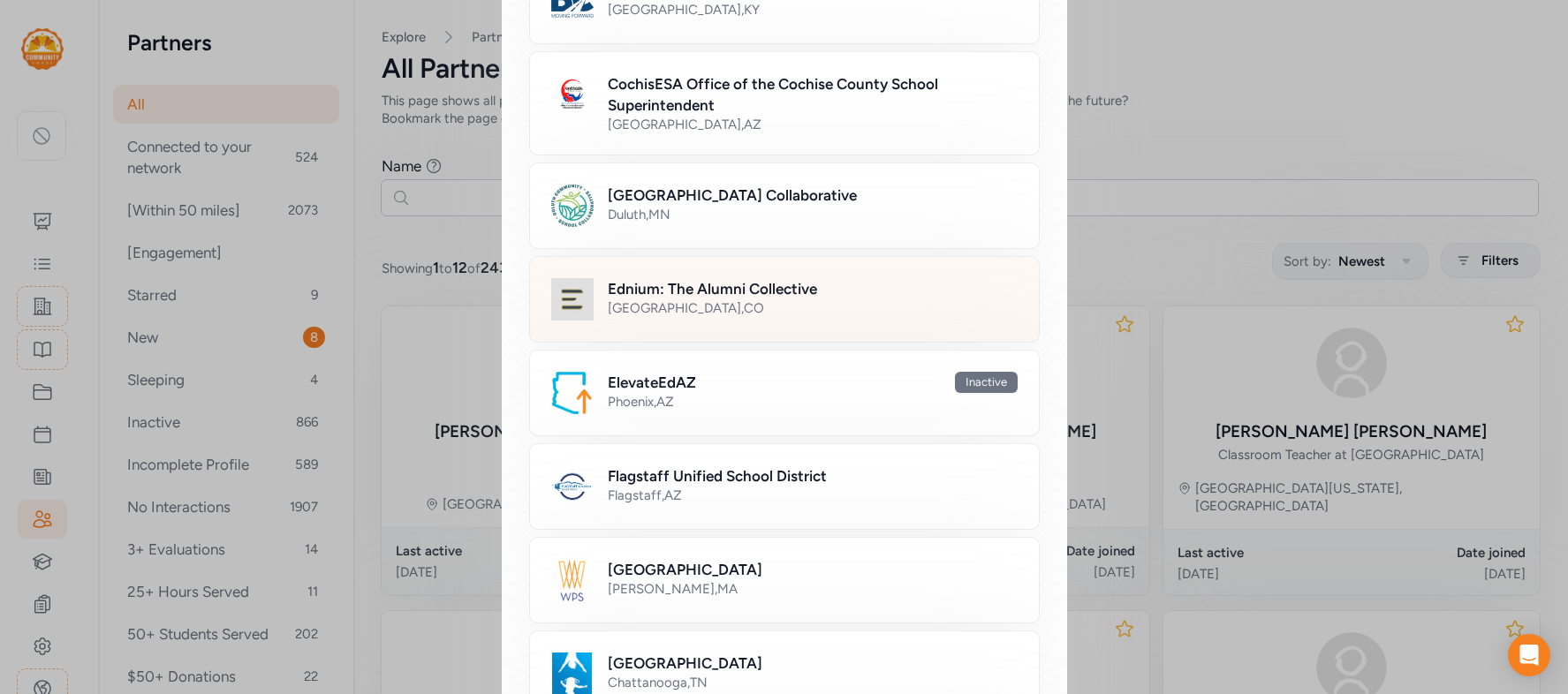
scroll to position [371, 0]
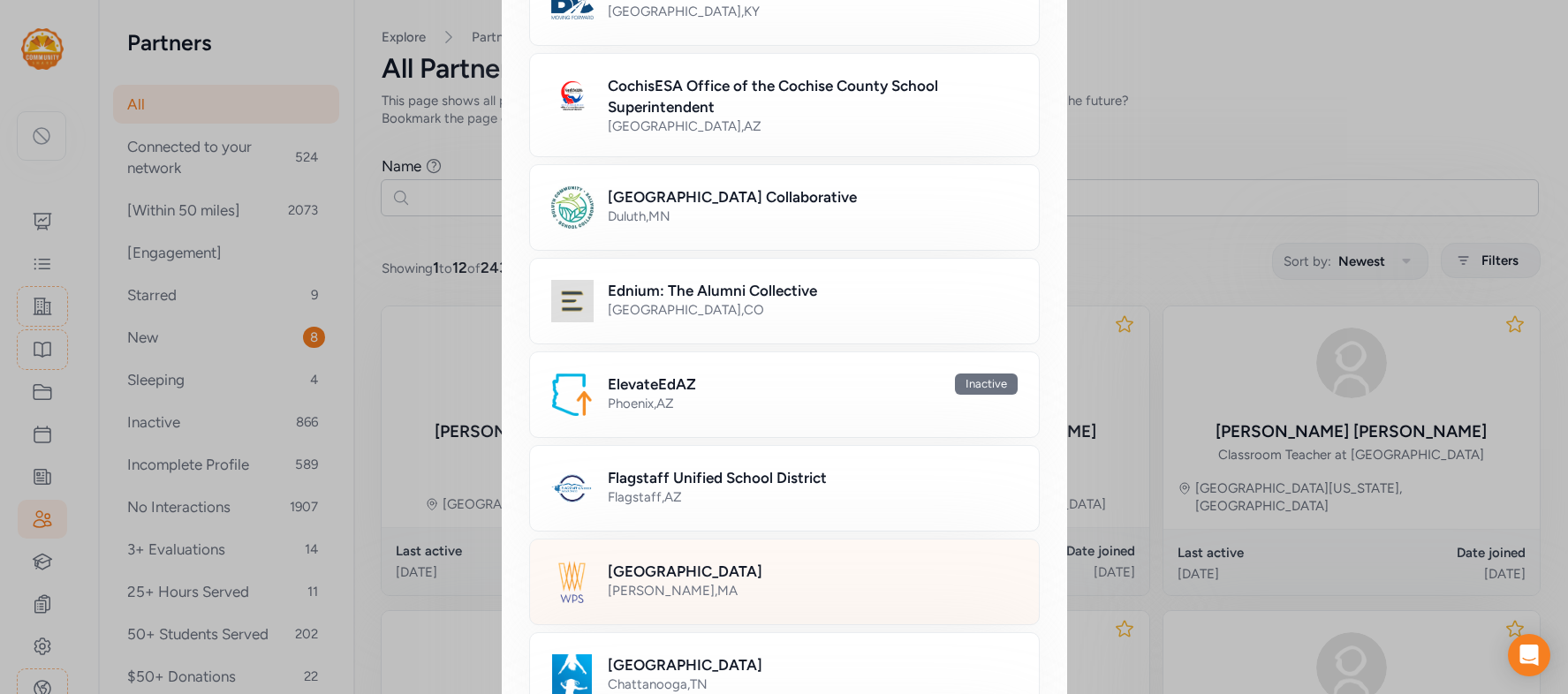
click at [709, 575] on h2 "[GEOGRAPHIC_DATA]" at bounding box center [685, 571] width 155 height 21
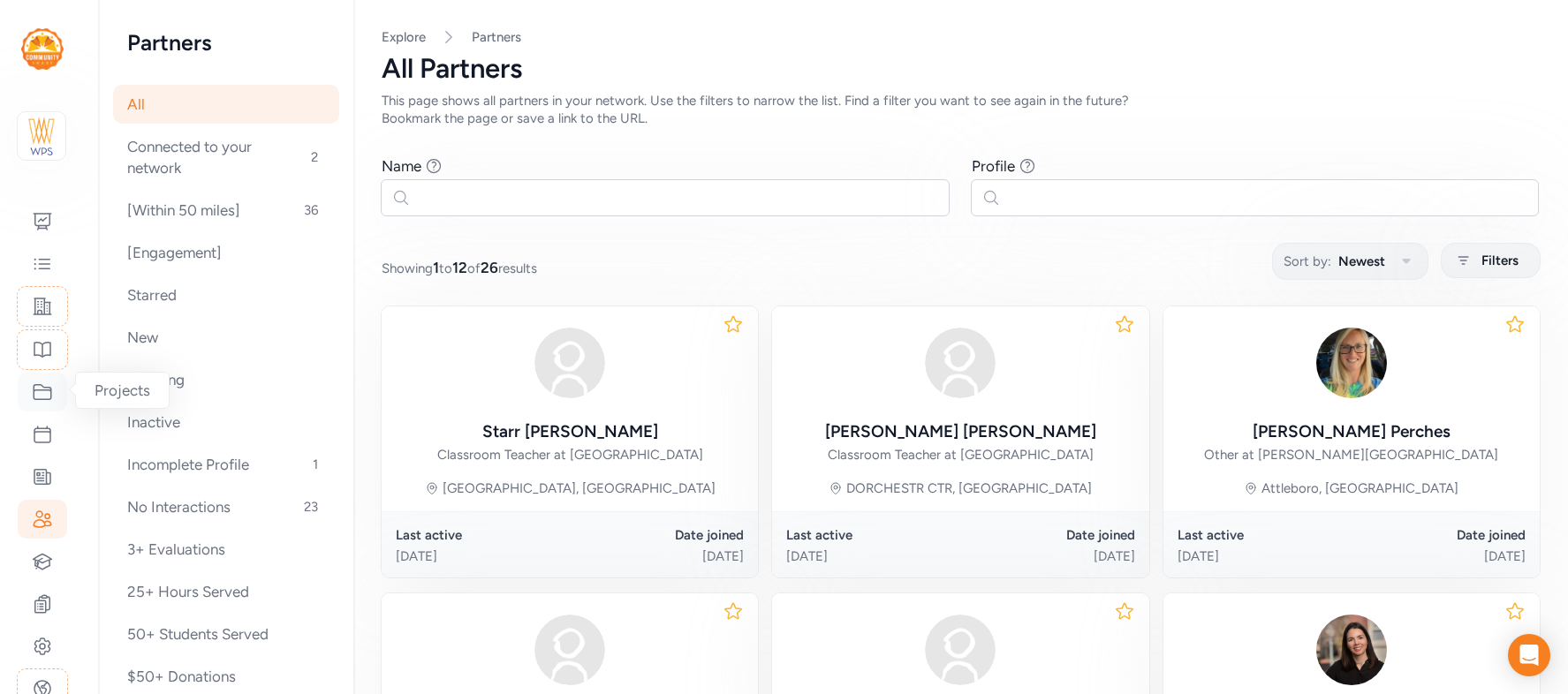
click at [42, 394] on icon at bounding box center [43, 392] width 21 height 21
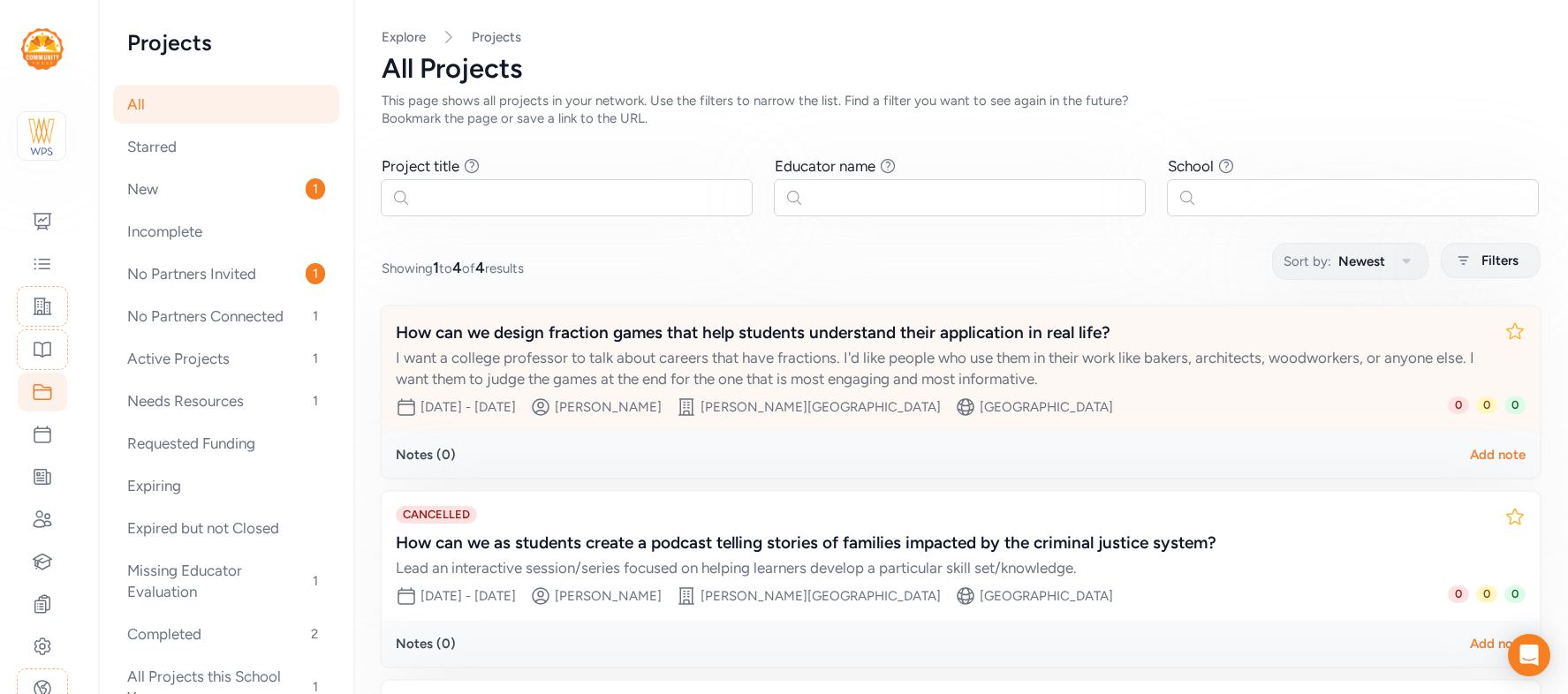
click at [619, 358] on div "I want a college professor to talk about careers that have fractions. I'd like …" at bounding box center [943, 368] width 1095 height 43
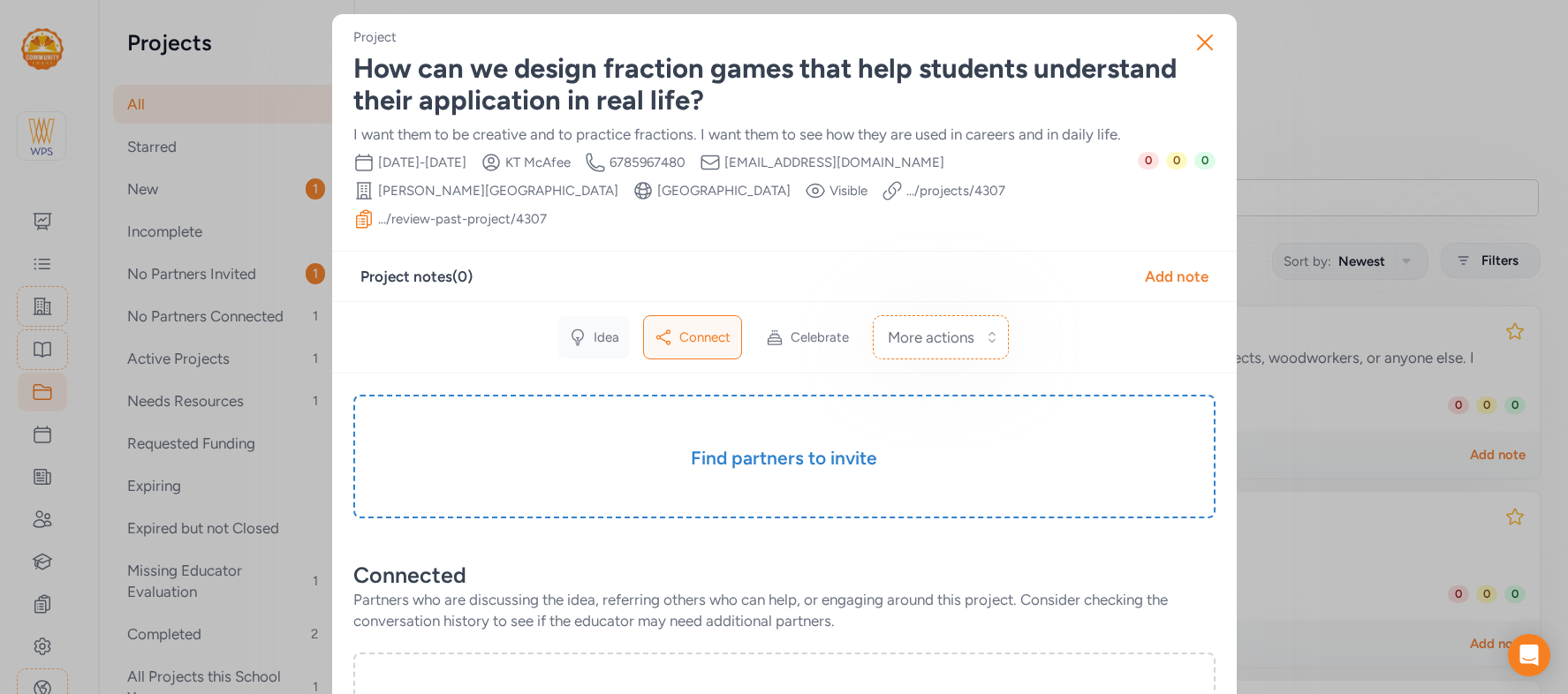
scroll to position [1, 0]
click at [610, 327] on span "Idea" at bounding box center [606, 336] width 26 height 18
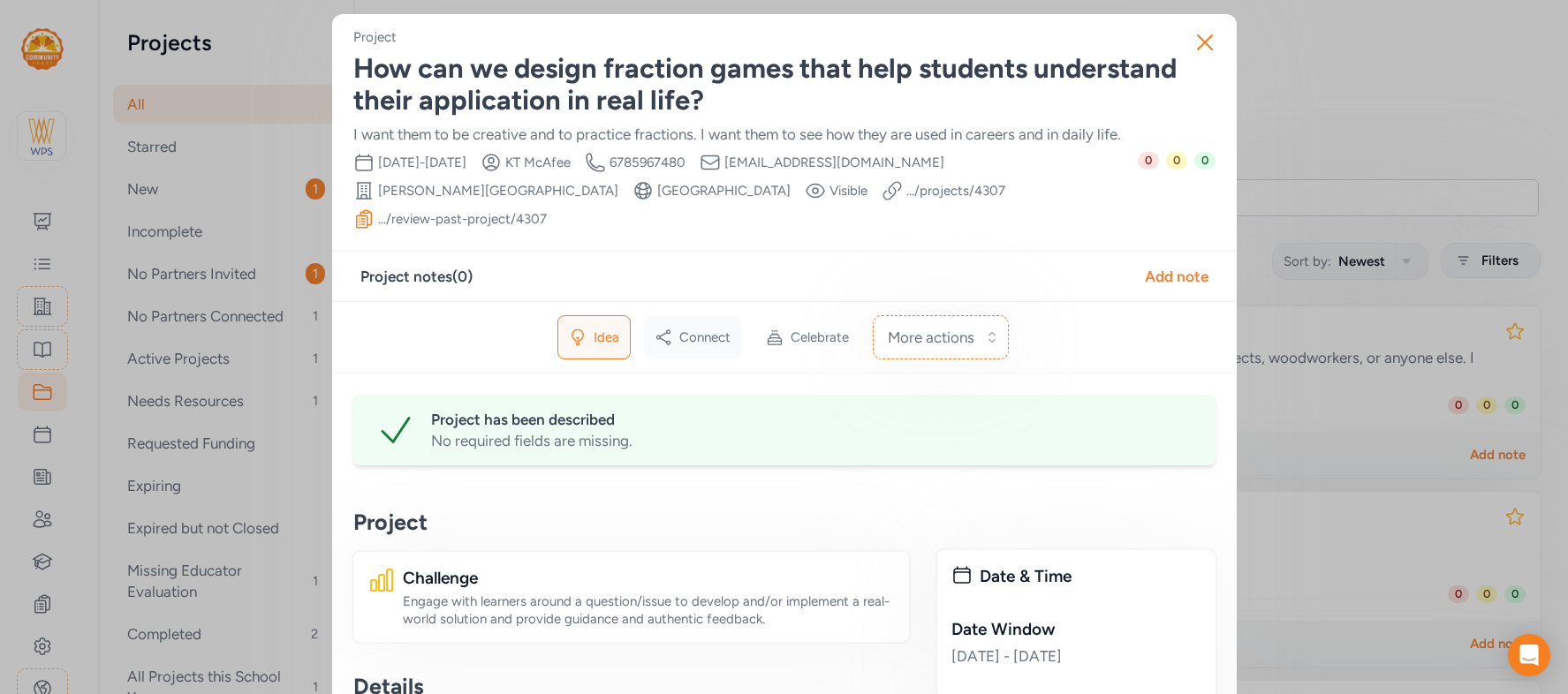
click at [691, 328] on span "Connect" at bounding box center [705, 337] width 52 height 18
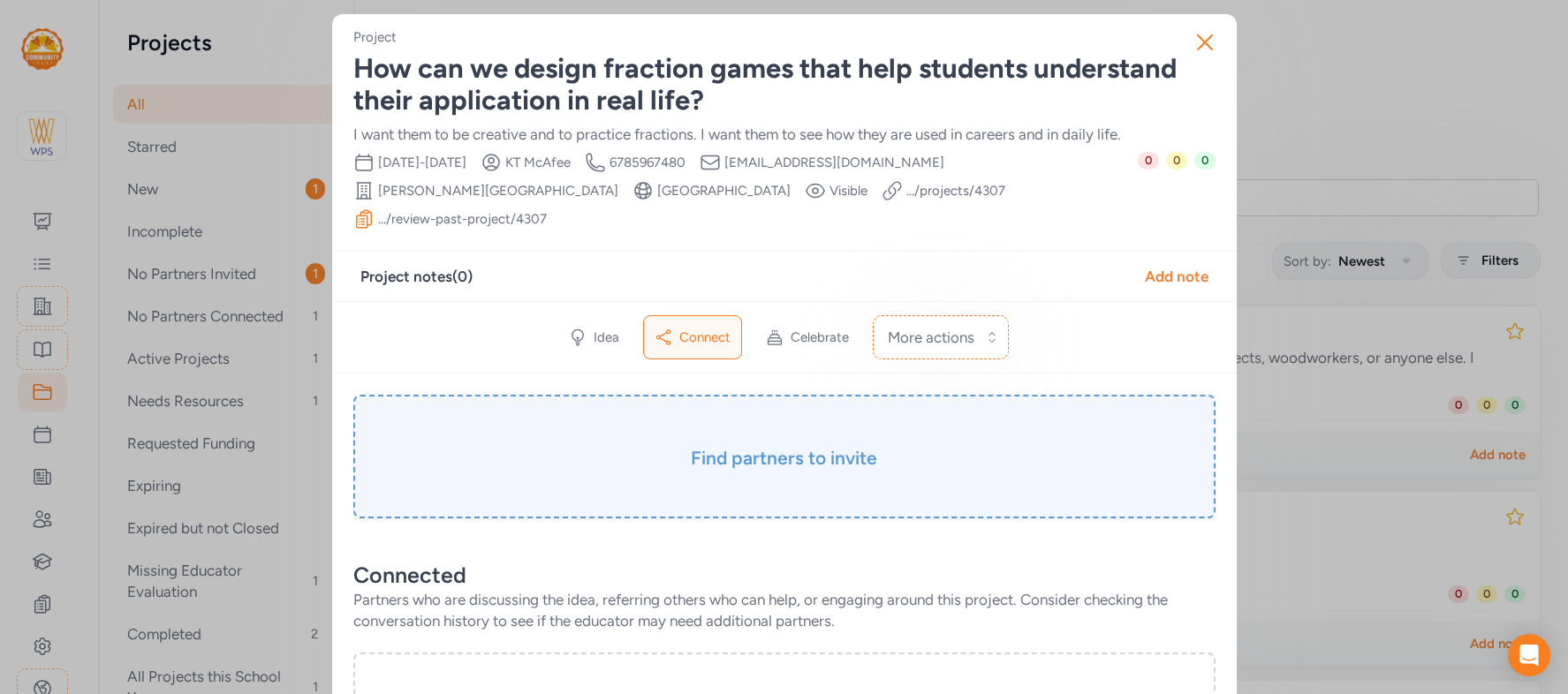
click at [778, 446] on h3 "Find partners to invite" at bounding box center [784, 458] width 773 height 25
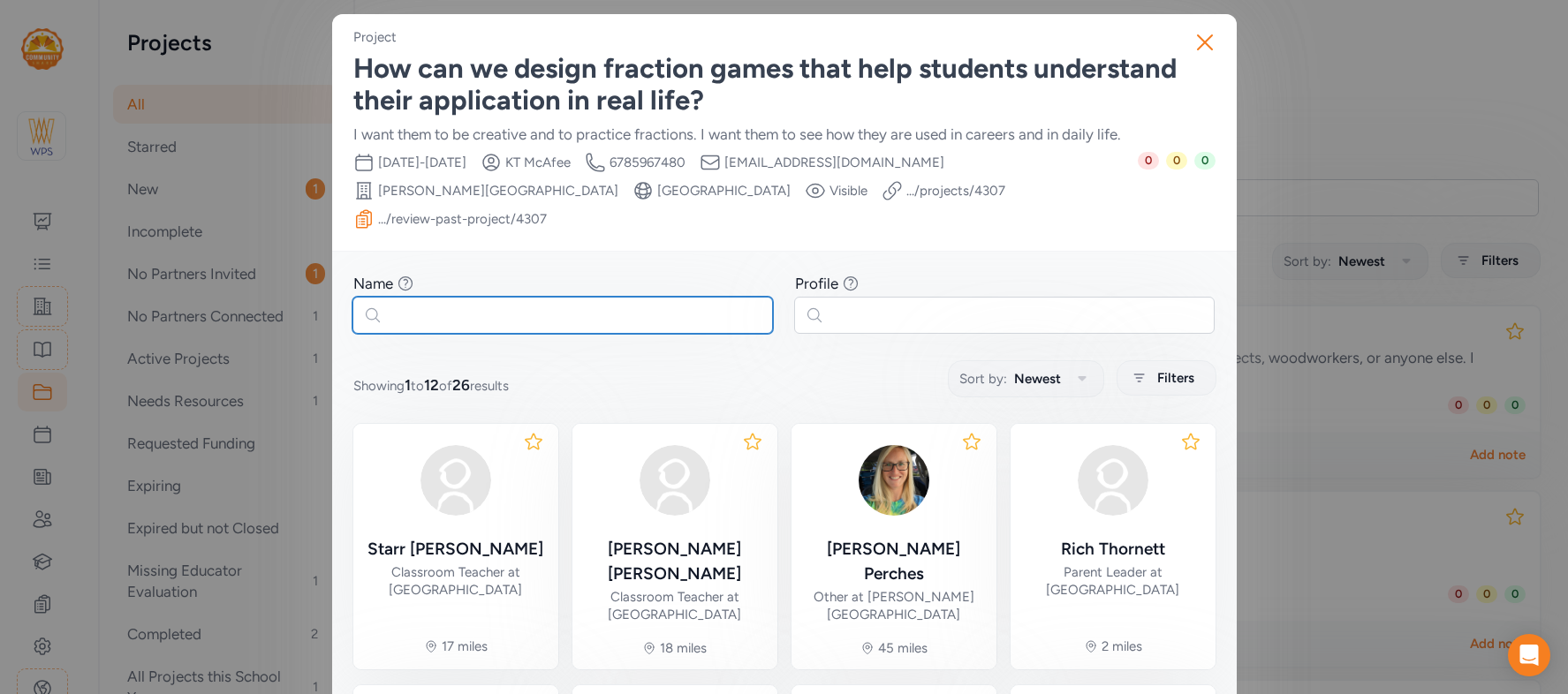
click at [544, 296] on input "text" at bounding box center [562, 315] width 420 height 37
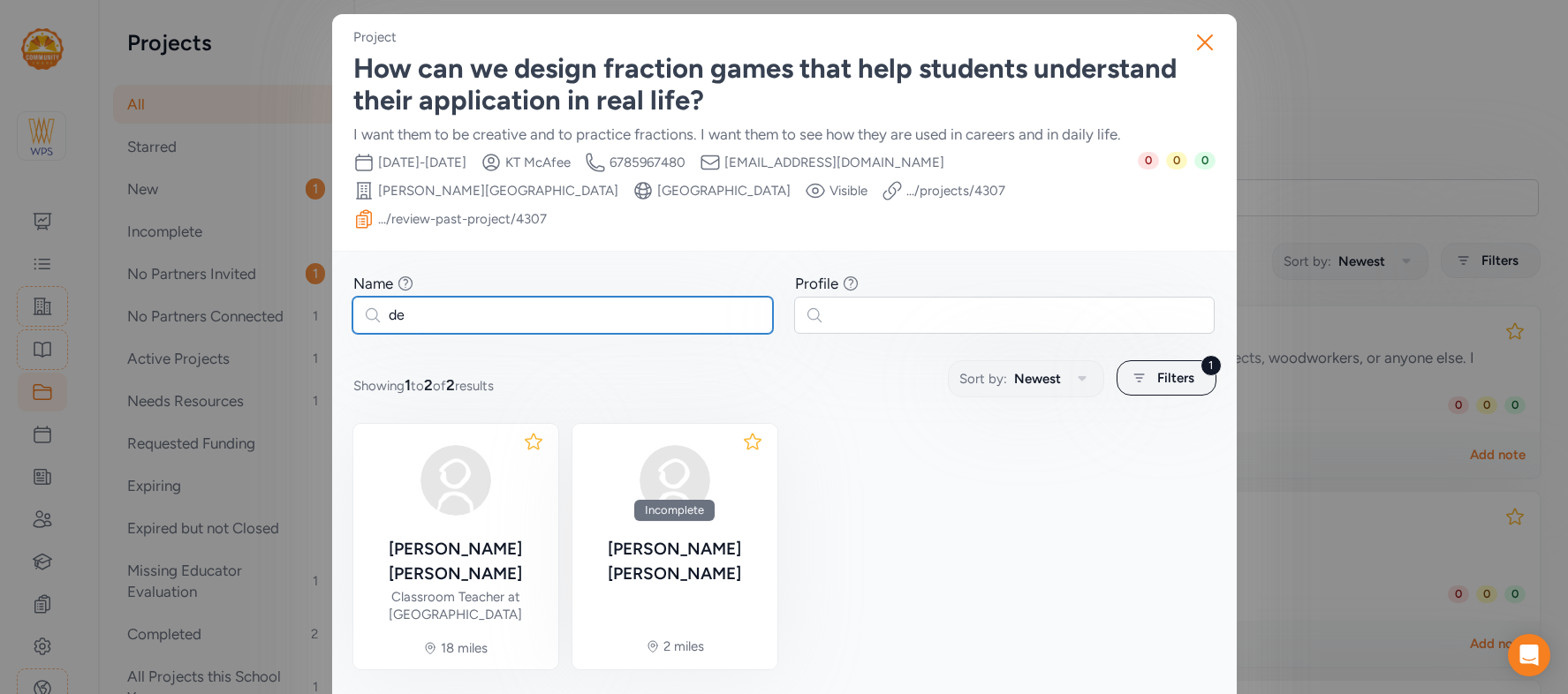
type input "d"
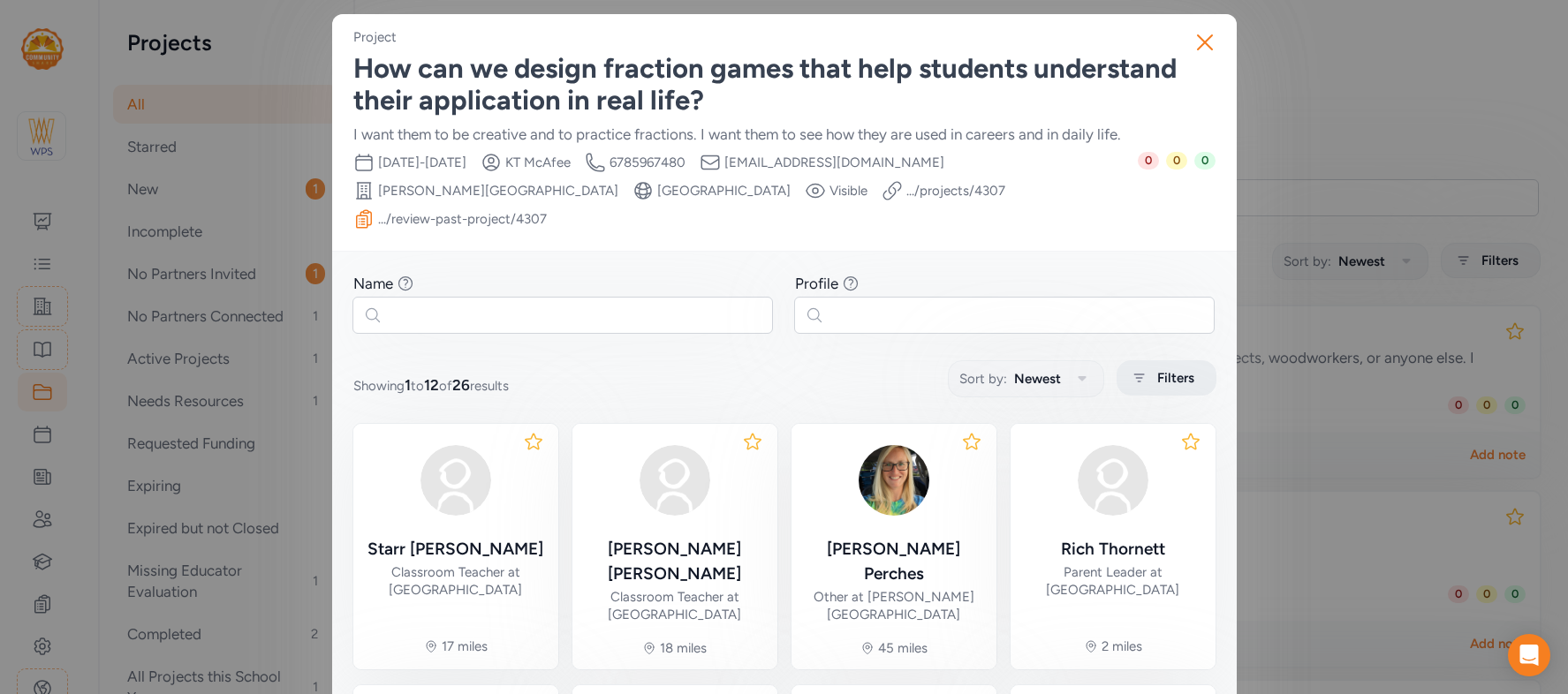
click at [1155, 360] on div "Filters" at bounding box center [1167, 378] width 100 height 36
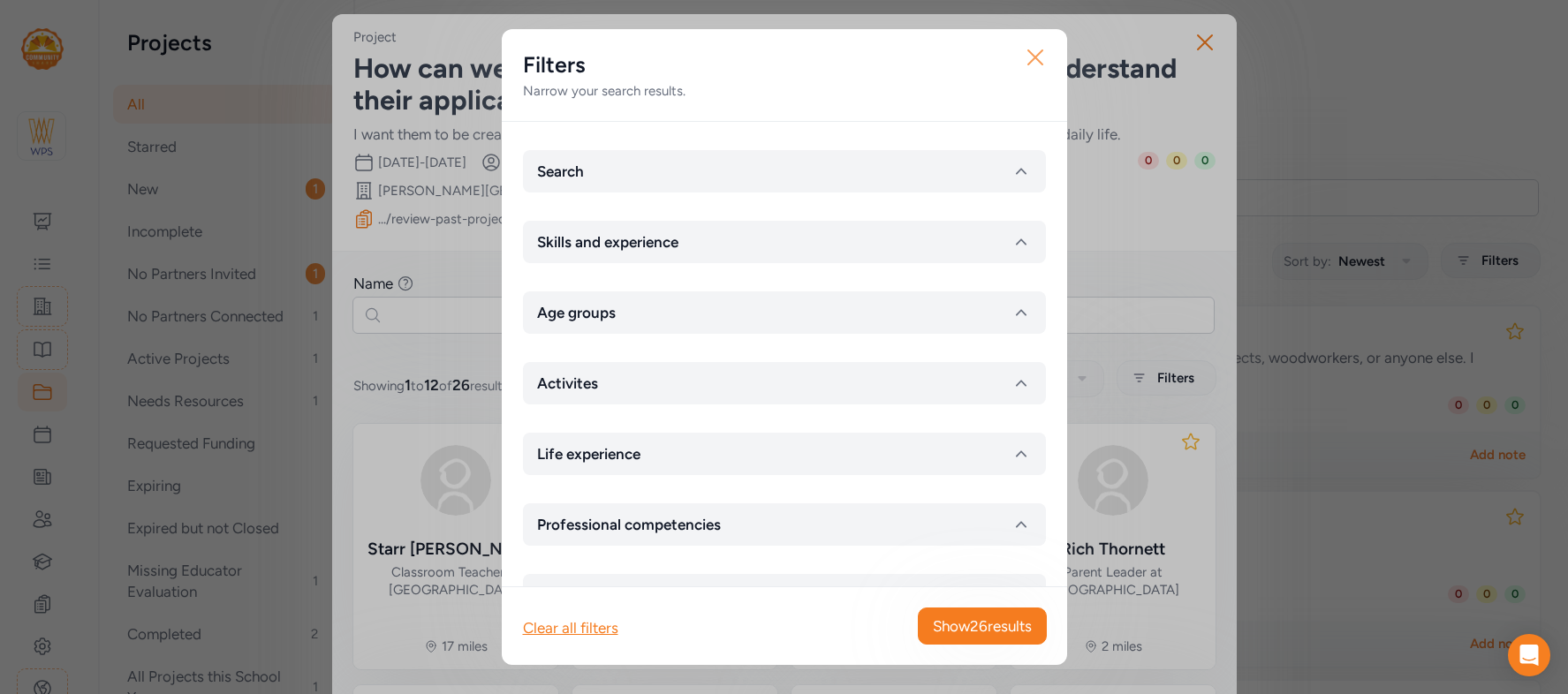
click at [1031, 52] on icon "button" at bounding box center [1035, 58] width 14 height 14
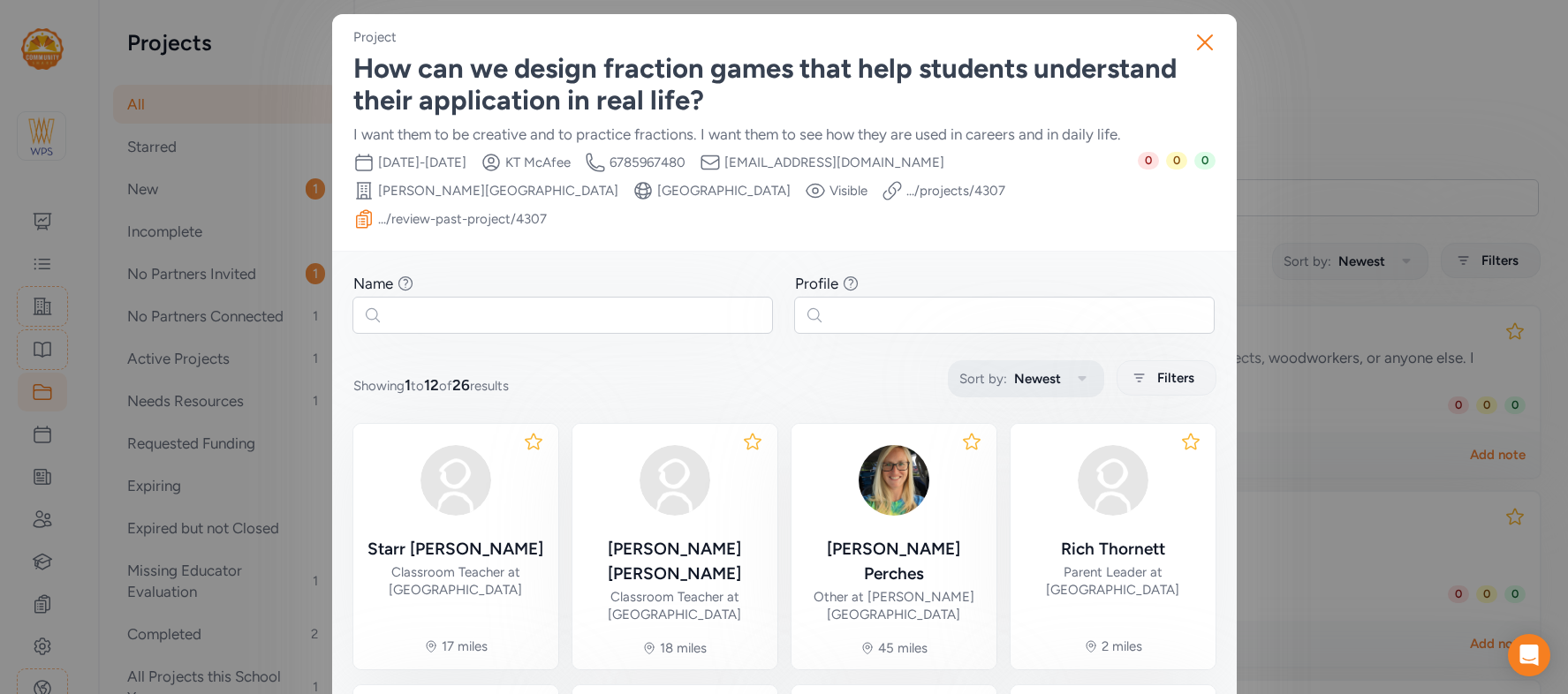
click at [1033, 368] on span "Newest" at bounding box center [1037, 379] width 47 height 21
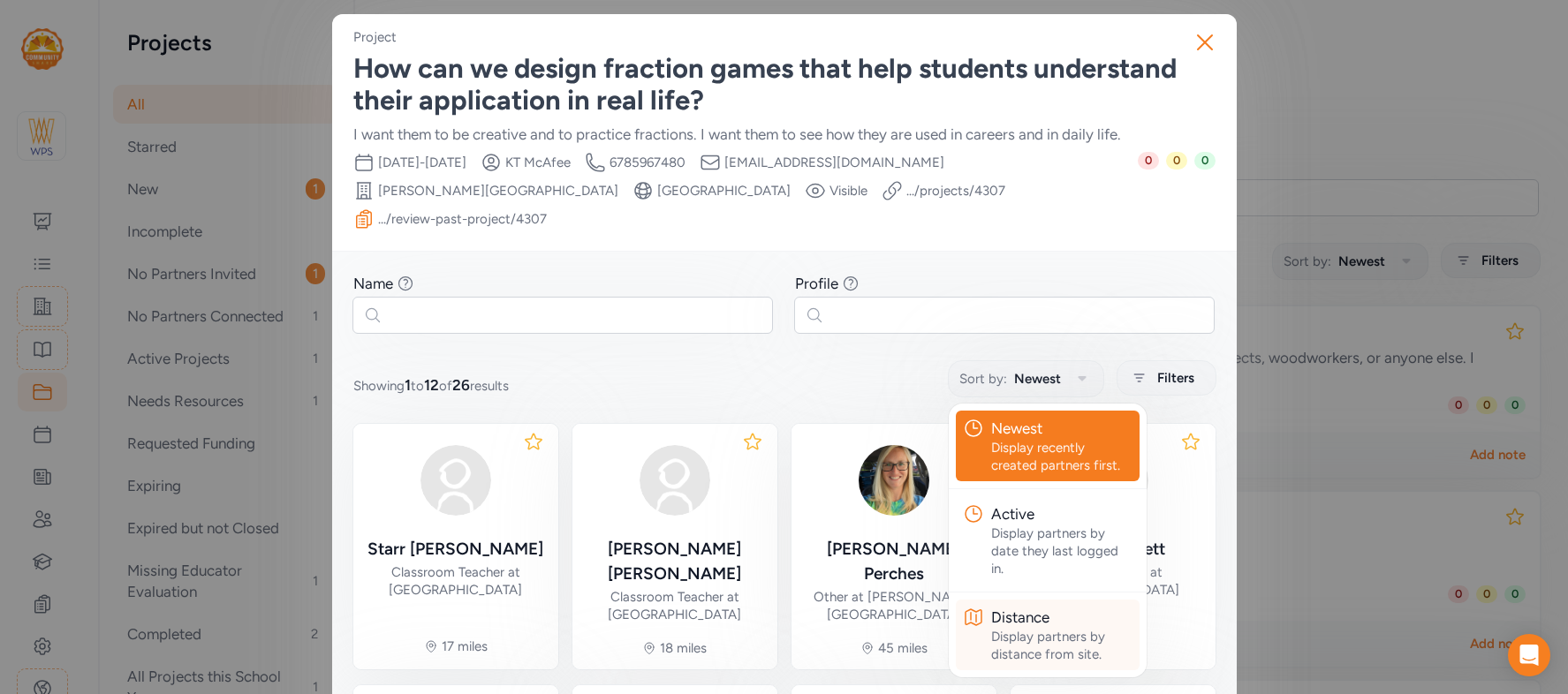
click at [1046, 628] on div "Display partners by distance from site." at bounding box center [1062, 646] width 141 height 36
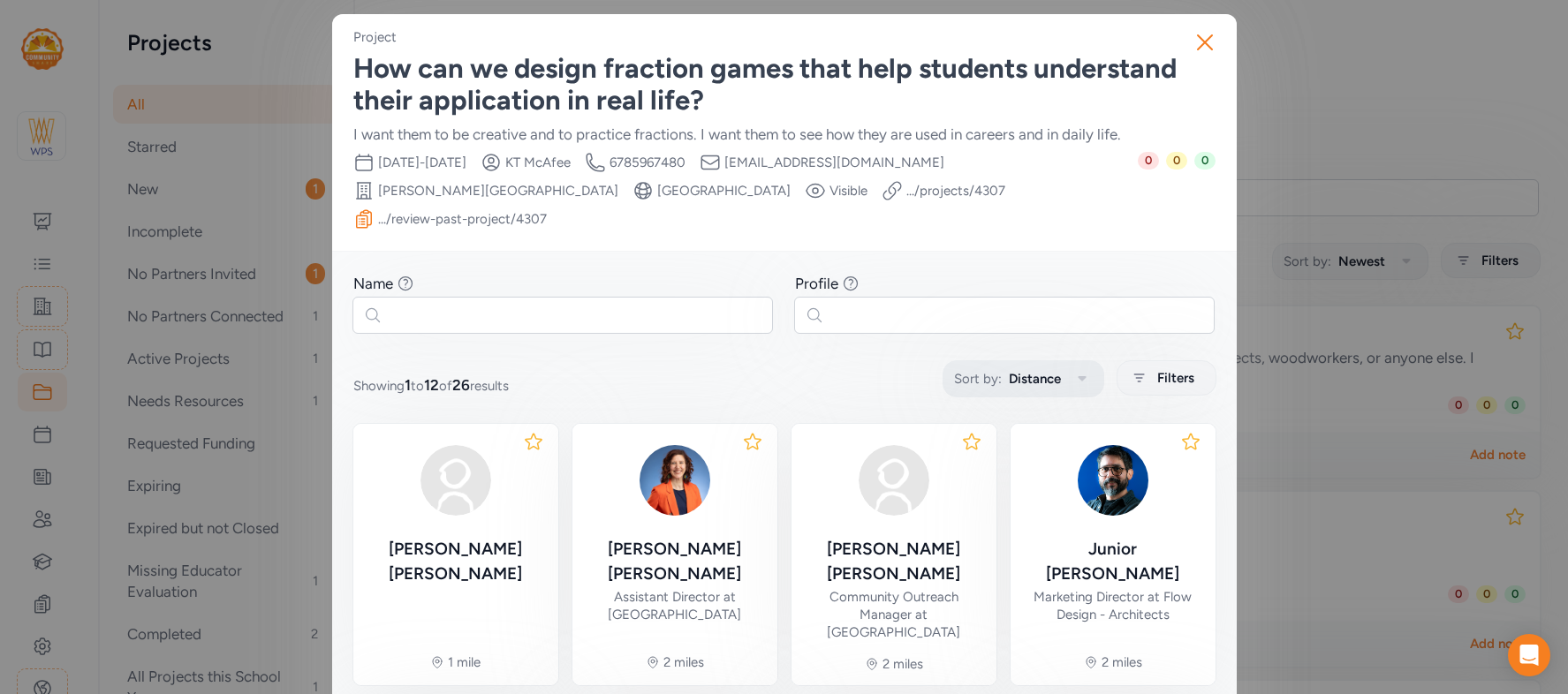
click at [1067, 360] on button "Sort by: Distance" at bounding box center [1023, 379] width 162 height 37
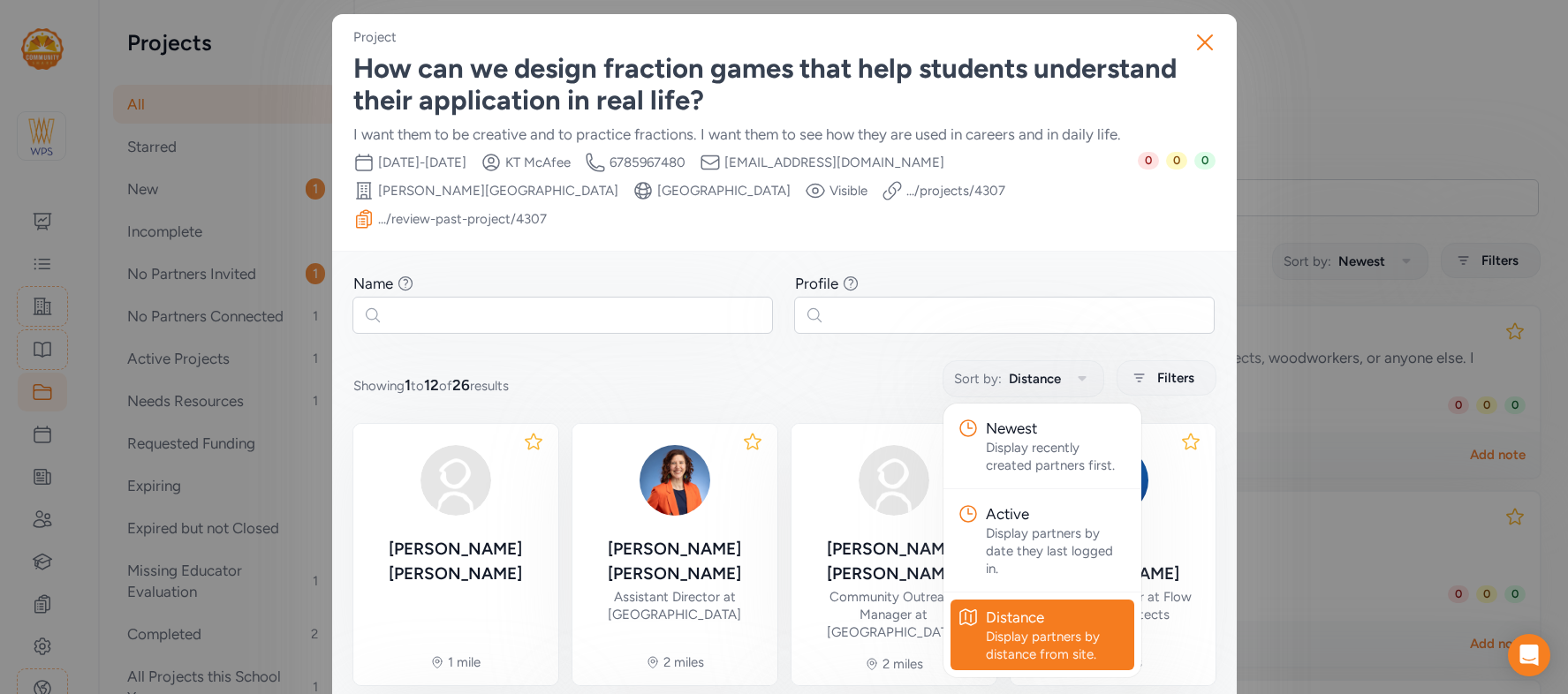
click at [824, 361] on div "Showing 1 to 12 of 26 results Sort by: Distance Newest Display recently created…" at bounding box center [784, 378] width 862 height 35
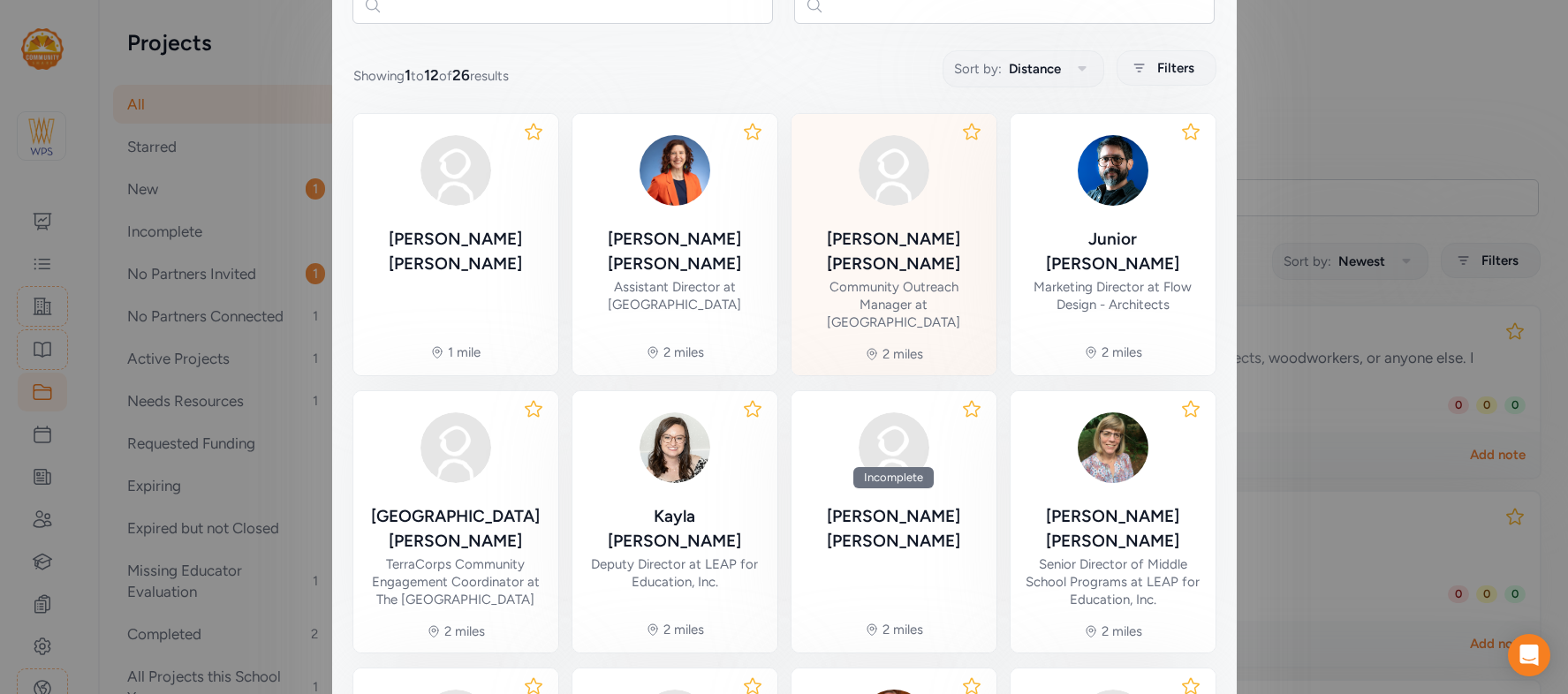
scroll to position [309, 0]
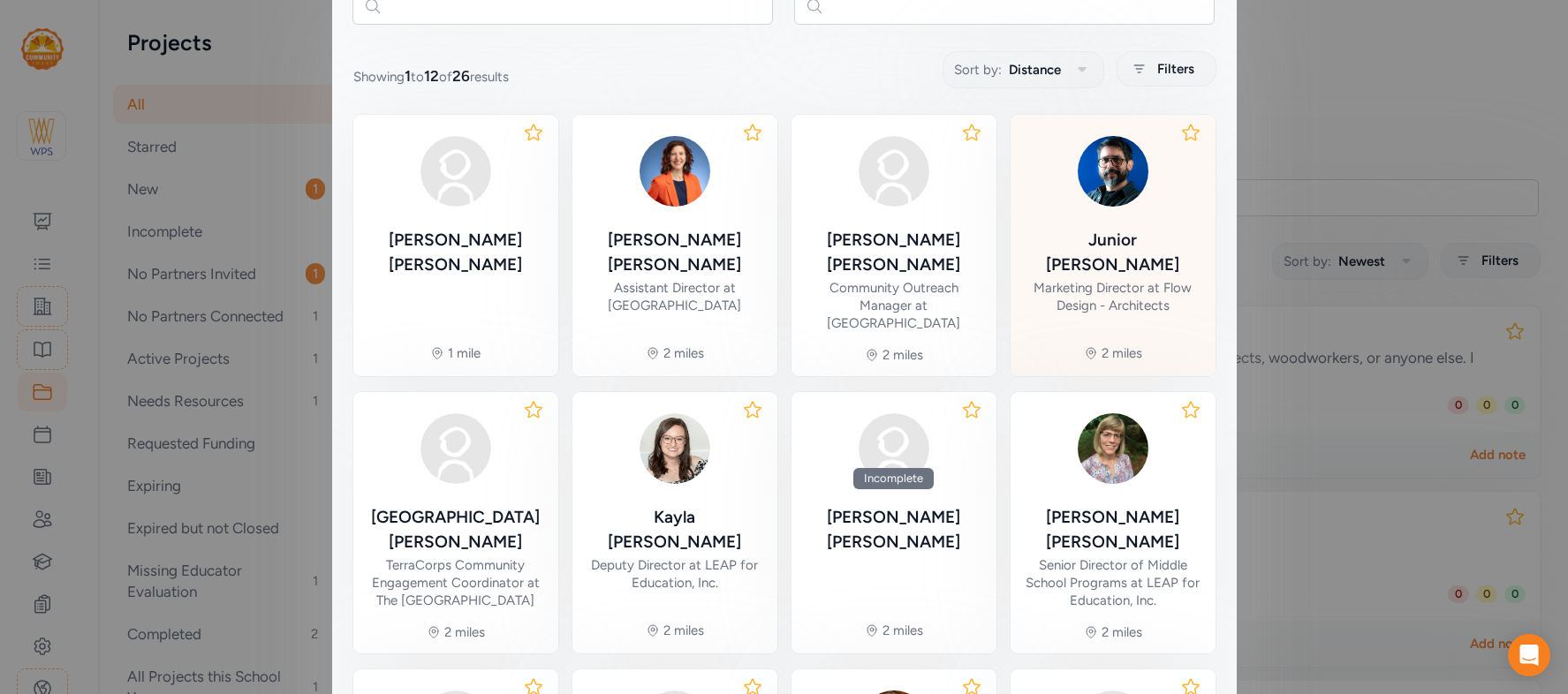
click at [1090, 228] on div "[PERSON_NAME]" at bounding box center [1112, 253] width 176 height 50
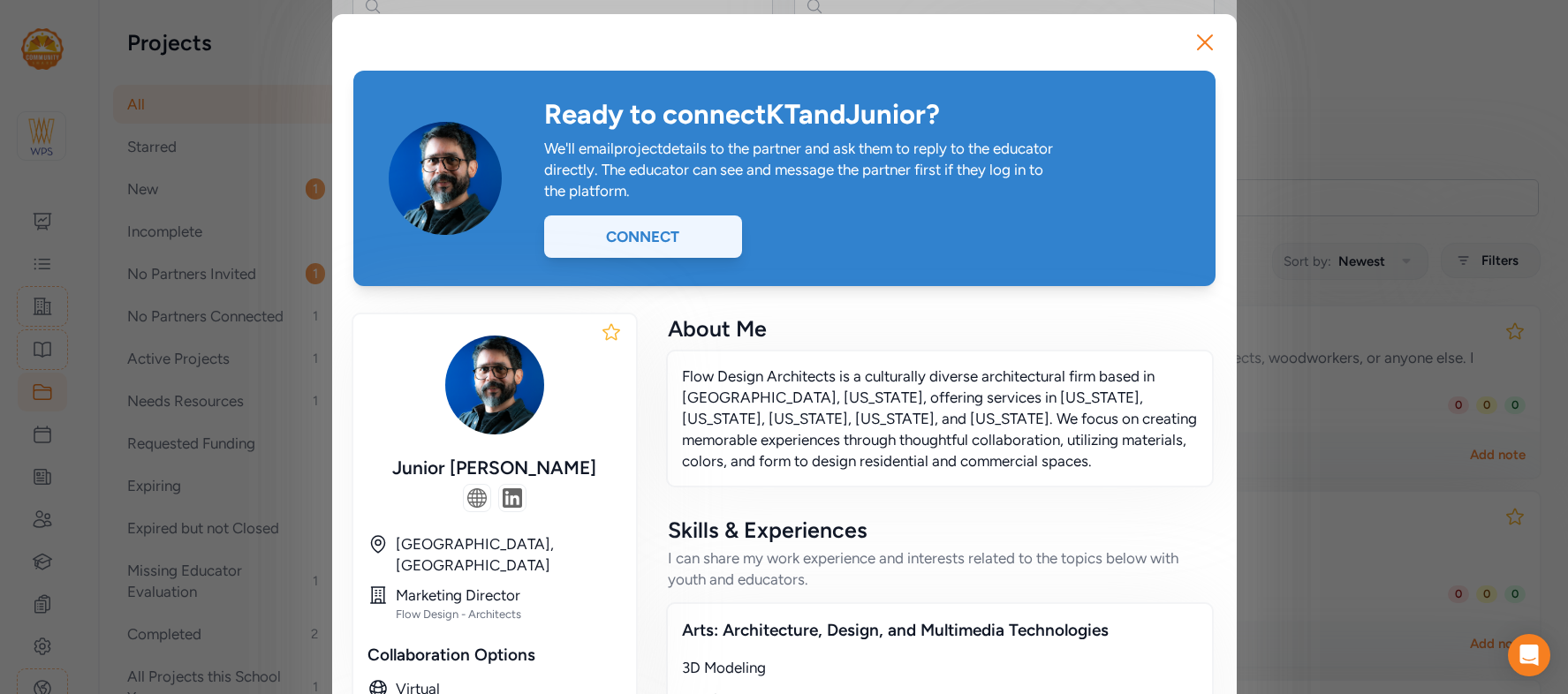
click at [666, 235] on div "Connect" at bounding box center [643, 237] width 198 height 43
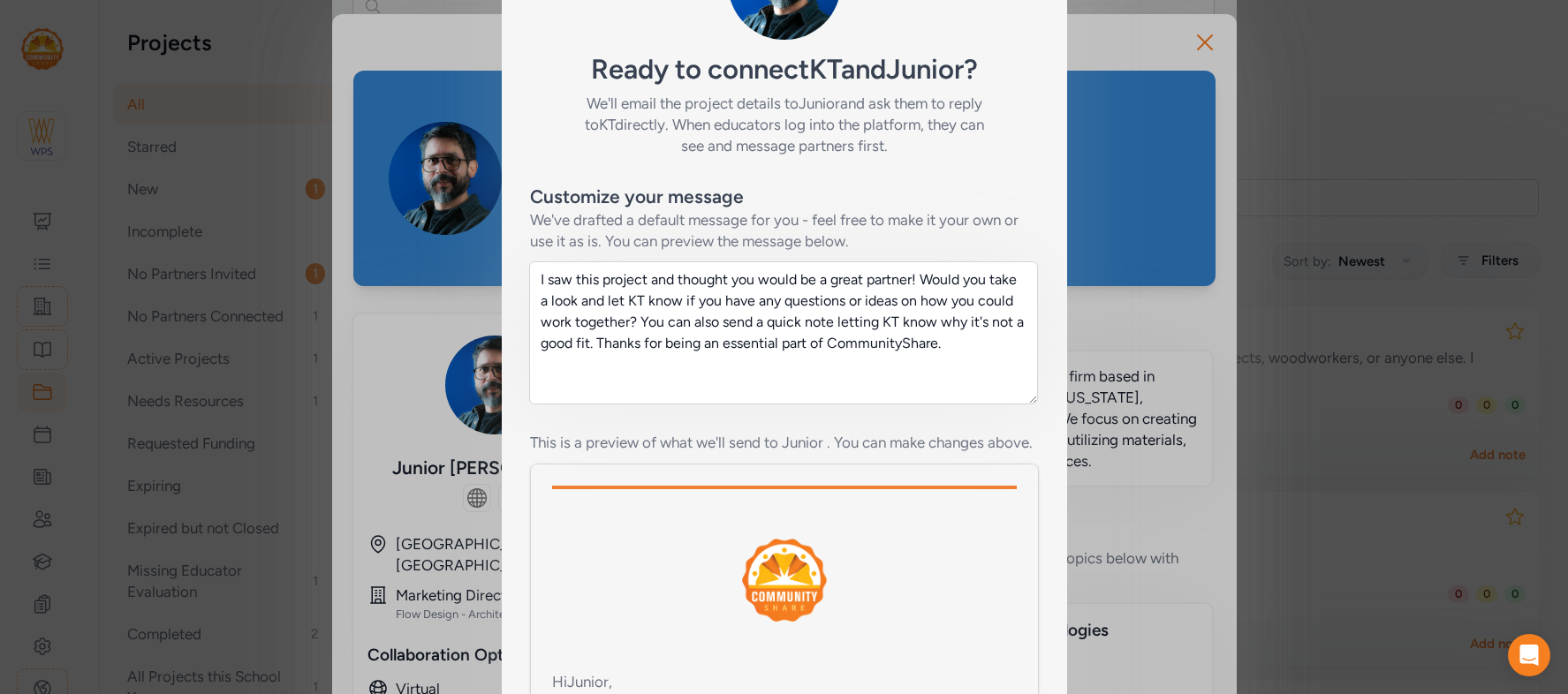
scroll to position [147, 0]
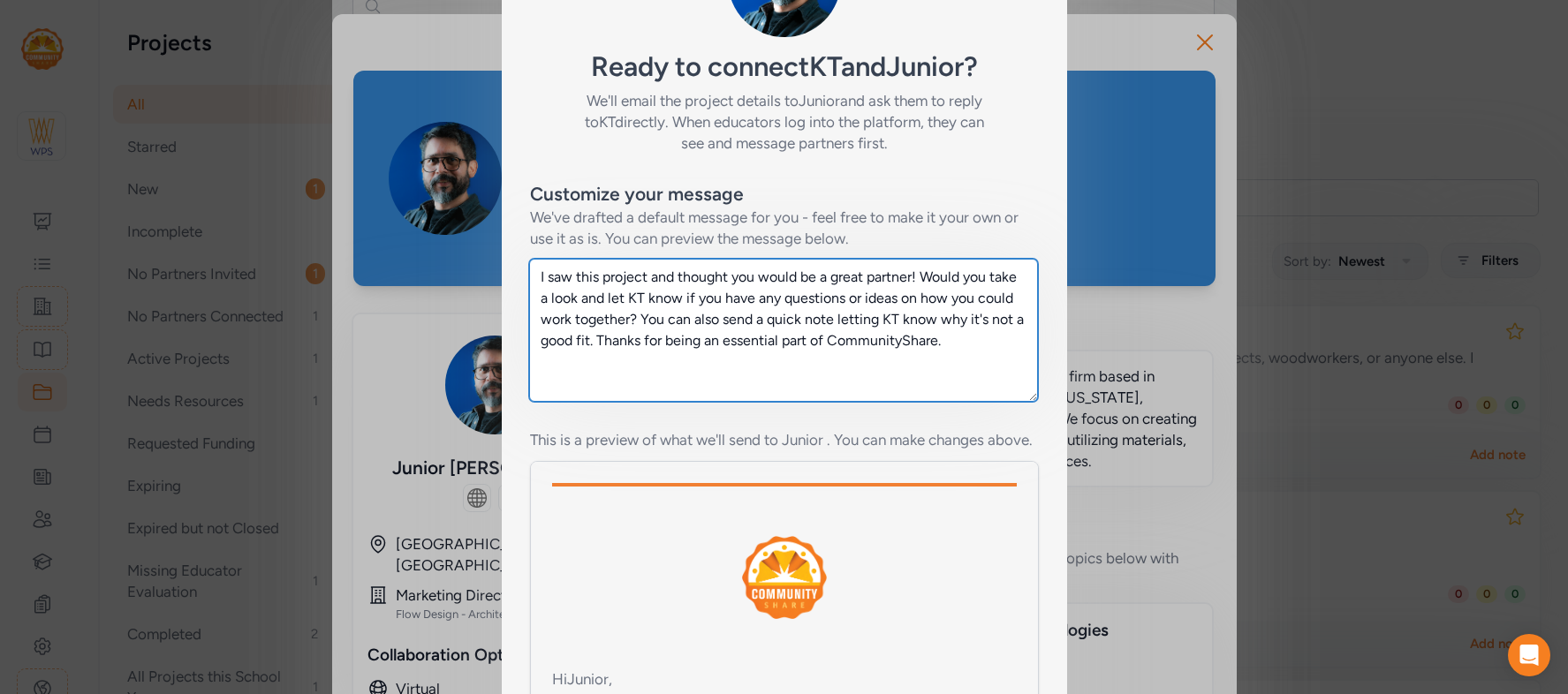
click at [669, 261] on textarea "I saw this project and thought you would be a great partner! Would you take a l…" at bounding box center [784, 330] width 509 height 143
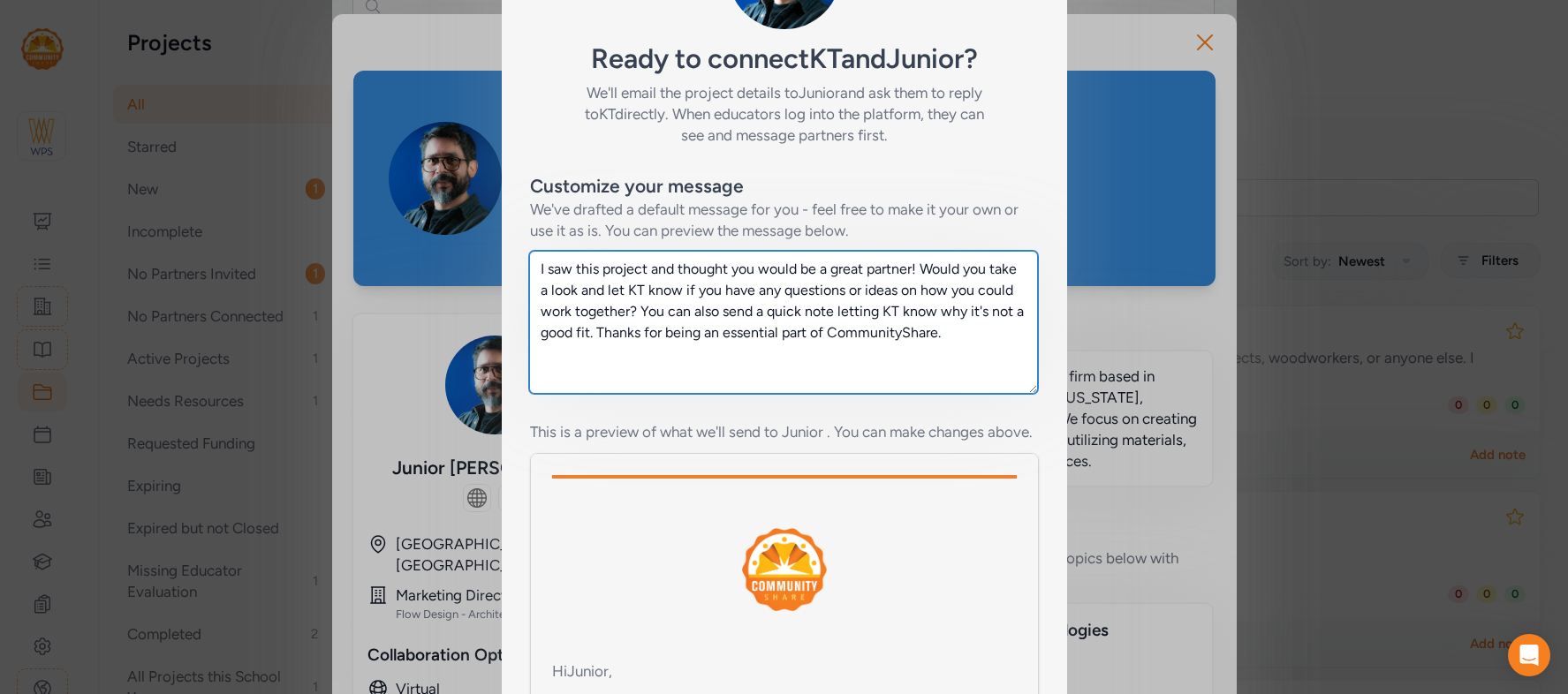
scroll to position [152, 0]
click at [626, 381] on textarea "I saw this project and thought you would be a great partner! Would you take a l…" at bounding box center [784, 325] width 509 height 143
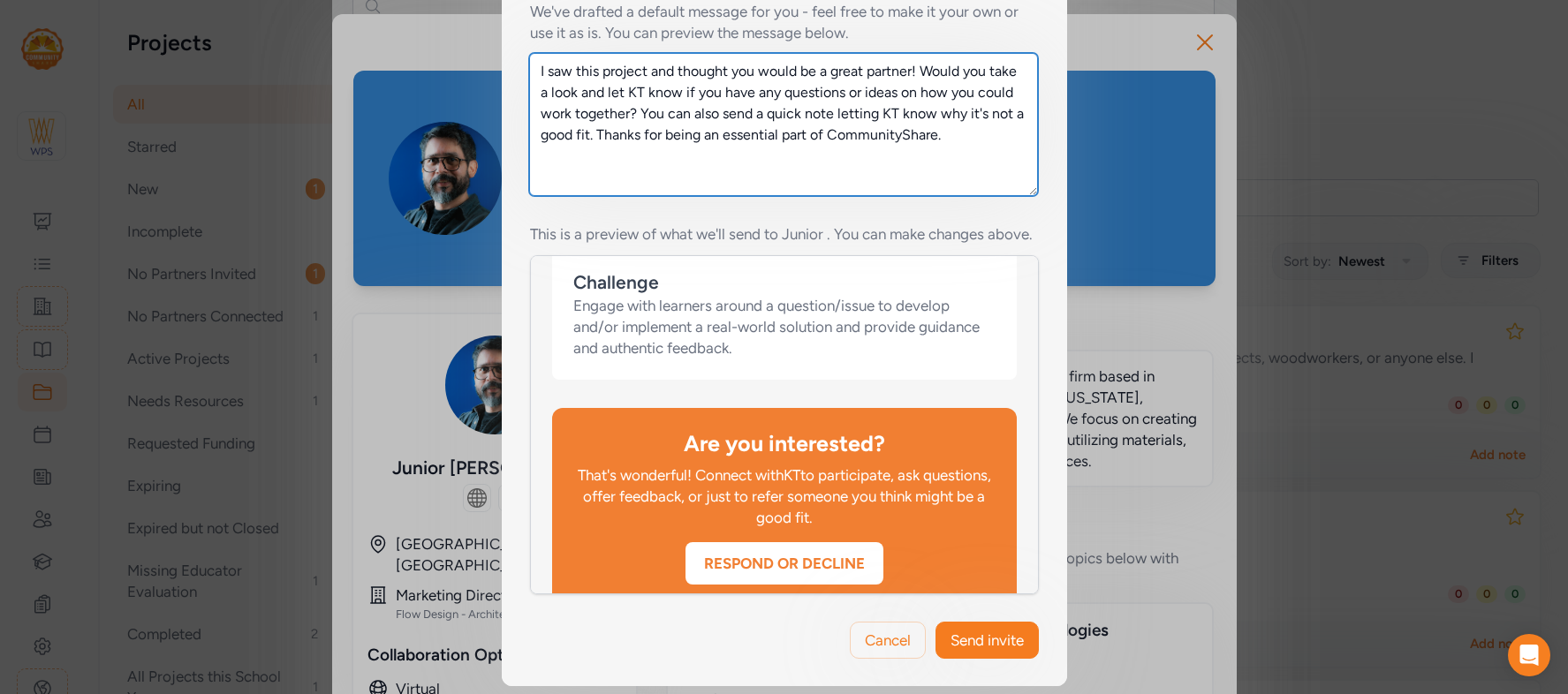
scroll to position [1237, 0]
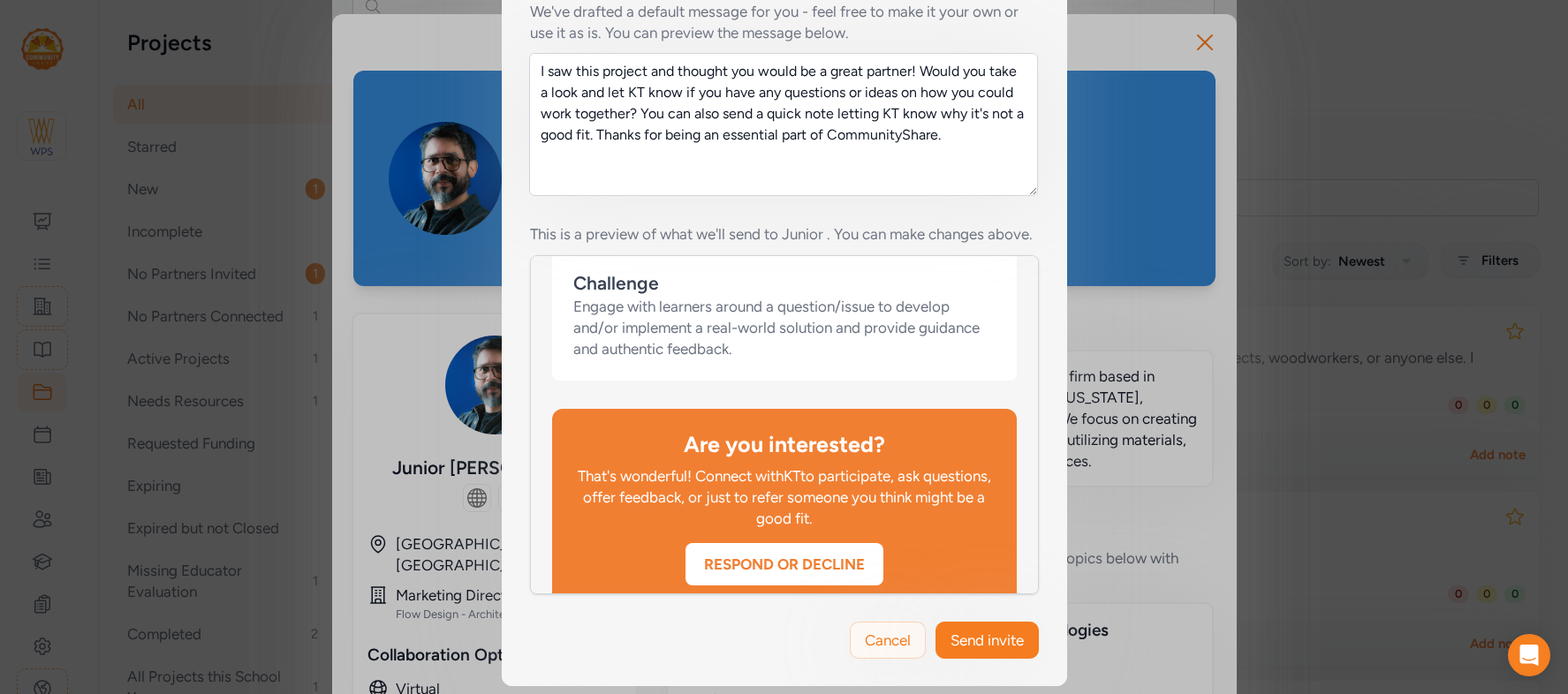
click at [865, 635] on span "Cancel" at bounding box center [888, 641] width 46 height 21
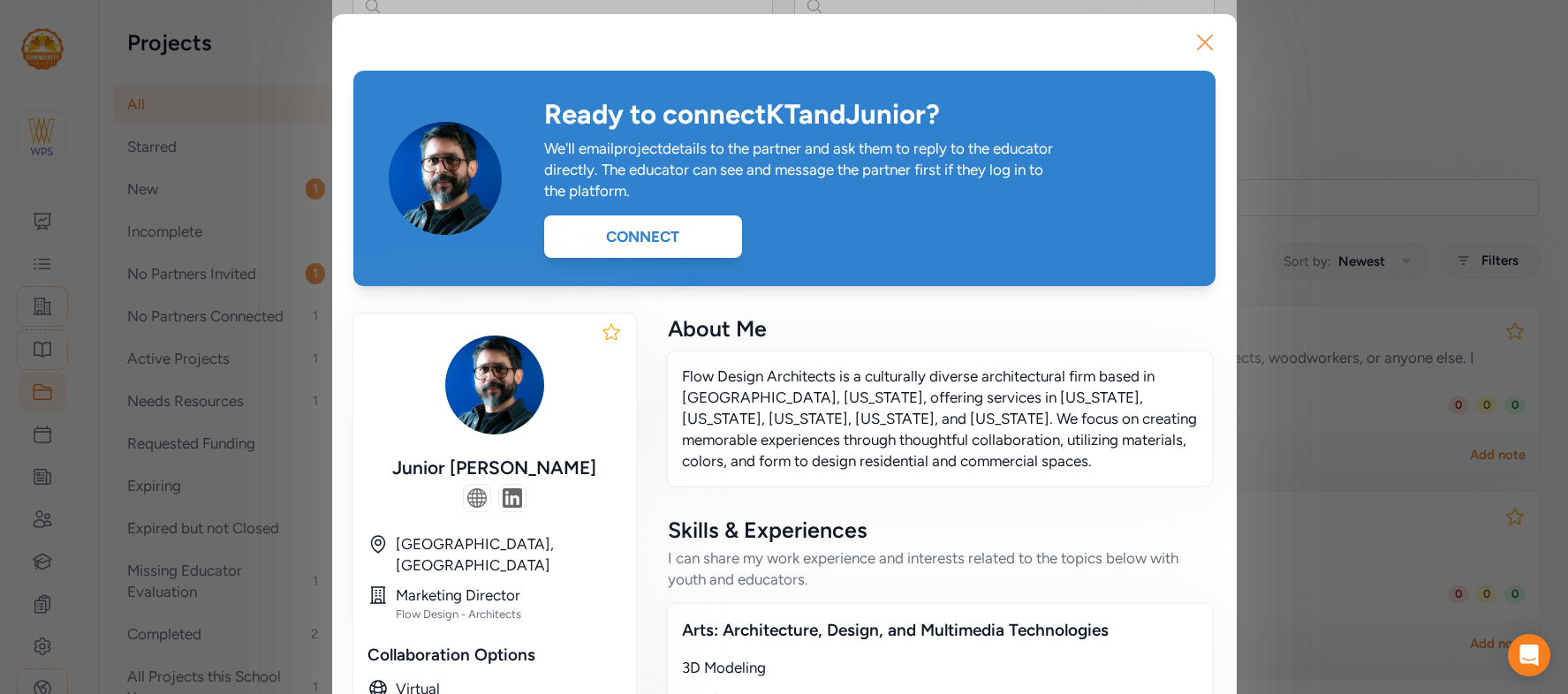
click at [1198, 44] on icon "button" at bounding box center [1205, 43] width 28 height 28
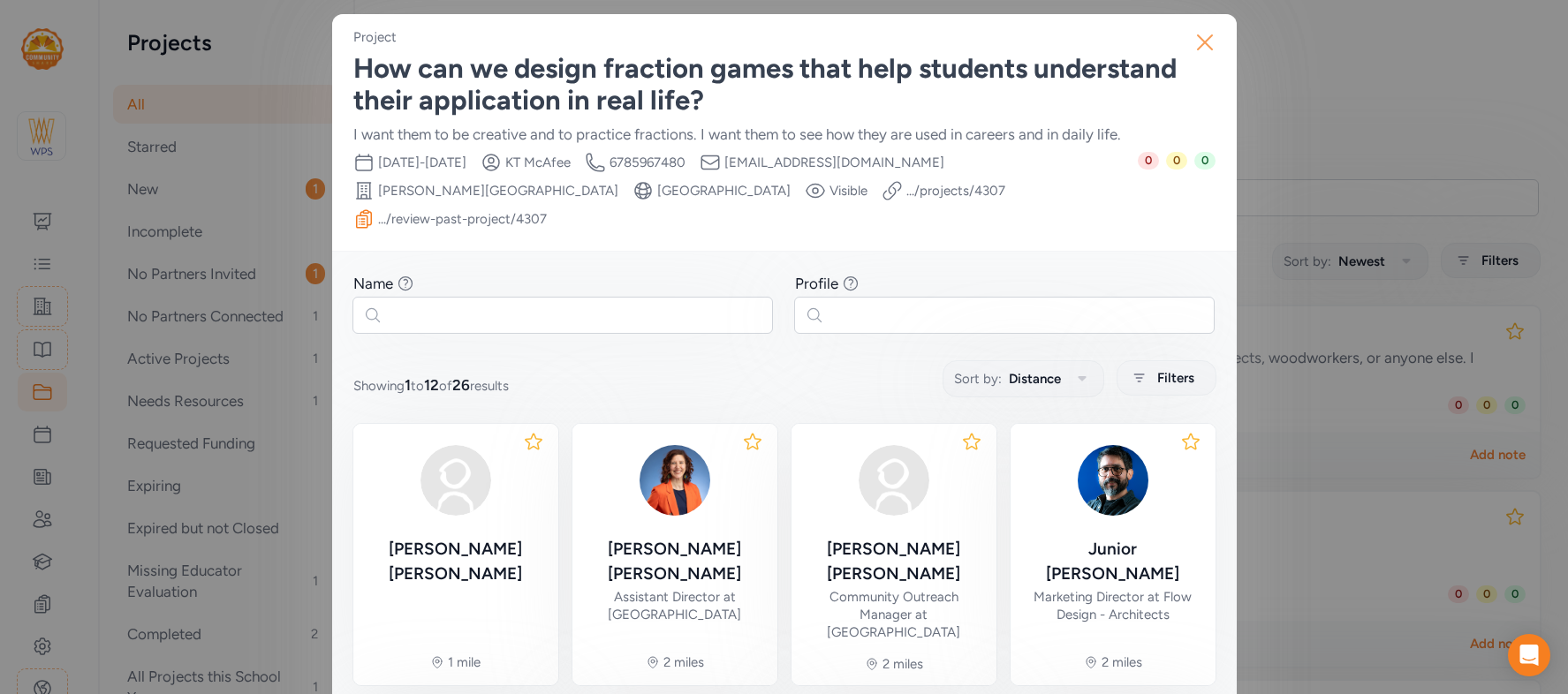
click at [1211, 37] on icon "button" at bounding box center [1205, 43] width 28 height 28
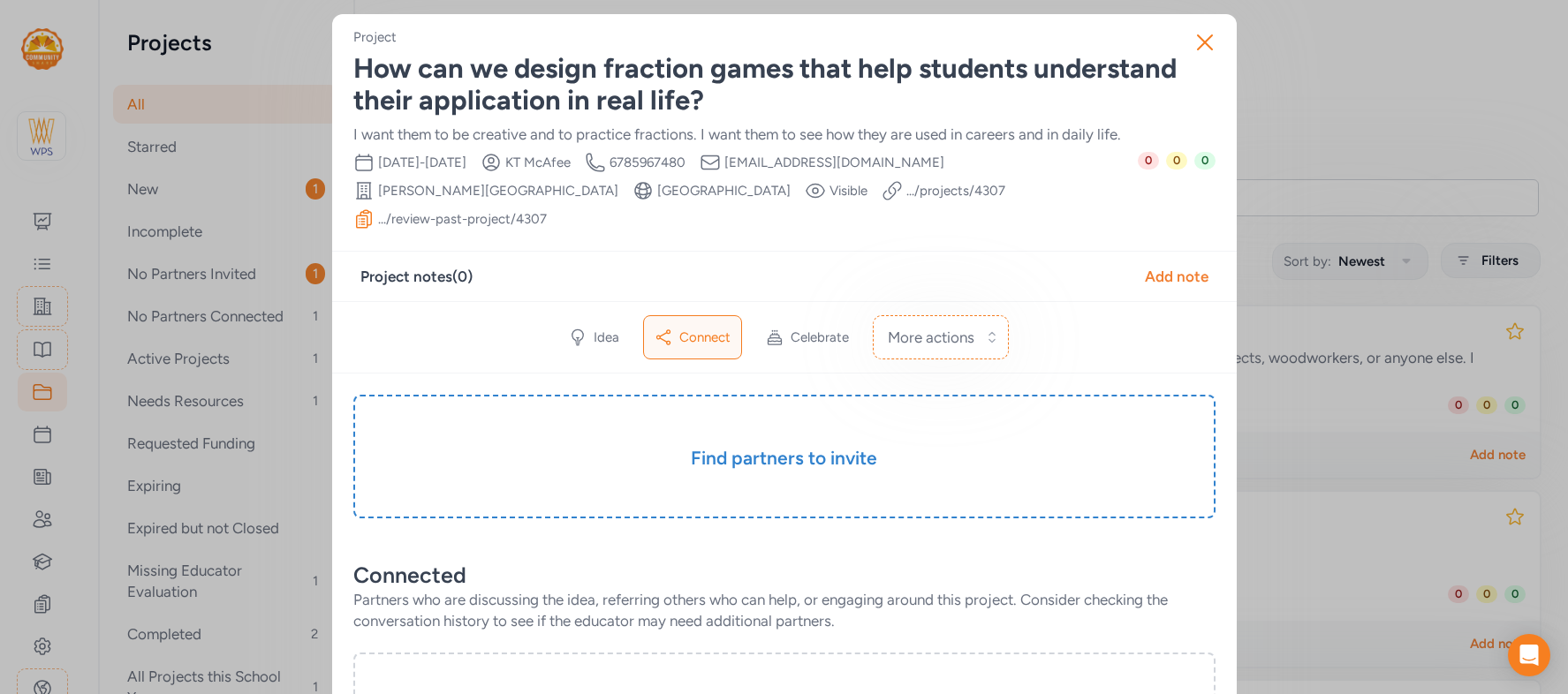
click at [1211, 37] on icon "button" at bounding box center [1205, 43] width 28 height 28
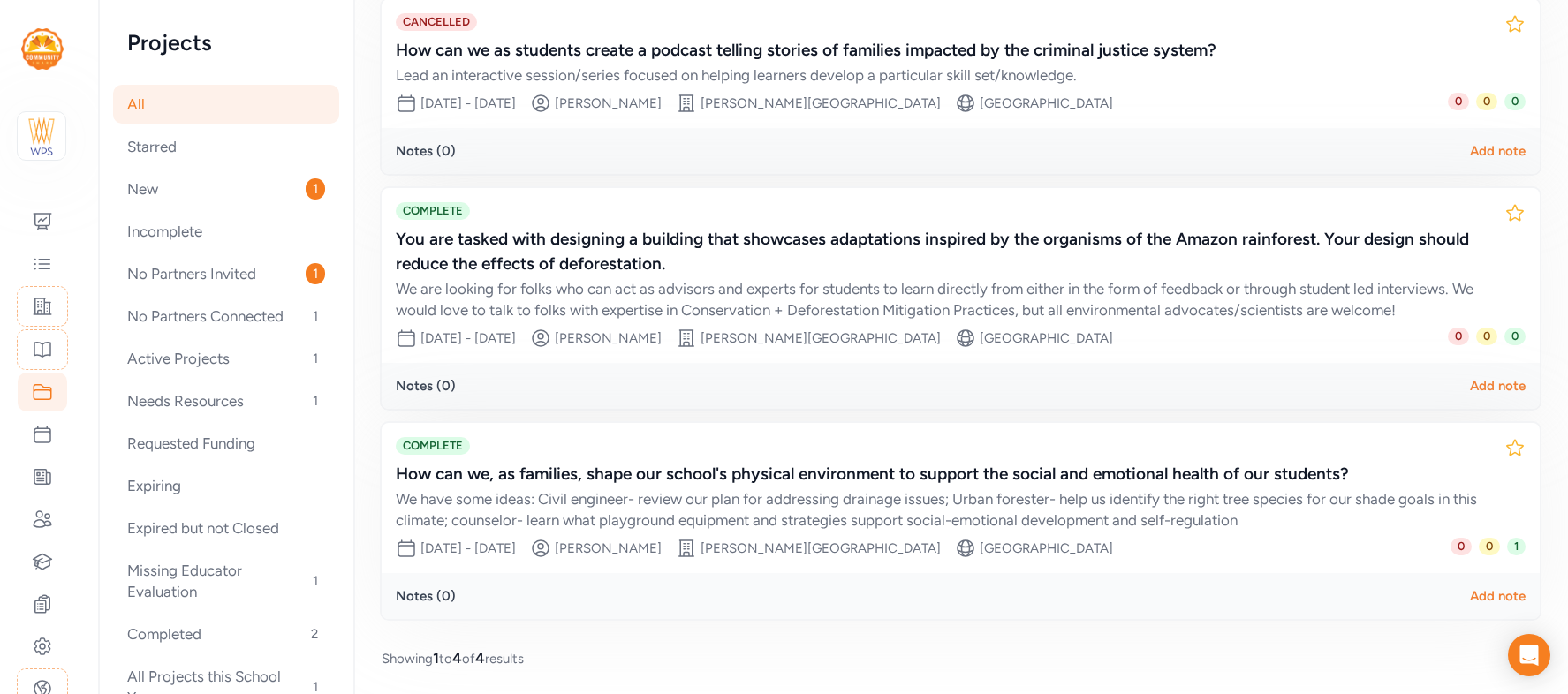
scroll to position [492, 0]
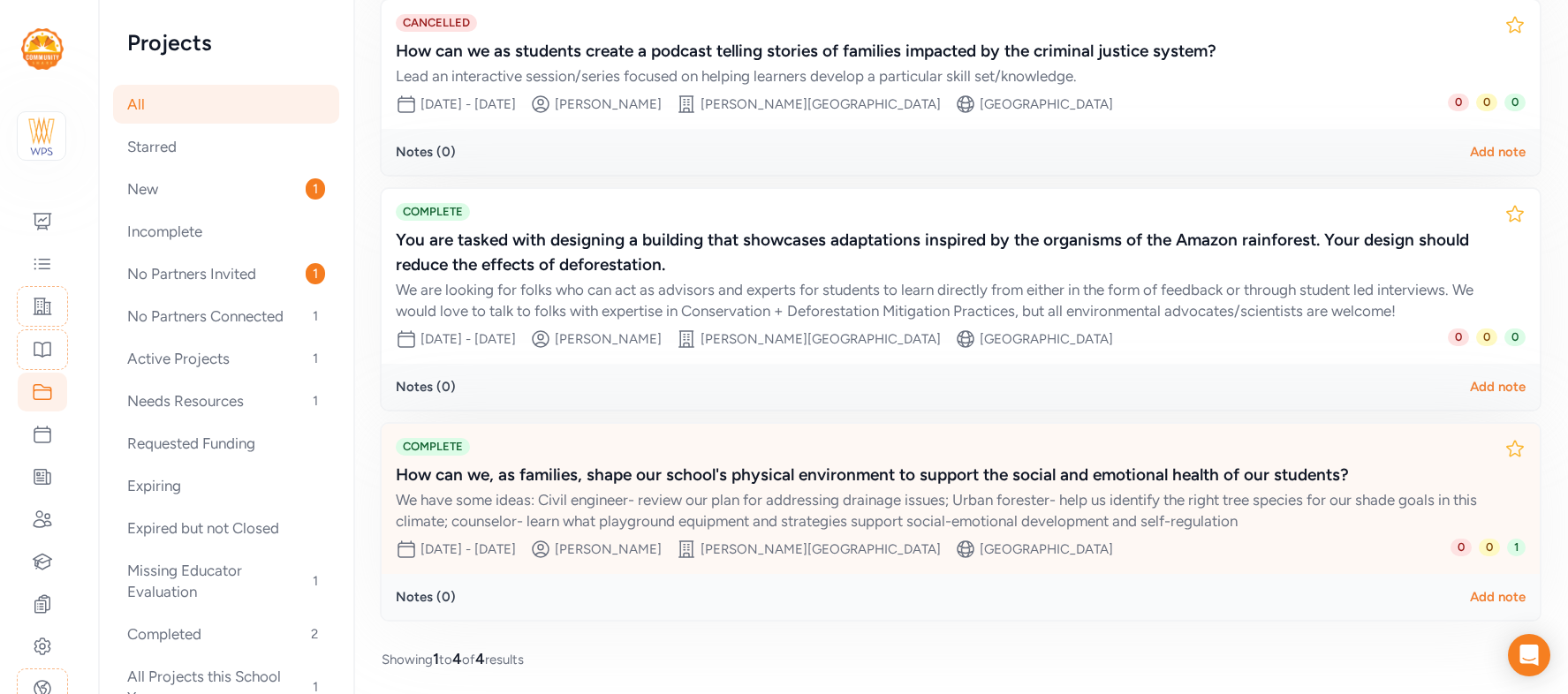
click at [1341, 503] on div "We have some ideas: Civil engineer- review our plan for addressing drainage iss…" at bounding box center [943, 511] width 1095 height 43
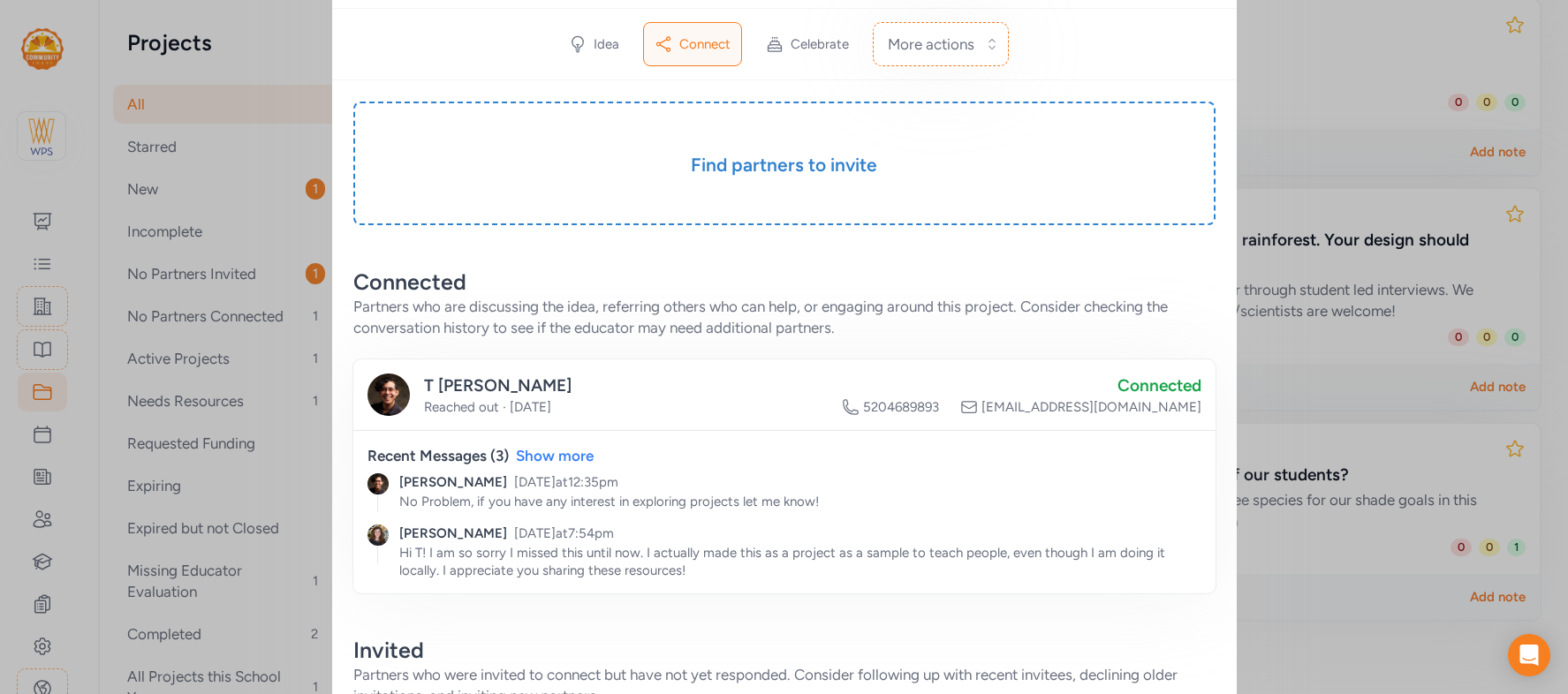
scroll to position [271, 0]
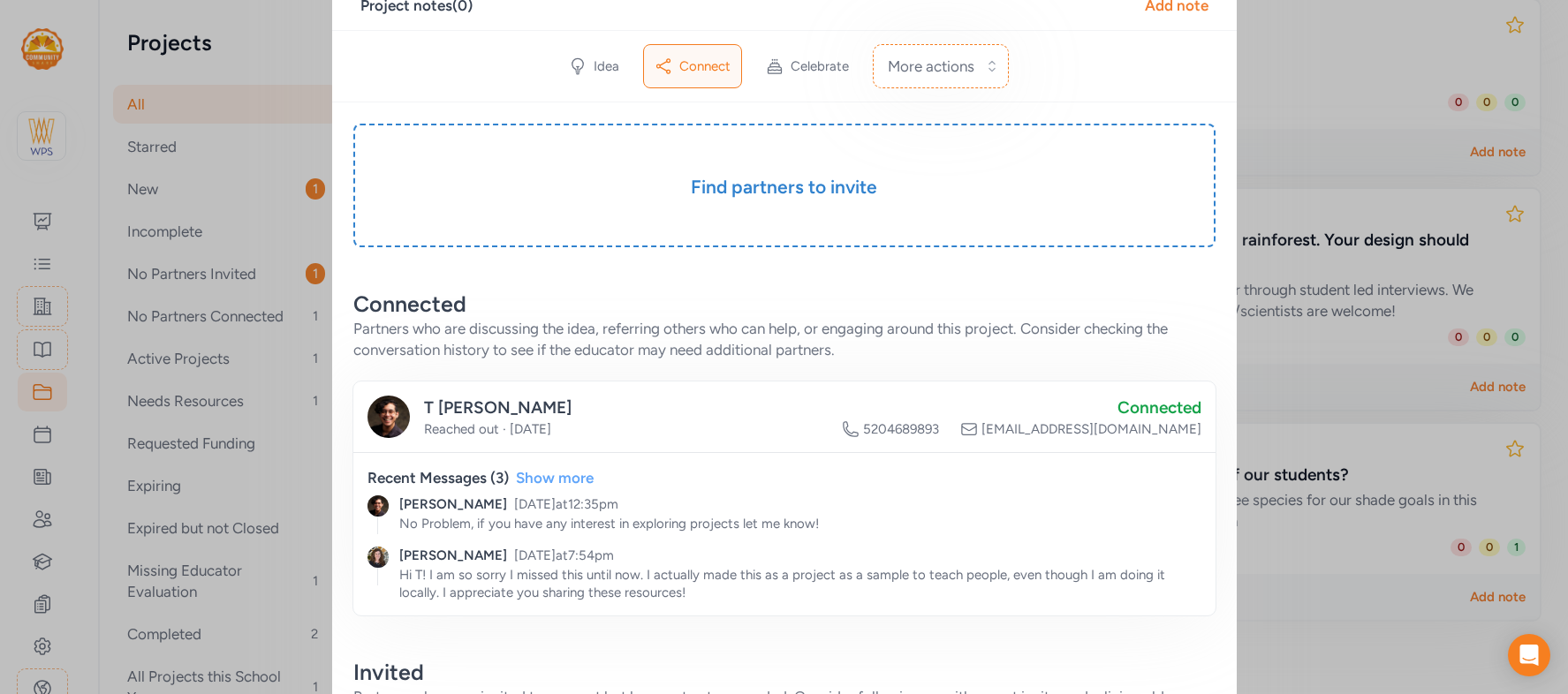
click at [576, 467] on div "Show more" at bounding box center [554, 478] width 77 height 21
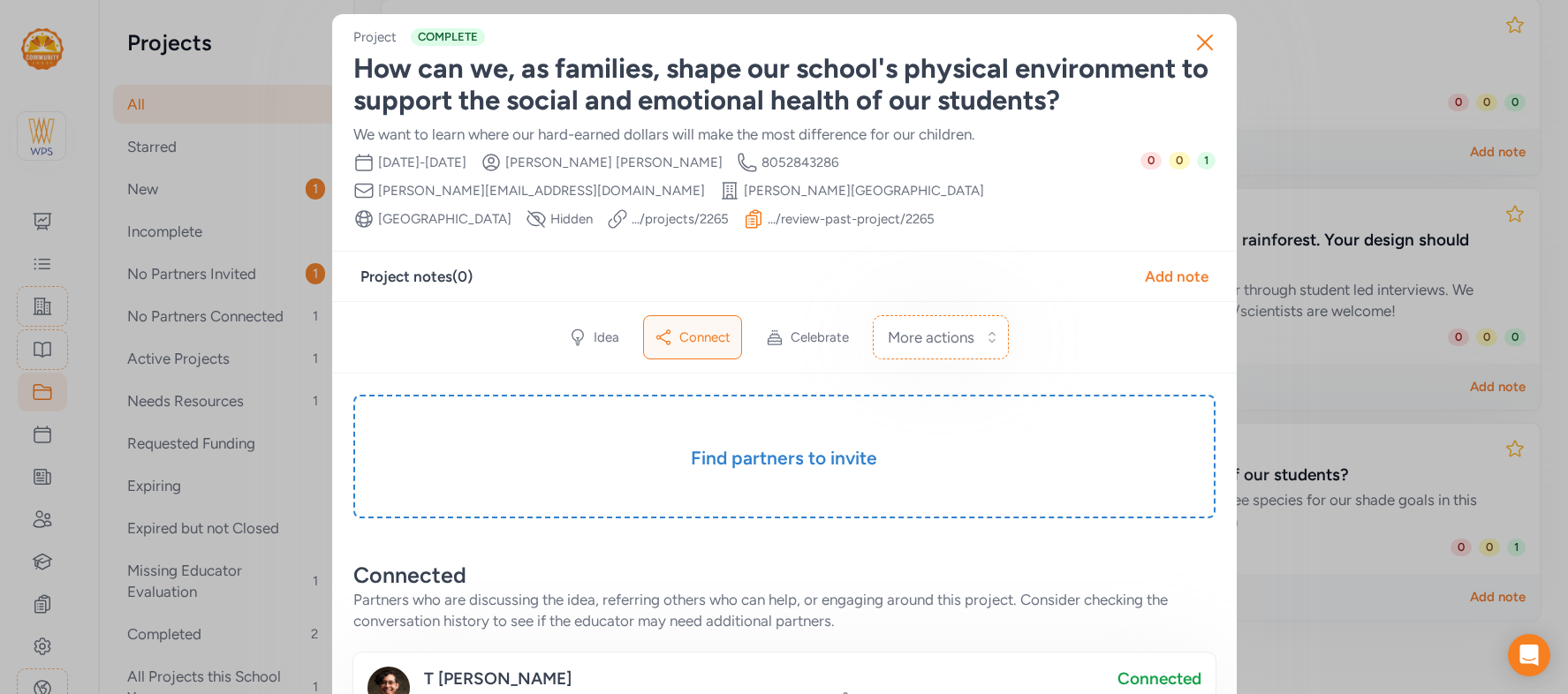
scroll to position [2, 0]
click at [1201, 40] on icon "button" at bounding box center [1205, 41] width 28 height 28
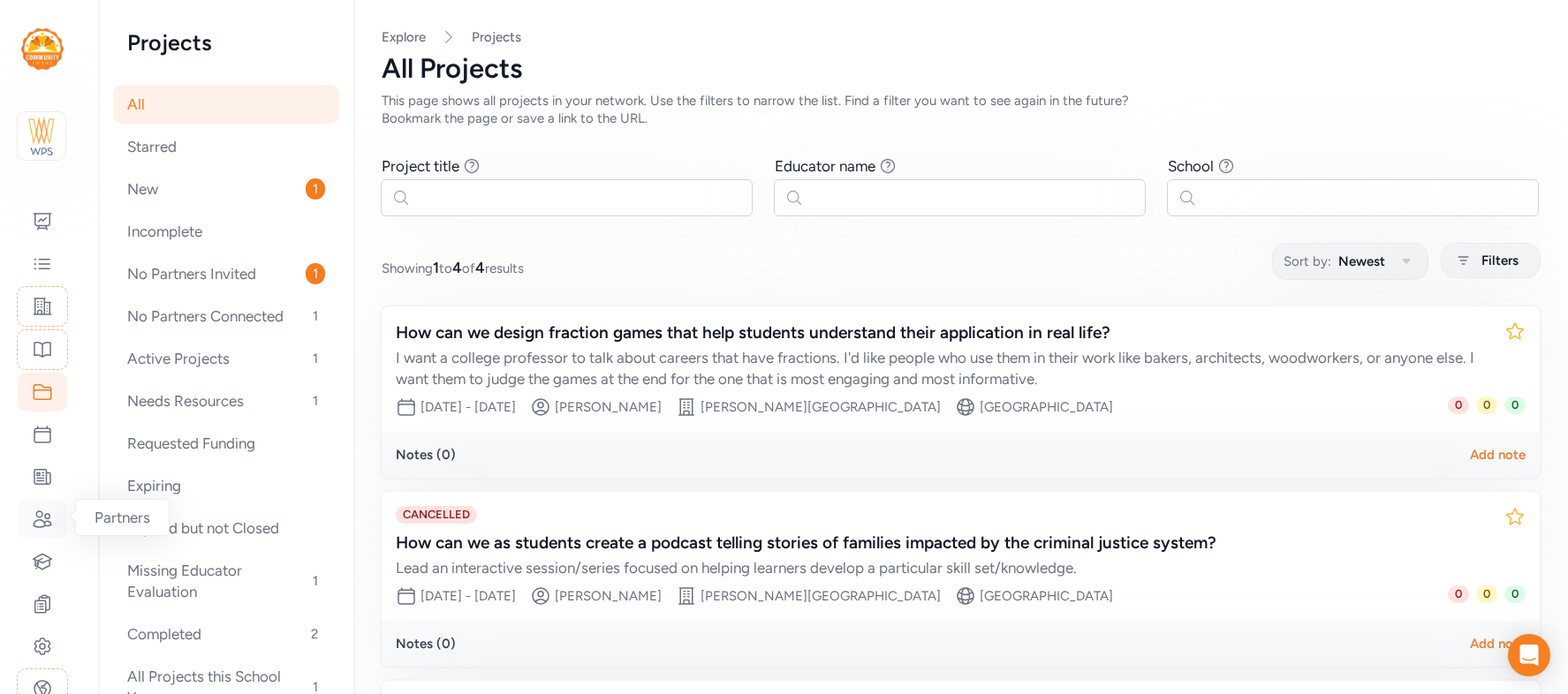
click at [43, 517] on icon at bounding box center [43, 520] width 21 height 21
